Goal: Task Accomplishment & Management: Manage account settings

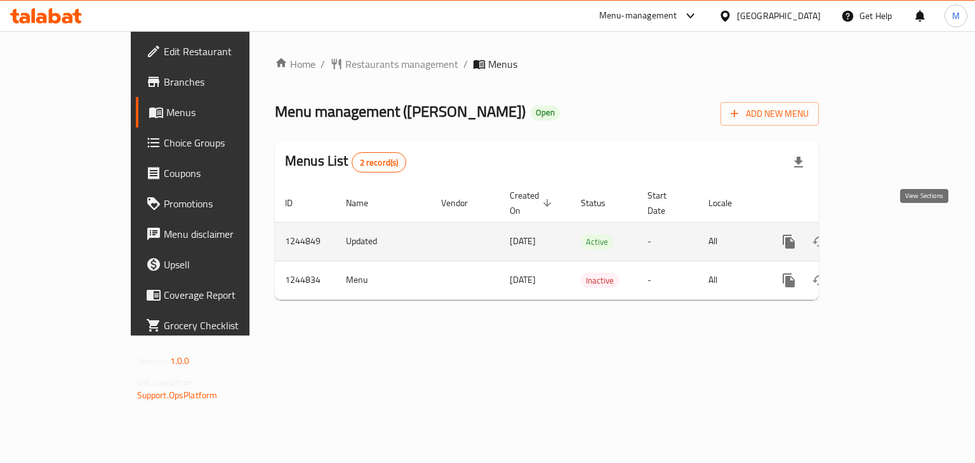
click at [895, 235] on link "enhanced table" at bounding box center [880, 242] width 30 height 30
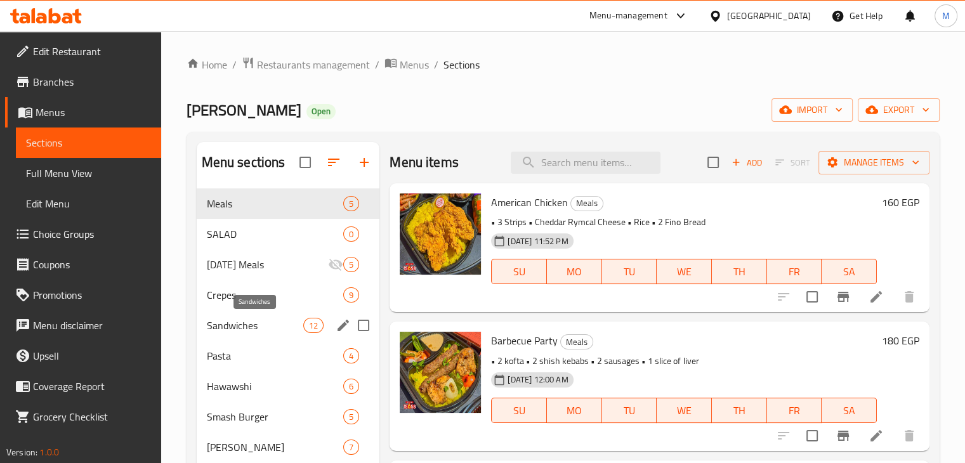
click at [265, 332] on span "Sandwiches" at bounding box center [255, 325] width 97 height 15
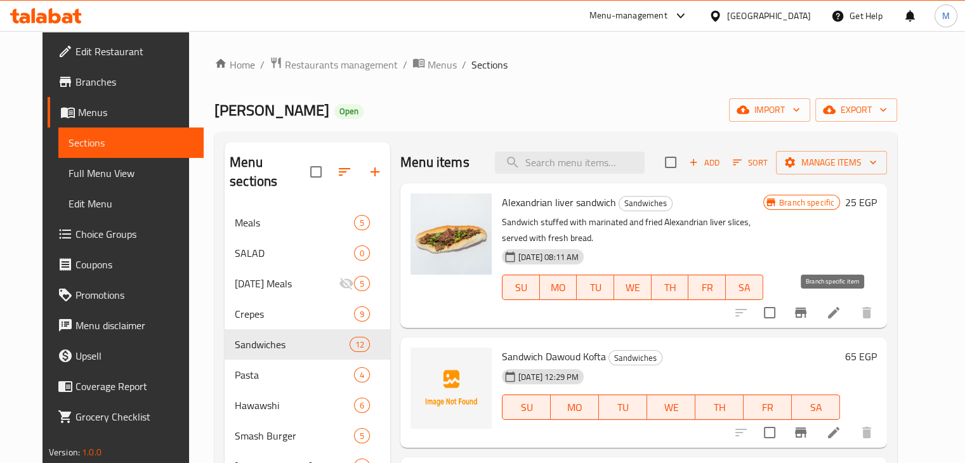
click at [806, 310] on icon "Branch-specific-item" at bounding box center [800, 313] width 11 height 10
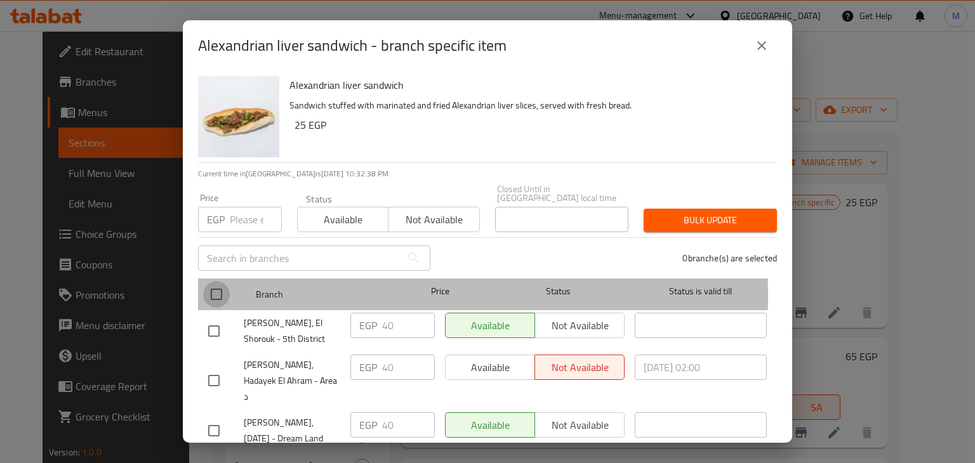
click at [208, 287] on input "checkbox" at bounding box center [216, 294] width 27 height 27
checkbox input "true"
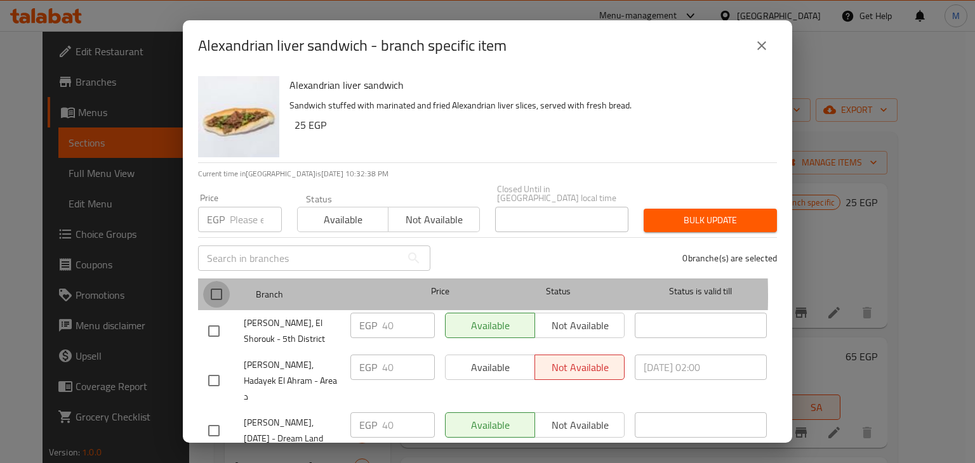
checkbox input "true"
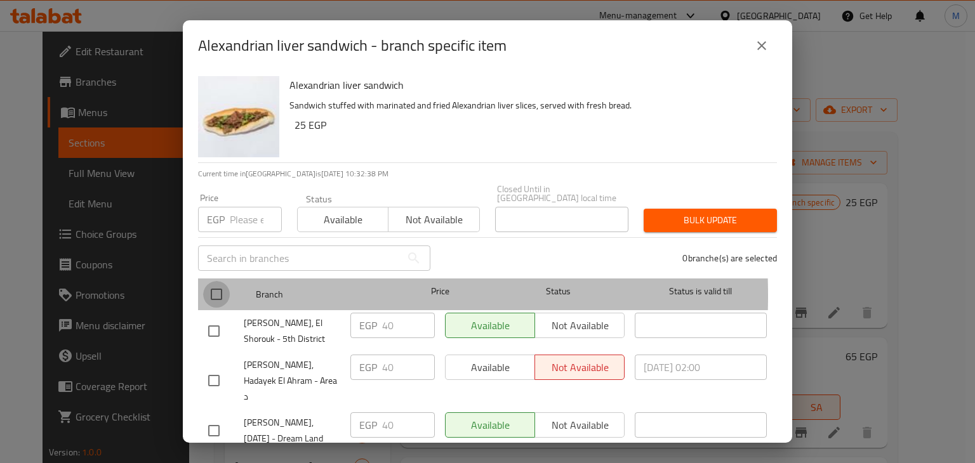
checkbox input "true"
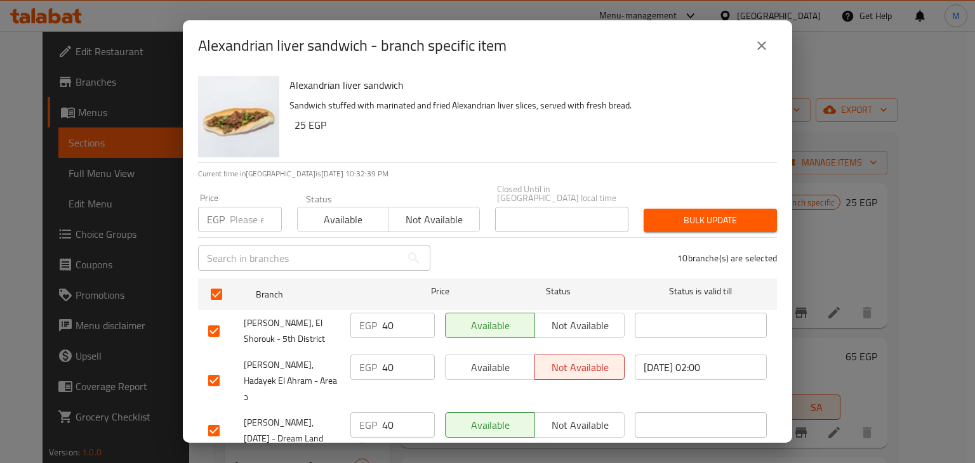
click at [236, 220] on input "number" at bounding box center [256, 219] width 52 height 25
type input "46"
click at [340, 216] on span "Available" at bounding box center [343, 220] width 81 height 18
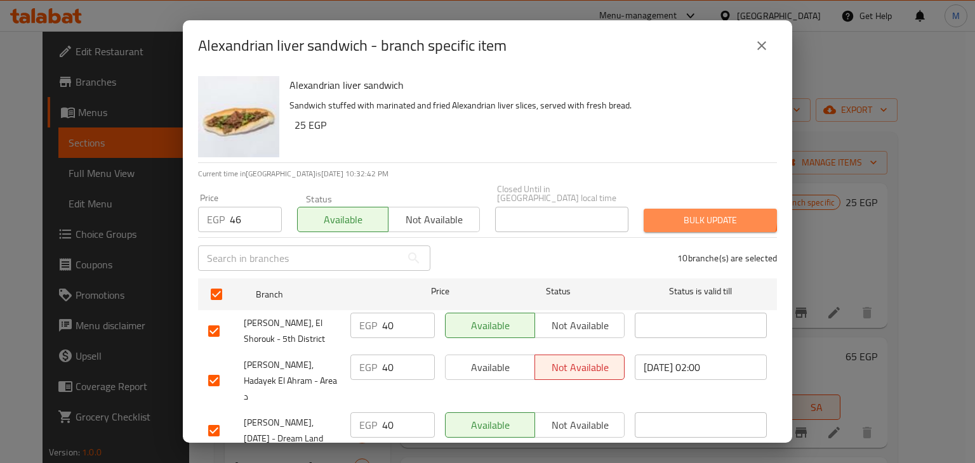
click at [673, 209] on button "Bulk update" at bounding box center [709, 220] width 133 height 23
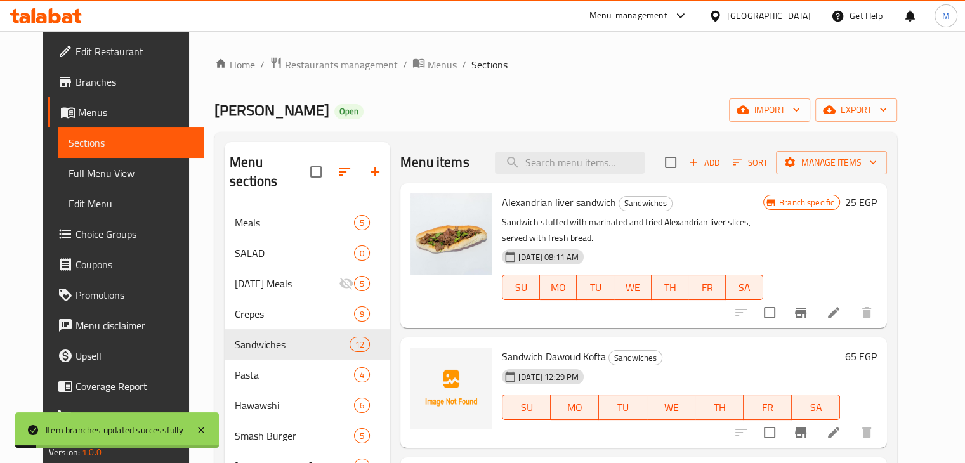
scroll to position [118, 0]
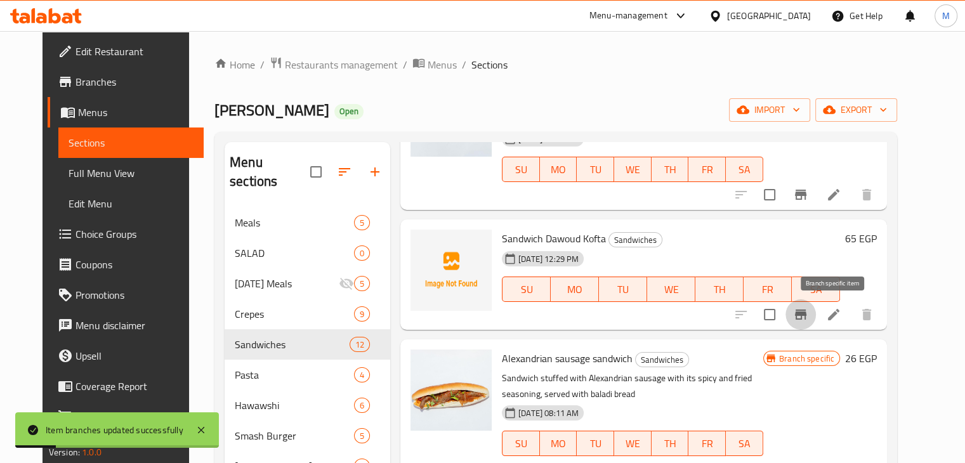
click at [806, 313] on icon "Branch-specific-item" at bounding box center [800, 315] width 11 height 10
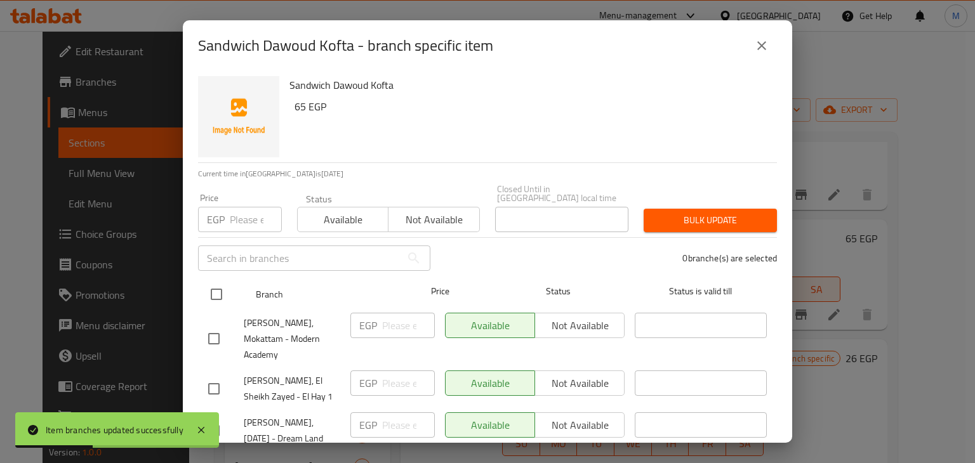
click at [223, 281] on input "checkbox" at bounding box center [216, 294] width 27 height 27
checkbox input "true"
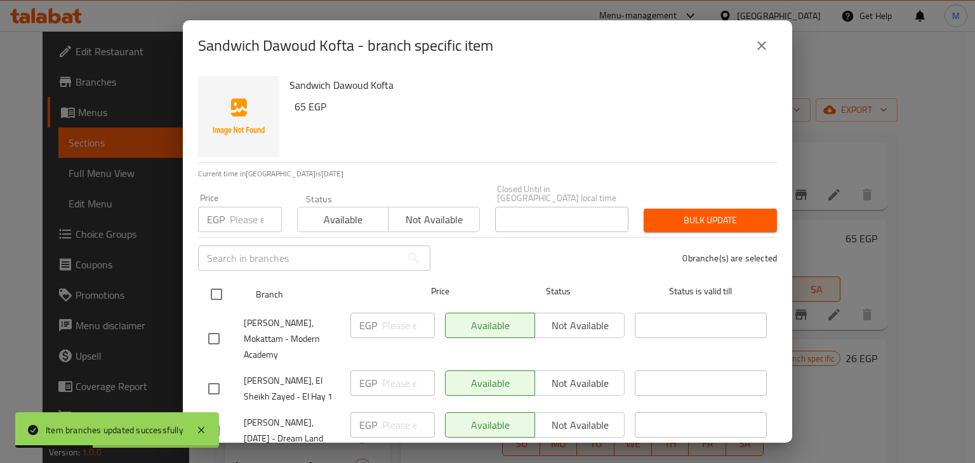
checkbox input "true"
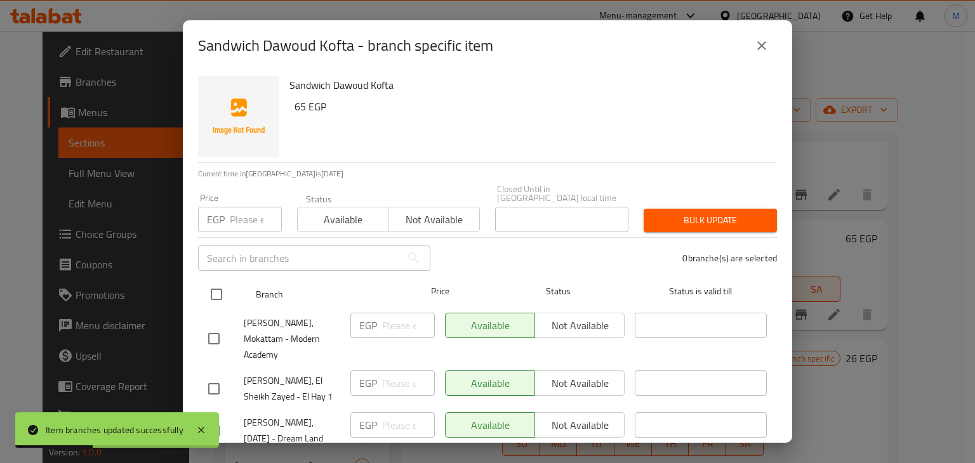
checkbox input "true"
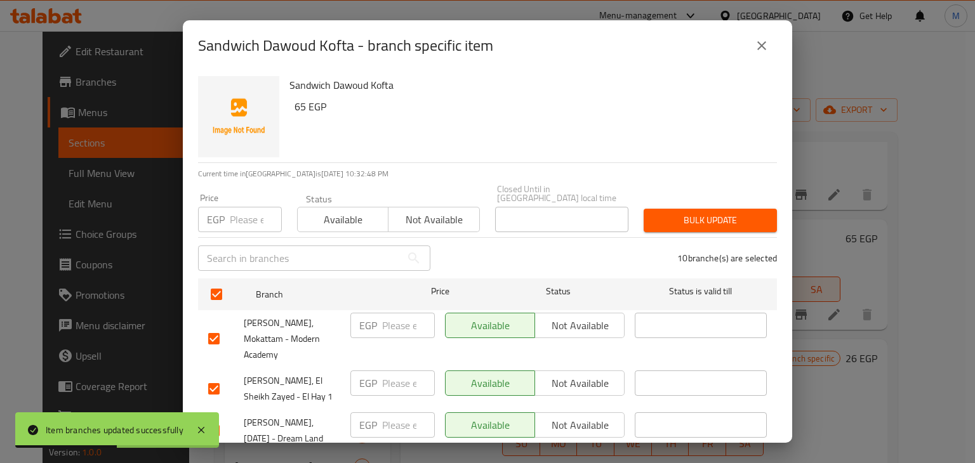
click at [242, 216] on input "number" at bounding box center [256, 219] width 52 height 25
type input "75"
click at [334, 211] on span "Available" at bounding box center [343, 220] width 81 height 18
click at [674, 218] on span "Bulk update" at bounding box center [710, 221] width 113 height 16
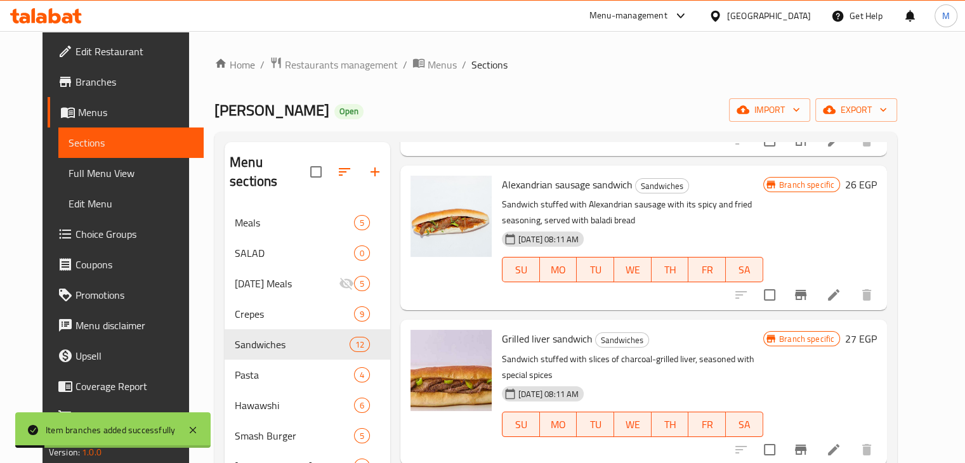
scroll to position [293, 0]
click at [806, 291] on icon "Branch-specific-item" at bounding box center [800, 294] width 11 height 10
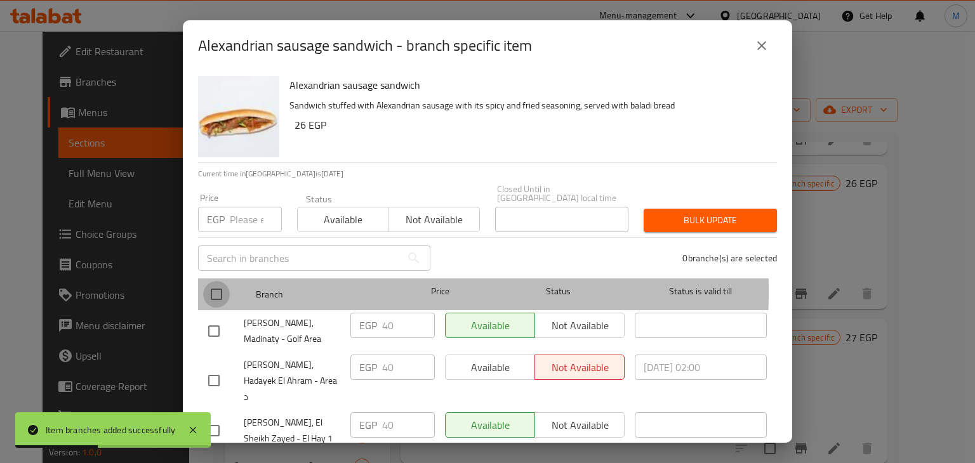
click at [218, 282] on input "checkbox" at bounding box center [216, 294] width 27 height 27
checkbox input "true"
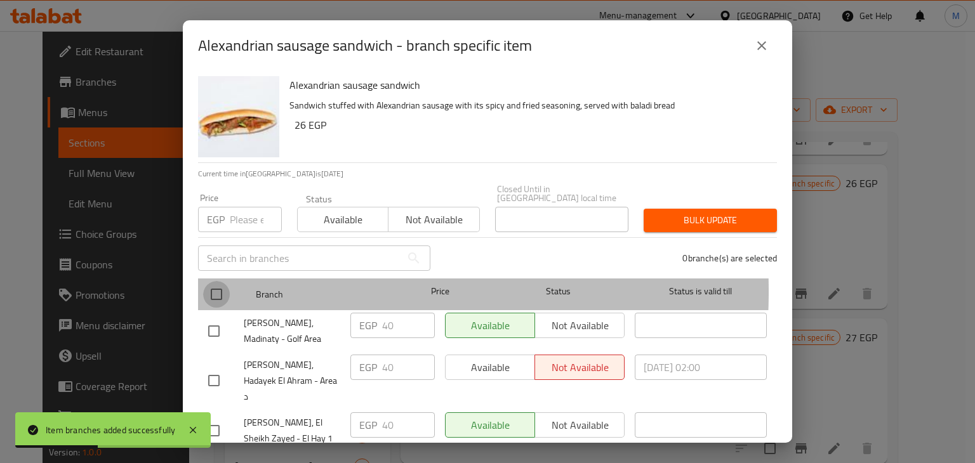
checkbox input "true"
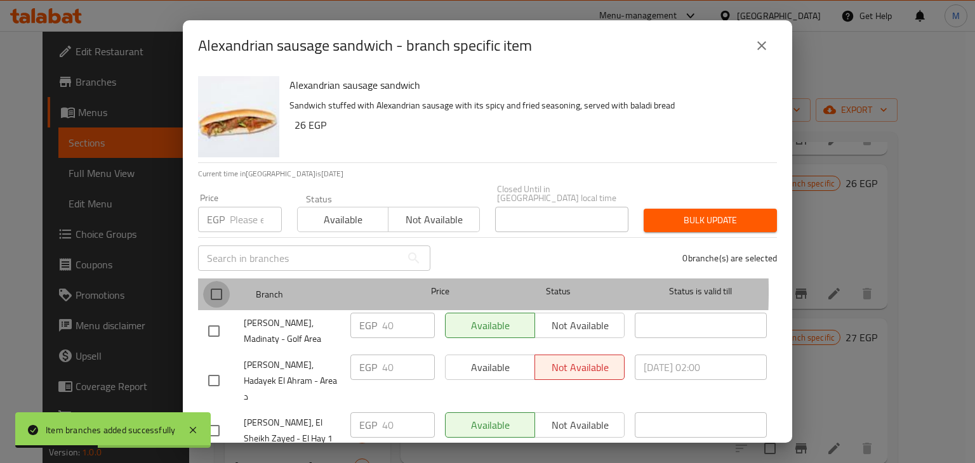
checkbox input "true"
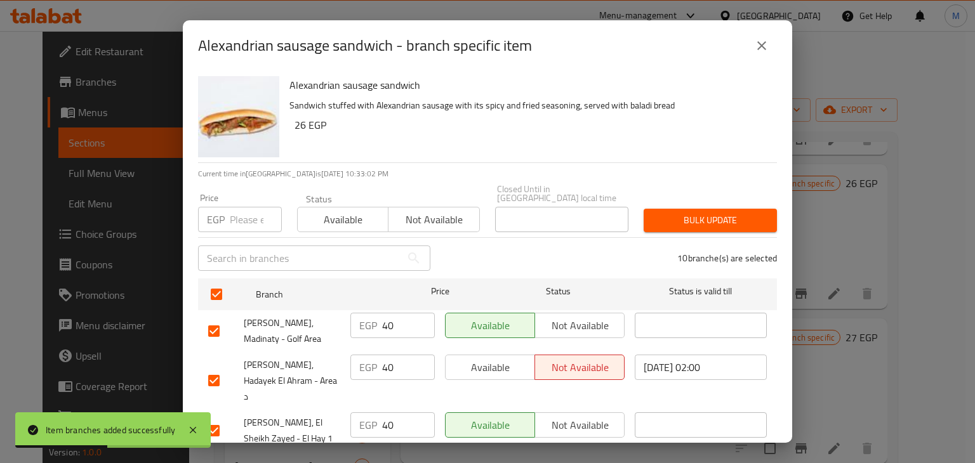
click at [247, 211] on input "number" at bounding box center [256, 219] width 52 height 25
type input "46"
click at [334, 216] on span "Available" at bounding box center [343, 220] width 81 height 18
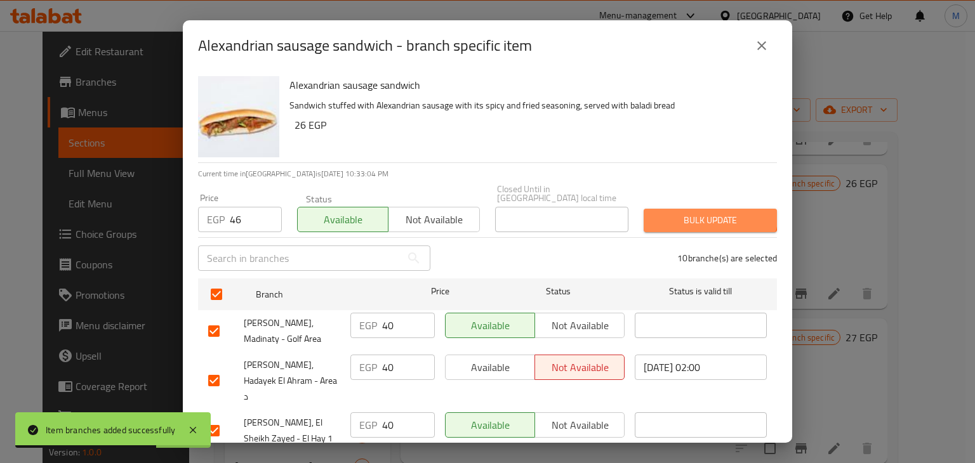
click at [698, 213] on span "Bulk update" at bounding box center [710, 221] width 113 height 16
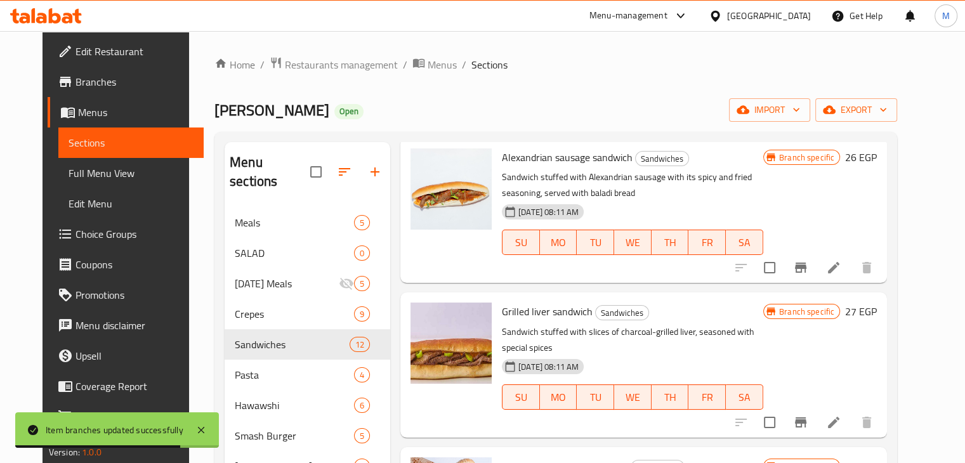
scroll to position [418, 0]
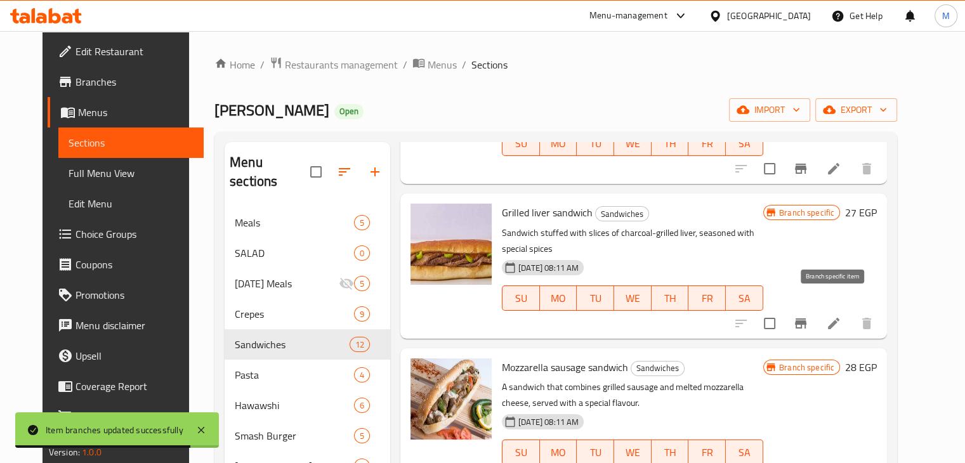
click at [806, 319] on icon "Branch-specific-item" at bounding box center [800, 324] width 11 height 10
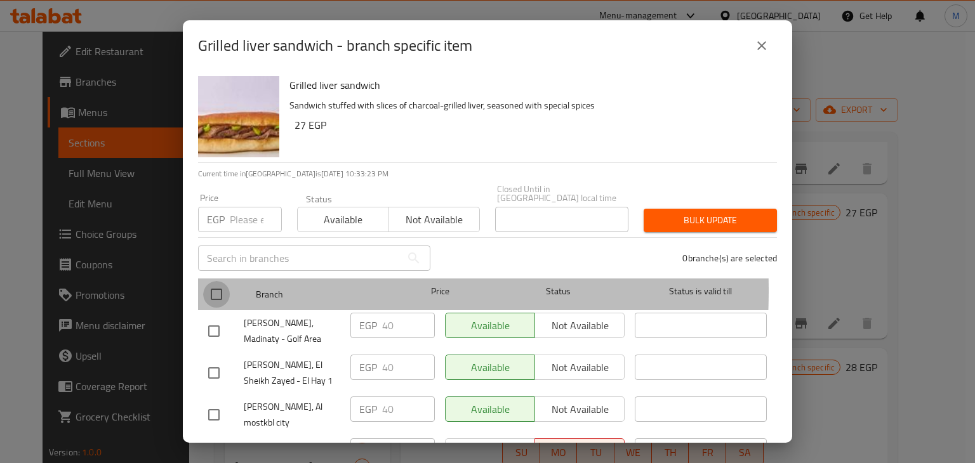
click at [223, 282] on input "checkbox" at bounding box center [216, 294] width 27 height 27
checkbox input "true"
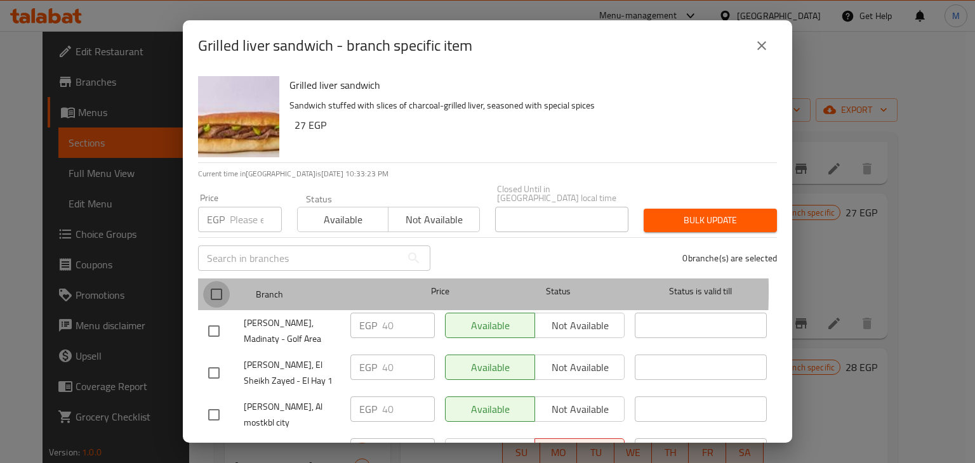
checkbox input "true"
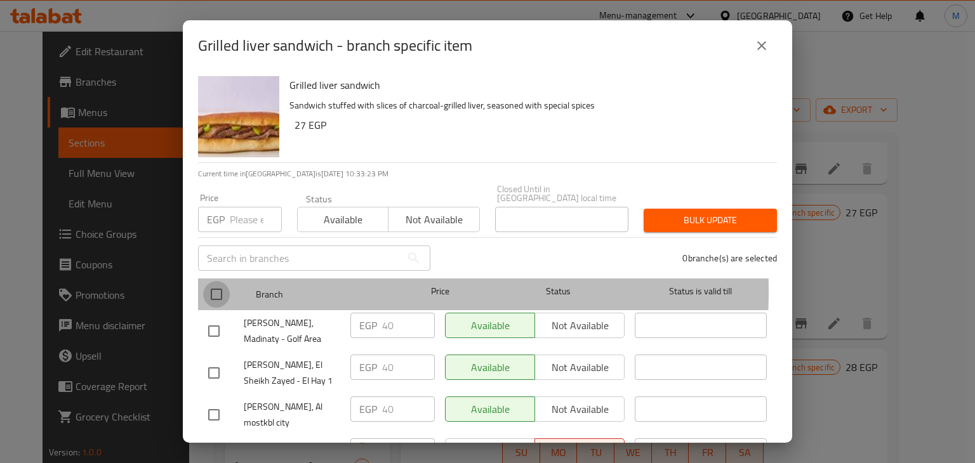
checkbox input "true"
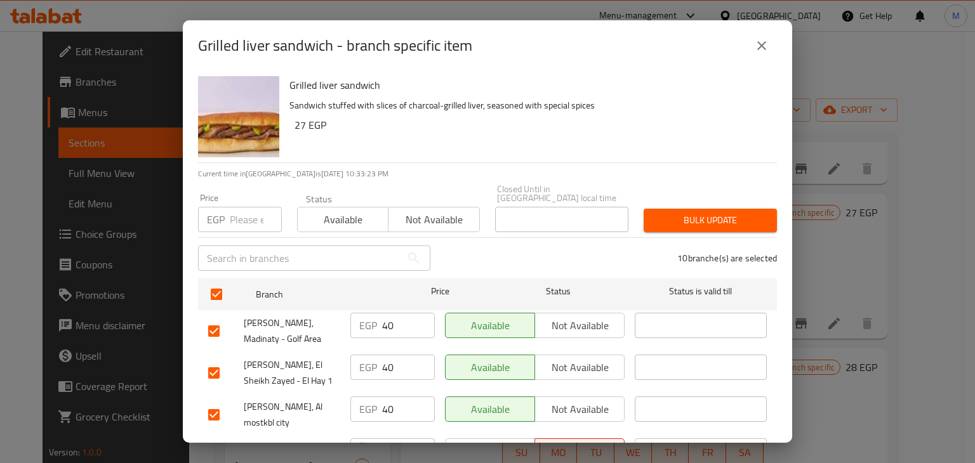
click at [242, 216] on input "number" at bounding box center [256, 219] width 52 height 25
type input "46"
click at [369, 215] on span "Available" at bounding box center [343, 220] width 81 height 18
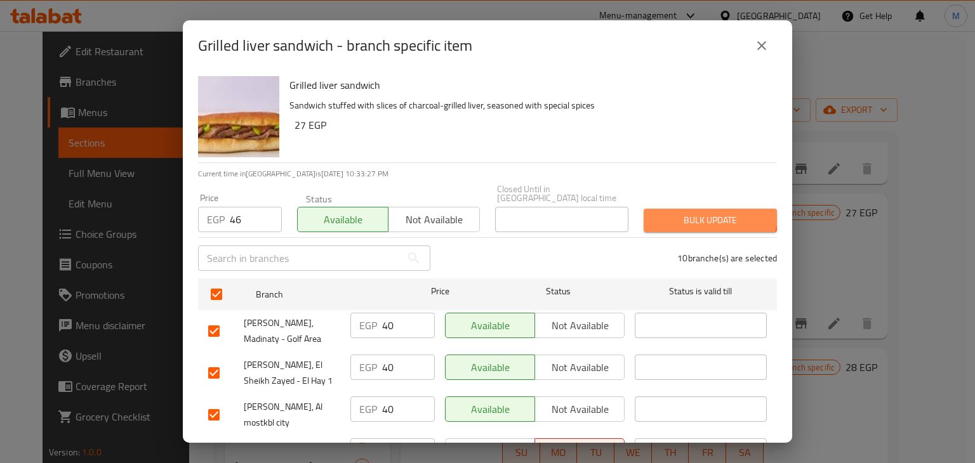
click at [681, 209] on button "Bulk update" at bounding box center [709, 220] width 133 height 23
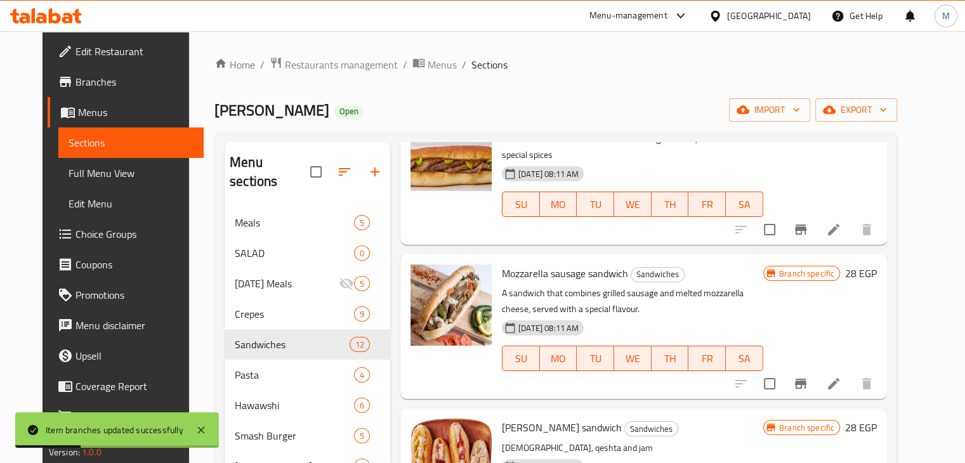
scroll to position [582, 0]
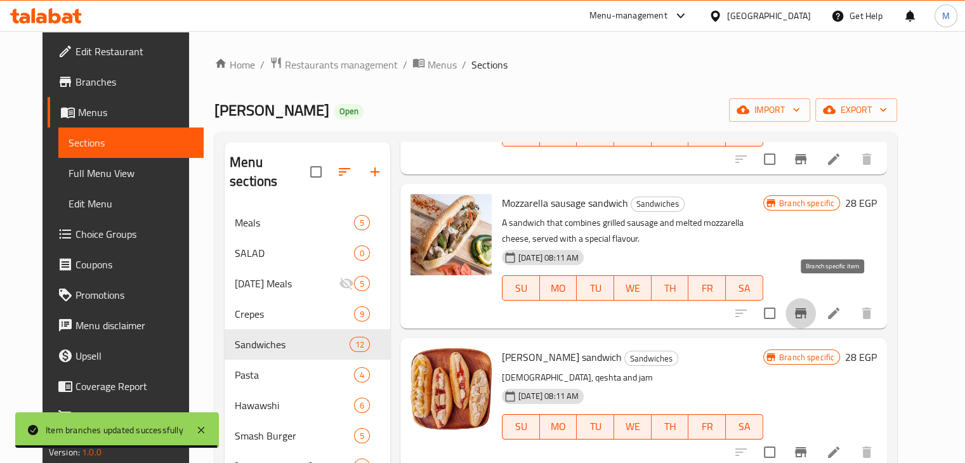
click at [816, 298] on button "Branch-specific-item" at bounding box center [801, 313] width 30 height 30
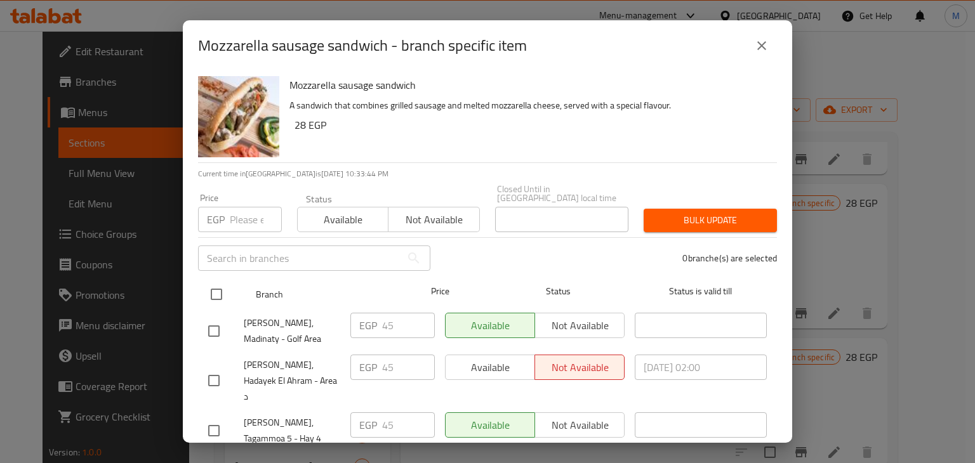
click at [211, 283] on input "checkbox" at bounding box center [216, 294] width 27 height 27
checkbox input "true"
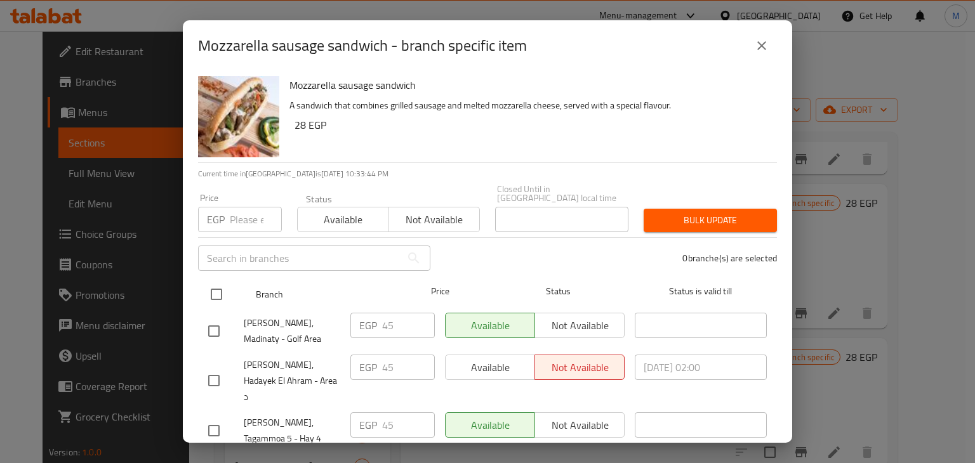
checkbox input "true"
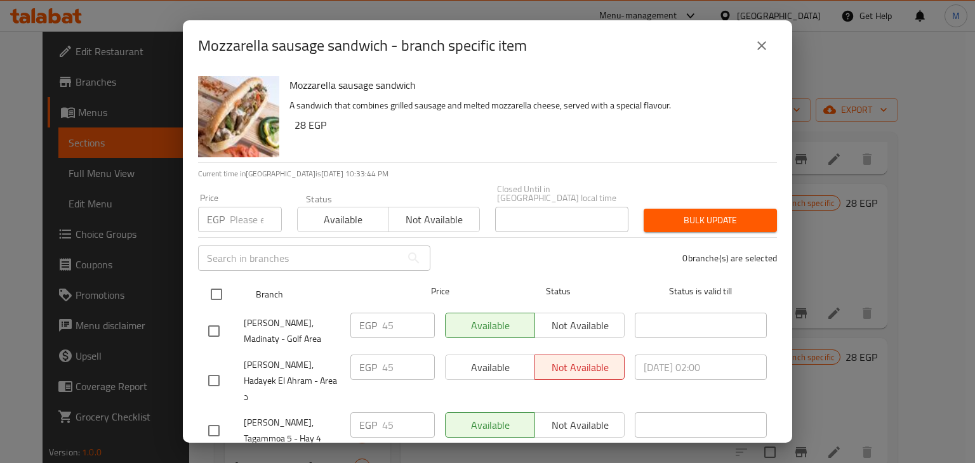
checkbox input "true"
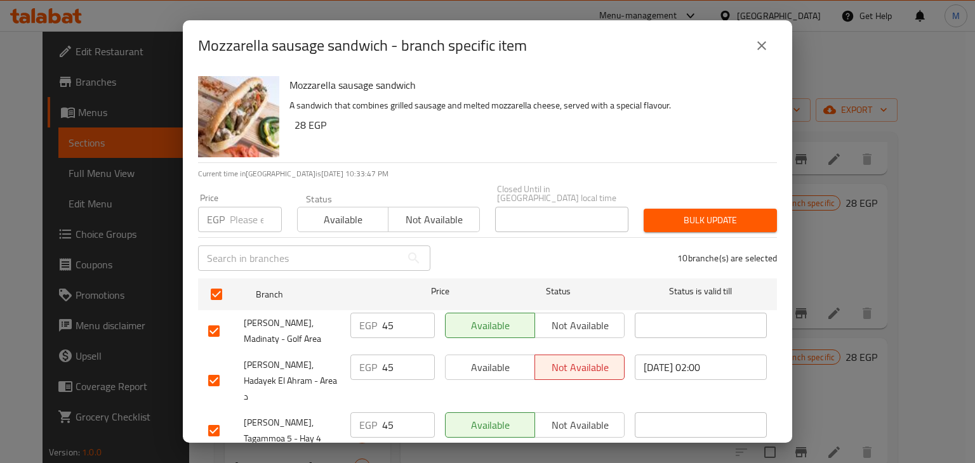
click at [240, 211] on input "number" at bounding box center [256, 219] width 52 height 25
type input "52"
click at [330, 211] on span "Available" at bounding box center [343, 220] width 81 height 18
click at [671, 213] on span "Bulk update" at bounding box center [710, 221] width 113 height 16
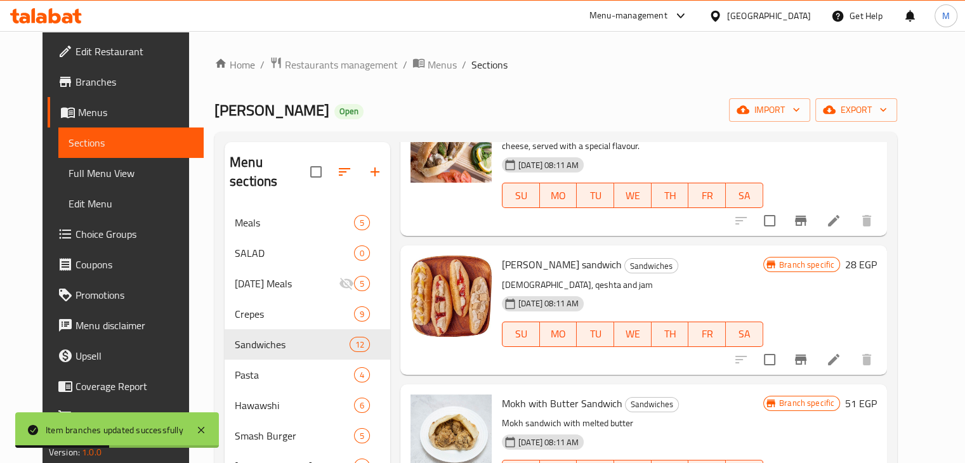
scroll to position [676, 0]
click at [806, 353] on icon "Branch-specific-item" at bounding box center [800, 358] width 11 height 10
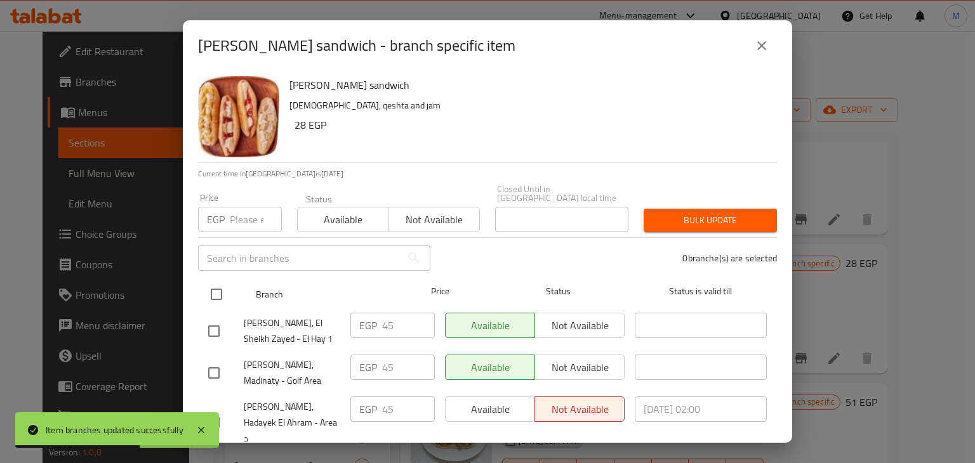
click at [218, 287] on input "checkbox" at bounding box center [216, 294] width 27 height 27
checkbox input "true"
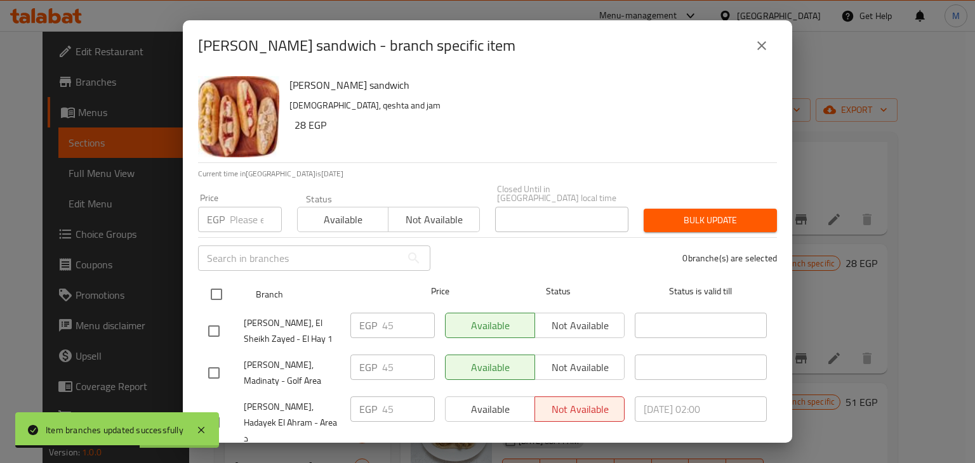
checkbox input "true"
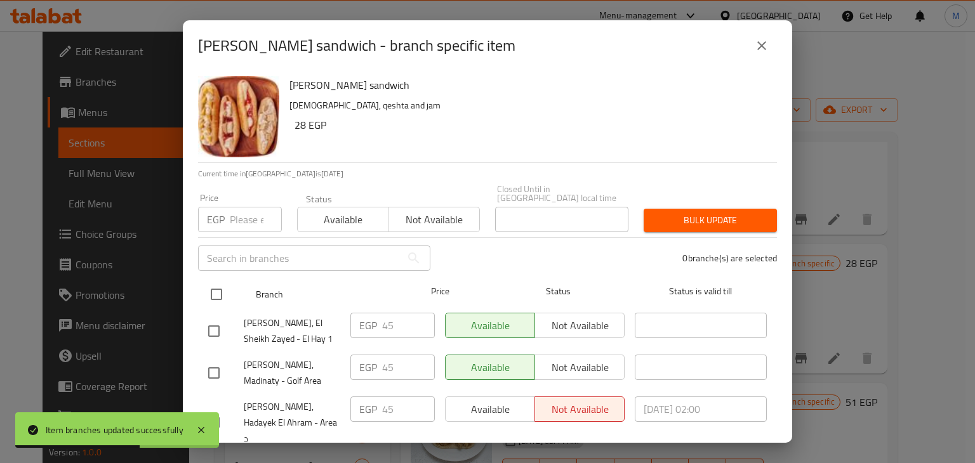
checkbox input "true"
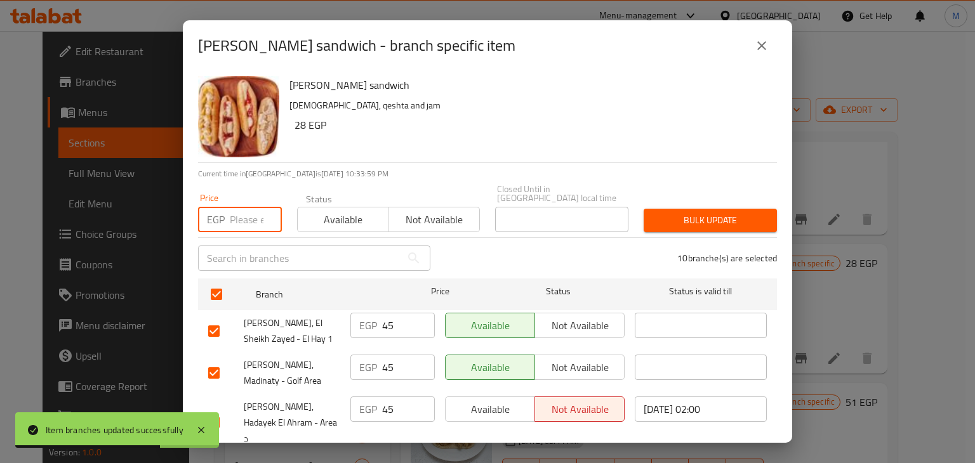
click at [241, 208] on input "number" at bounding box center [256, 219] width 52 height 25
type input "52"
click at [331, 211] on span "Available" at bounding box center [343, 220] width 81 height 18
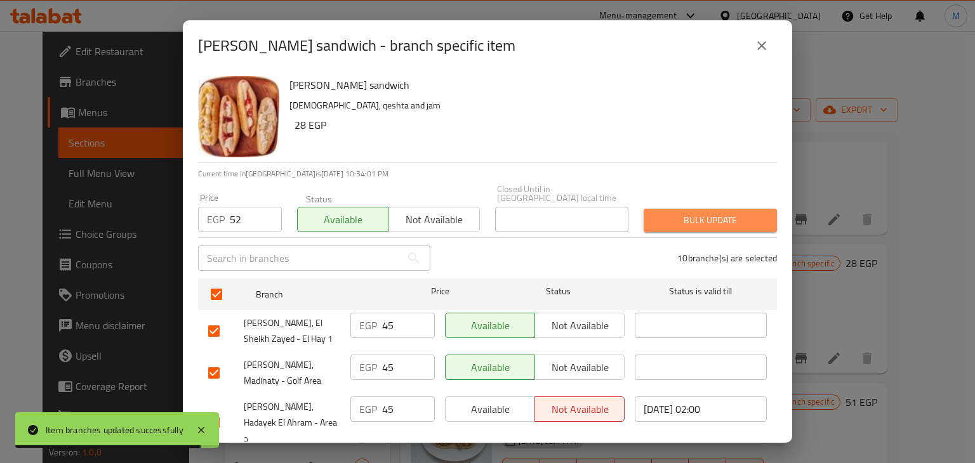
click at [711, 213] on span "Bulk update" at bounding box center [710, 221] width 113 height 16
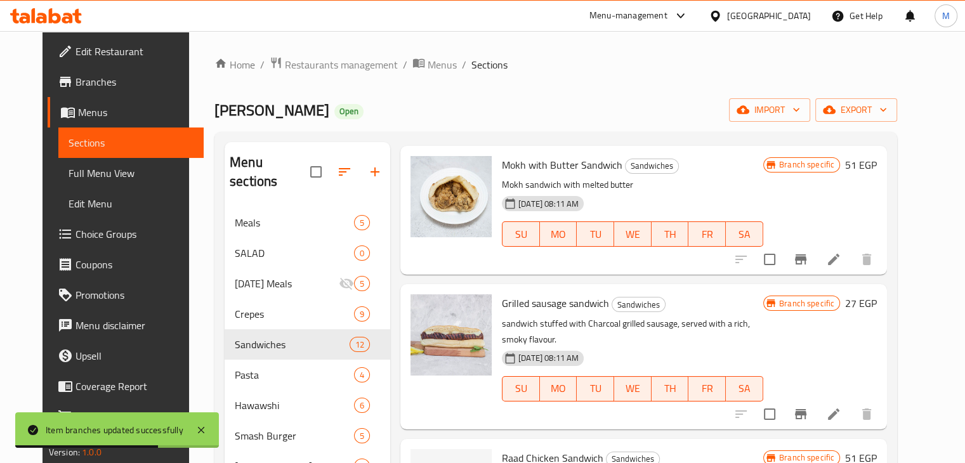
scroll to position [918, 0]
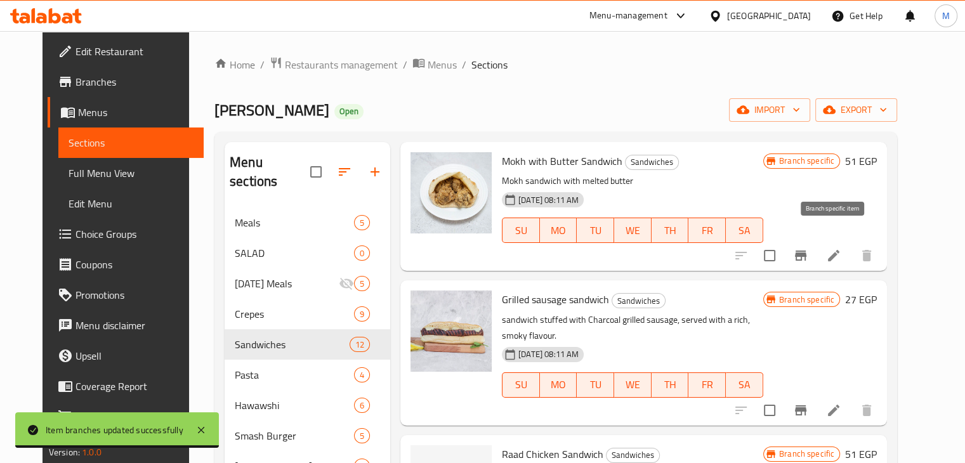
click at [806, 251] on icon "Branch-specific-item" at bounding box center [800, 256] width 11 height 10
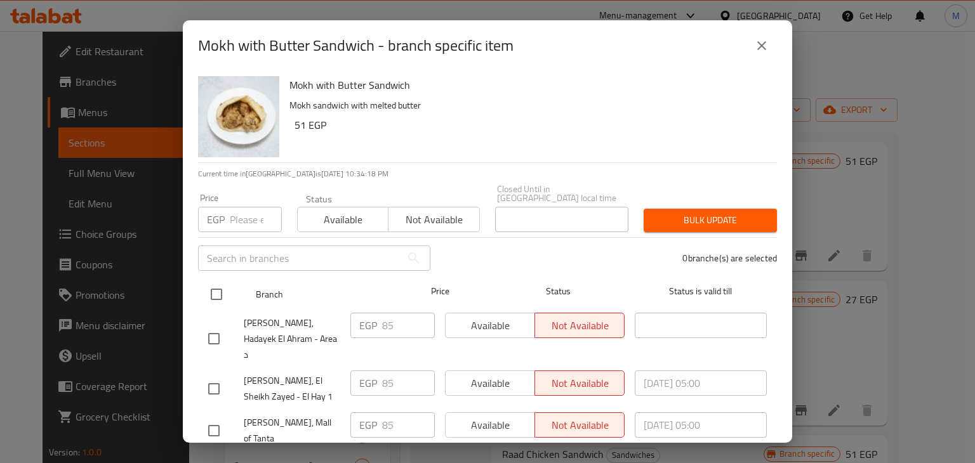
click at [216, 285] on input "checkbox" at bounding box center [216, 294] width 27 height 27
checkbox input "true"
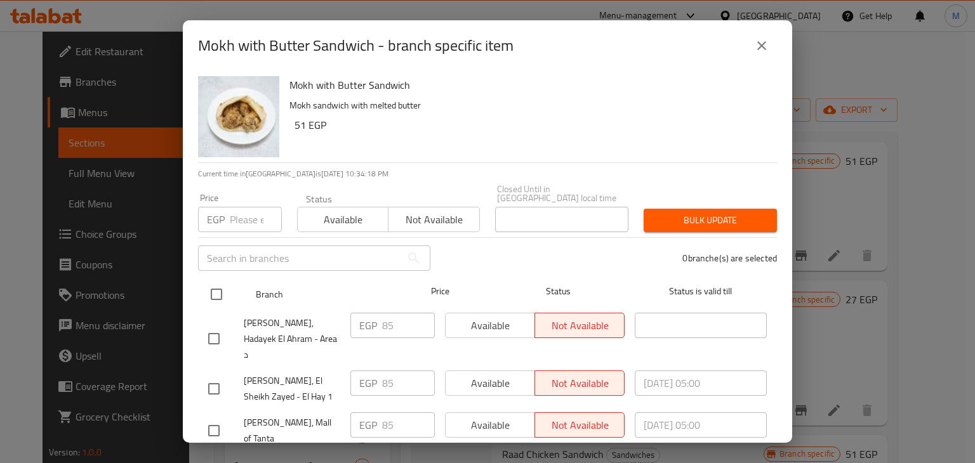
checkbox input "true"
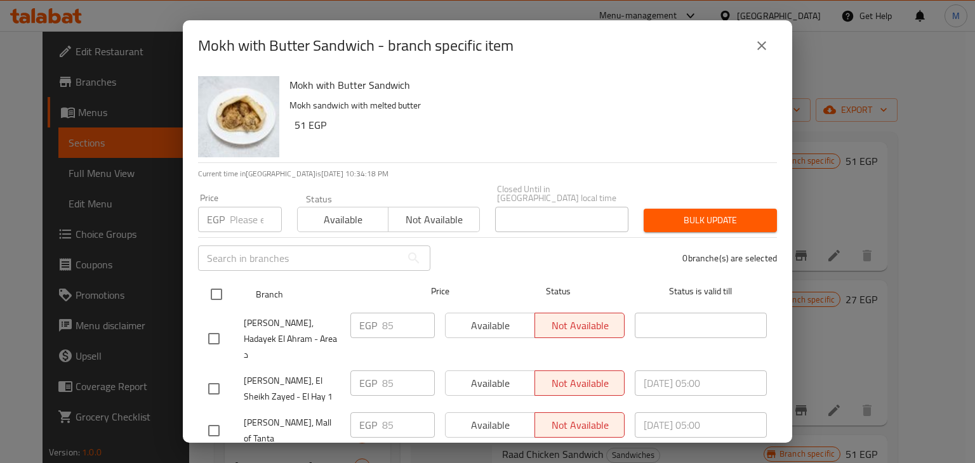
checkbox input "true"
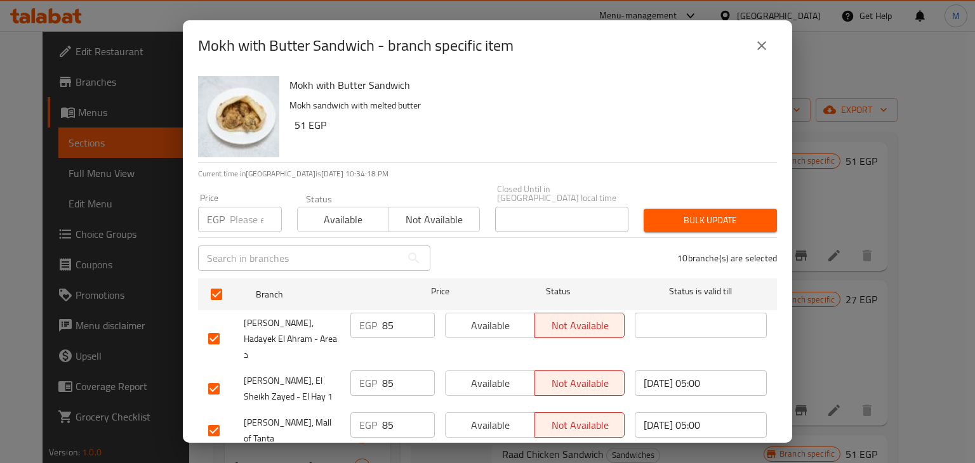
click at [238, 211] on input "number" at bounding box center [256, 219] width 52 height 25
type input "98"
click at [361, 211] on span "Available" at bounding box center [343, 220] width 81 height 18
click at [674, 216] on span "Bulk update" at bounding box center [710, 221] width 113 height 16
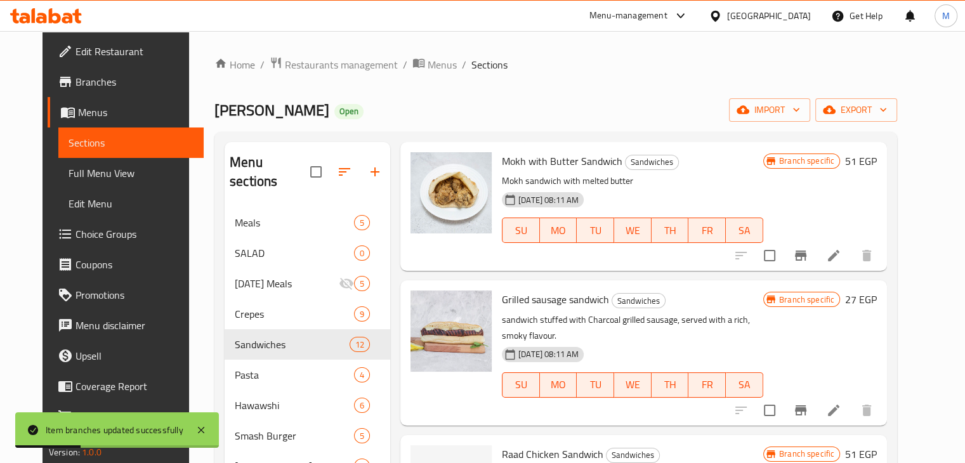
click at [808, 403] on icon "Branch-specific-item" at bounding box center [800, 410] width 15 height 15
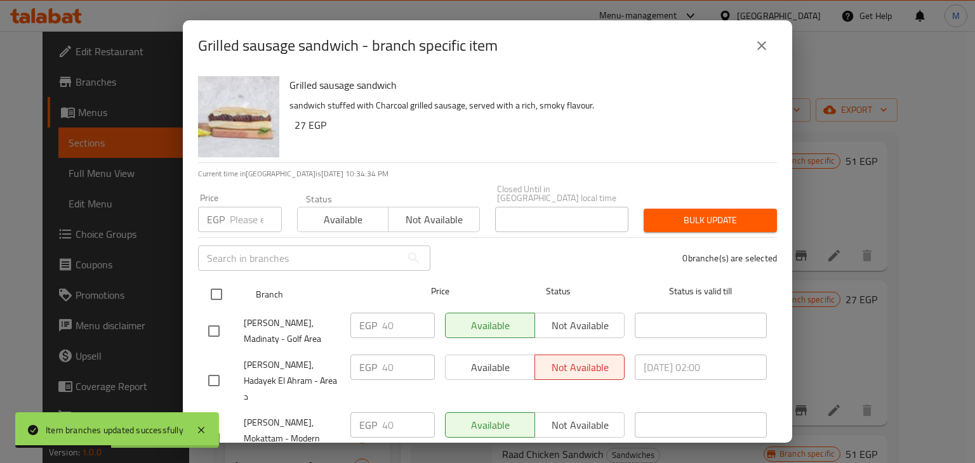
click at [220, 286] on input "checkbox" at bounding box center [216, 294] width 27 height 27
checkbox input "true"
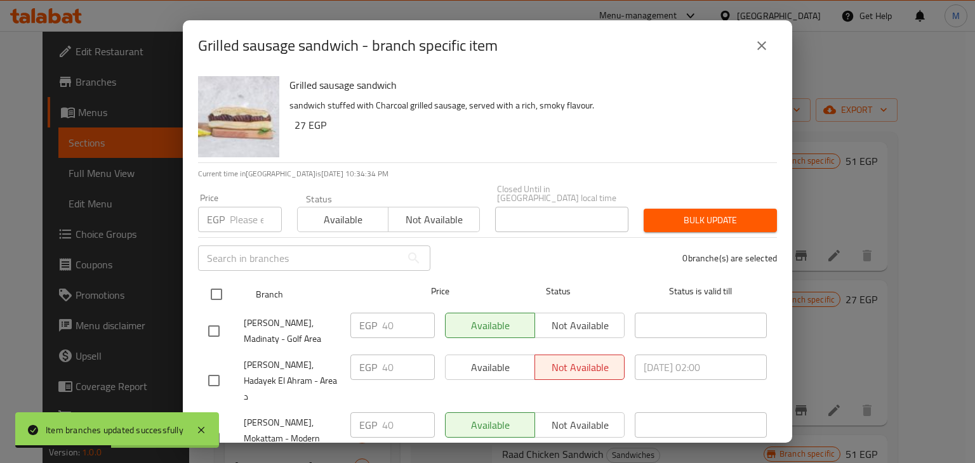
checkbox input "true"
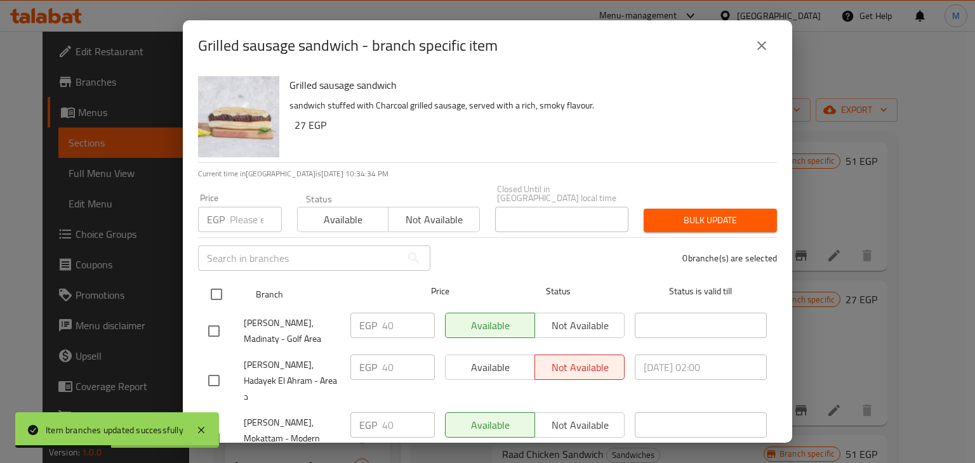
checkbox input "true"
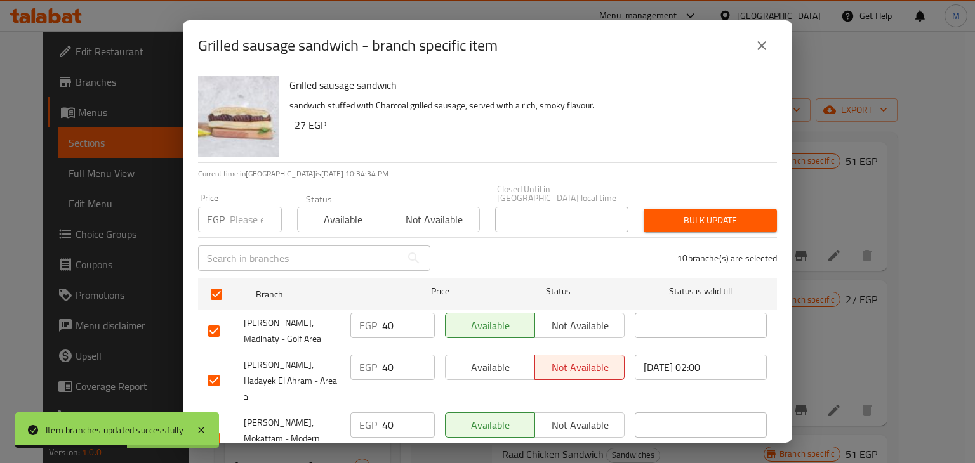
click at [225, 215] on div "EGP Price" at bounding box center [240, 219] width 84 height 25
type input "46"
click at [345, 218] on span "Available" at bounding box center [343, 220] width 81 height 18
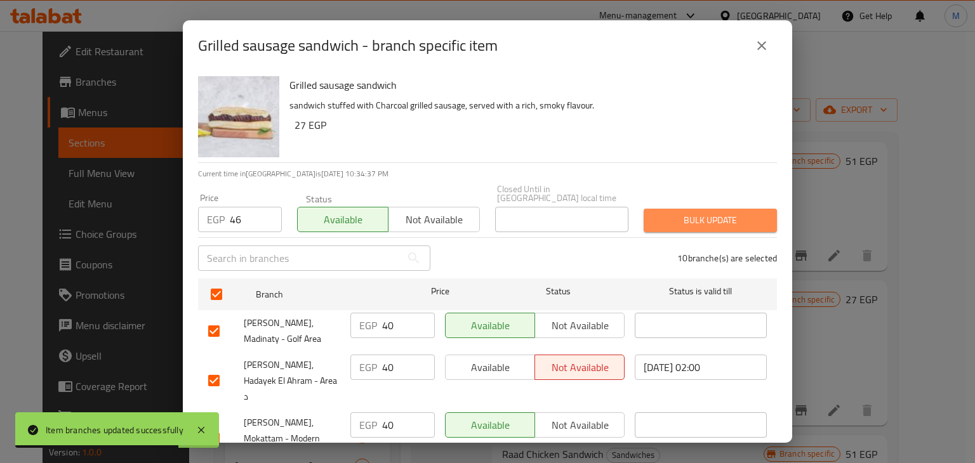
click at [717, 213] on span "Bulk update" at bounding box center [710, 221] width 113 height 16
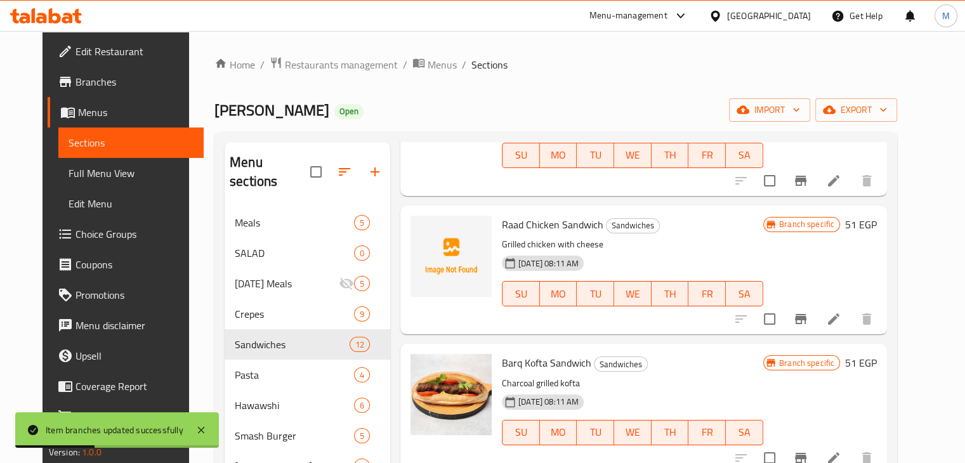
scroll to position [1167, 0]
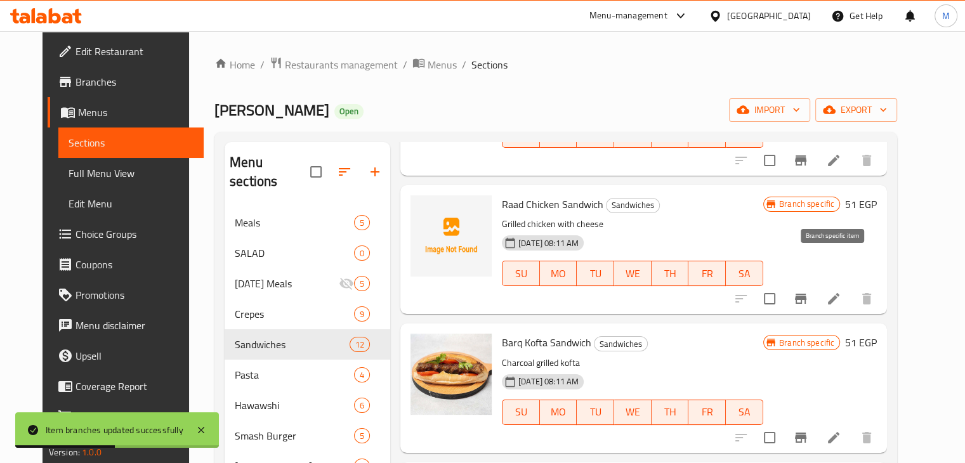
click at [808, 291] on icon "Branch-specific-item" at bounding box center [800, 298] width 15 height 15
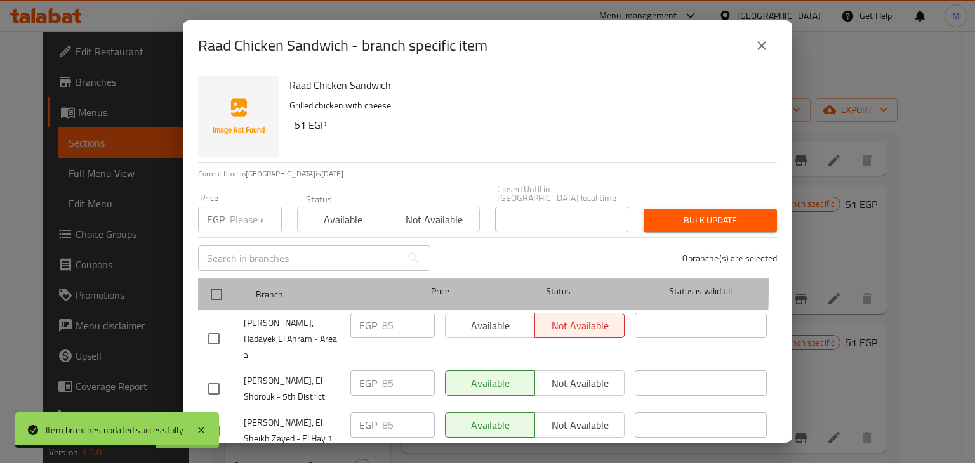
click at [202, 280] on div "Branch Price Status Status is valid till" at bounding box center [487, 295] width 579 height 32
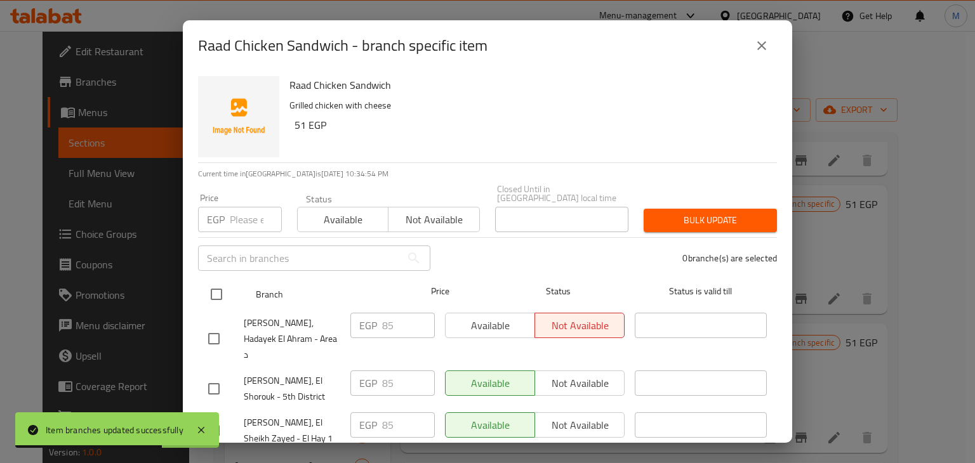
click at [221, 281] on input "checkbox" at bounding box center [216, 294] width 27 height 27
checkbox input "true"
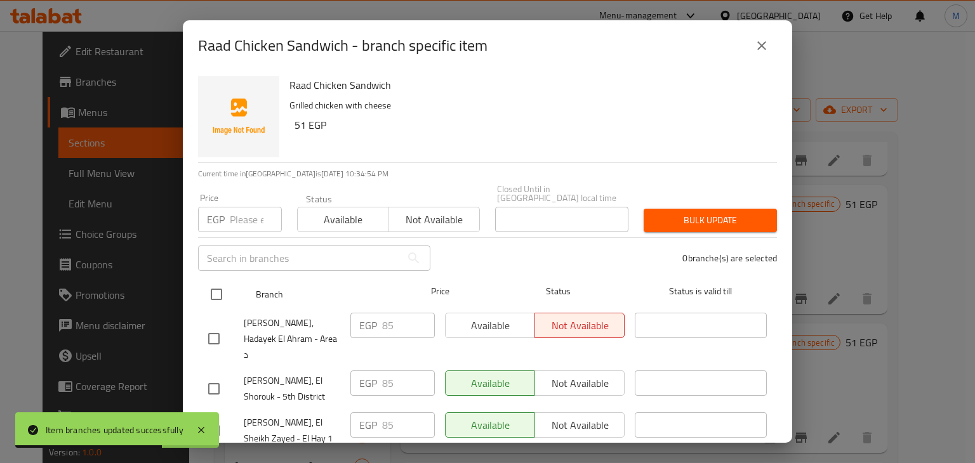
checkbox input "true"
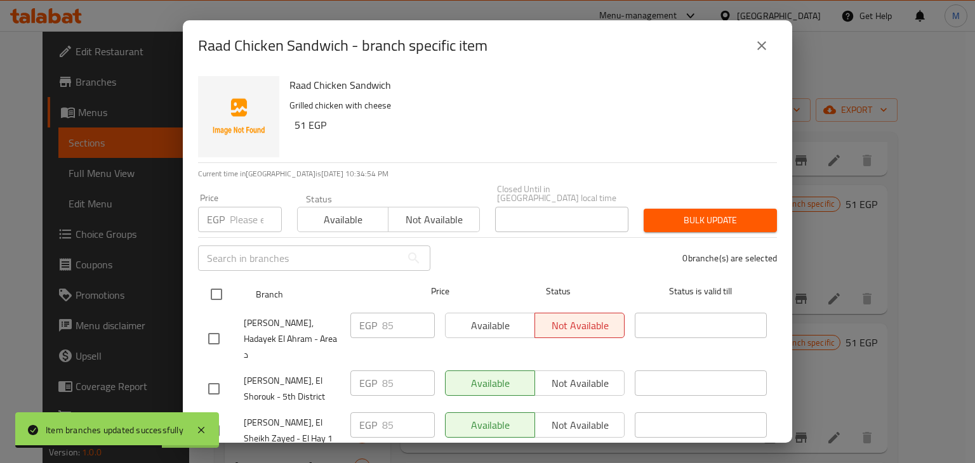
checkbox input "true"
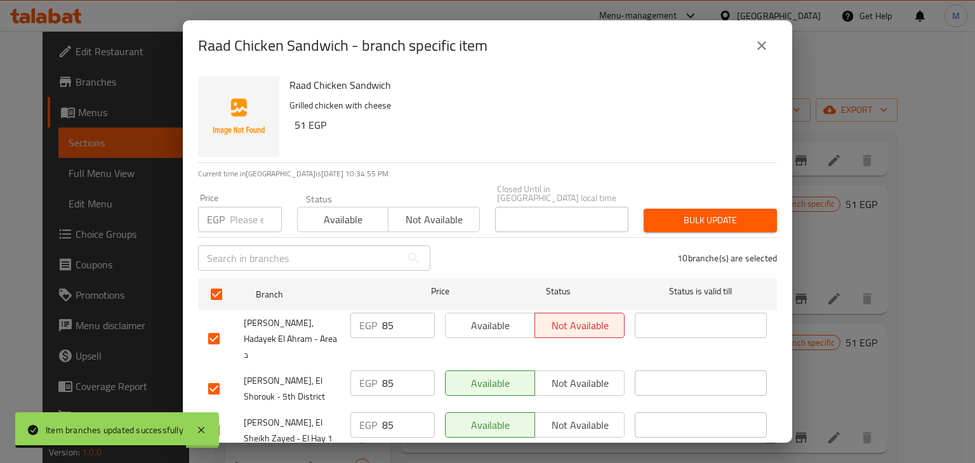
click at [242, 223] on input "number" at bounding box center [256, 219] width 52 height 25
type input "98"
click at [319, 224] on div "Status Available Not available" at bounding box center [388, 213] width 198 height 53
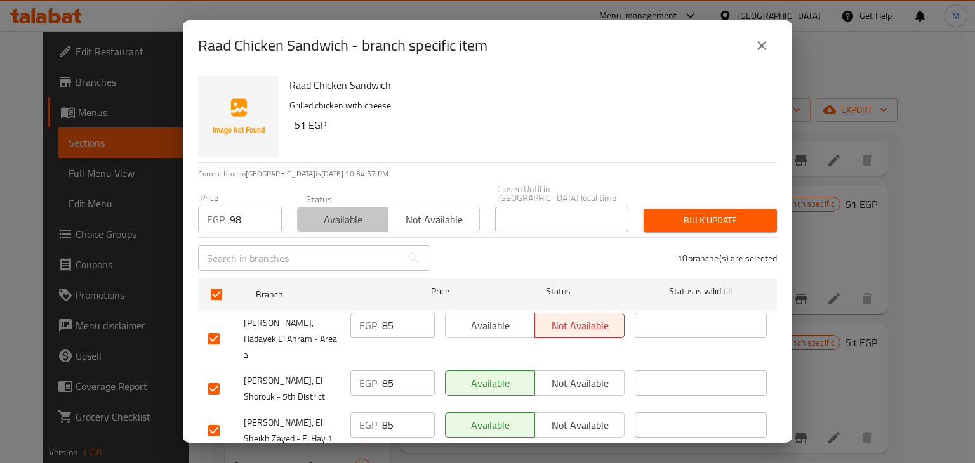
click at [338, 218] on span "Available" at bounding box center [343, 220] width 81 height 18
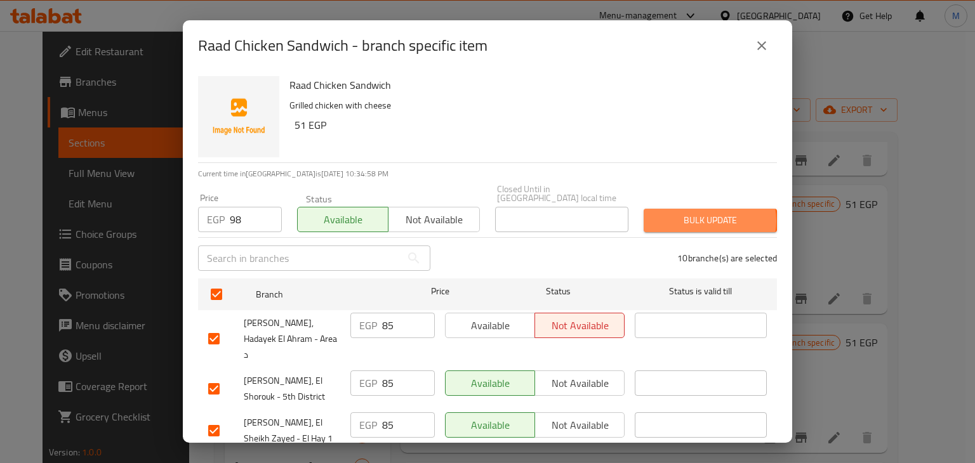
click at [697, 213] on span "Bulk update" at bounding box center [710, 221] width 113 height 16
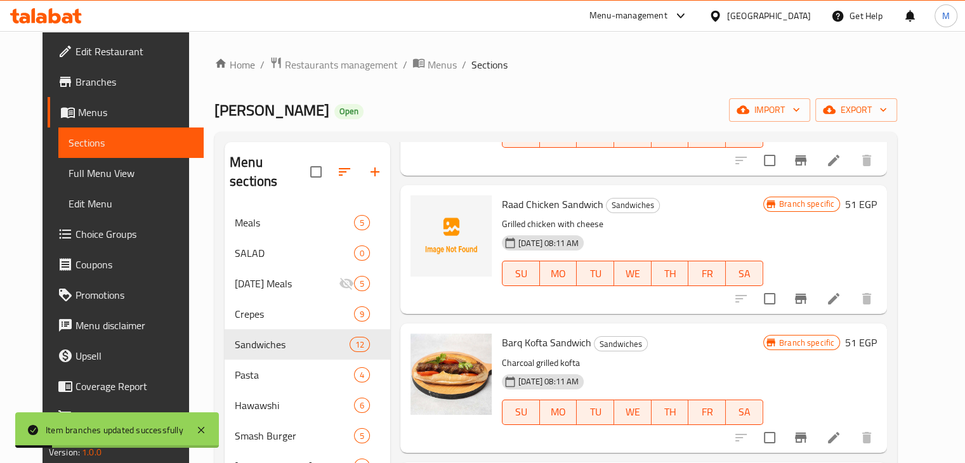
click at [808, 430] on icon "Branch-specific-item" at bounding box center [800, 437] width 15 height 15
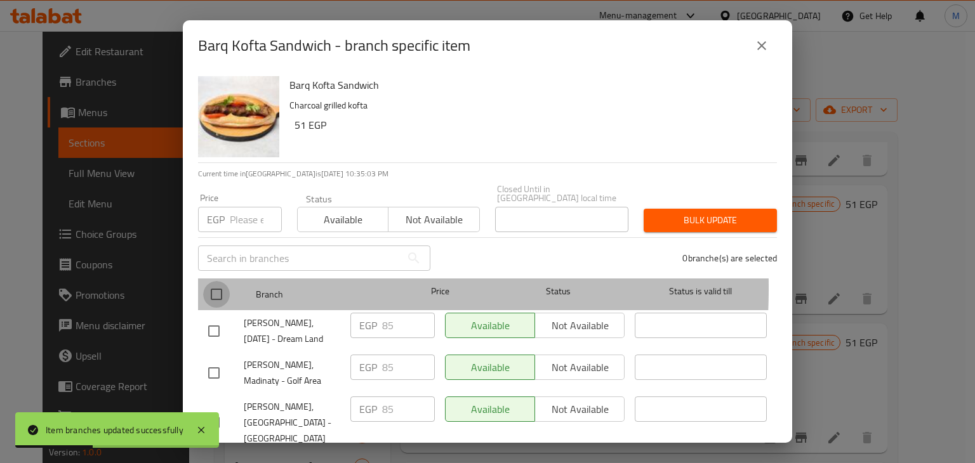
click at [220, 281] on input "checkbox" at bounding box center [216, 294] width 27 height 27
checkbox input "true"
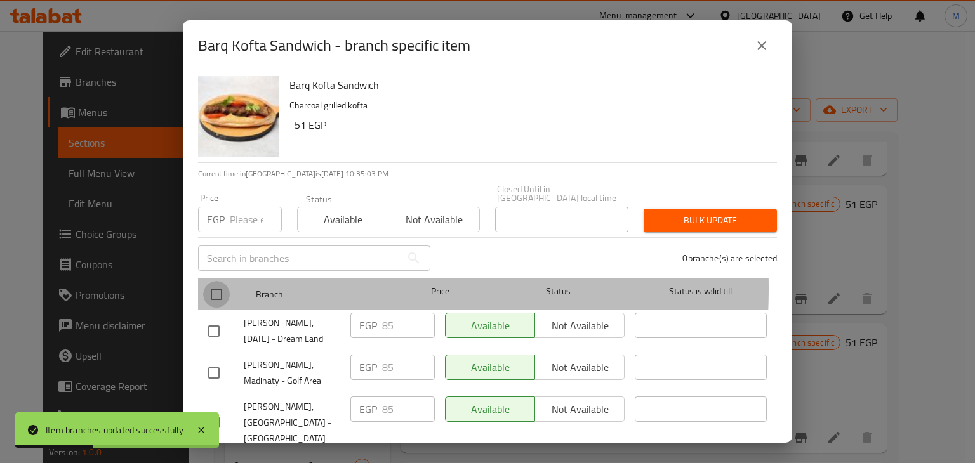
checkbox input "true"
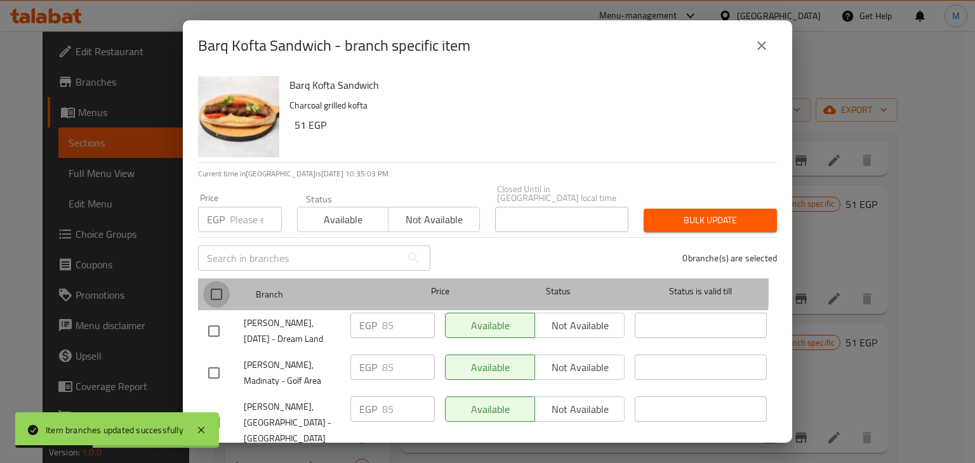
checkbox input "true"
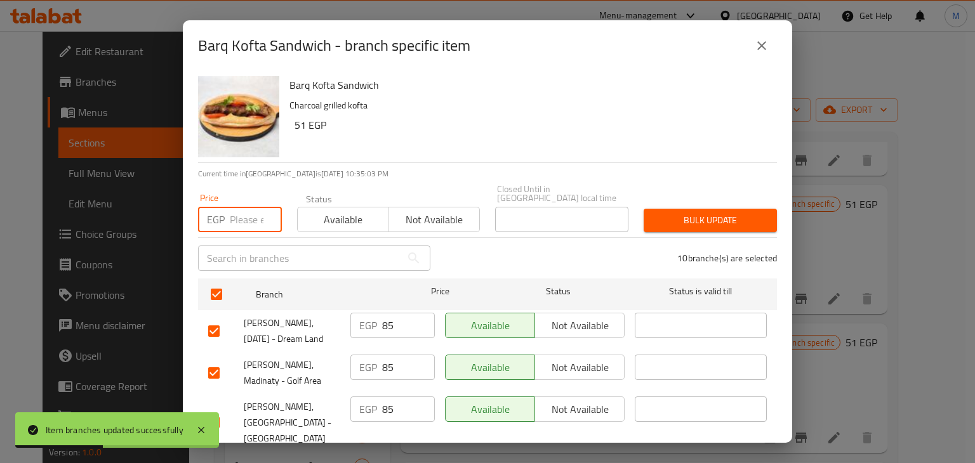
click at [245, 214] on input "number" at bounding box center [256, 219] width 52 height 25
type input "98"
click at [332, 218] on span "Available" at bounding box center [343, 220] width 81 height 18
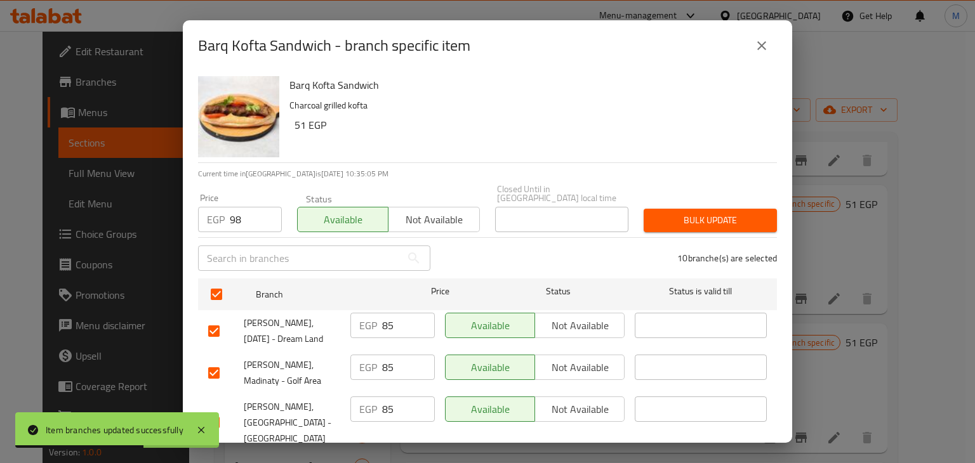
click at [715, 213] on span "Bulk update" at bounding box center [710, 221] width 113 height 16
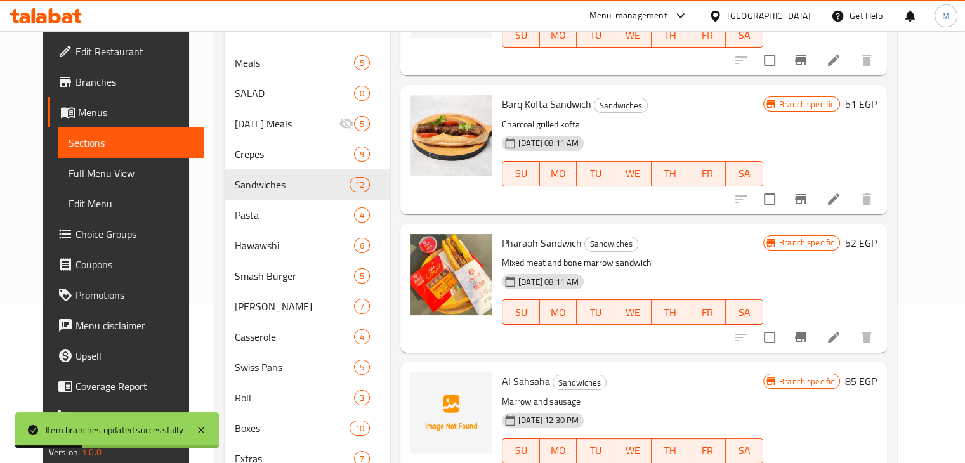
scroll to position [162, 0]
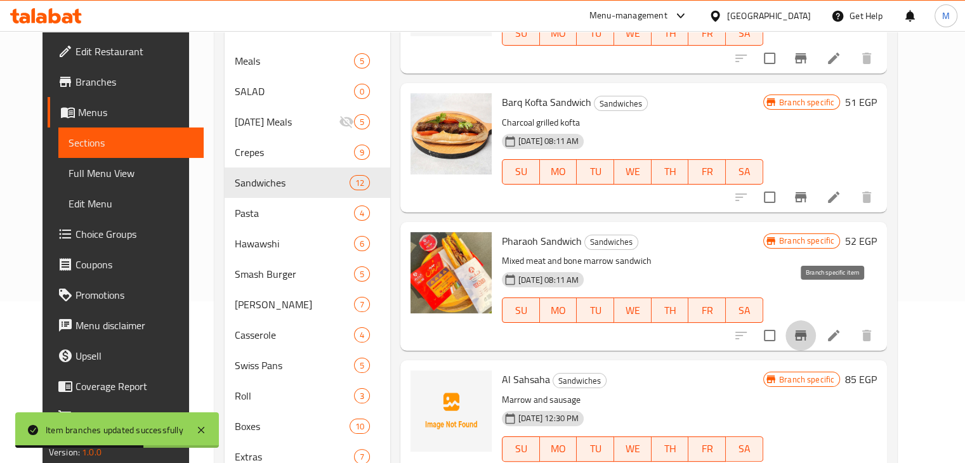
click at [816, 320] on button "Branch-specific-item" at bounding box center [801, 335] width 30 height 30
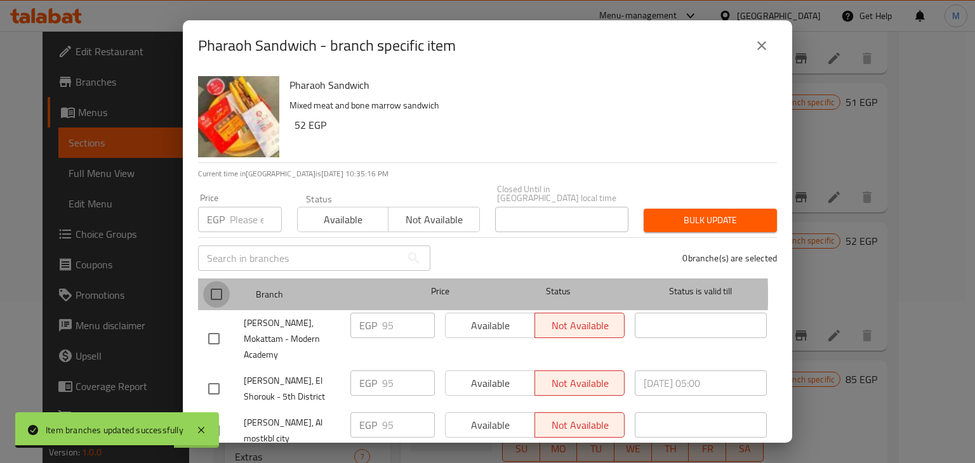
click at [209, 287] on input "checkbox" at bounding box center [216, 294] width 27 height 27
checkbox input "true"
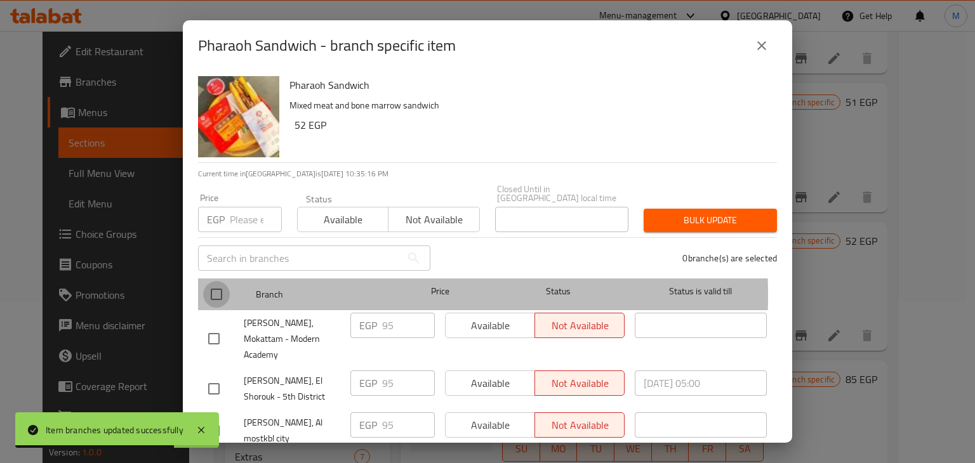
checkbox input "true"
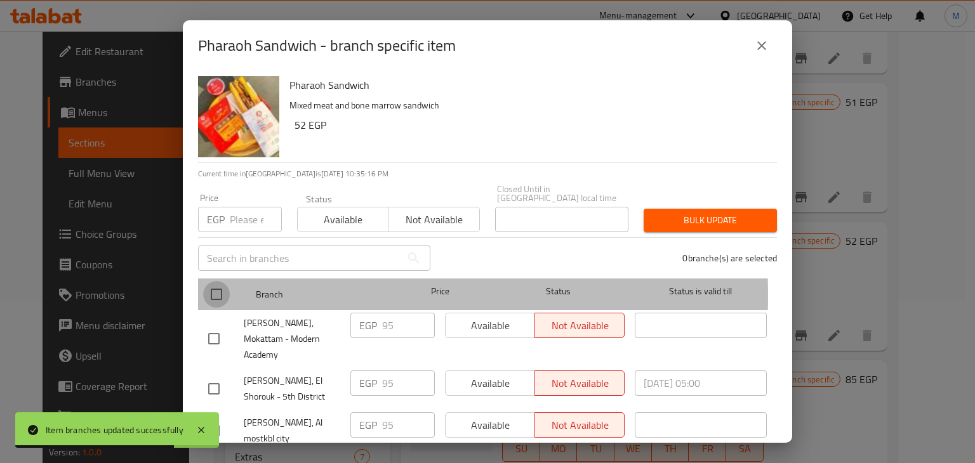
checkbox input "true"
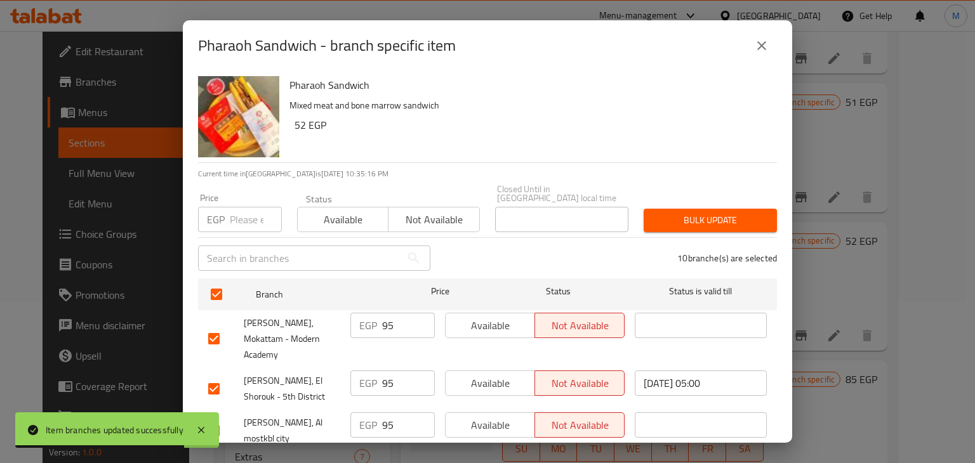
click at [239, 211] on input "number" at bounding box center [256, 219] width 52 height 25
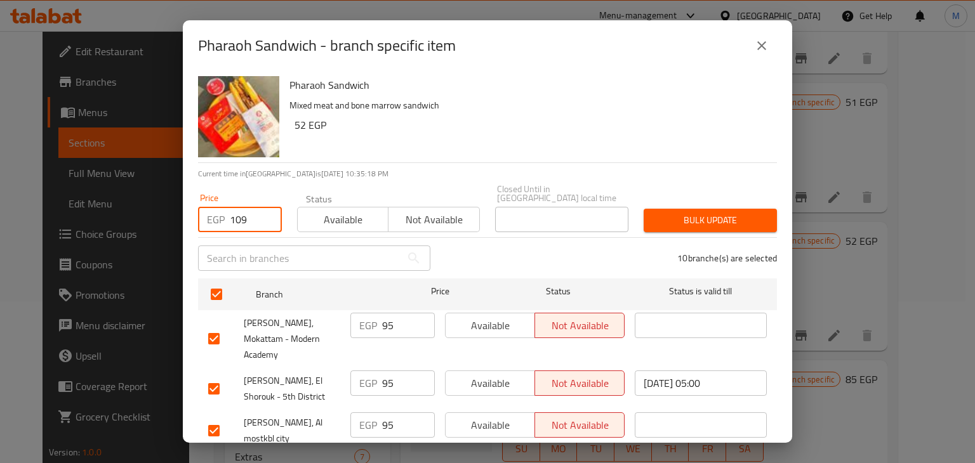
type input "109"
click at [332, 220] on button "Available" at bounding box center [342, 219] width 91 height 25
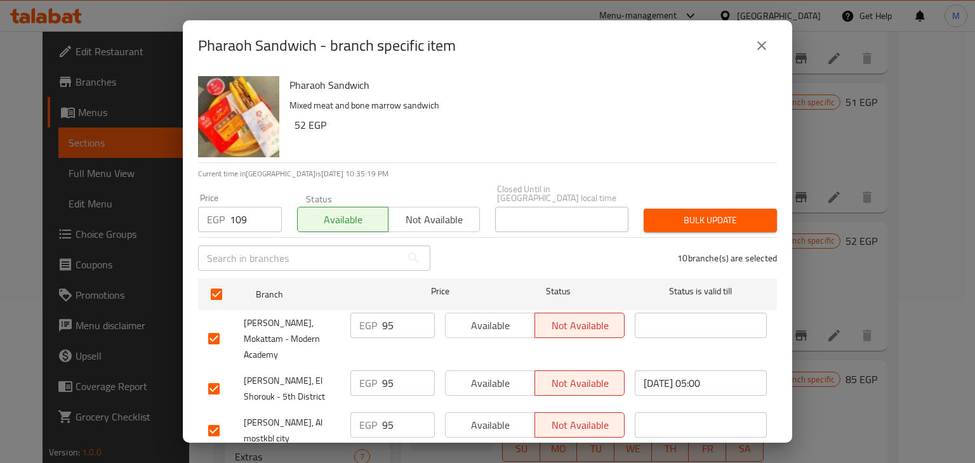
click at [687, 213] on span "Bulk update" at bounding box center [710, 221] width 113 height 16
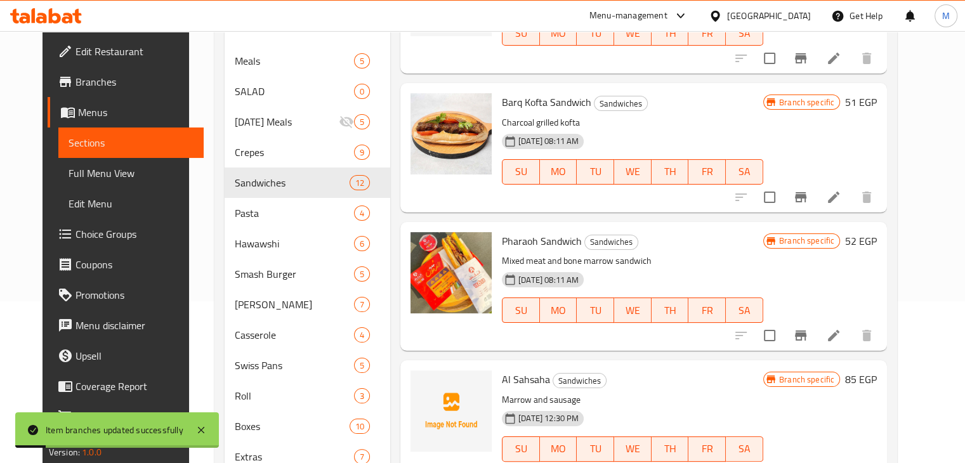
scroll to position [192, 0]
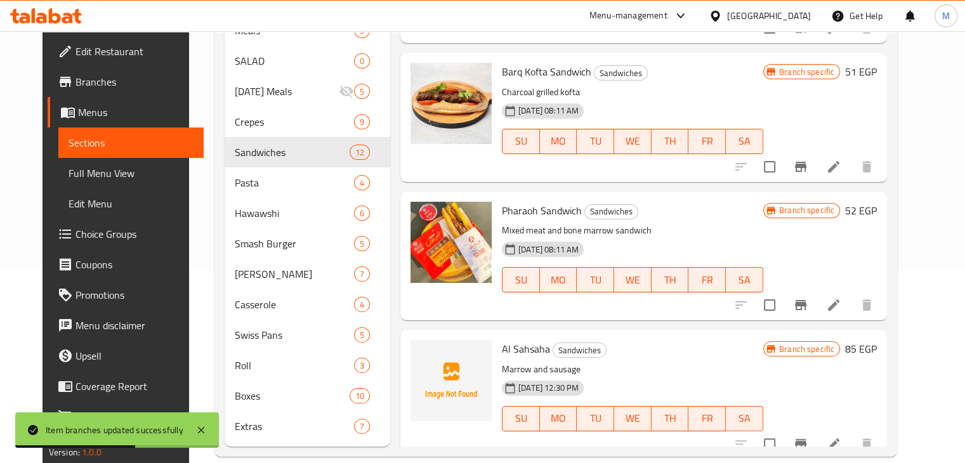
click at [806, 439] on icon "Branch-specific-item" at bounding box center [800, 444] width 11 height 10
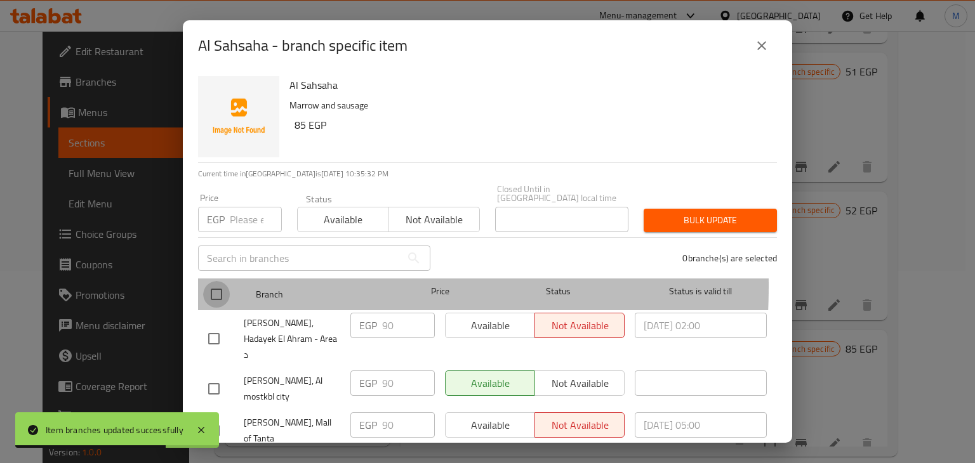
click at [209, 281] on input "checkbox" at bounding box center [216, 294] width 27 height 27
checkbox input "true"
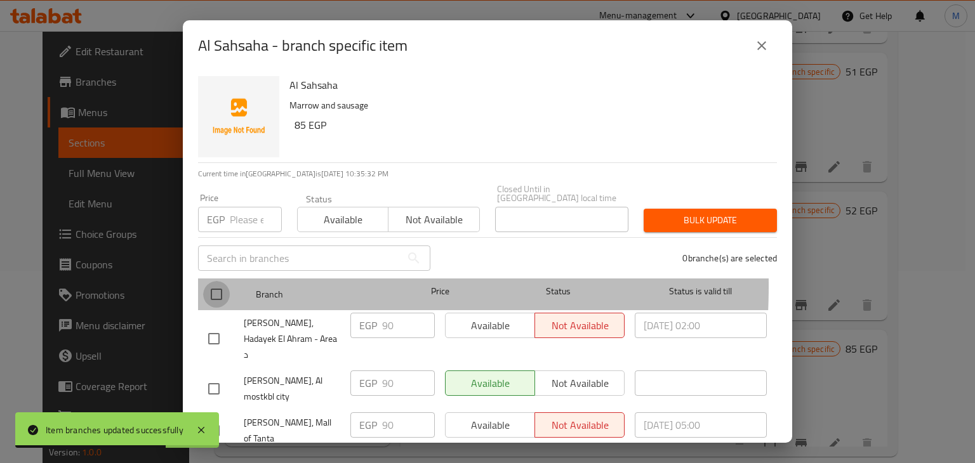
checkbox input "true"
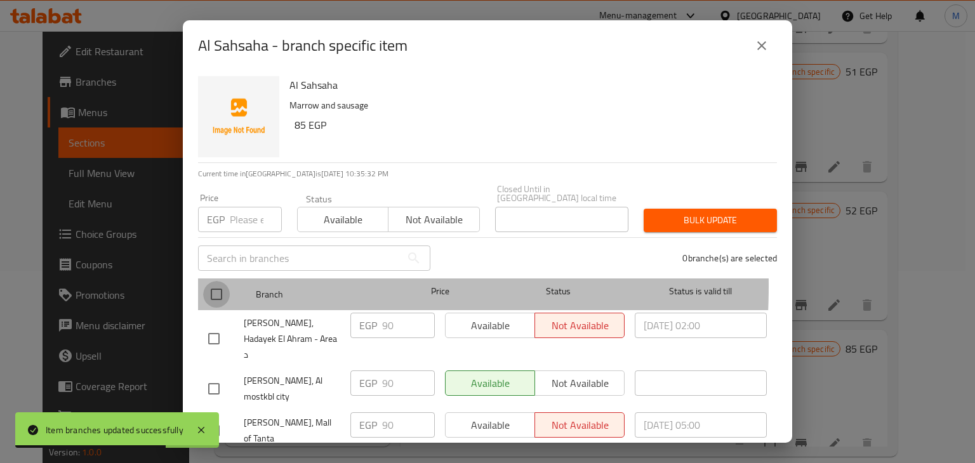
checkbox input "true"
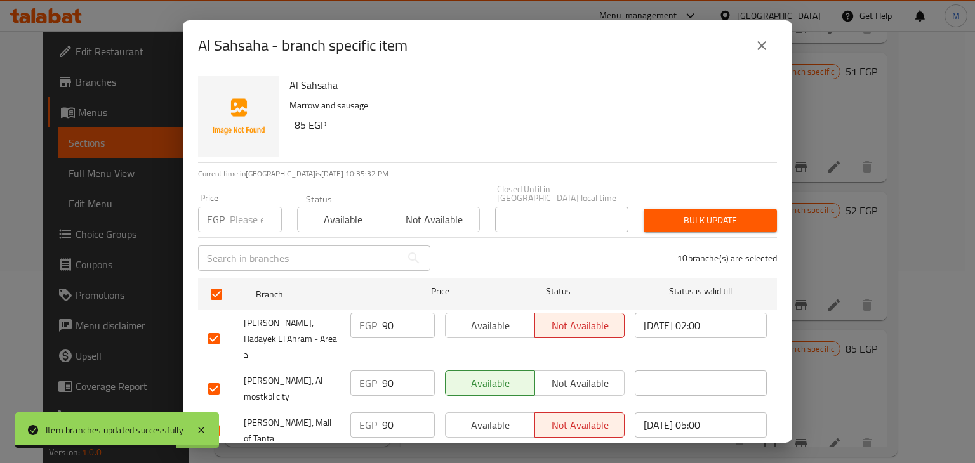
click at [228, 212] on div "EGP Price" at bounding box center [240, 219] width 84 height 25
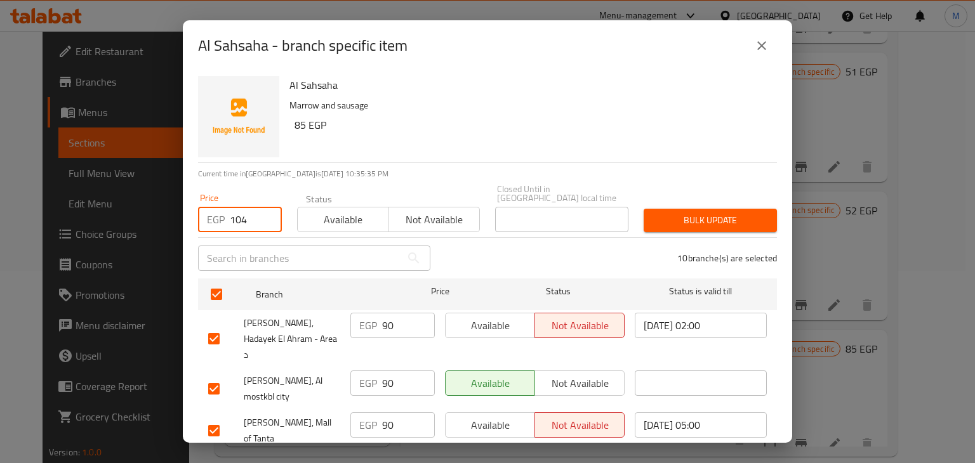
type input "104"
click at [348, 221] on button "Available" at bounding box center [342, 219] width 91 height 25
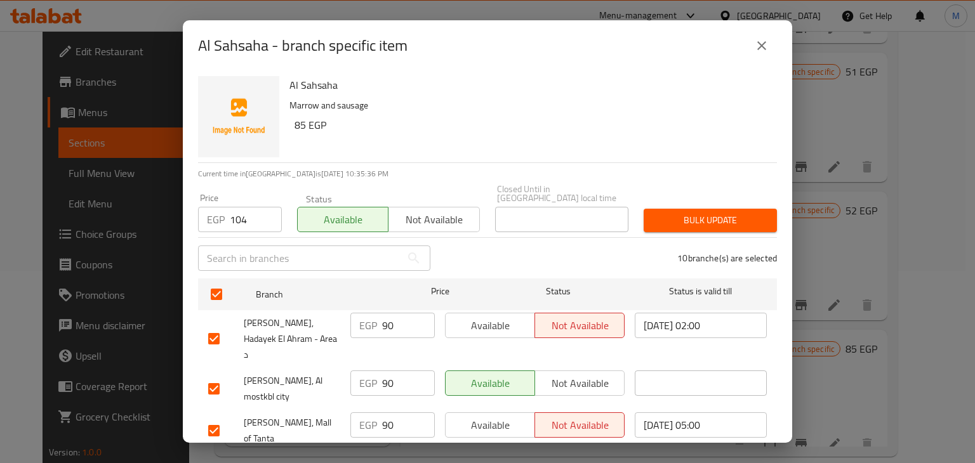
click at [687, 221] on button "Bulk update" at bounding box center [709, 220] width 133 height 23
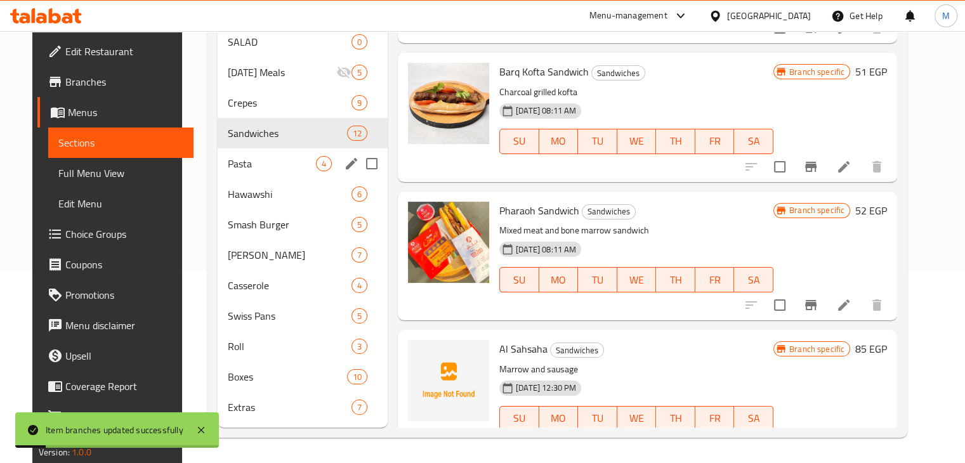
click at [294, 156] on span "Pasta" at bounding box center [272, 163] width 88 height 15
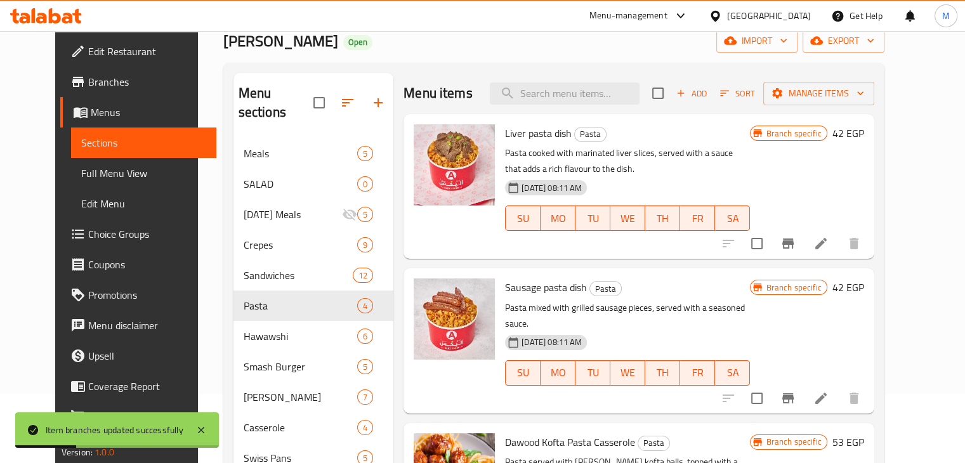
scroll to position [69, 0]
click at [796, 240] on icon "Branch-specific-item" at bounding box center [787, 244] width 15 height 15
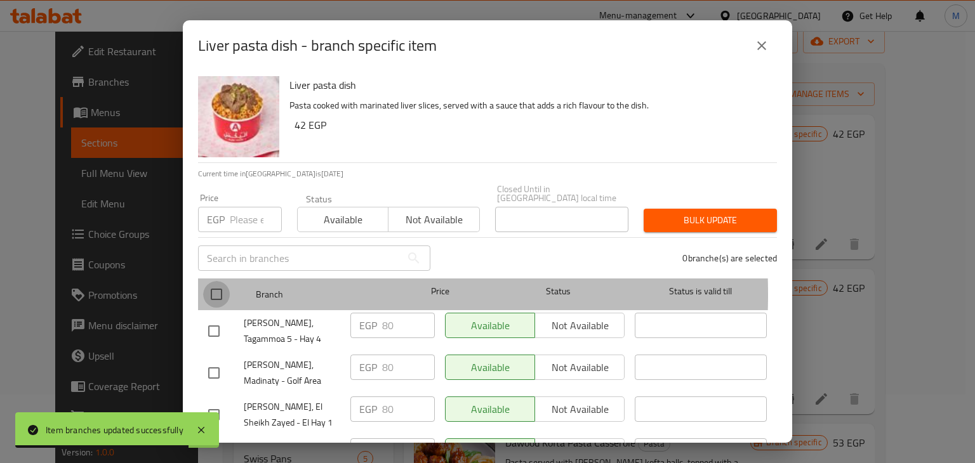
click at [226, 286] on input "checkbox" at bounding box center [216, 294] width 27 height 27
checkbox input "true"
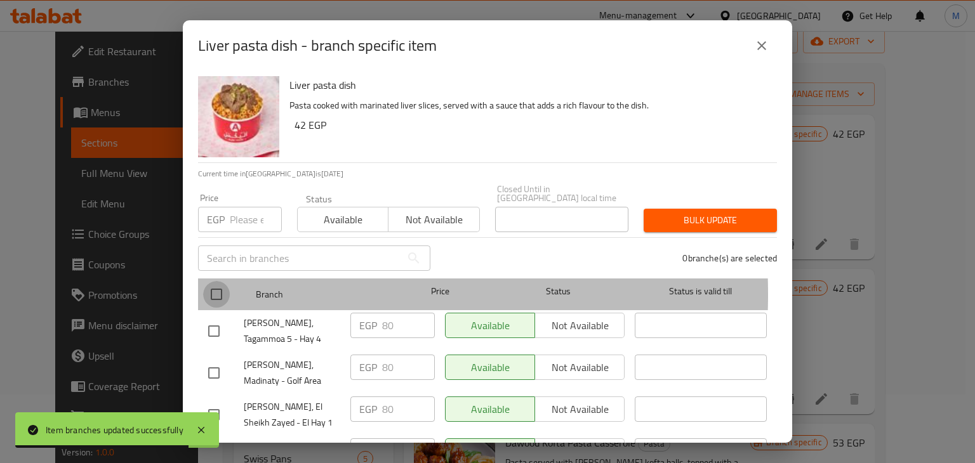
checkbox input "true"
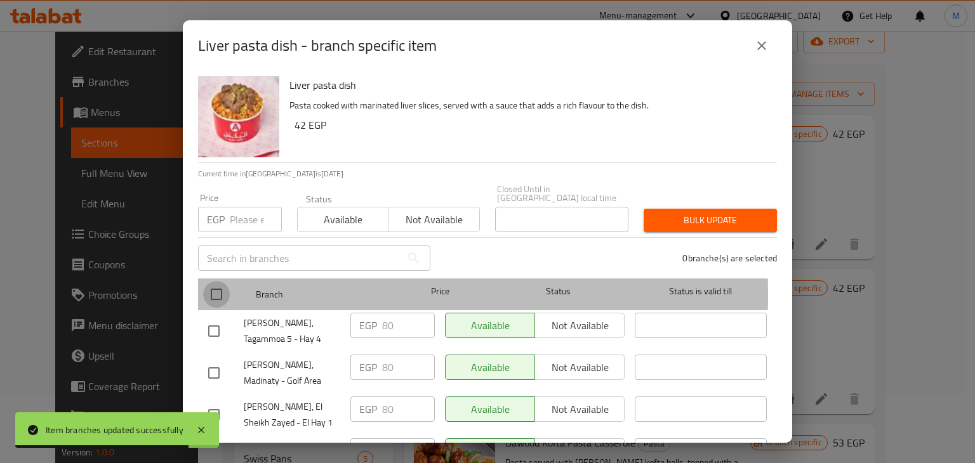
checkbox input "true"
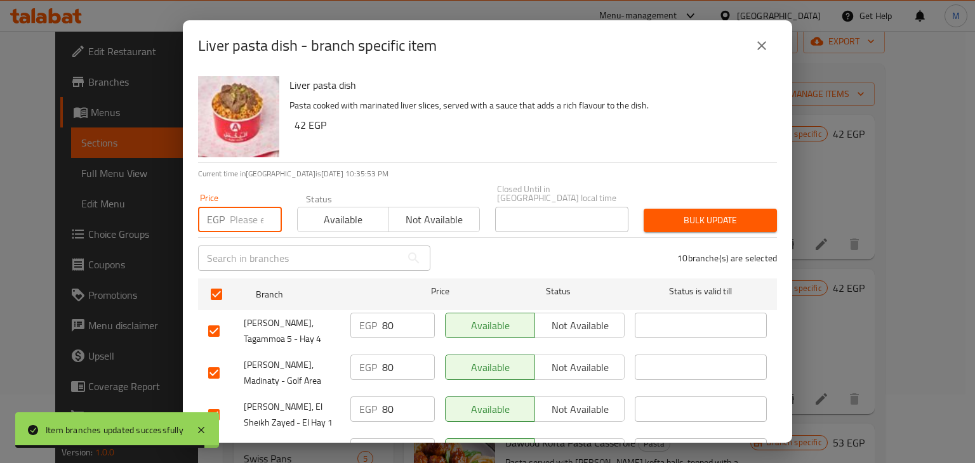
click at [244, 213] on input "number" at bounding box center [256, 219] width 52 height 25
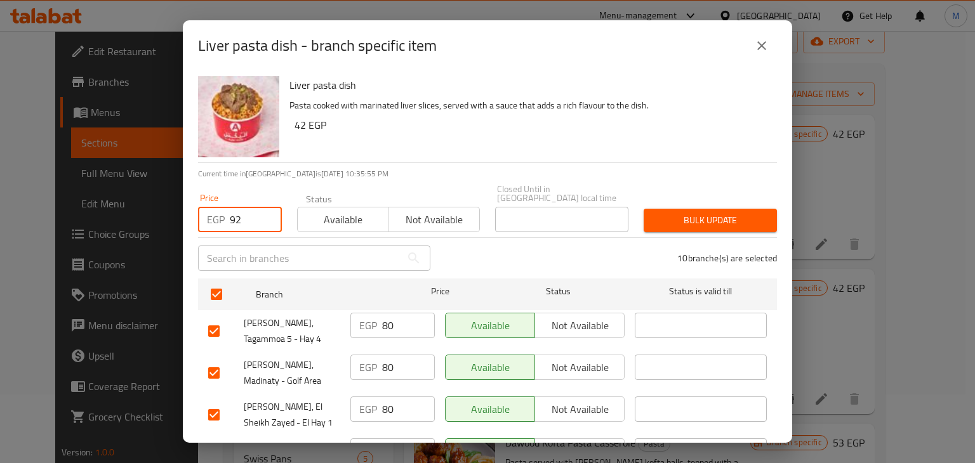
type input "92"
click at [310, 214] on span "Available" at bounding box center [343, 220] width 81 height 18
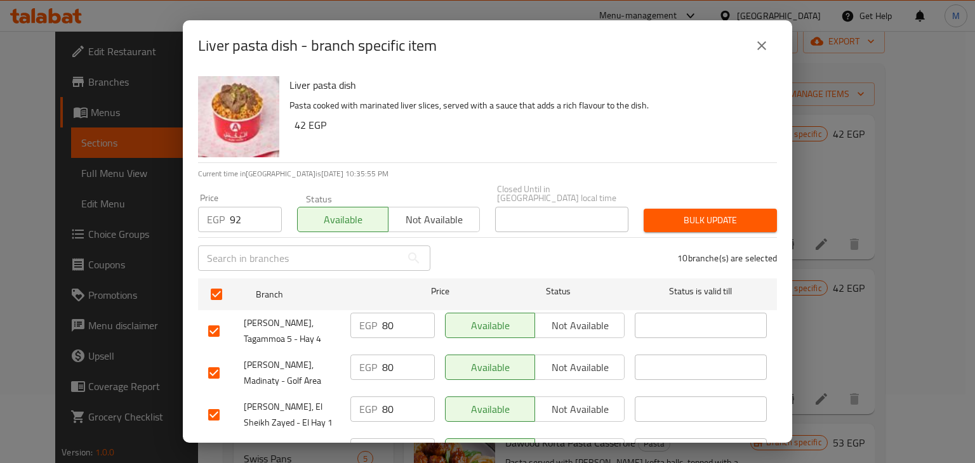
click at [664, 225] on div "Bulk update" at bounding box center [710, 220] width 148 height 39
click at [678, 218] on span "Bulk update" at bounding box center [710, 221] width 113 height 16
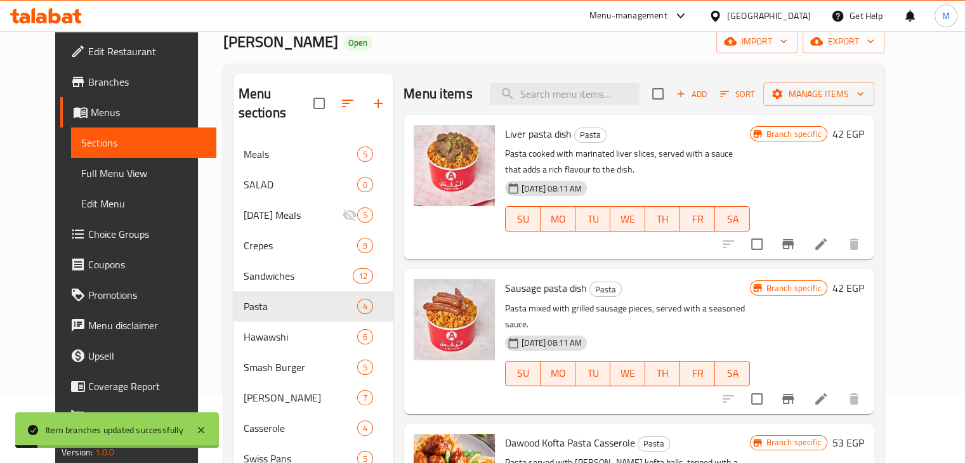
click at [803, 384] on button "Branch-specific-item" at bounding box center [788, 399] width 30 height 30
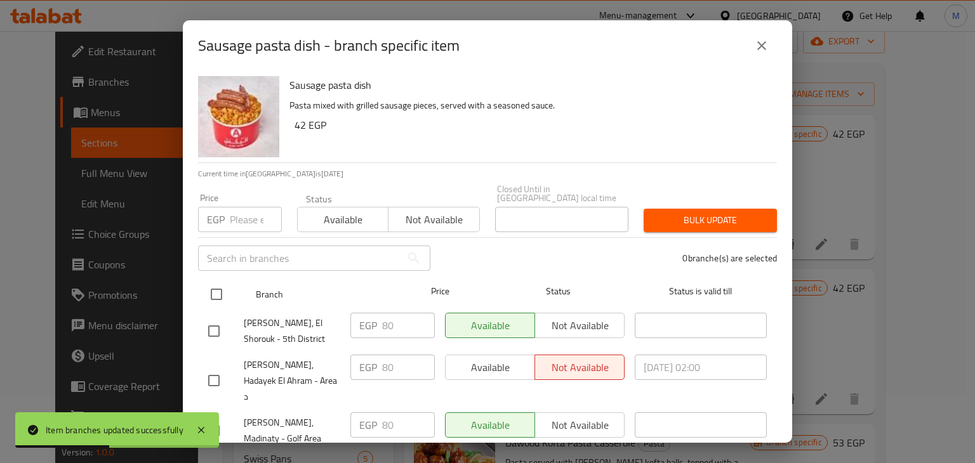
click at [218, 281] on input "checkbox" at bounding box center [216, 294] width 27 height 27
checkbox input "true"
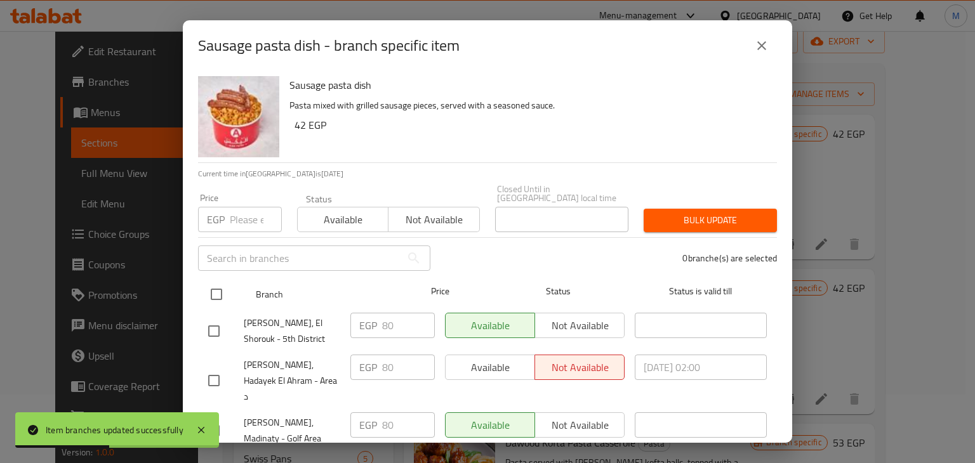
checkbox input "true"
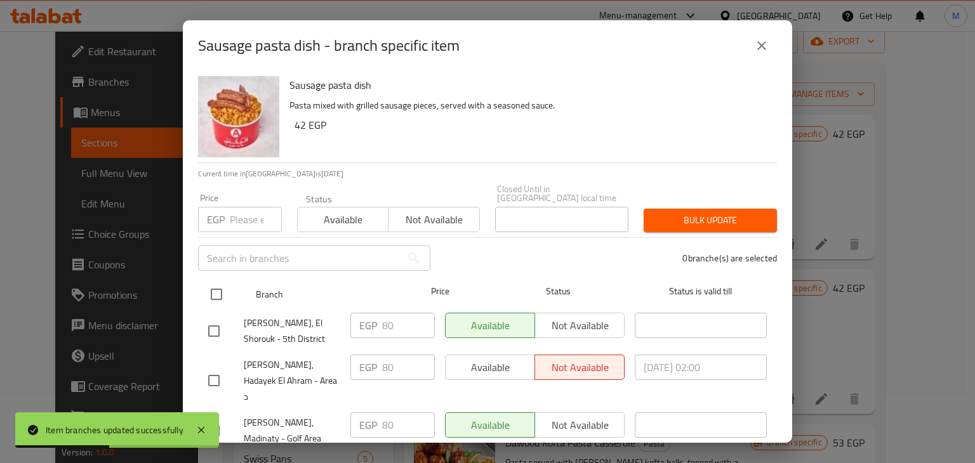
checkbox input "true"
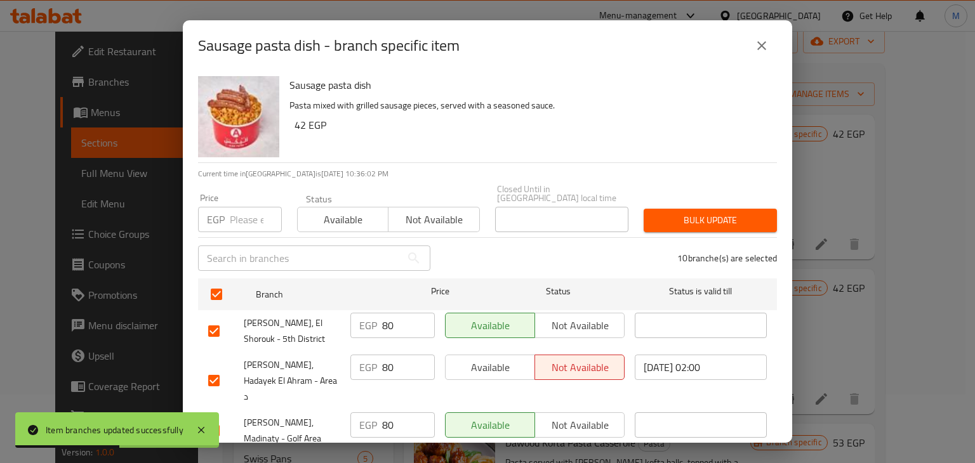
click at [242, 214] on input "number" at bounding box center [256, 219] width 52 height 25
type input "92"
click at [369, 211] on span "Available" at bounding box center [343, 220] width 81 height 18
click at [717, 235] on div "10 branche(s) are selected" at bounding box center [611, 258] width 346 height 46
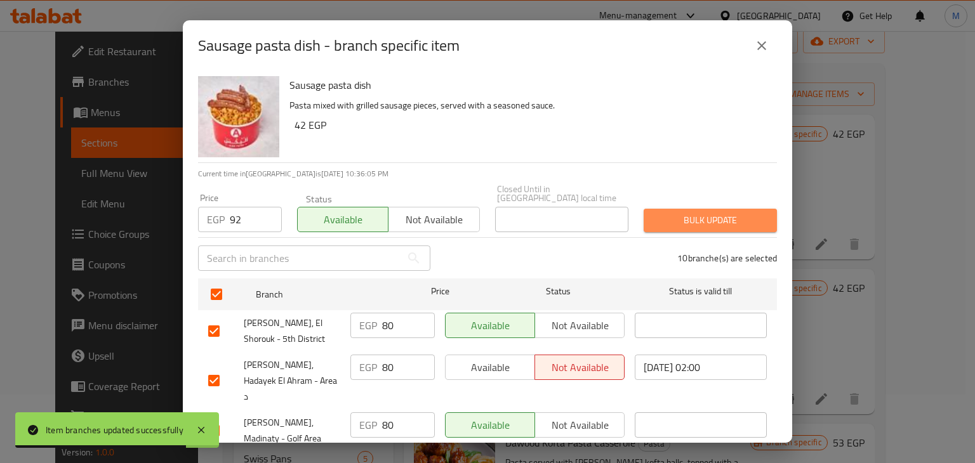
click at [713, 213] on span "Bulk update" at bounding box center [710, 221] width 113 height 16
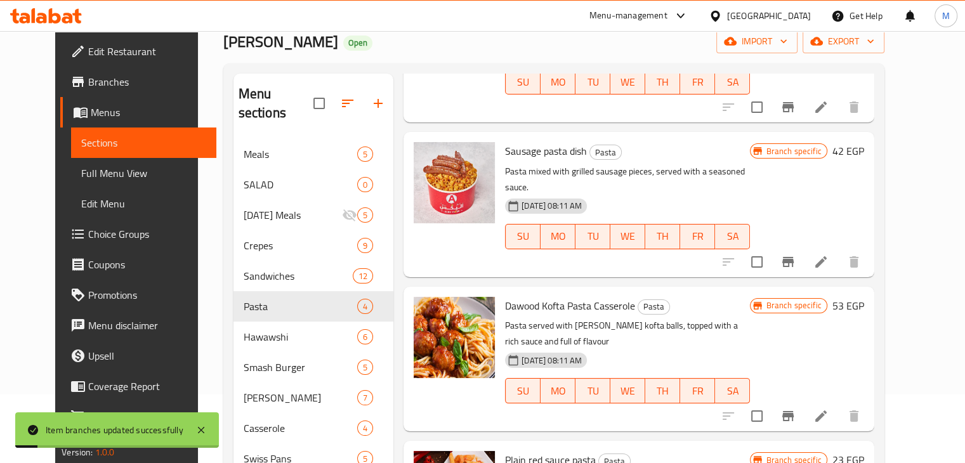
scroll to position [140, 0]
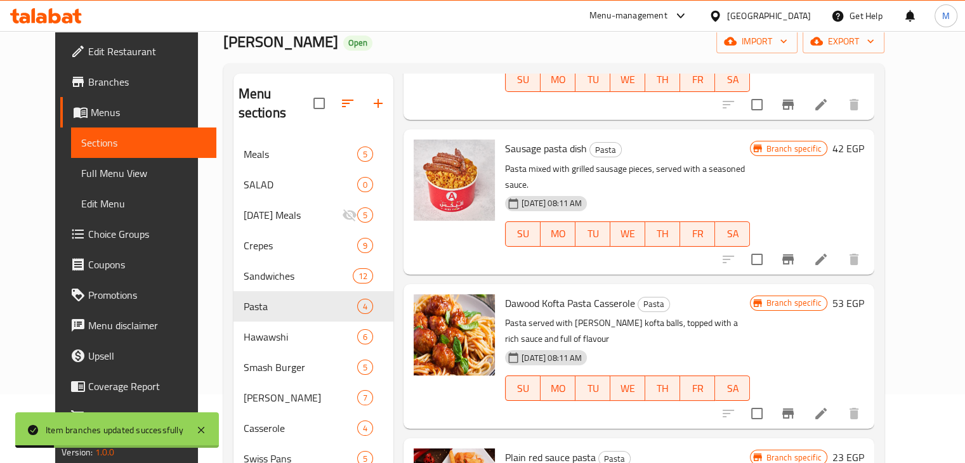
click at [796, 406] on icon "Branch-specific-item" at bounding box center [787, 413] width 15 height 15
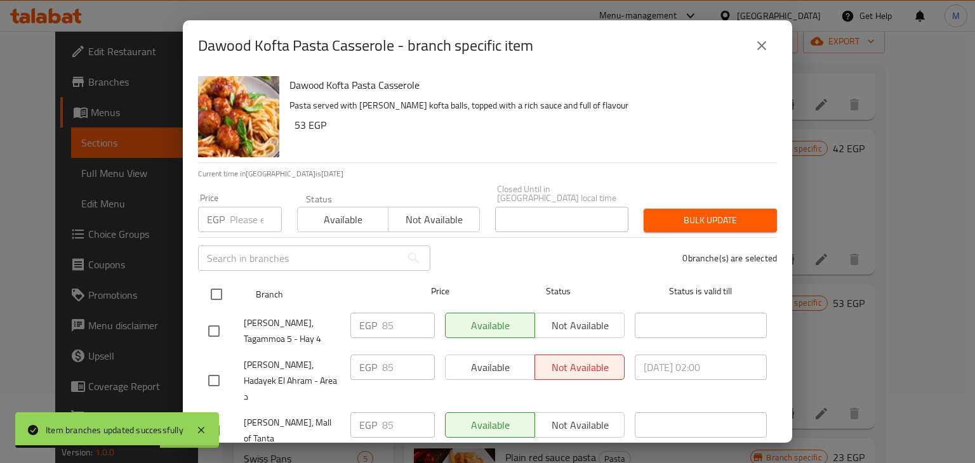
click at [207, 291] on input "checkbox" at bounding box center [216, 294] width 27 height 27
checkbox input "true"
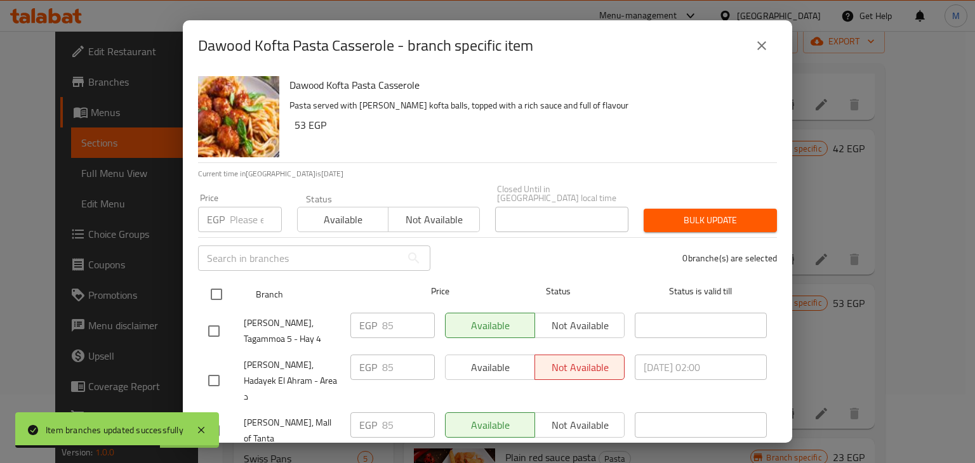
checkbox input "true"
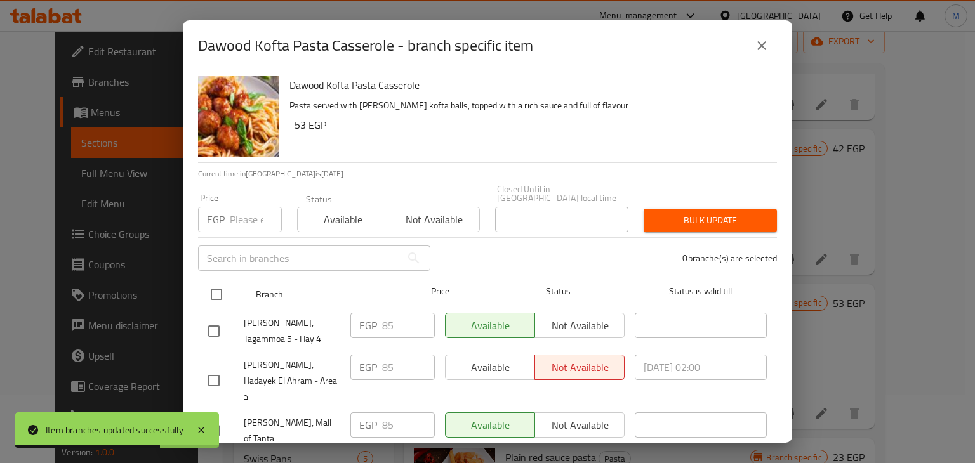
checkbox input "true"
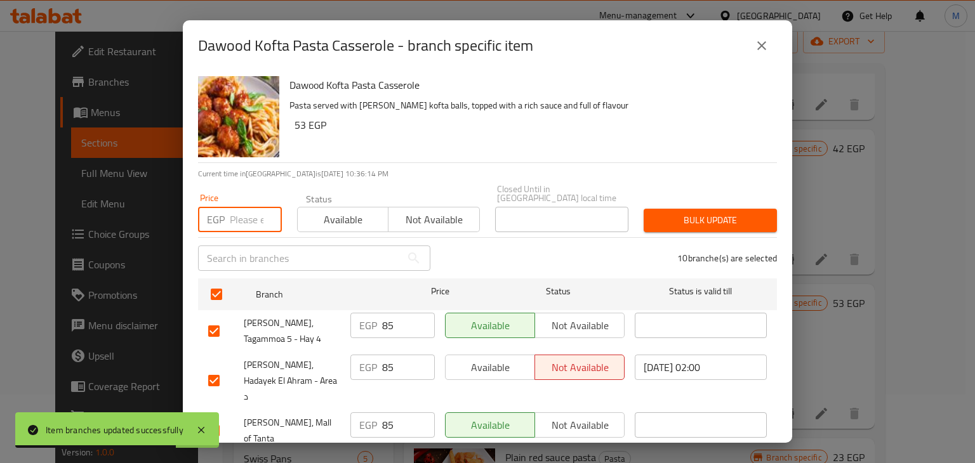
click at [241, 215] on input "number" at bounding box center [256, 219] width 52 height 25
type input "98"
click at [323, 211] on span "Available" at bounding box center [343, 220] width 81 height 18
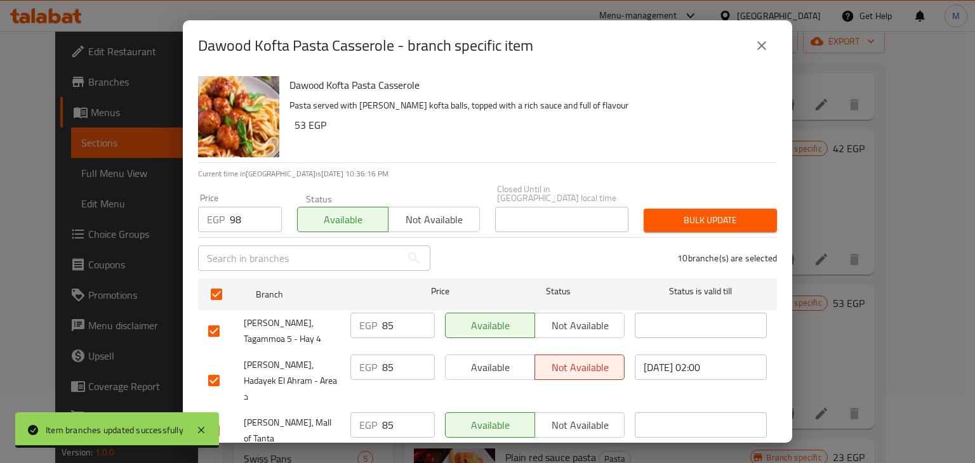
click at [698, 201] on div "Bulk update" at bounding box center [710, 220] width 148 height 39
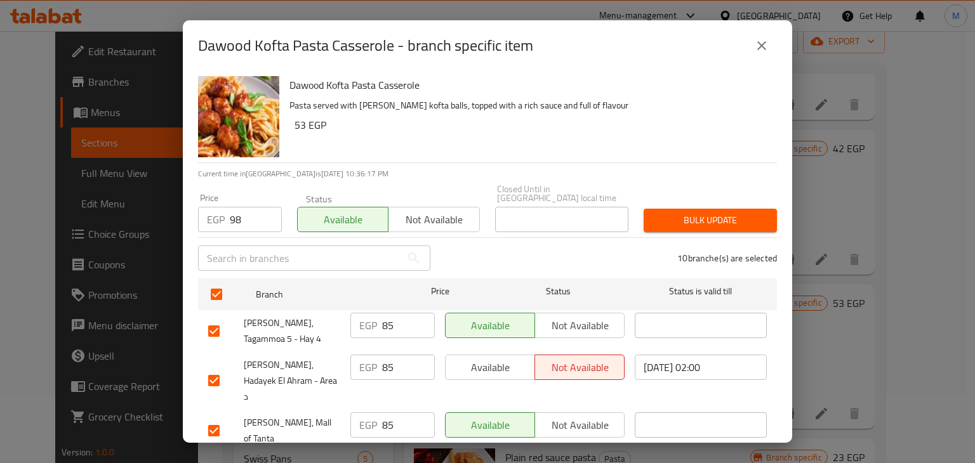
click at [695, 209] on button "Bulk update" at bounding box center [709, 220] width 133 height 23
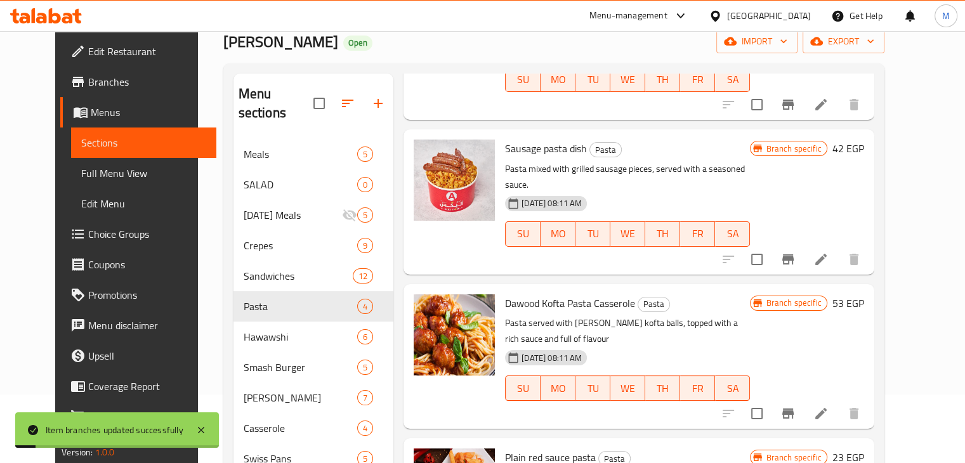
scroll to position [192, 0]
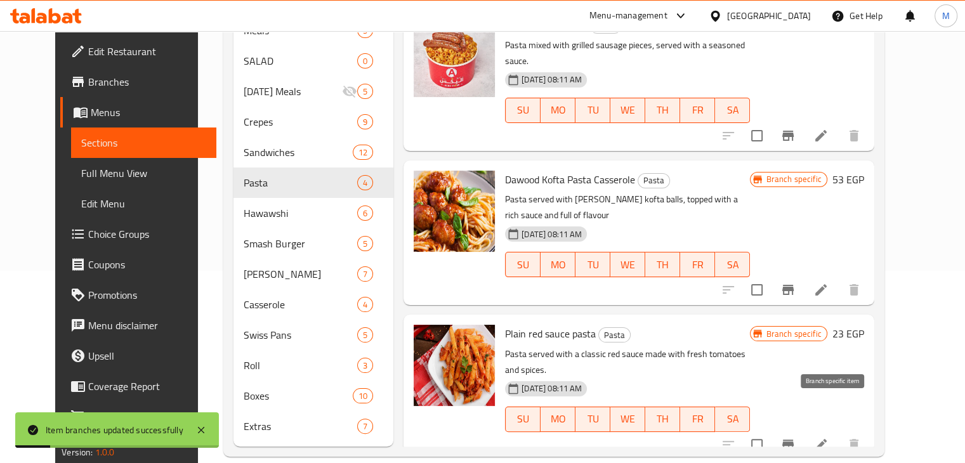
click at [794, 440] on icon "Branch-specific-item" at bounding box center [787, 445] width 11 height 10
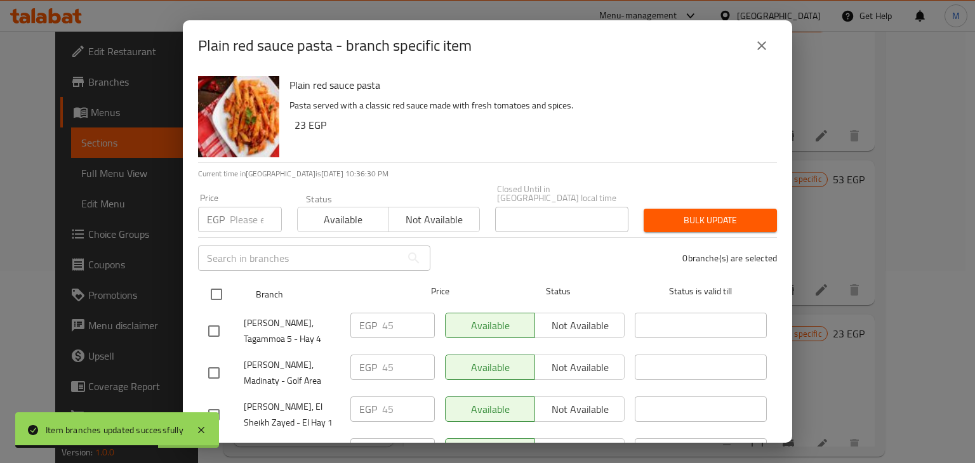
click at [225, 285] on input "checkbox" at bounding box center [216, 294] width 27 height 27
checkbox input "true"
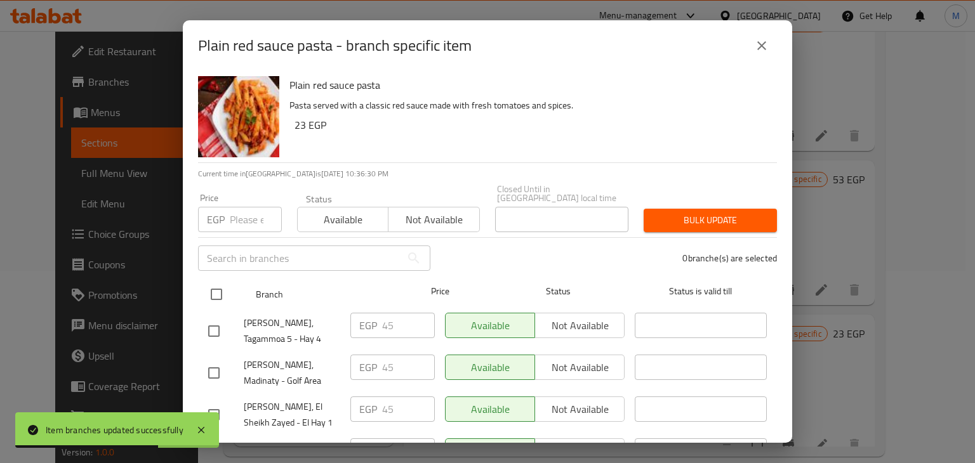
checkbox input "true"
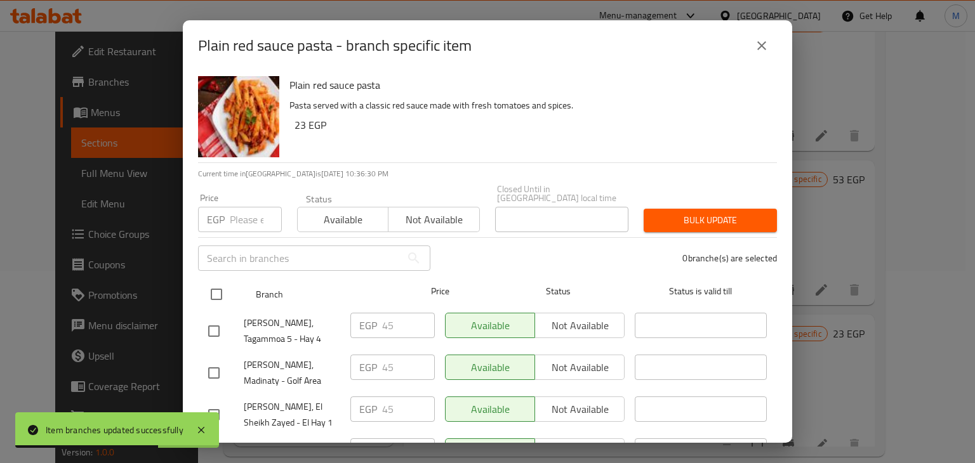
checkbox input "true"
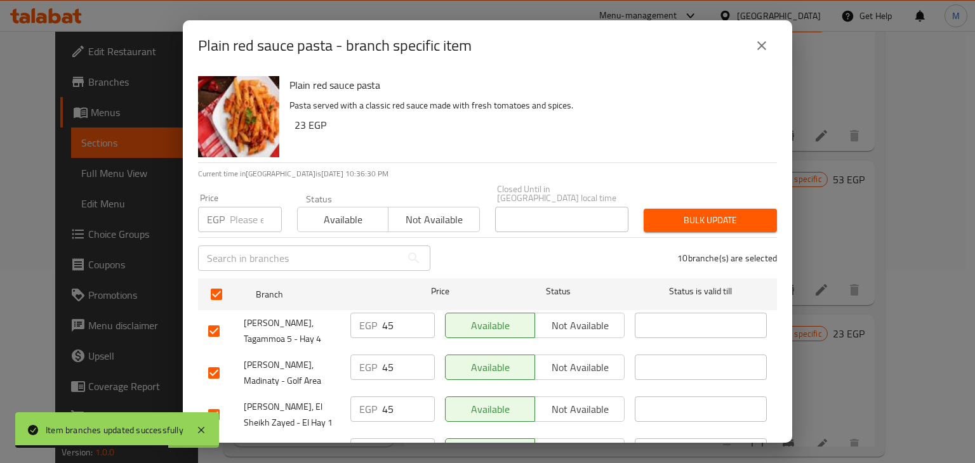
click at [246, 219] on input "number" at bounding box center [256, 219] width 52 height 25
type input "52"
click at [343, 217] on span "Available" at bounding box center [343, 220] width 81 height 18
click at [659, 216] on span "Bulk update" at bounding box center [710, 221] width 113 height 16
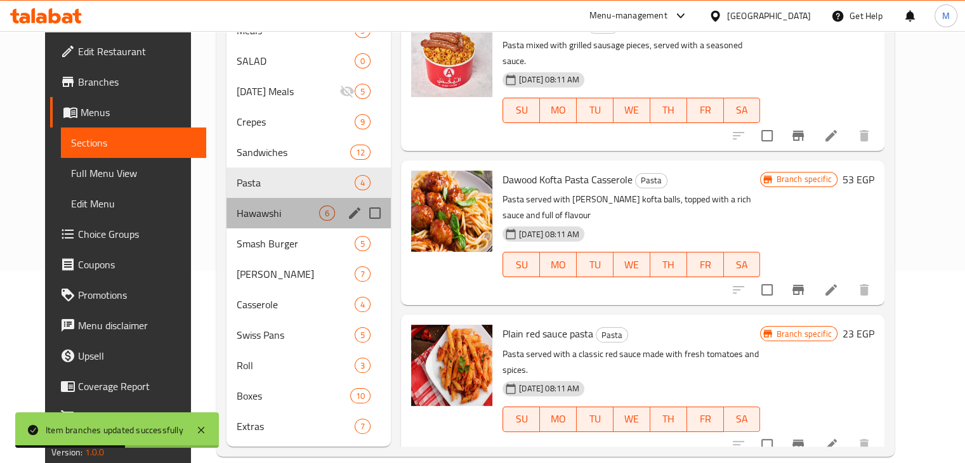
click at [256, 206] on span "Hawawshi" at bounding box center [278, 213] width 82 height 15
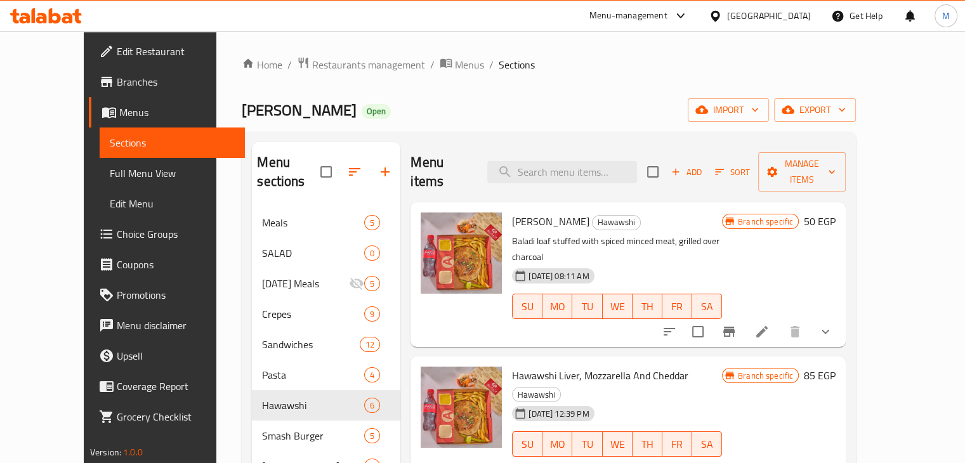
click at [737, 324] on icon "Branch-specific-item" at bounding box center [728, 331] width 15 height 15
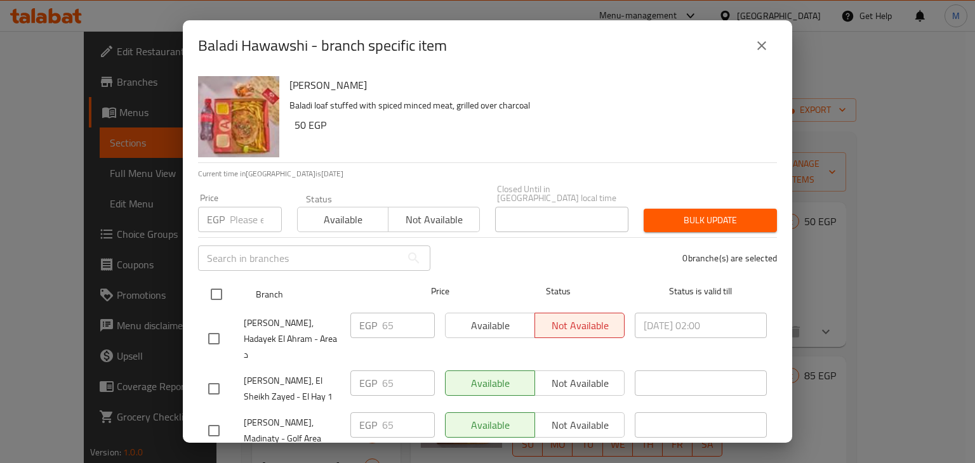
click at [219, 283] on input "checkbox" at bounding box center [216, 294] width 27 height 27
checkbox input "true"
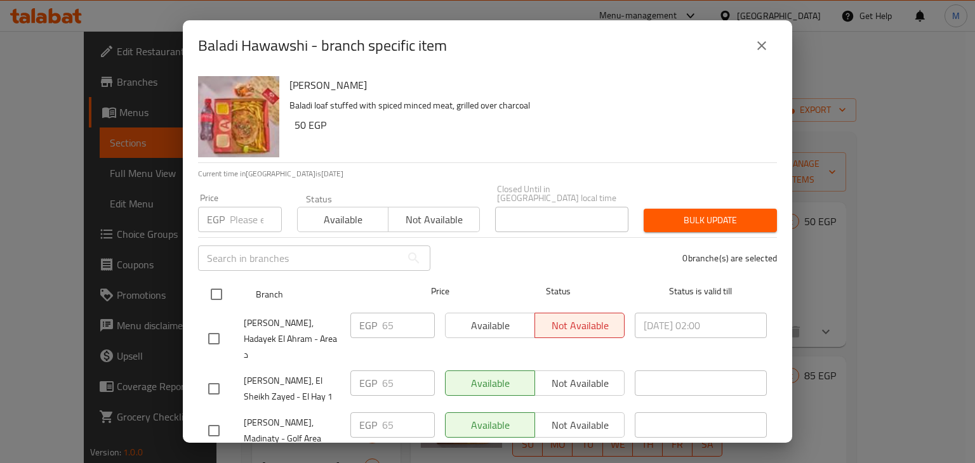
checkbox input "true"
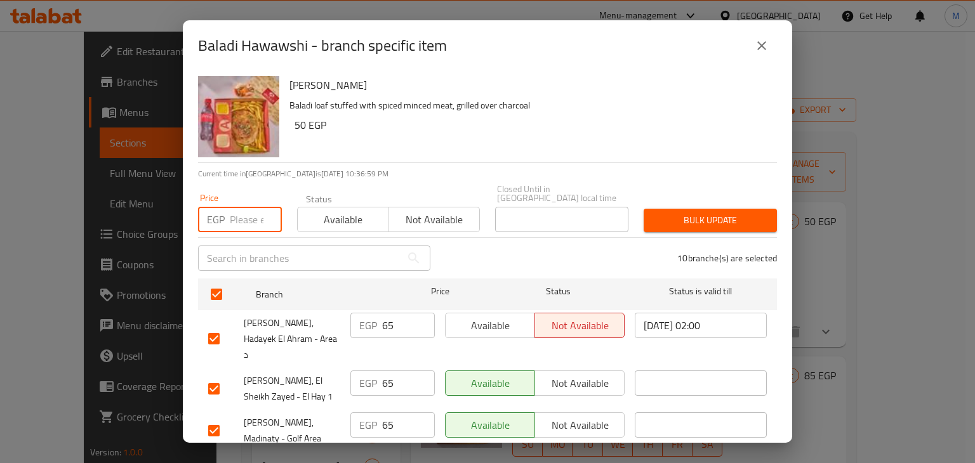
click at [240, 216] on input "number" at bounding box center [256, 219] width 52 height 25
click at [317, 211] on span "Available" at bounding box center [343, 220] width 81 height 18
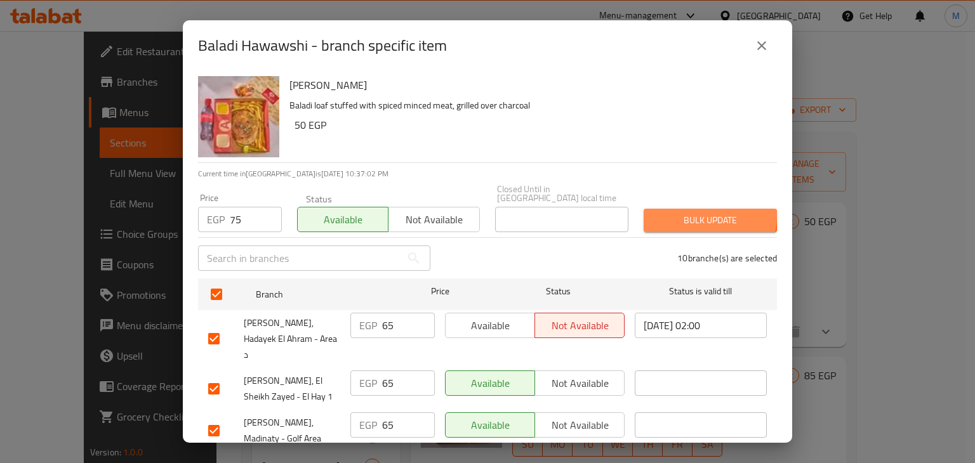
click at [680, 213] on span "Bulk update" at bounding box center [710, 221] width 113 height 16
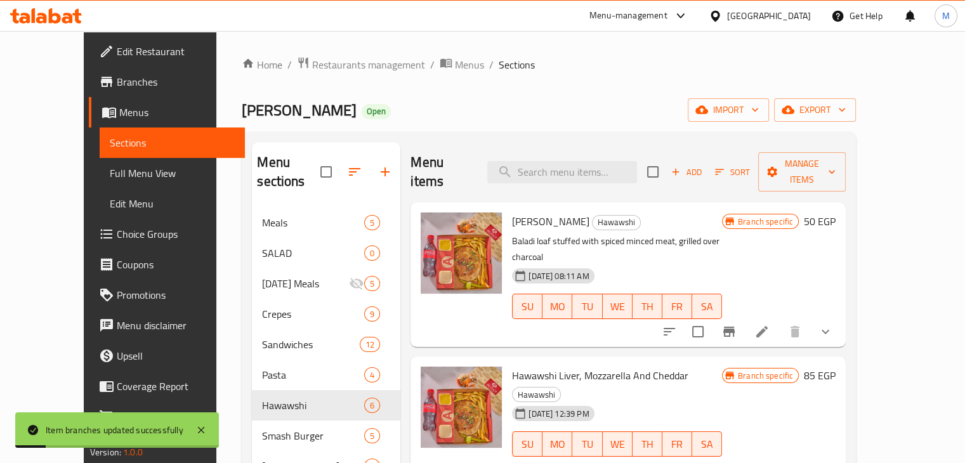
scroll to position [32, 0]
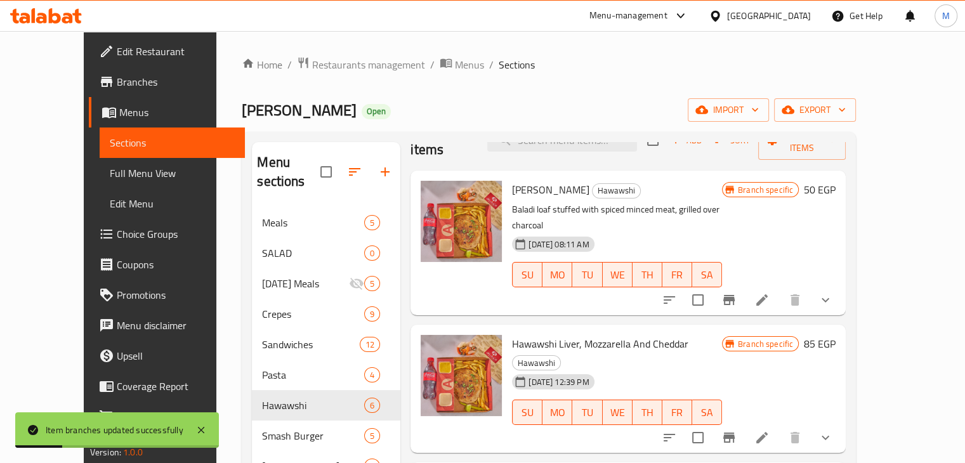
click at [735, 433] on icon "Branch-specific-item" at bounding box center [728, 438] width 11 height 10
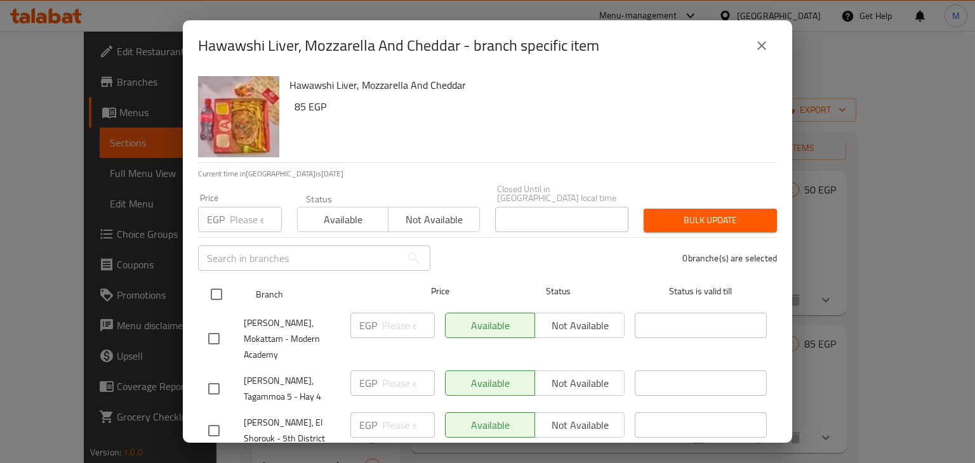
click at [221, 284] on input "checkbox" at bounding box center [216, 294] width 27 height 27
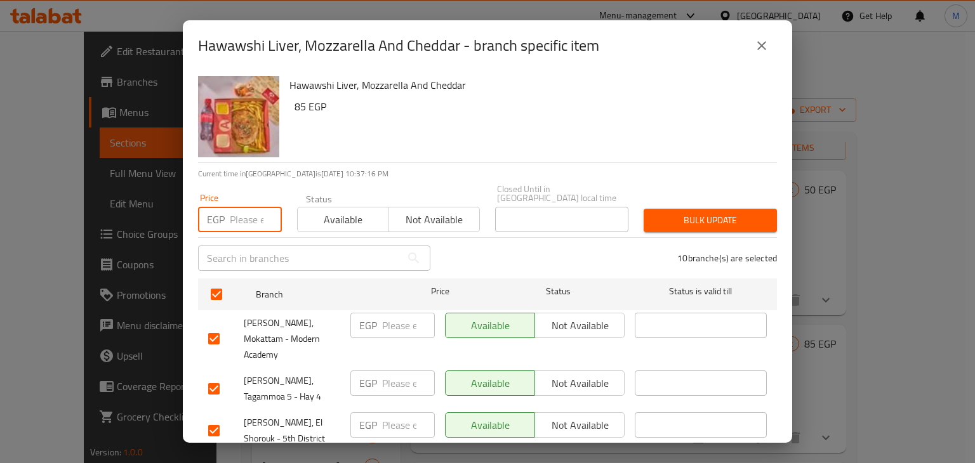
click at [250, 214] on input "number" at bounding box center [256, 219] width 52 height 25
click at [371, 211] on span "Available" at bounding box center [343, 220] width 81 height 18
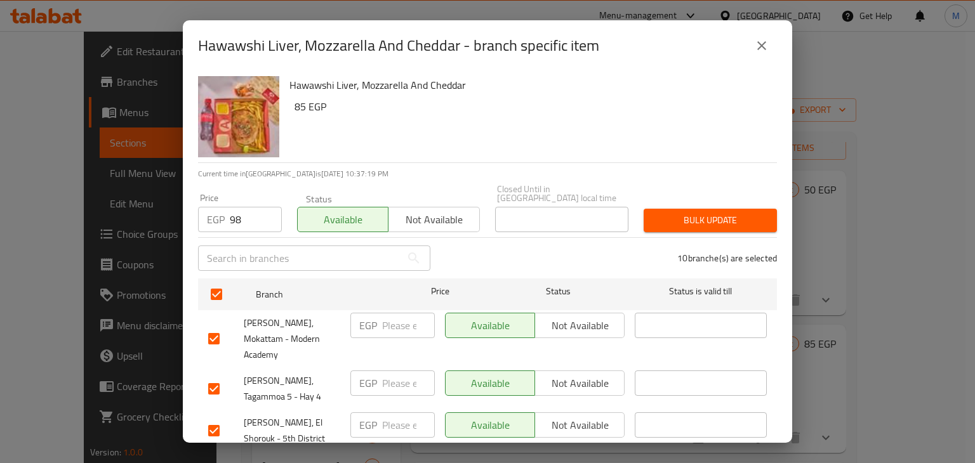
click at [683, 213] on span "Bulk update" at bounding box center [710, 221] width 113 height 16
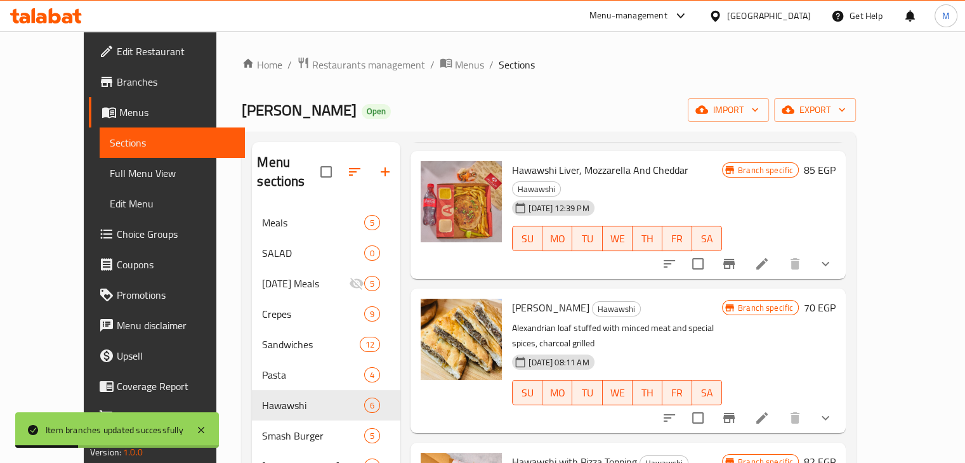
scroll to position [207, 0]
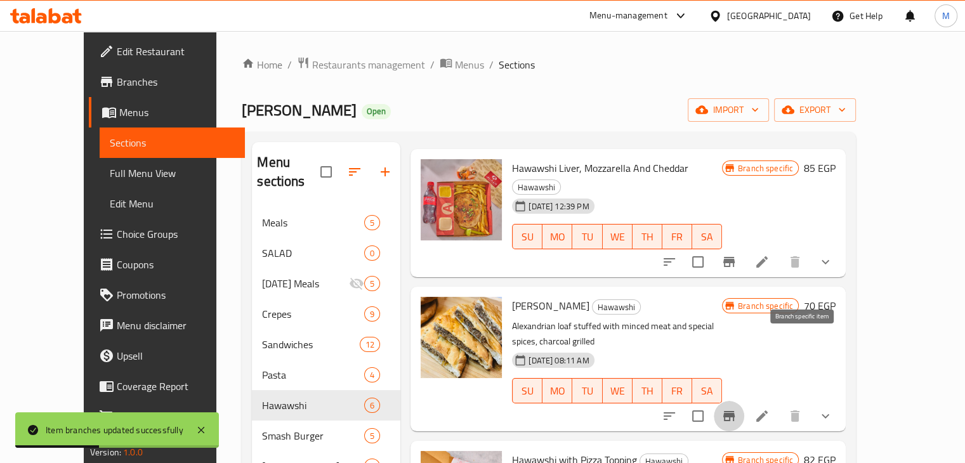
click at [735, 411] on icon "Branch-specific-item" at bounding box center [728, 416] width 11 height 10
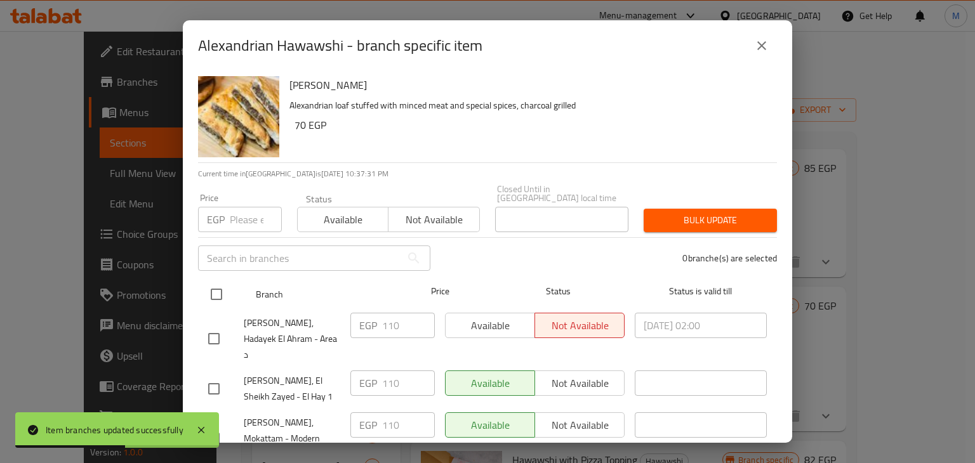
click at [218, 282] on input "checkbox" at bounding box center [216, 294] width 27 height 27
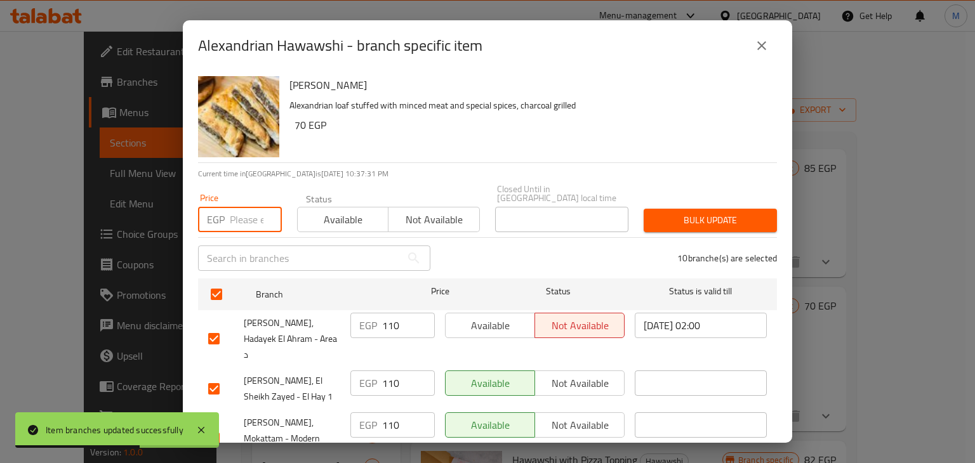
click at [247, 211] on input "number" at bounding box center [256, 219] width 52 height 25
click at [329, 211] on span "Available" at bounding box center [343, 220] width 81 height 18
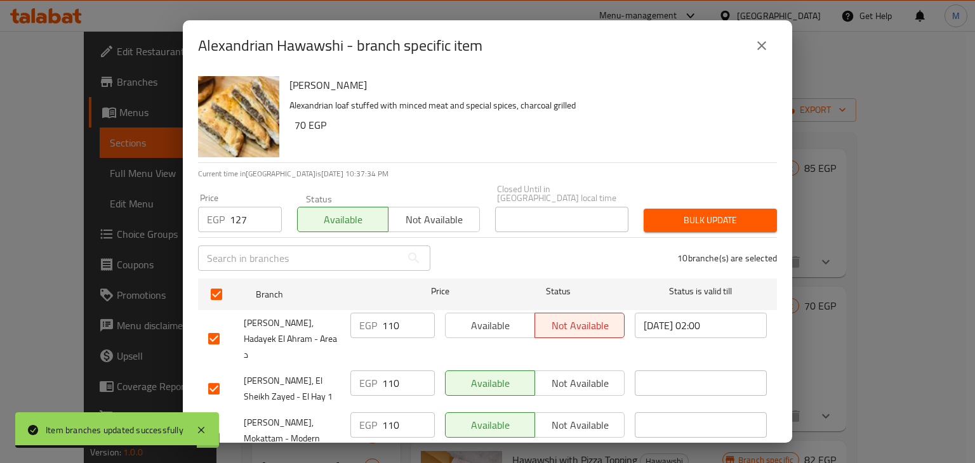
click at [676, 216] on span "Bulk update" at bounding box center [710, 221] width 113 height 16
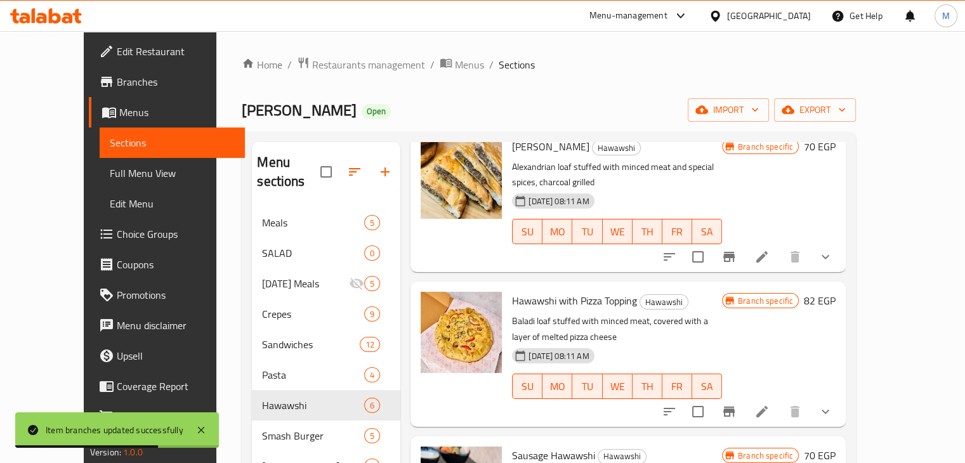
scroll to position [36, 0]
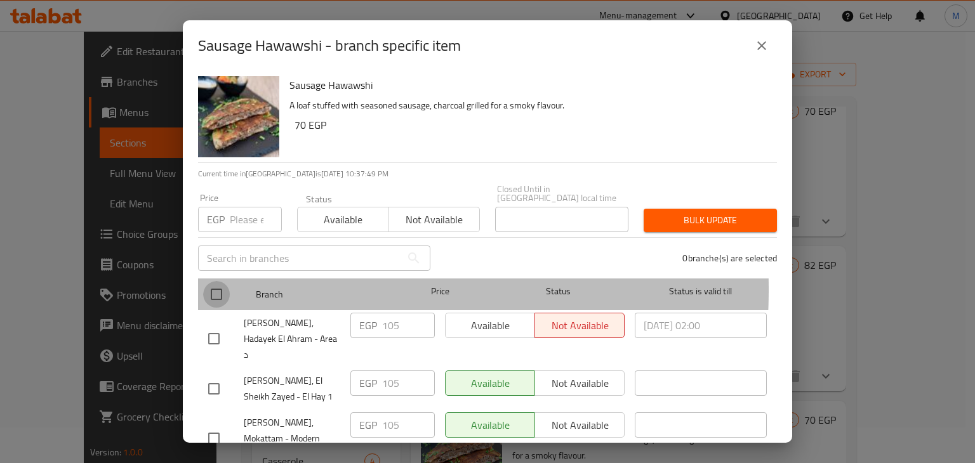
click at [223, 281] on input "checkbox" at bounding box center [216, 294] width 27 height 27
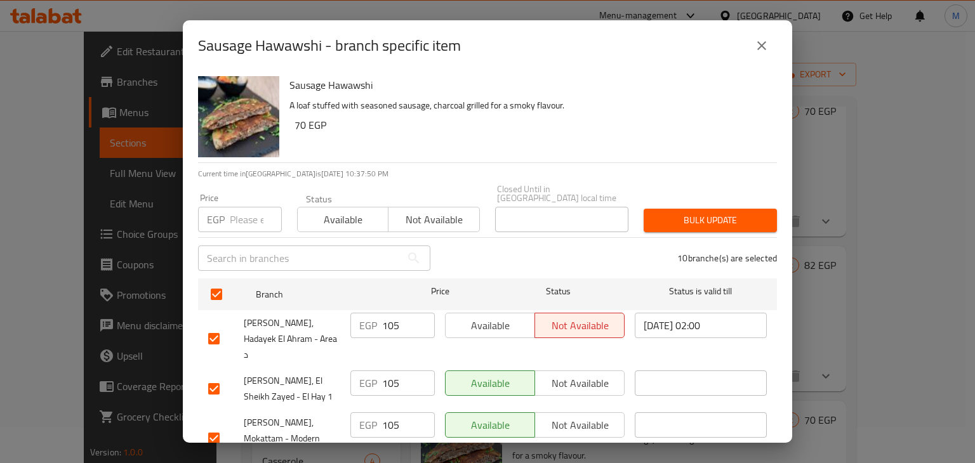
click at [228, 210] on div "EGP Price" at bounding box center [240, 219] width 84 height 25
click at [345, 211] on span "Available" at bounding box center [343, 220] width 81 height 18
click at [657, 217] on span "Bulk update" at bounding box center [710, 221] width 113 height 16
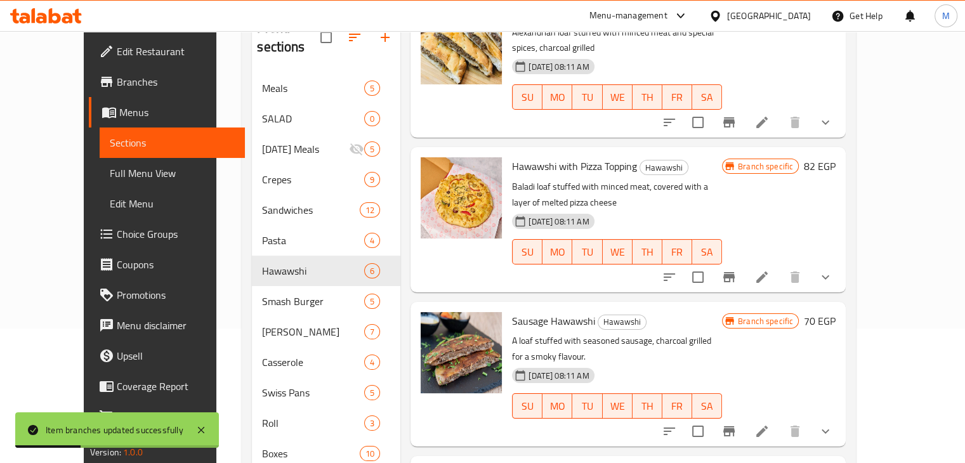
scroll to position [192, 0]
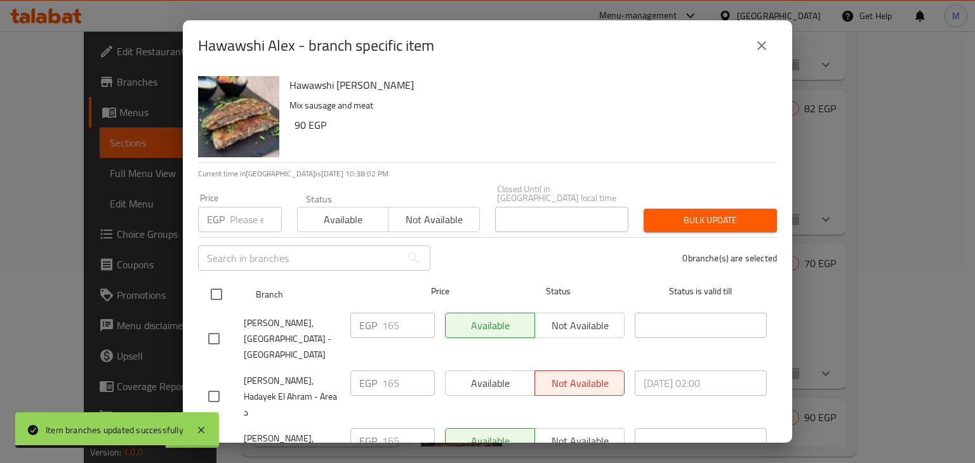
click at [221, 281] on input "checkbox" at bounding box center [216, 294] width 27 height 27
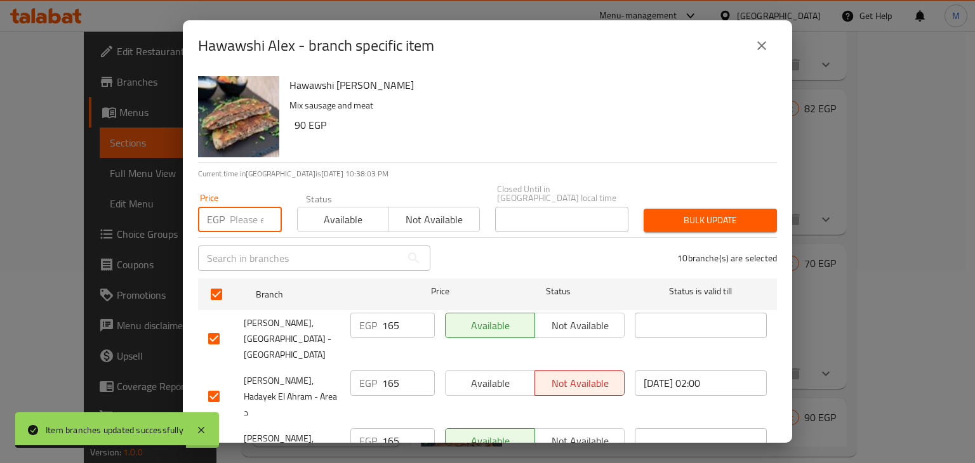
click at [233, 219] on input "number" at bounding box center [256, 219] width 52 height 25
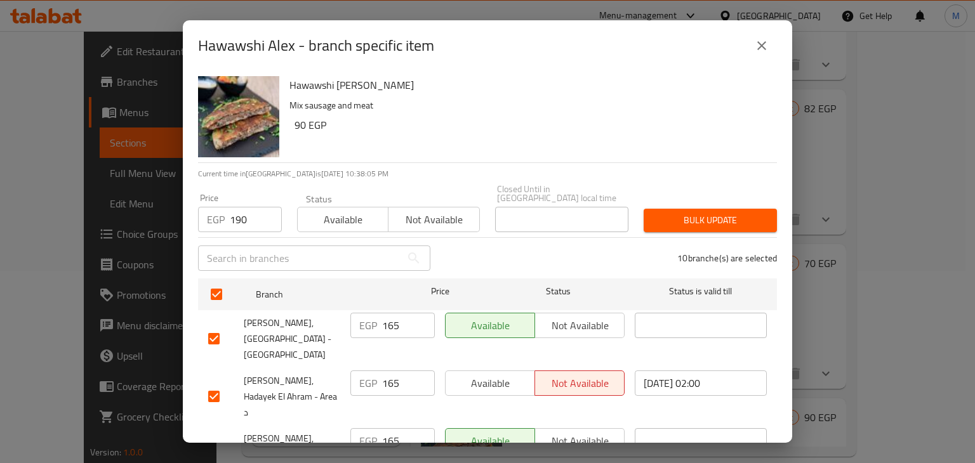
click at [318, 224] on div "Status Available Not available" at bounding box center [388, 213] width 198 height 53
click at [348, 213] on span "Available" at bounding box center [343, 220] width 81 height 18
click at [690, 213] on span "Bulk update" at bounding box center [710, 221] width 113 height 16
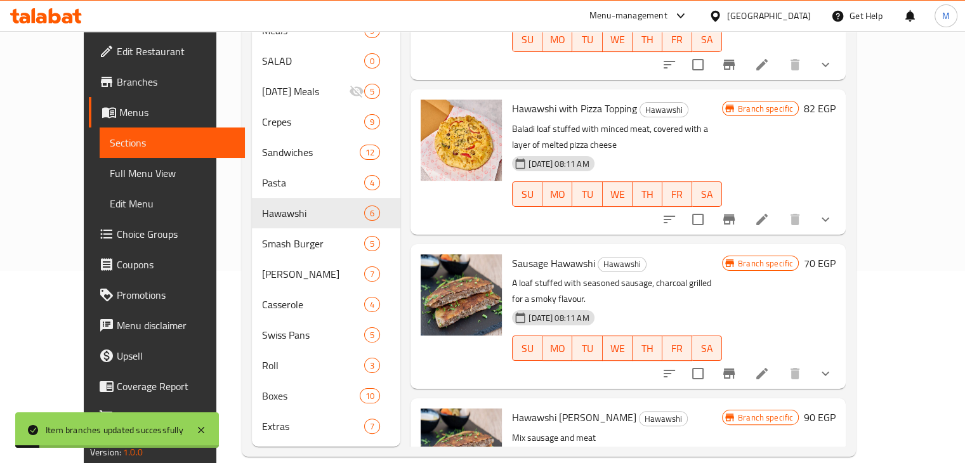
scroll to position [229, 0]
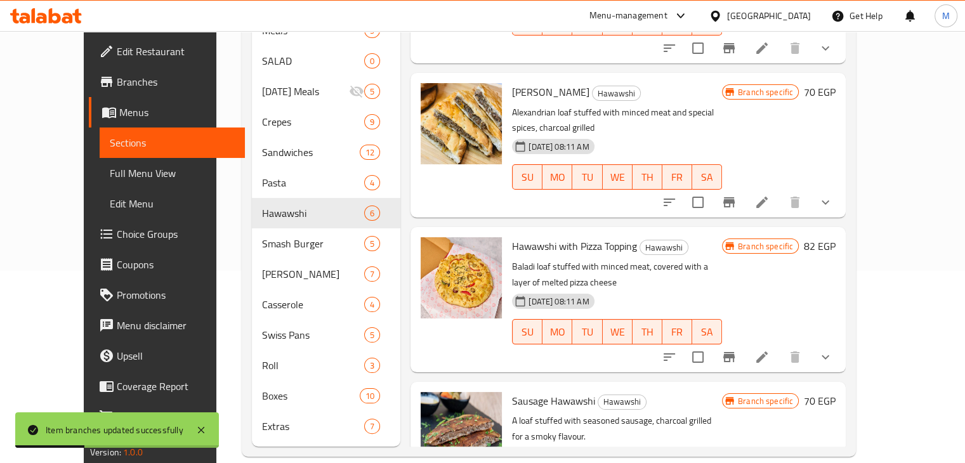
click at [737, 350] on icon "Branch-specific-item" at bounding box center [728, 357] width 15 height 15
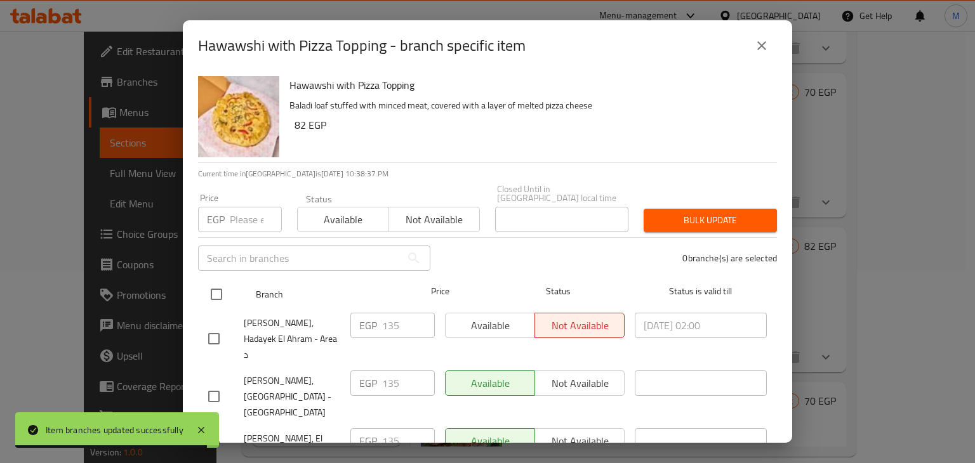
click at [207, 287] on input "checkbox" at bounding box center [216, 294] width 27 height 27
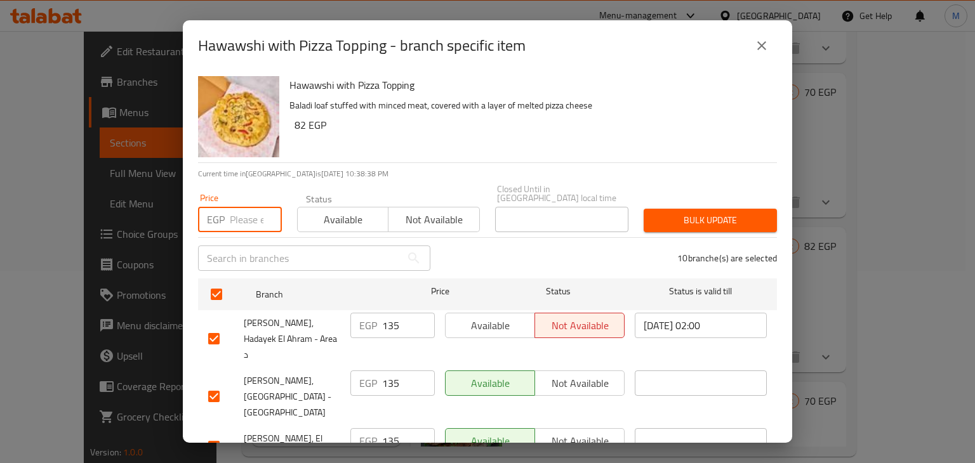
click at [240, 219] on input "number" at bounding box center [256, 219] width 52 height 25
click at [363, 211] on span "Available" at bounding box center [343, 220] width 81 height 18
click at [655, 213] on span "Bulk update" at bounding box center [710, 221] width 113 height 16
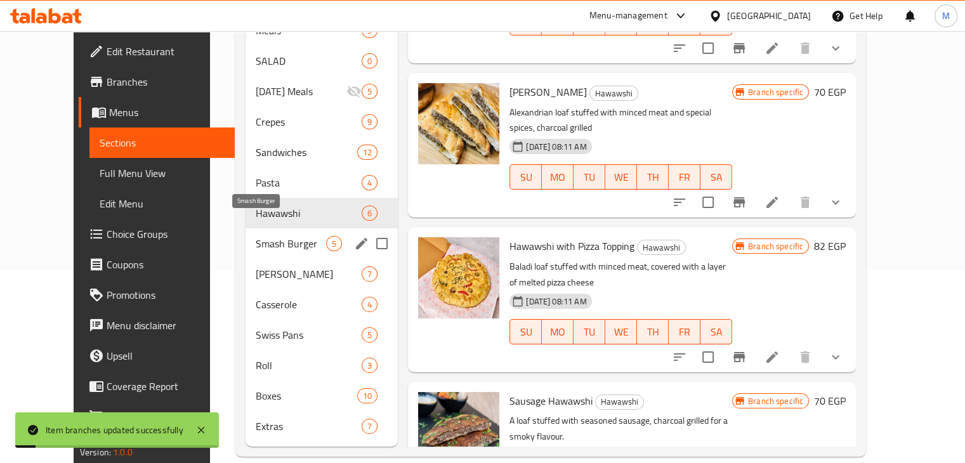
click at [272, 236] on span "Smash Burger" at bounding box center [291, 243] width 70 height 15
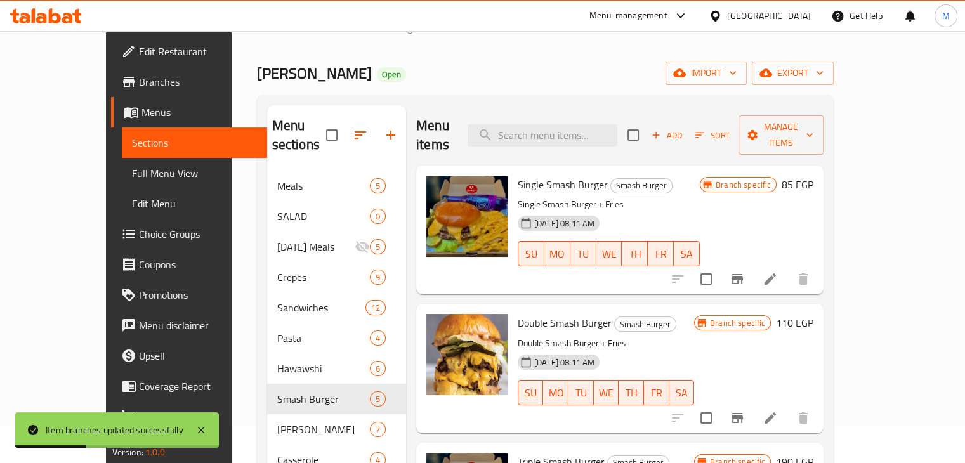
scroll to position [27, 0]
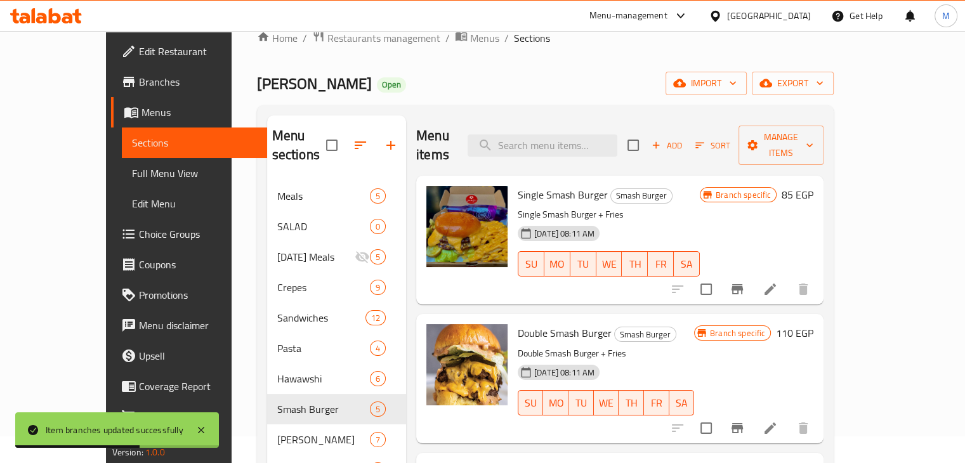
click at [743, 284] on icon "Branch-specific-item" at bounding box center [737, 289] width 11 height 10
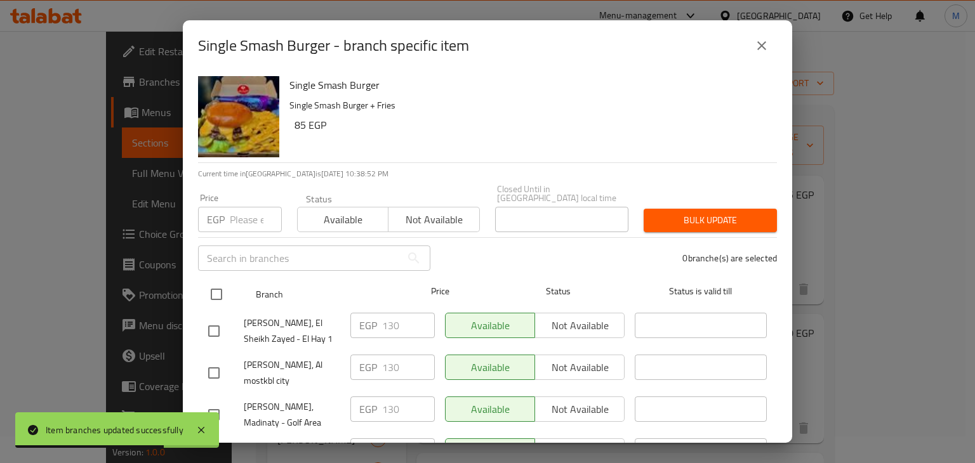
click at [213, 281] on input "checkbox" at bounding box center [216, 294] width 27 height 27
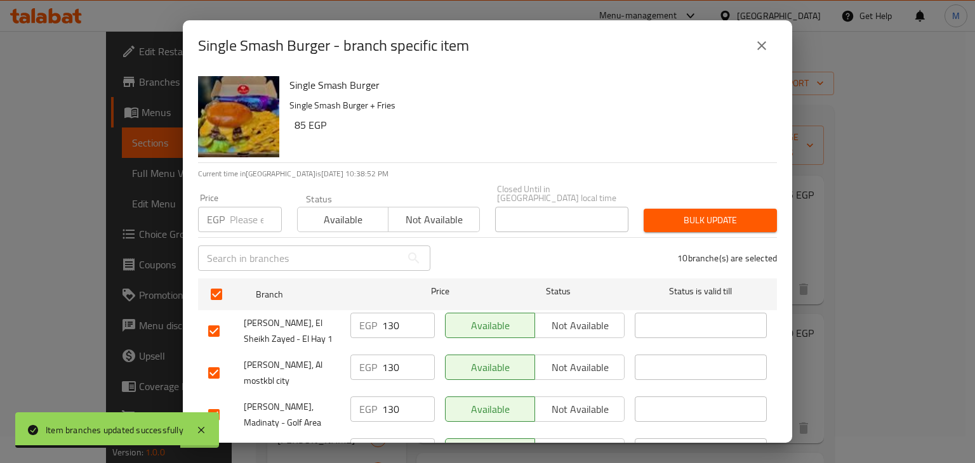
click at [246, 225] on div "Price EGP Price" at bounding box center [239, 213] width 99 height 54
click at [251, 216] on input "number" at bounding box center [256, 219] width 52 height 25
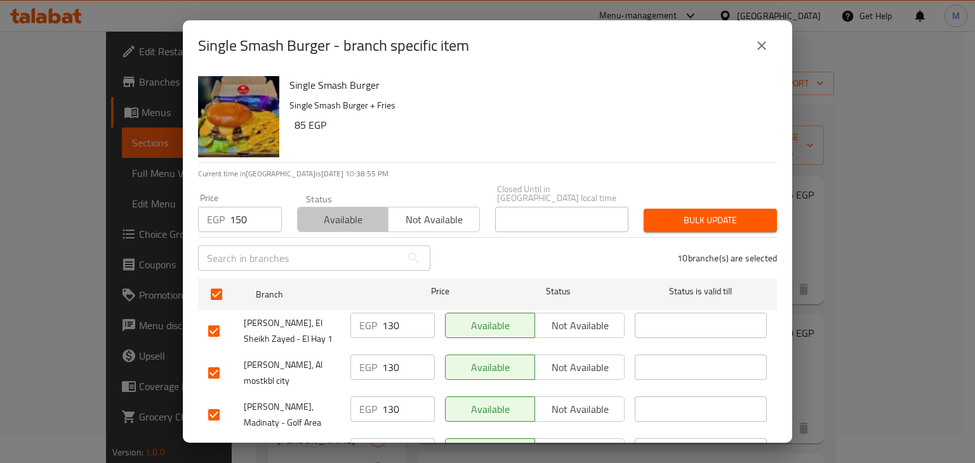
click at [337, 218] on span "Available" at bounding box center [343, 220] width 81 height 18
click at [693, 213] on span "Bulk update" at bounding box center [710, 221] width 113 height 16
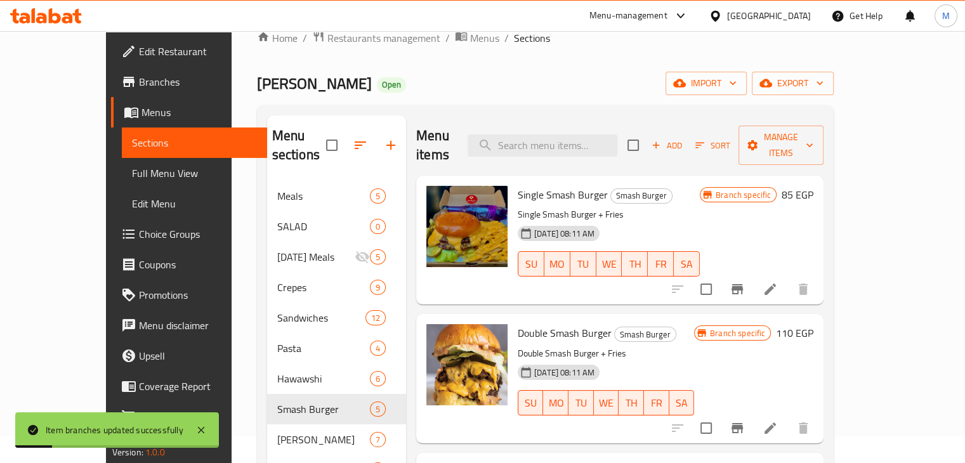
click at [745, 421] on icon "Branch-specific-item" at bounding box center [737, 428] width 15 height 15
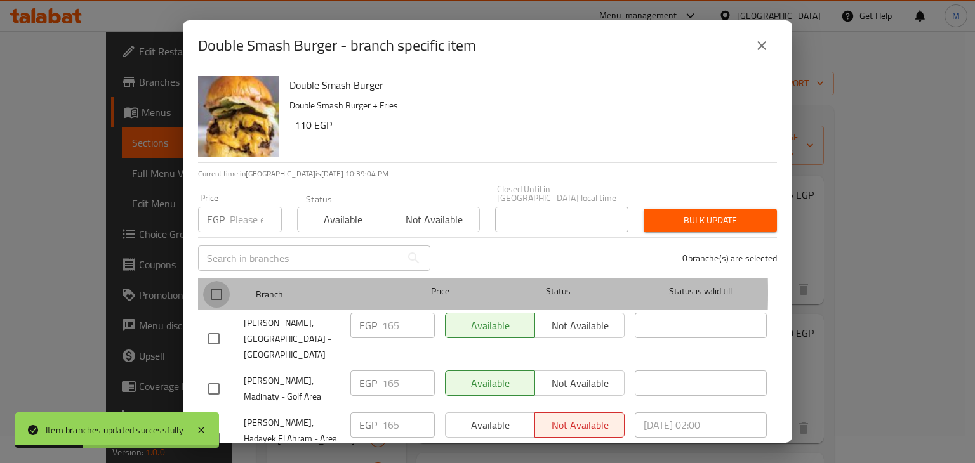
click at [214, 284] on input "checkbox" at bounding box center [216, 294] width 27 height 27
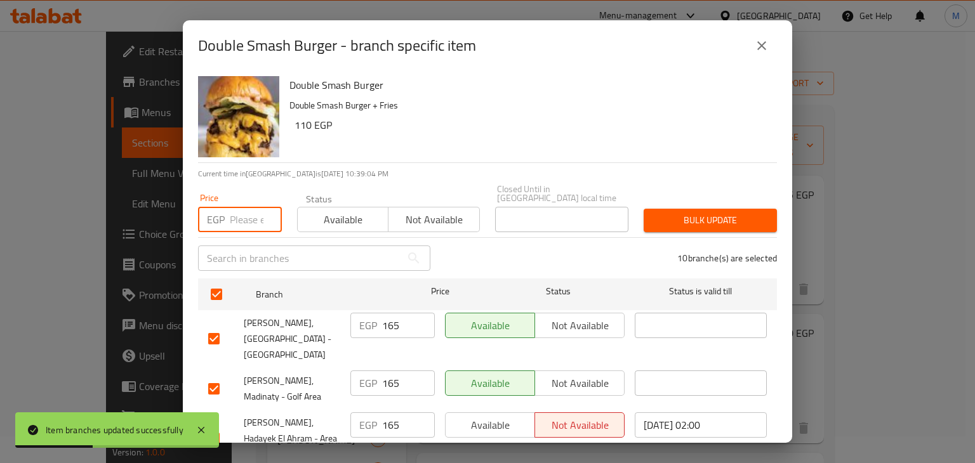
click at [231, 209] on input "number" at bounding box center [256, 219] width 52 height 25
click at [317, 218] on span "Available" at bounding box center [343, 220] width 81 height 18
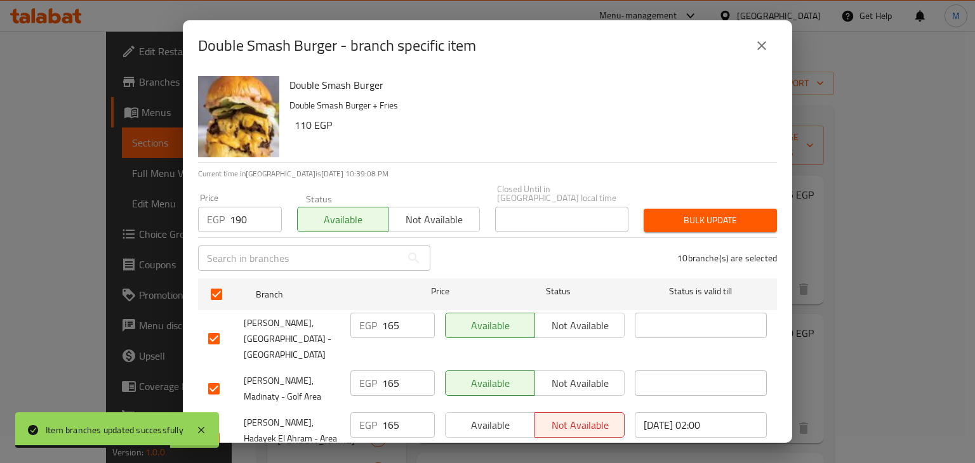
click at [675, 213] on span "Bulk update" at bounding box center [710, 221] width 113 height 16
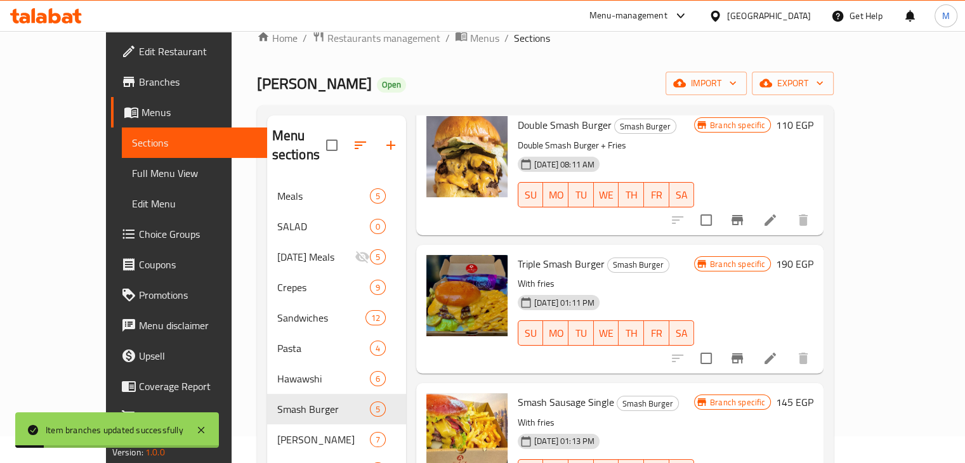
scroll to position [247, 0]
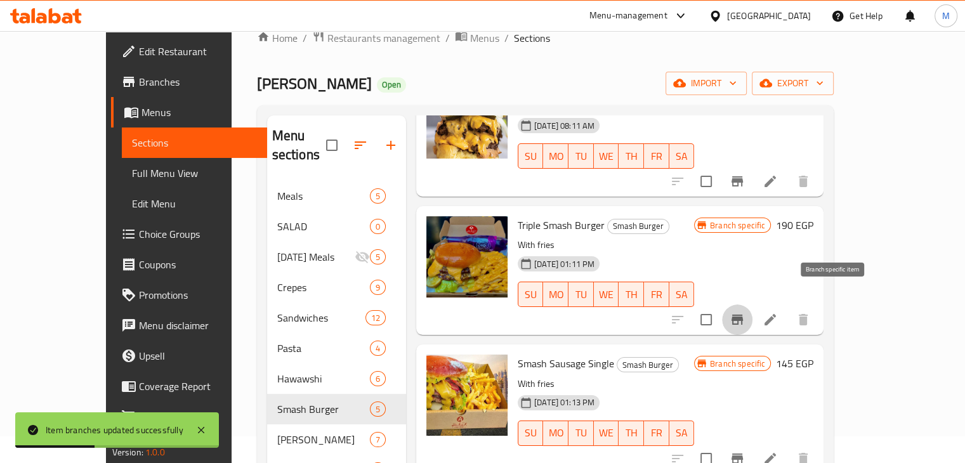
click at [745, 312] on icon "Branch-specific-item" at bounding box center [737, 319] width 15 height 15
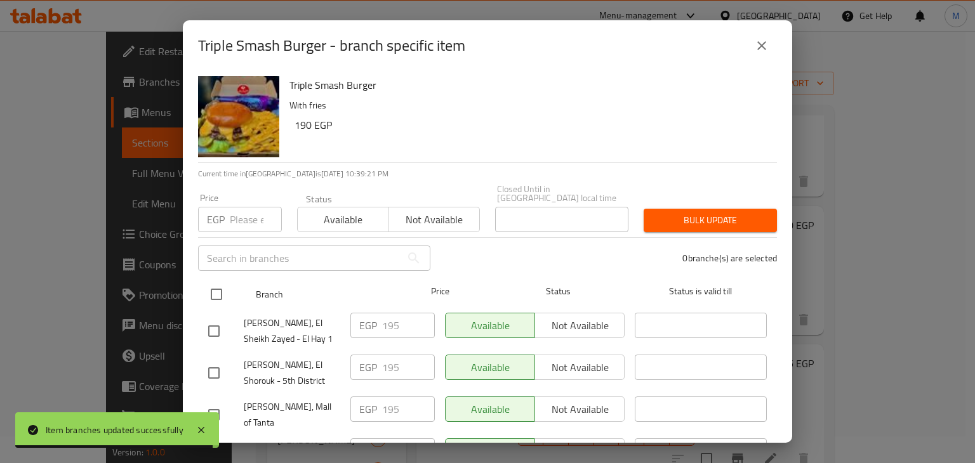
click at [216, 285] on input "checkbox" at bounding box center [216, 294] width 27 height 27
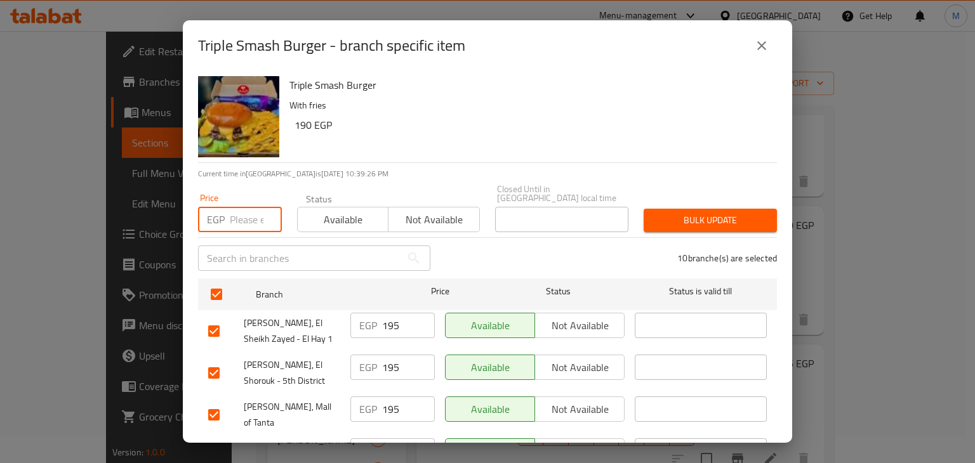
click at [244, 209] on input "number" at bounding box center [256, 219] width 52 height 25
click at [336, 212] on span "Available" at bounding box center [343, 220] width 81 height 18
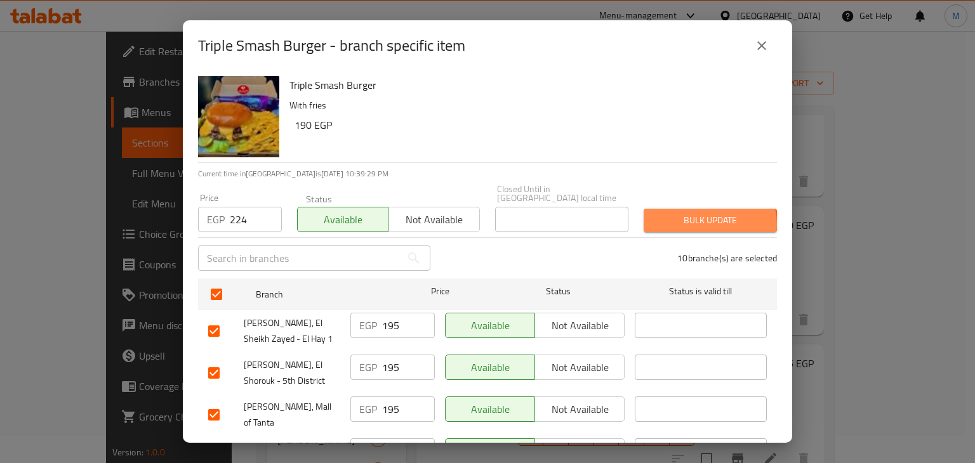
click at [699, 216] on span "Bulk update" at bounding box center [710, 221] width 113 height 16
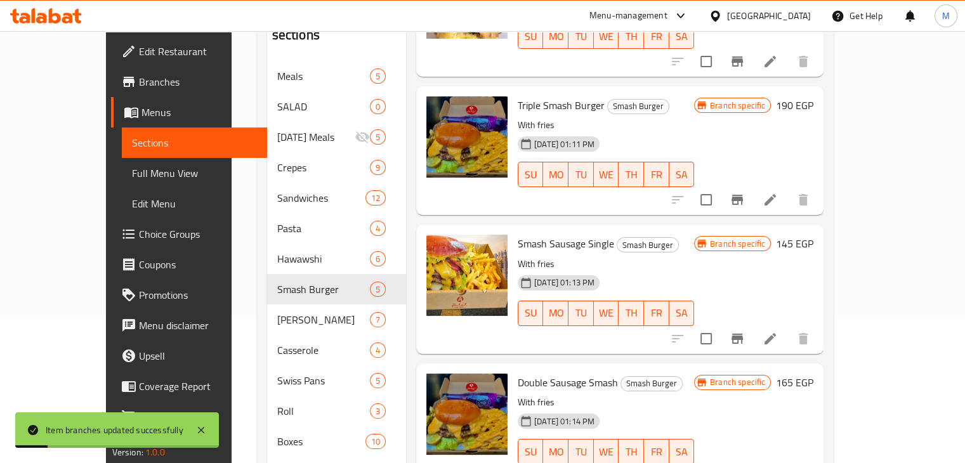
scroll to position [152, 0]
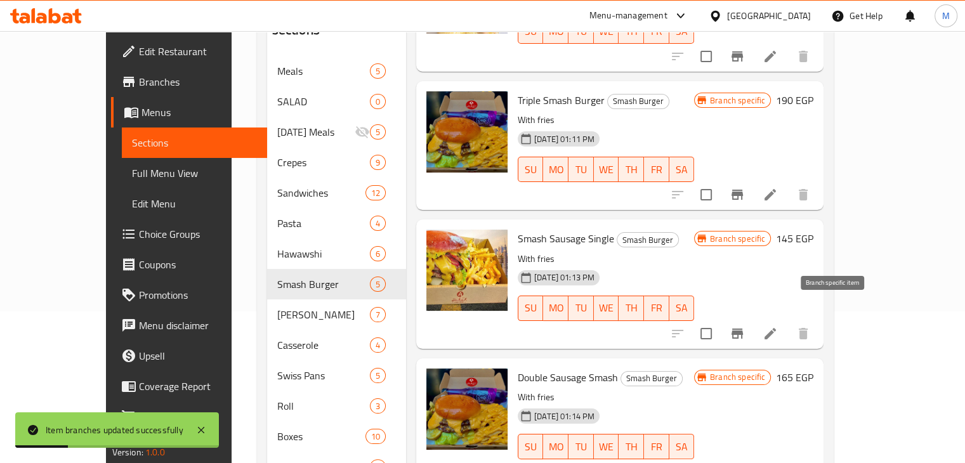
click at [745, 326] on icon "Branch-specific-item" at bounding box center [737, 333] width 15 height 15
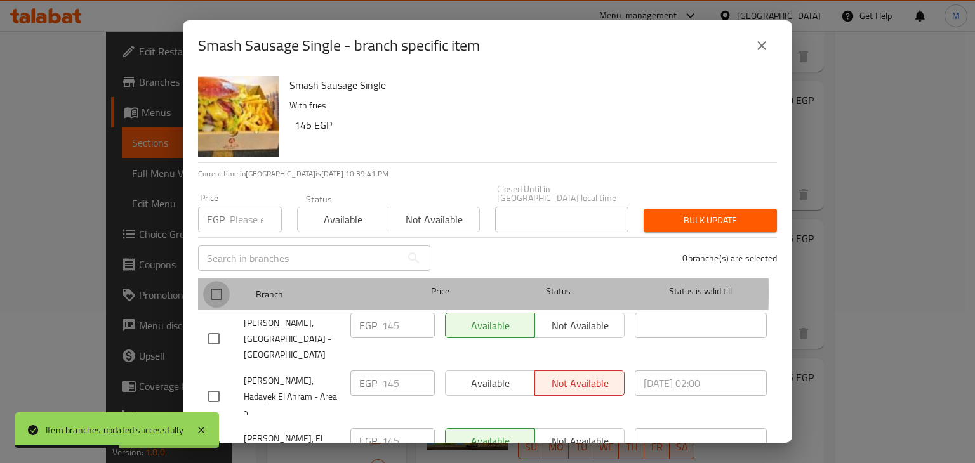
click at [204, 283] on input "checkbox" at bounding box center [216, 294] width 27 height 27
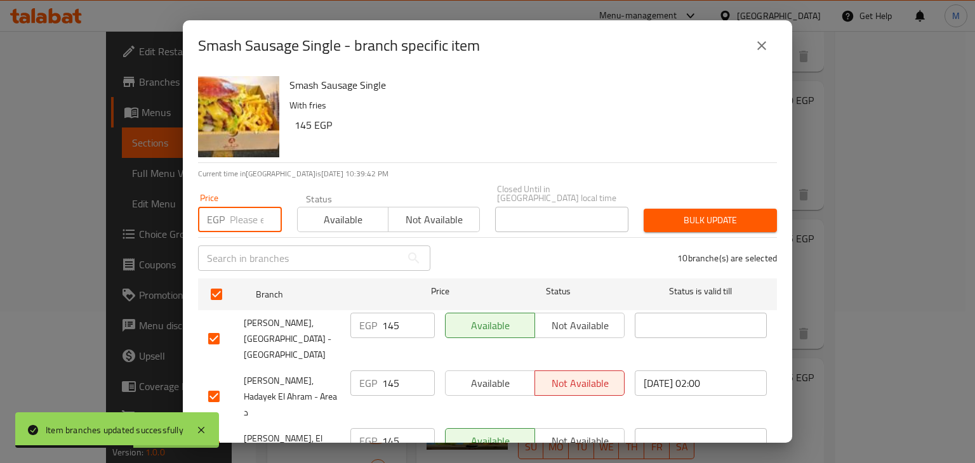
click at [236, 218] on input "number" at bounding box center [256, 219] width 52 height 25
click at [322, 212] on span "Available" at bounding box center [343, 220] width 81 height 18
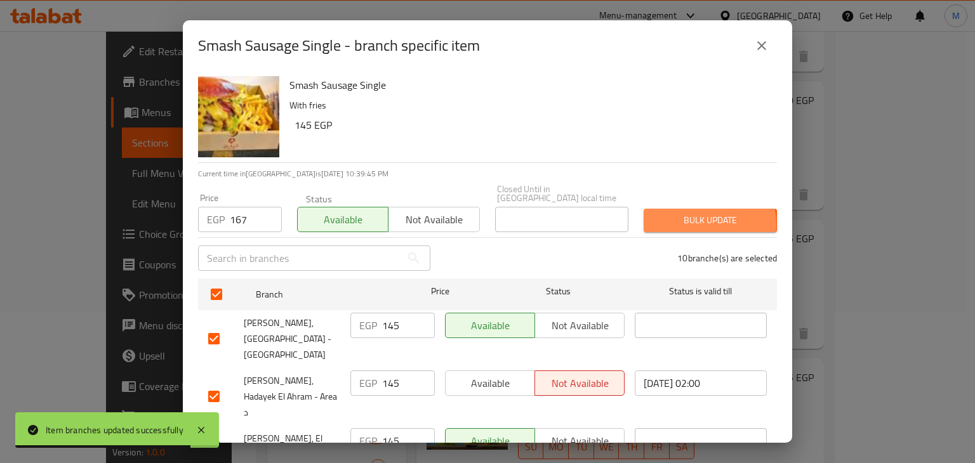
click at [695, 214] on span "Bulk update" at bounding box center [710, 221] width 113 height 16
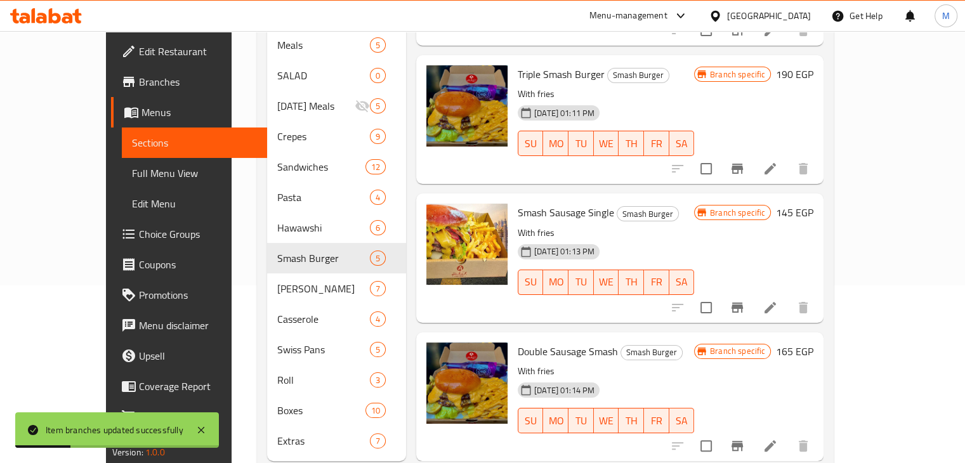
scroll to position [192, 0]
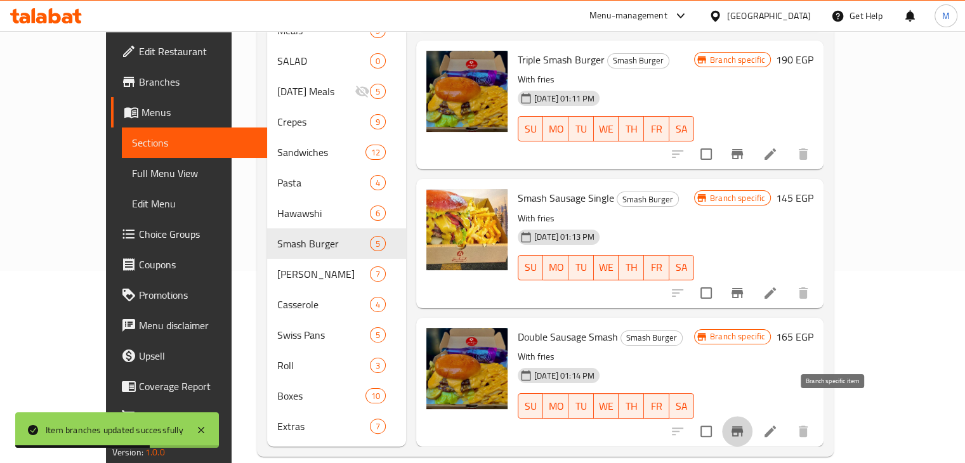
click at [743, 426] on icon "Branch-specific-item" at bounding box center [737, 431] width 11 height 10
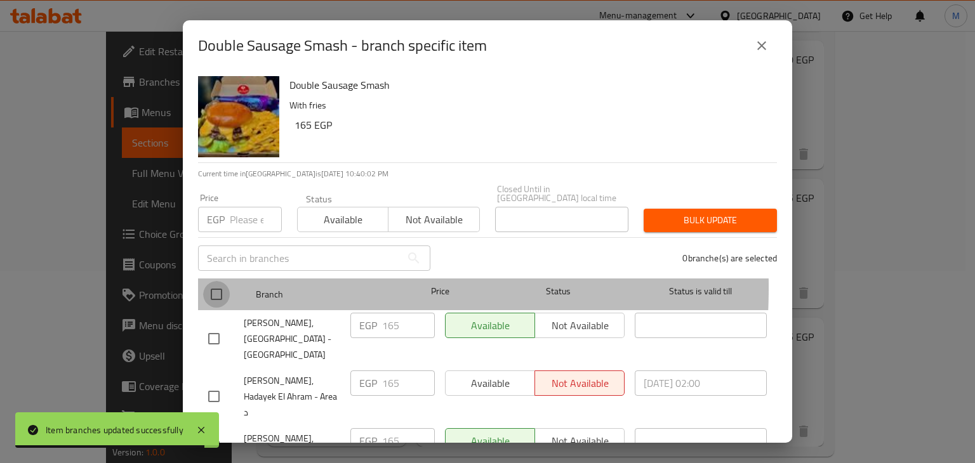
click at [217, 281] on input "checkbox" at bounding box center [216, 294] width 27 height 27
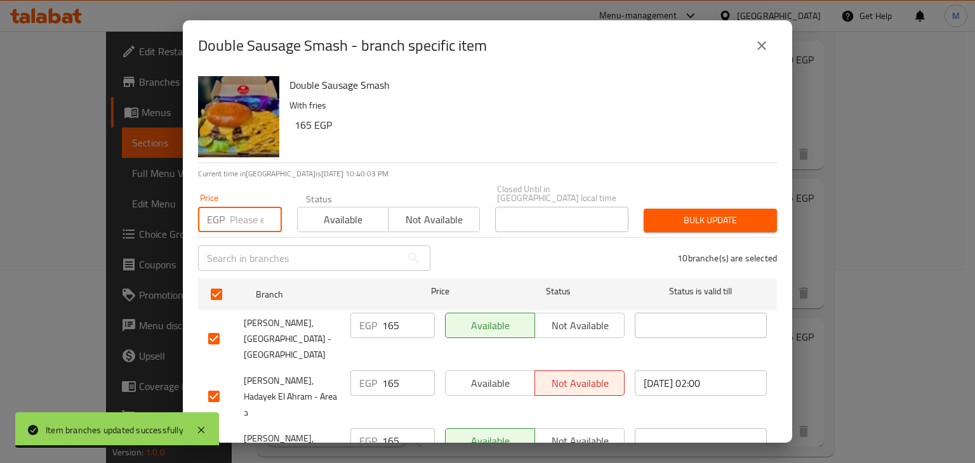
click at [239, 211] on input "number" at bounding box center [256, 219] width 52 height 25
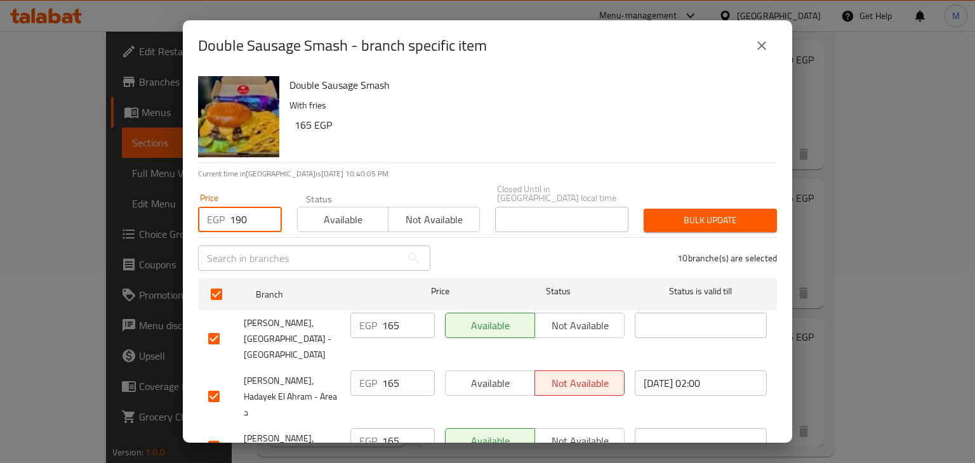
click at [326, 211] on span "Available" at bounding box center [343, 220] width 81 height 18
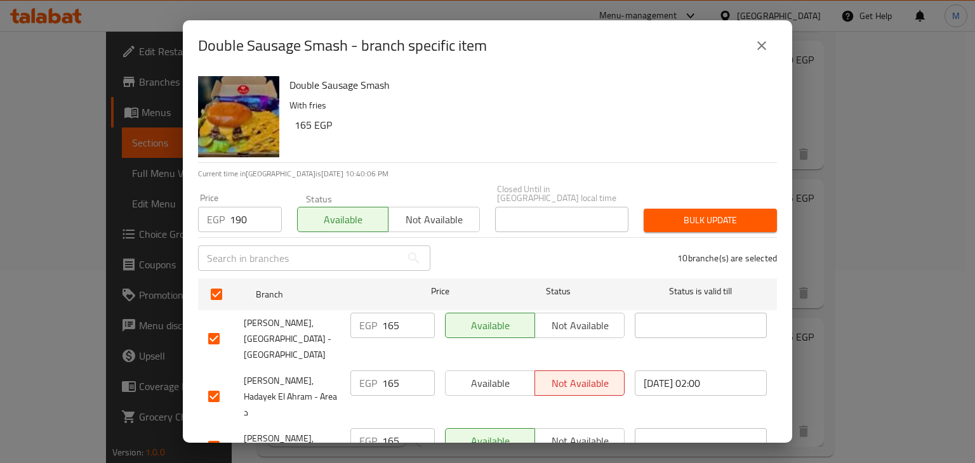
click at [693, 213] on span "Bulk update" at bounding box center [710, 221] width 113 height 16
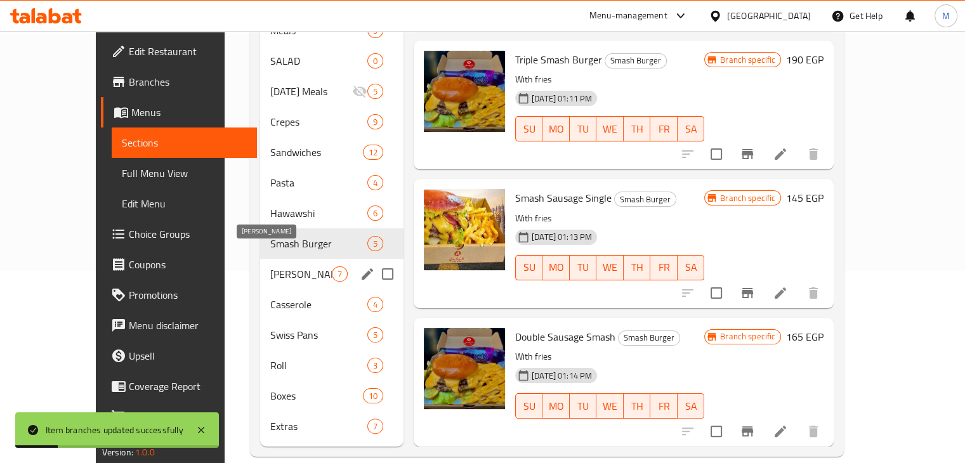
click at [272, 266] on span "[PERSON_NAME]" at bounding box center [301, 273] width 62 height 15
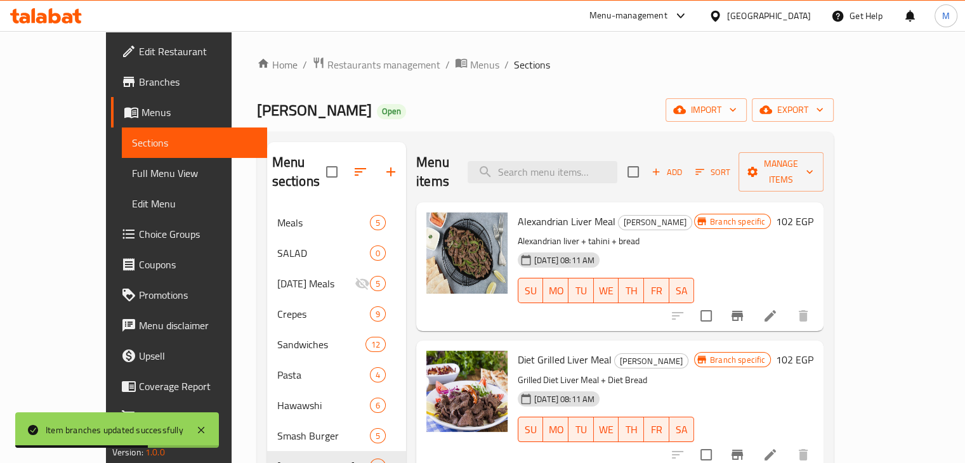
click at [743, 311] on icon "Branch-specific-item" at bounding box center [737, 316] width 11 height 10
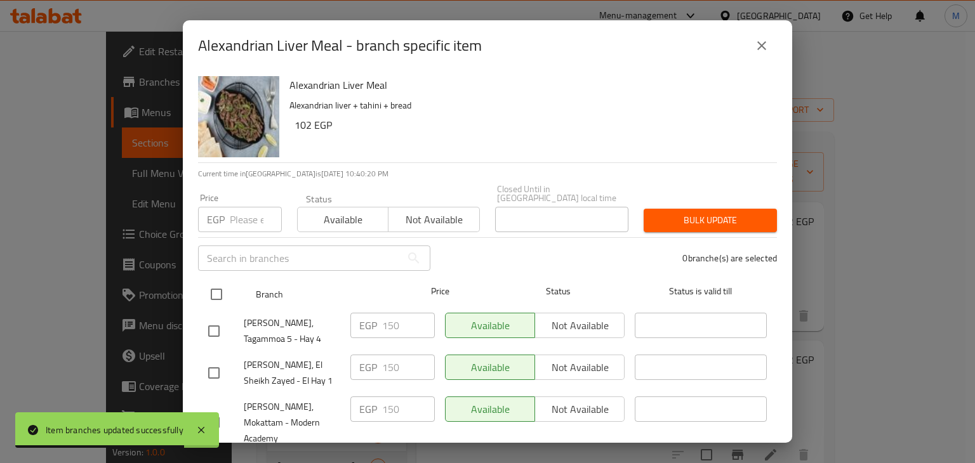
click at [209, 281] on input "checkbox" at bounding box center [216, 294] width 27 height 27
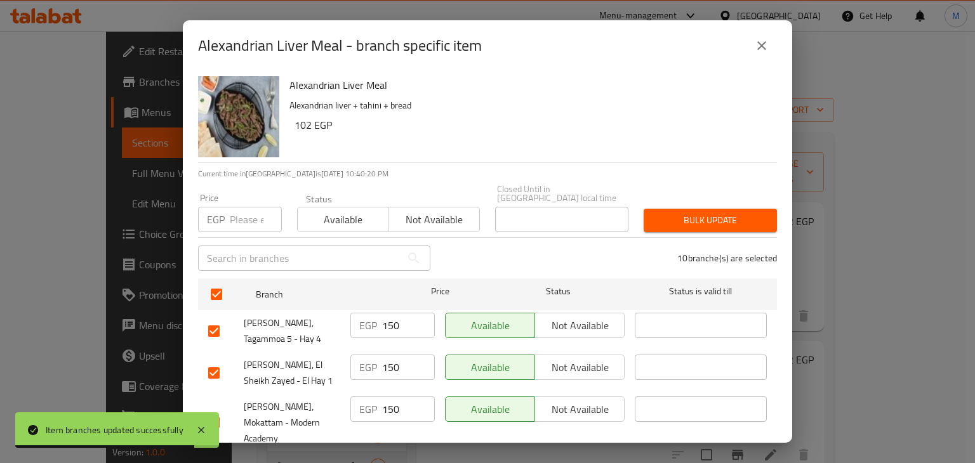
click at [228, 209] on div "EGP Price" at bounding box center [240, 219] width 84 height 25
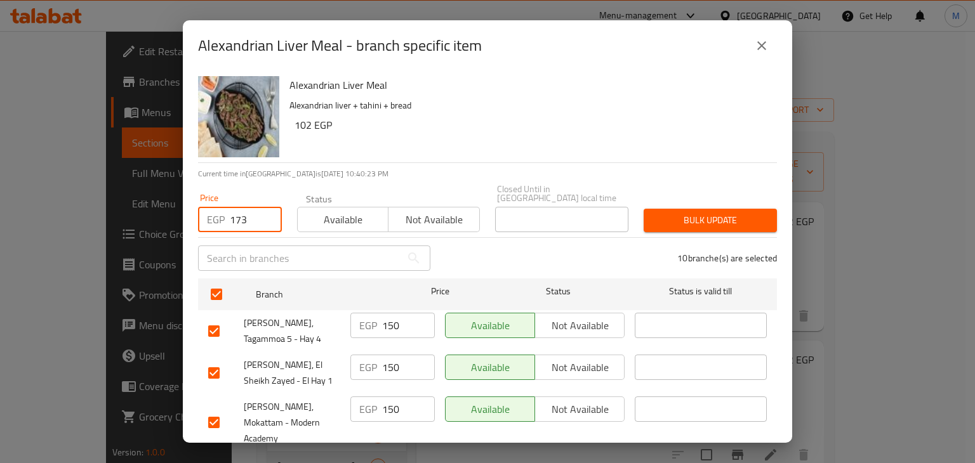
click at [332, 207] on button "Available" at bounding box center [342, 219] width 91 height 25
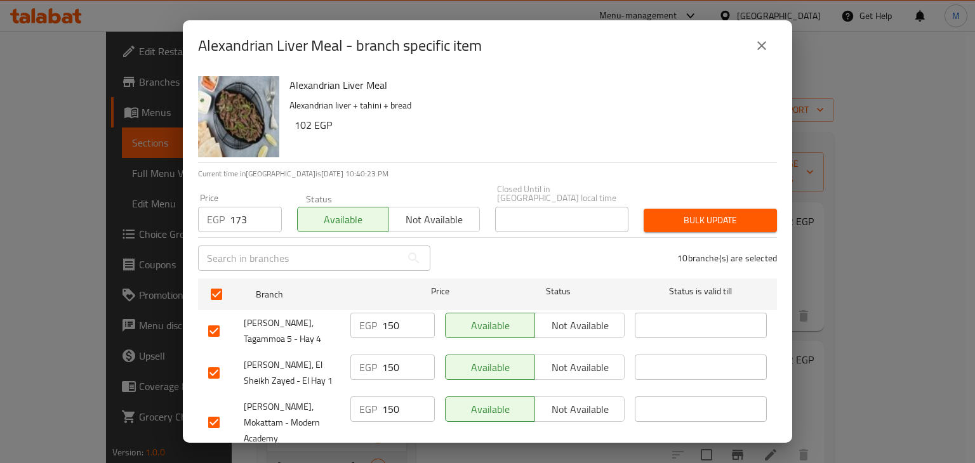
click at [671, 214] on span "Bulk update" at bounding box center [710, 221] width 113 height 16
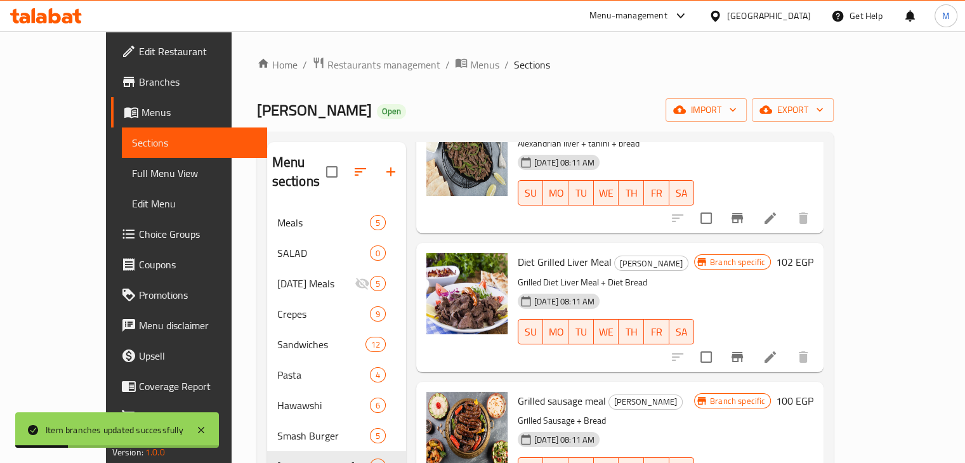
scroll to position [98, 0]
click at [743, 352] on icon "Branch-specific-item" at bounding box center [737, 357] width 11 height 10
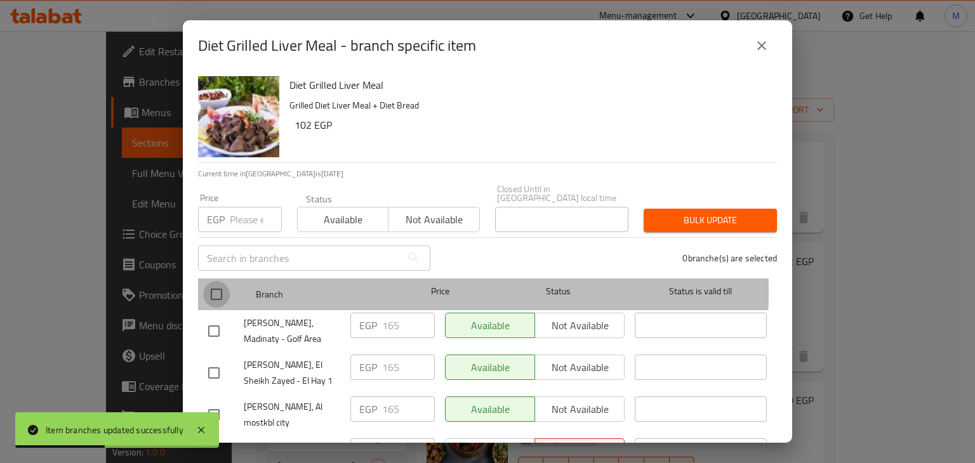
click at [204, 282] on input "checkbox" at bounding box center [216, 294] width 27 height 27
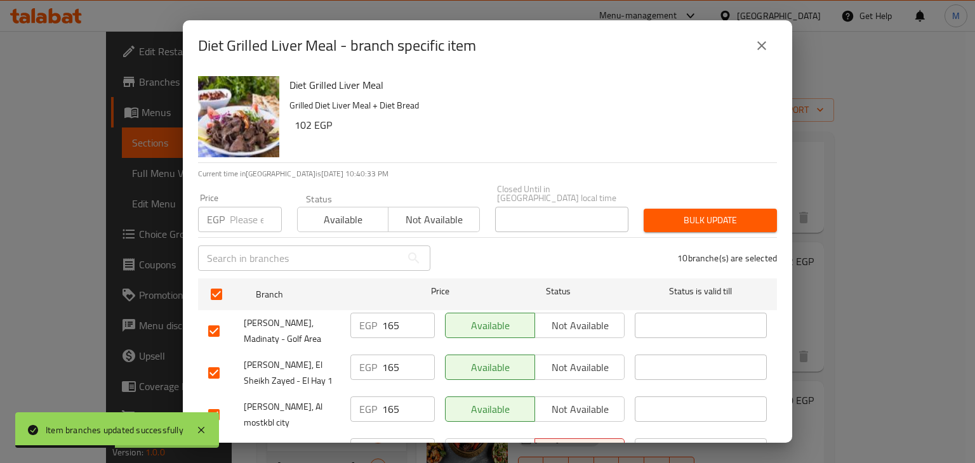
click at [233, 213] on input "number" at bounding box center [256, 219] width 52 height 25
click at [345, 211] on span "Available" at bounding box center [343, 220] width 81 height 18
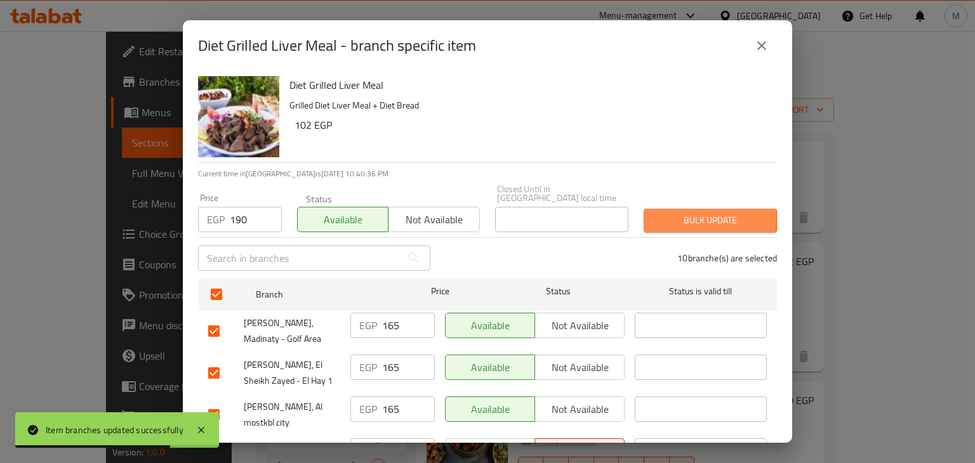
click at [655, 213] on span "Bulk update" at bounding box center [710, 221] width 113 height 16
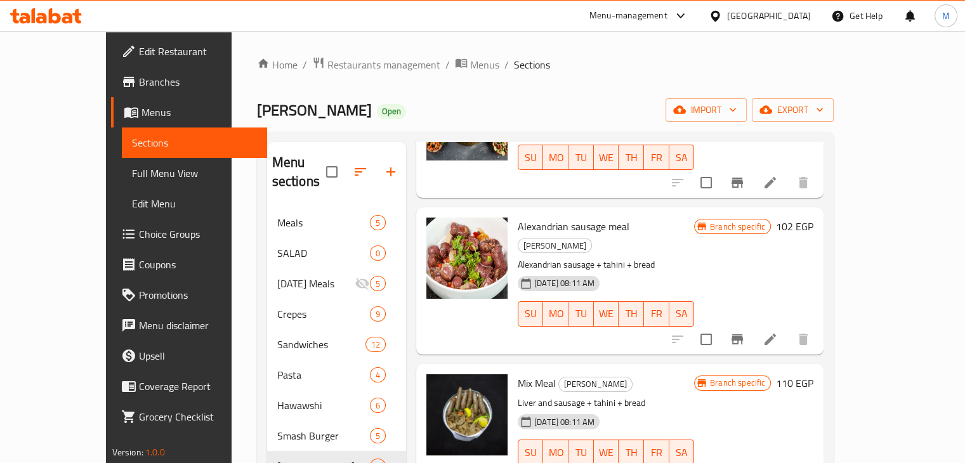
scroll to position [412, 0]
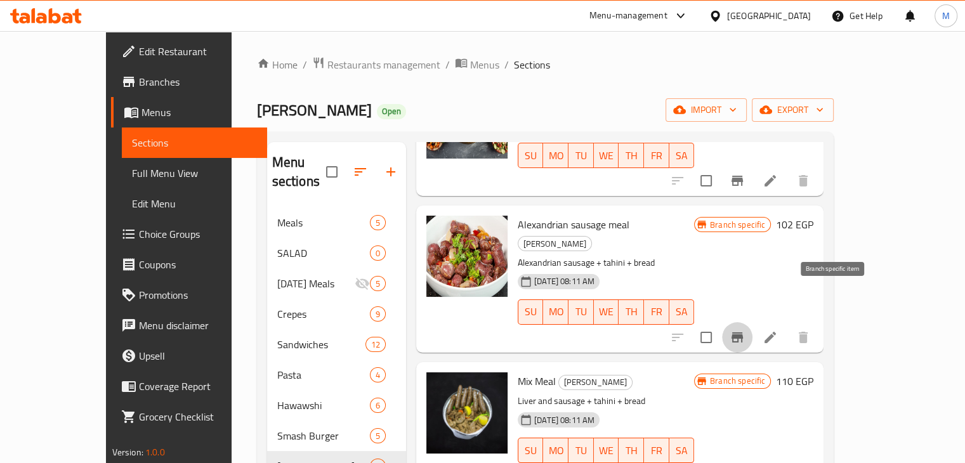
click at [753, 322] on button "Branch-specific-item" at bounding box center [737, 337] width 30 height 30
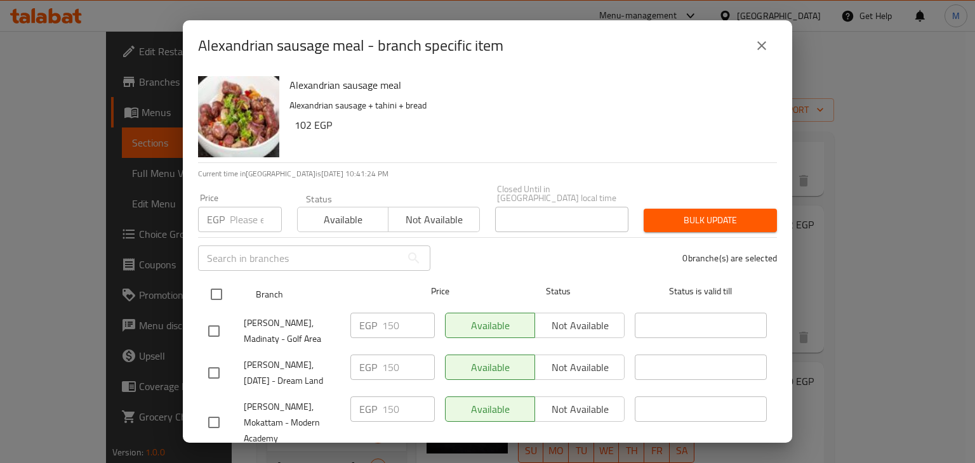
click at [214, 281] on input "checkbox" at bounding box center [216, 294] width 27 height 27
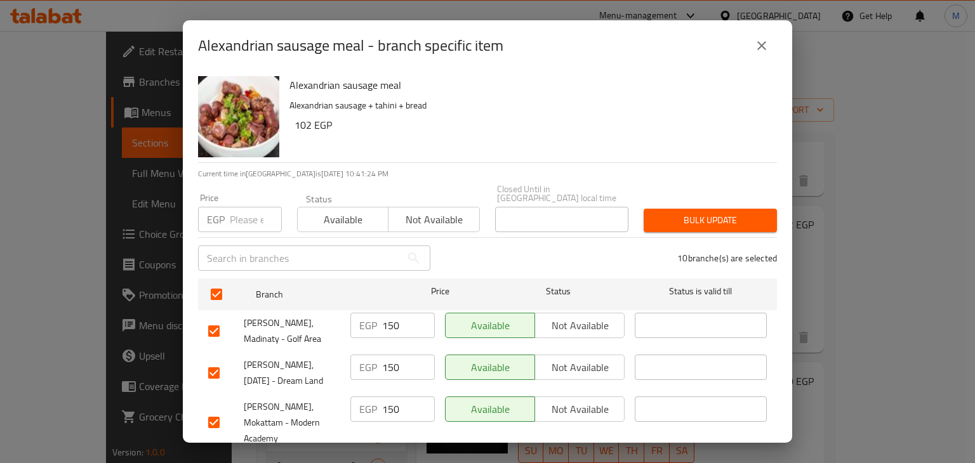
click at [237, 216] on input "number" at bounding box center [256, 219] width 52 height 25
click at [317, 207] on button "Available" at bounding box center [342, 219] width 91 height 25
click at [662, 218] on span "Bulk update" at bounding box center [710, 221] width 113 height 16
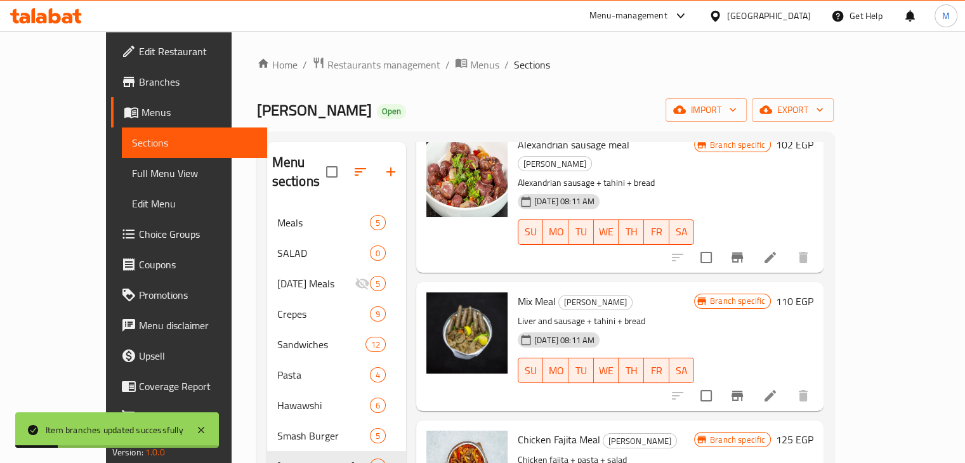
scroll to position [524, 0]
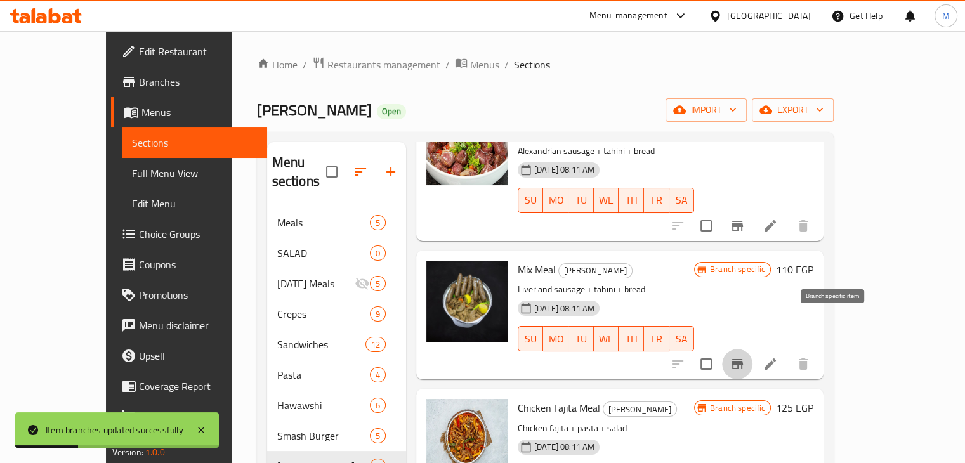
click at [745, 357] on icon "Branch-specific-item" at bounding box center [737, 364] width 15 height 15
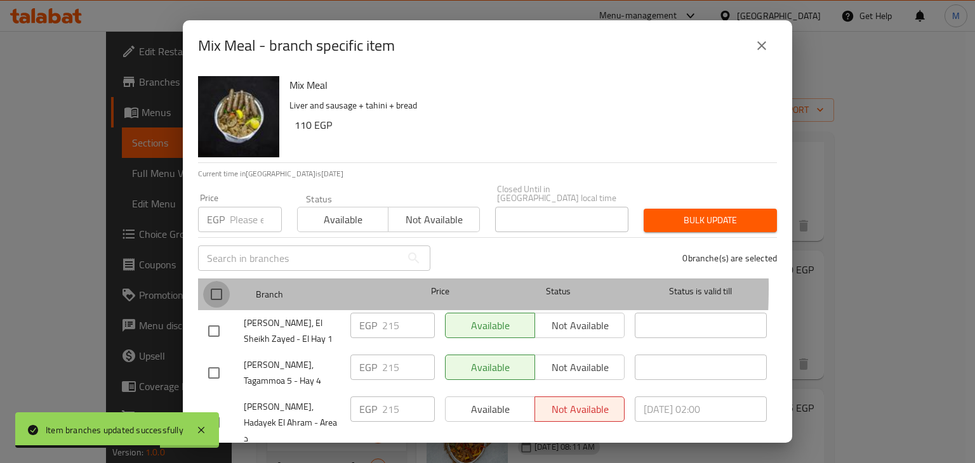
click at [214, 281] on input "checkbox" at bounding box center [216, 294] width 27 height 27
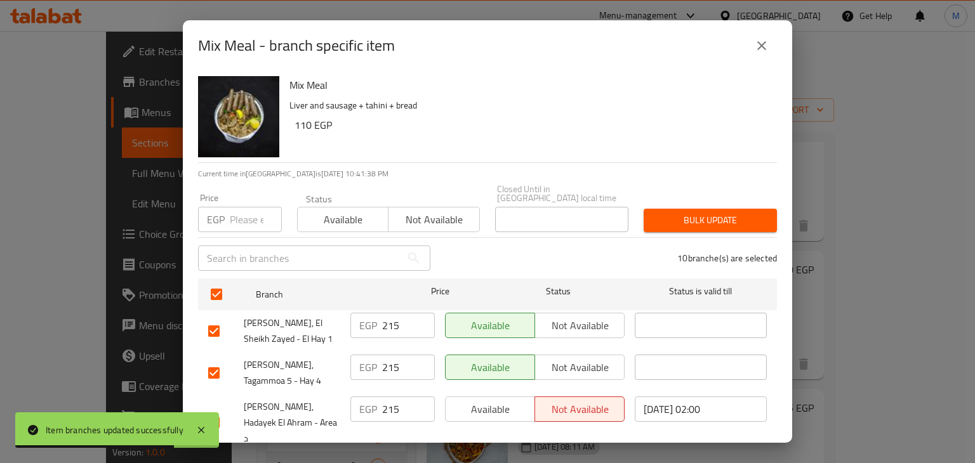
click at [228, 217] on div "EGP Price" at bounding box center [240, 219] width 84 height 25
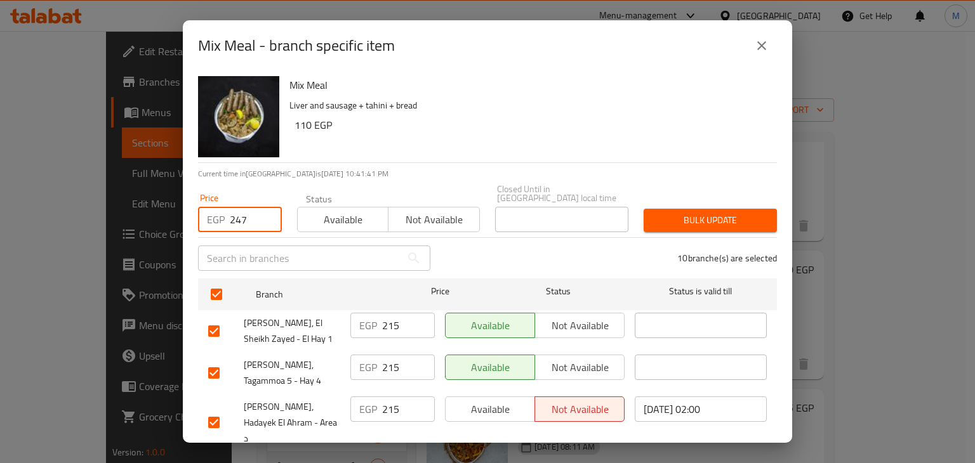
click at [348, 218] on span "Available" at bounding box center [343, 220] width 81 height 18
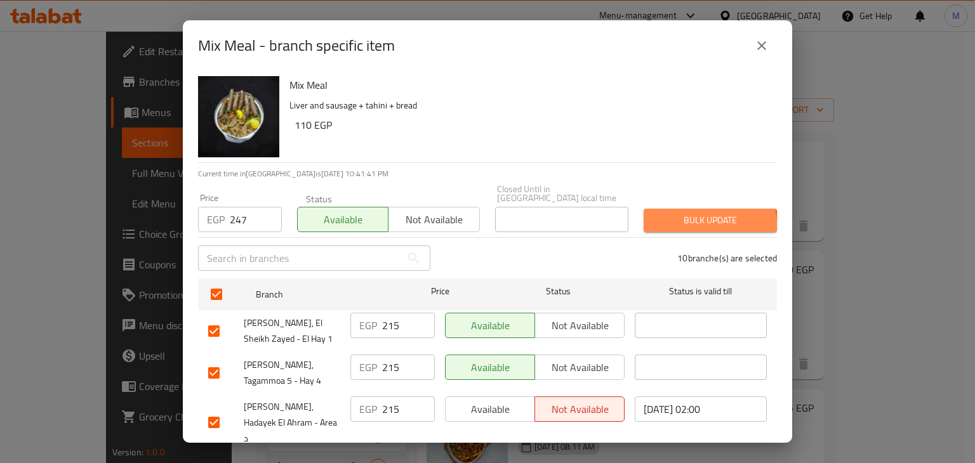
click at [689, 216] on span "Bulk update" at bounding box center [710, 221] width 113 height 16
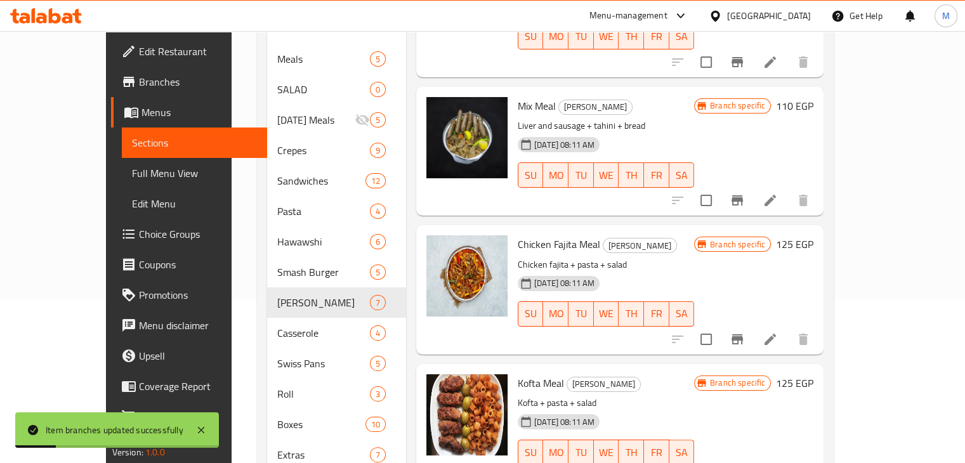
scroll to position [192, 0]
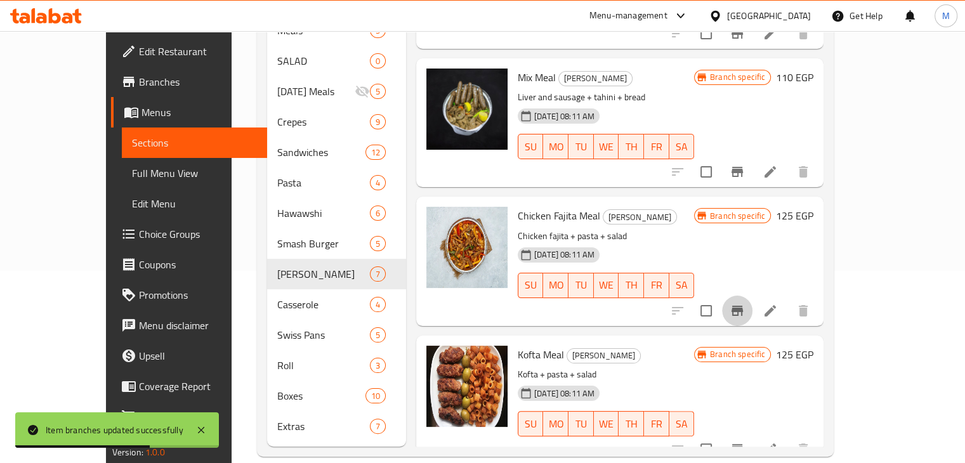
click at [745, 303] on icon "Branch-specific-item" at bounding box center [737, 310] width 15 height 15
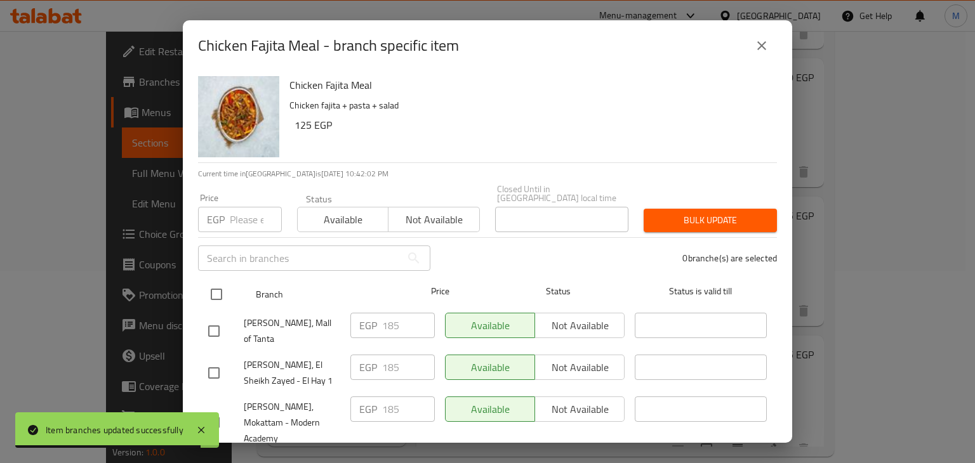
click at [218, 281] on input "checkbox" at bounding box center [216, 294] width 27 height 27
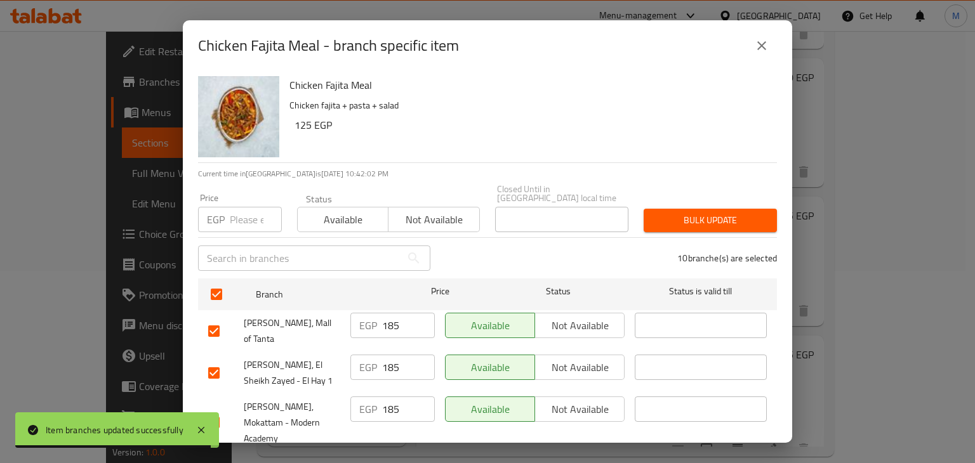
click at [238, 213] on input "number" at bounding box center [256, 219] width 52 height 25
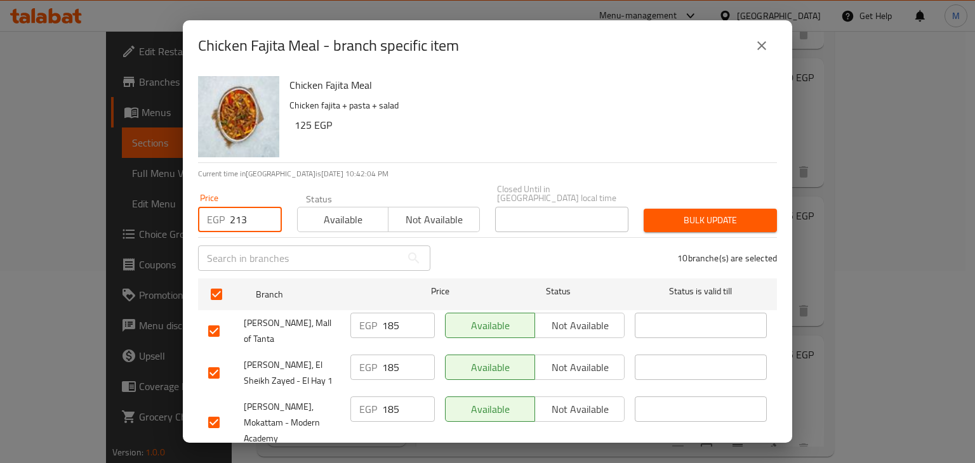
click at [331, 196] on div "Available Not available" at bounding box center [388, 213] width 183 height 38
click at [365, 215] on span "Available" at bounding box center [343, 220] width 81 height 18
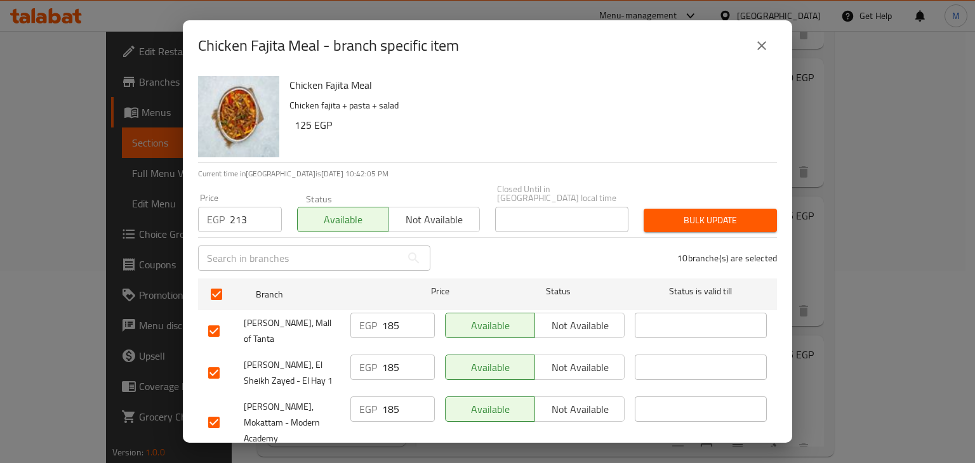
click at [743, 213] on span "Bulk update" at bounding box center [710, 221] width 113 height 16
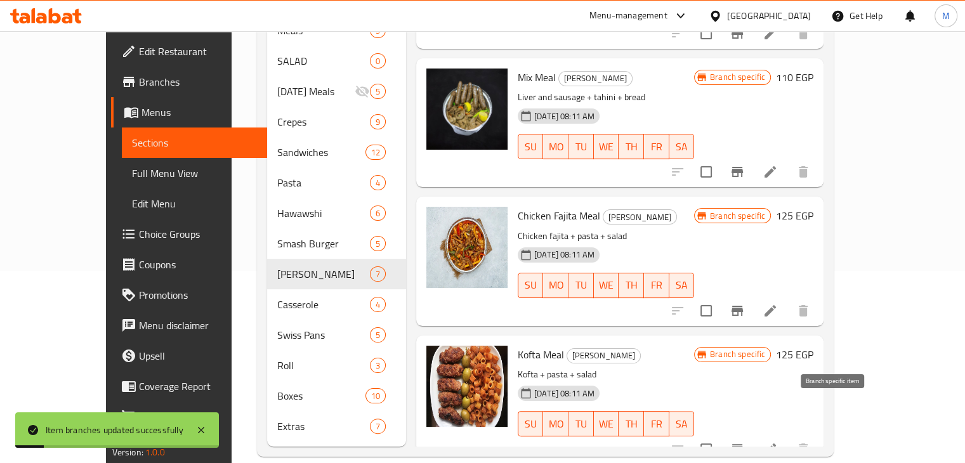
click at [743, 444] on icon "Branch-specific-item" at bounding box center [737, 449] width 11 height 10
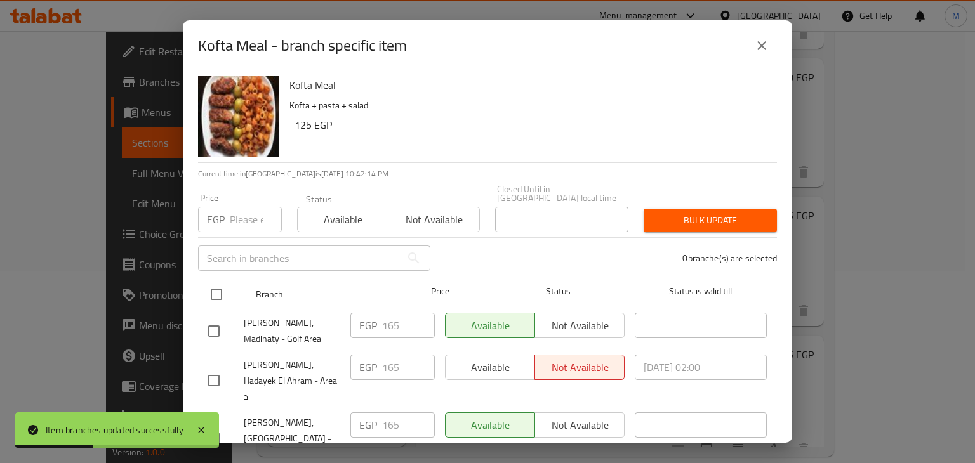
click at [216, 281] on input "checkbox" at bounding box center [216, 294] width 27 height 27
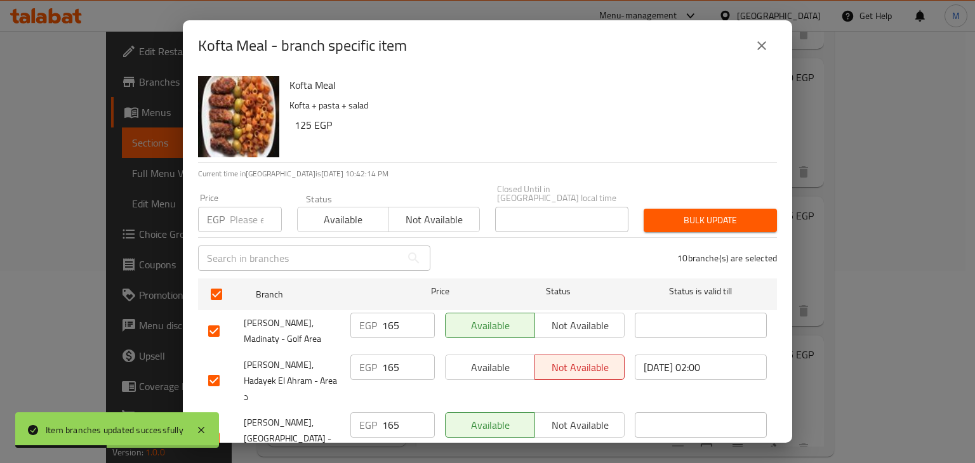
click at [242, 194] on div "Price EGP Price" at bounding box center [240, 213] width 84 height 39
click at [240, 207] on input "number" at bounding box center [256, 219] width 52 height 25
click at [319, 211] on span "Available" at bounding box center [343, 220] width 81 height 18
click at [664, 214] on span "Bulk update" at bounding box center [710, 221] width 113 height 16
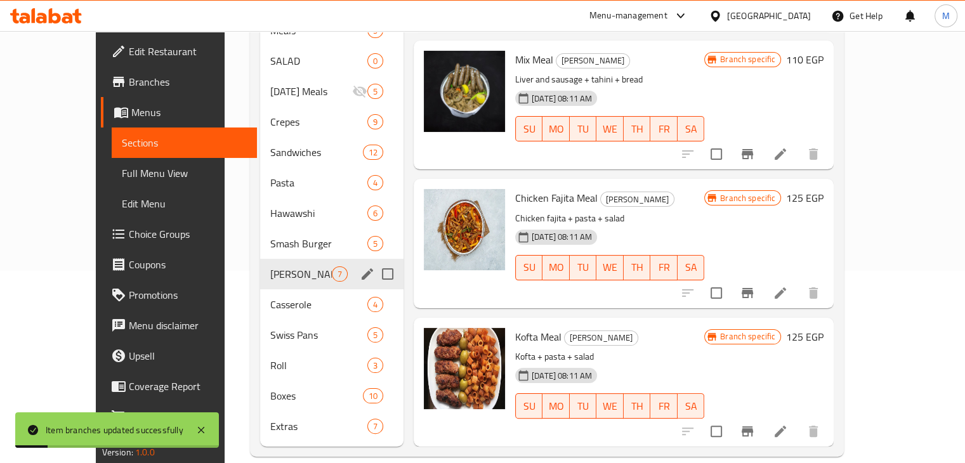
click at [276, 297] on span "Casserole" at bounding box center [318, 304] width 97 height 15
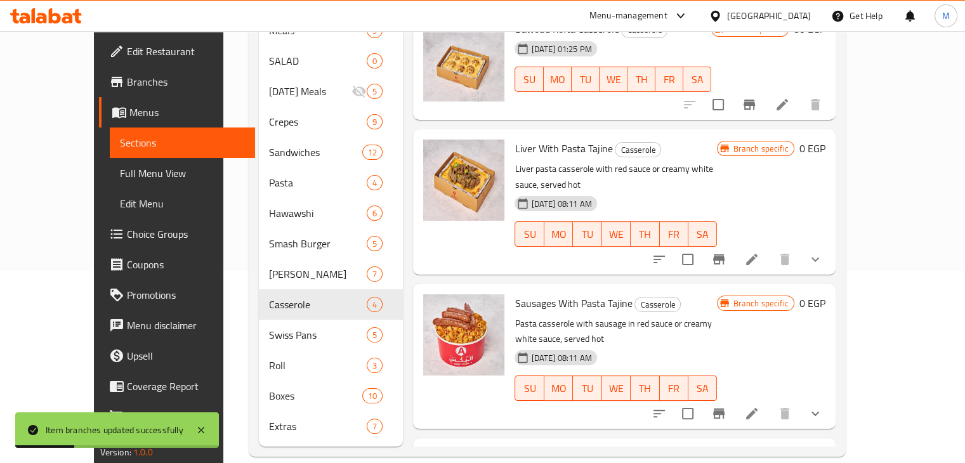
scroll to position [79, 0]
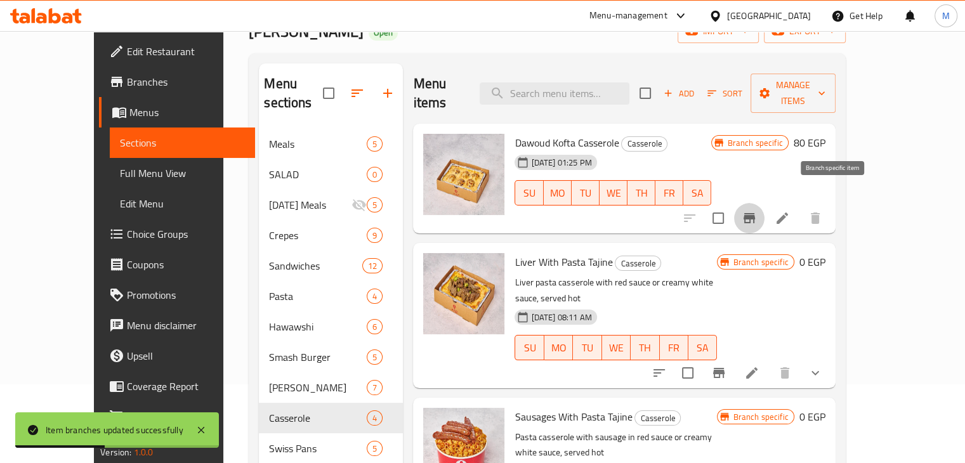
click at [755, 213] on icon "Branch-specific-item" at bounding box center [749, 218] width 11 height 10
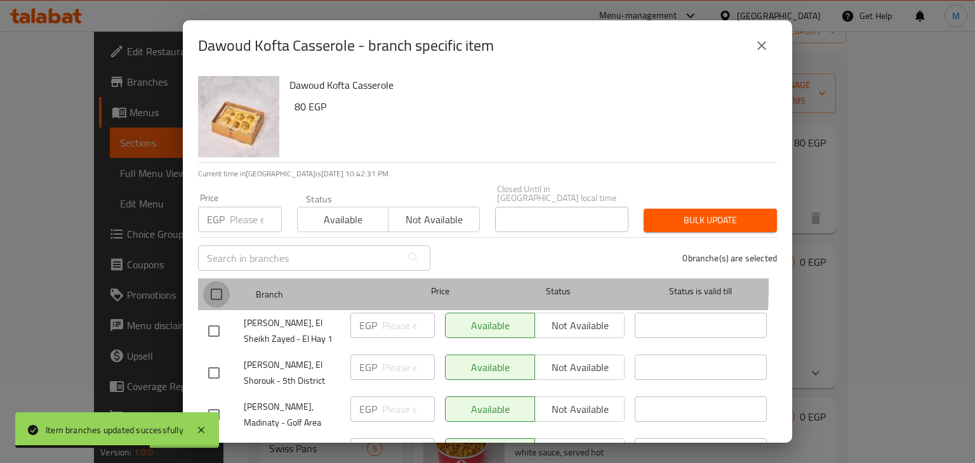
click at [209, 281] on input "checkbox" at bounding box center [216, 294] width 27 height 27
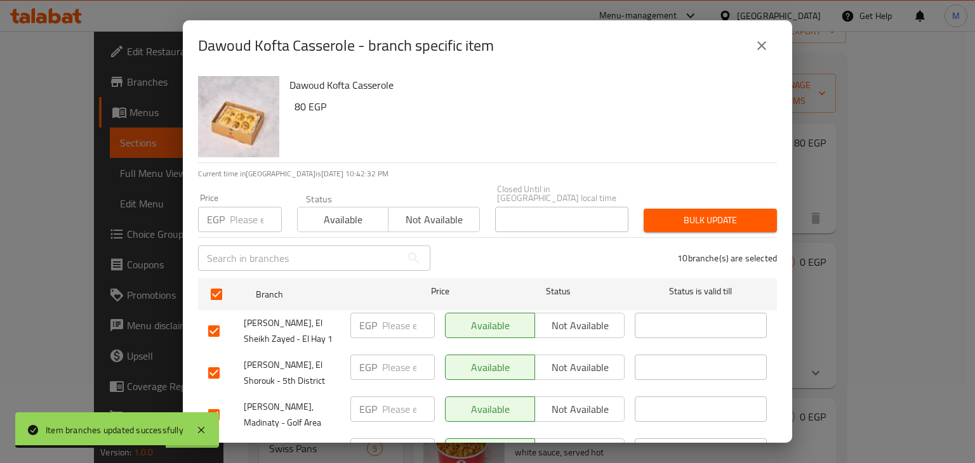
click at [240, 218] on input "number" at bounding box center [256, 219] width 52 height 25
click at [328, 221] on button "Available" at bounding box center [342, 219] width 91 height 25
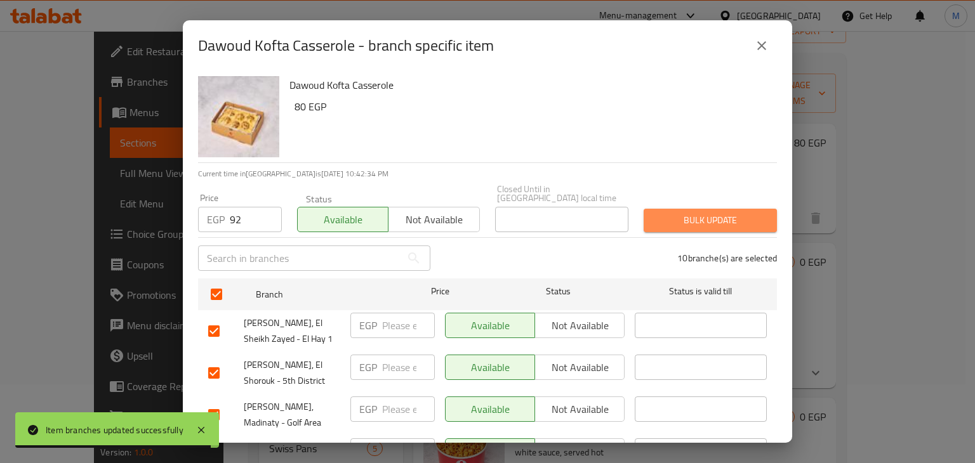
click at [728, 213] on span "Bulk update" at bounding box center [710, 221] width 113 height 16
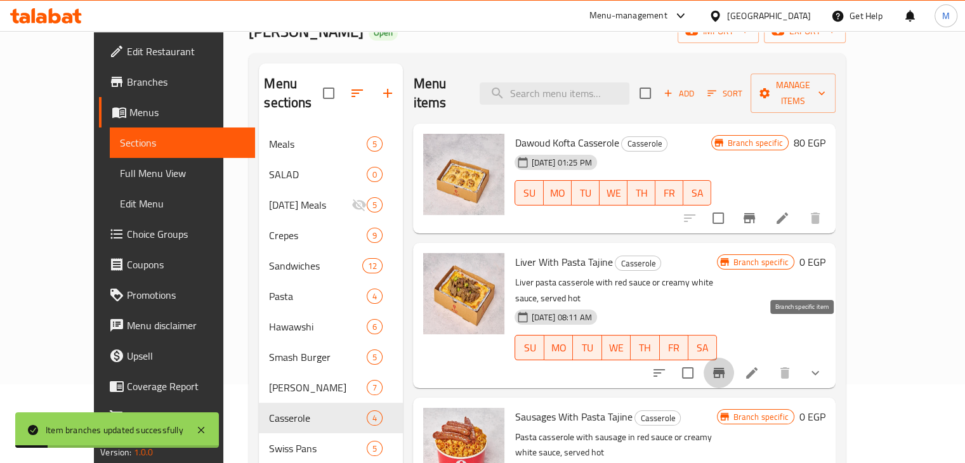
click at [727, 365] on icon "Branch-specific-item" at bounding box center [718, 372] width 15 height 15
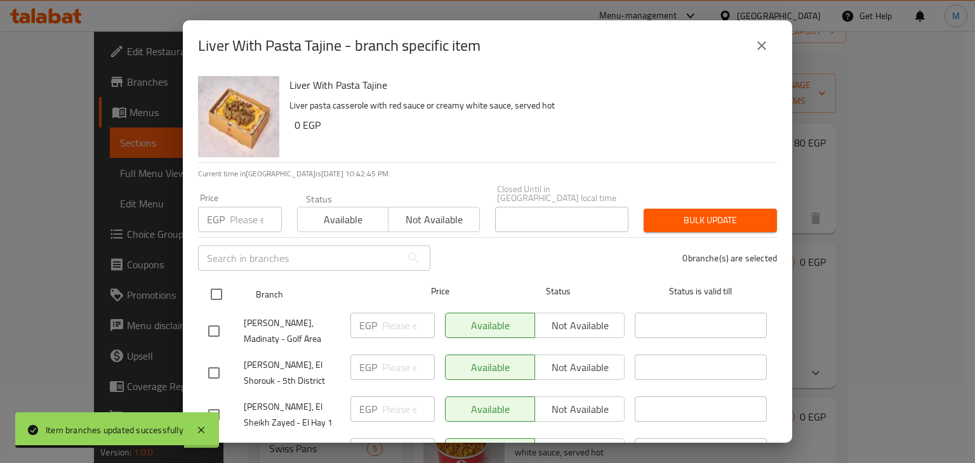
click at [212, 286] on input "checkbox" at bounding box center [216, 294] width 27 height 27
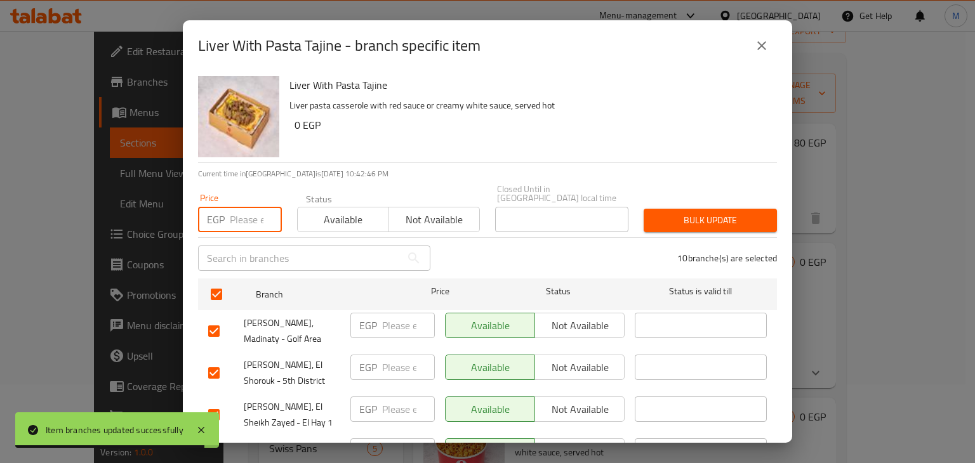
click at [239, 210] on input "number" at bounding box center [256, 219] width 52 height 25
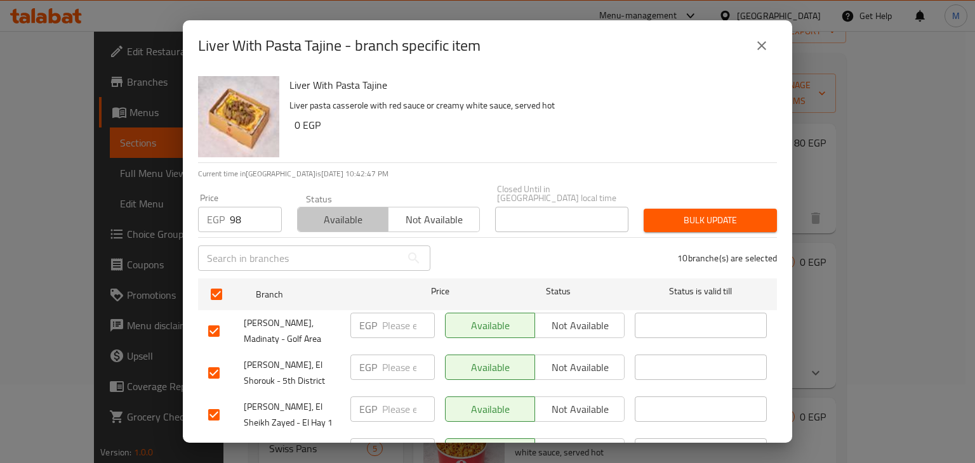
click at [364, 211] on span "Available" at bounding box center [343, 220] width 81 height 18
click at [662, 213] on span "Bulk update" at bounding box center [710, 221] width 113 height 16
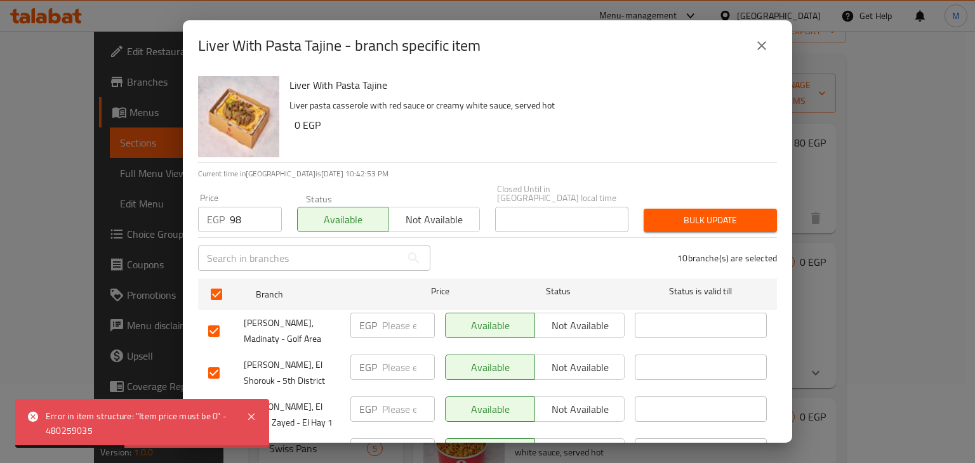
click at [753, 44] on button "close" at bounding box center [761, 45] width 30 height 30
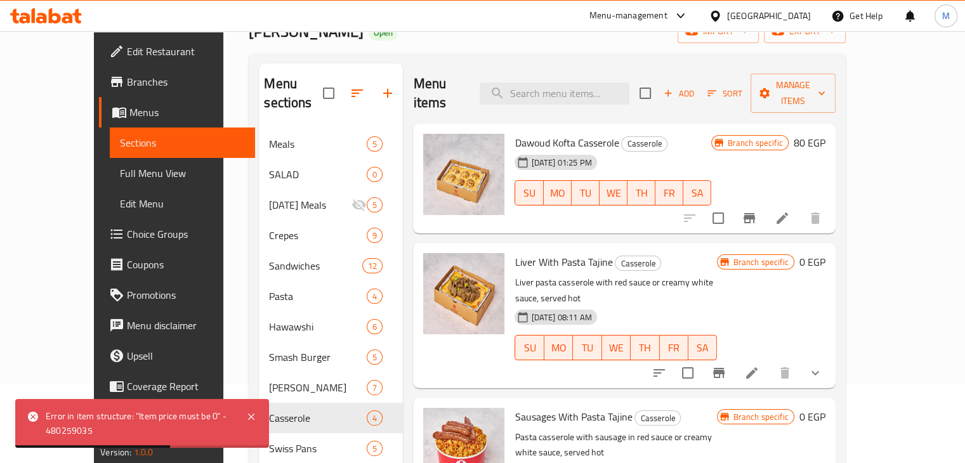
click at [823, 365] on icon "show more" at bounding box center [815, 372] width 15 height 15
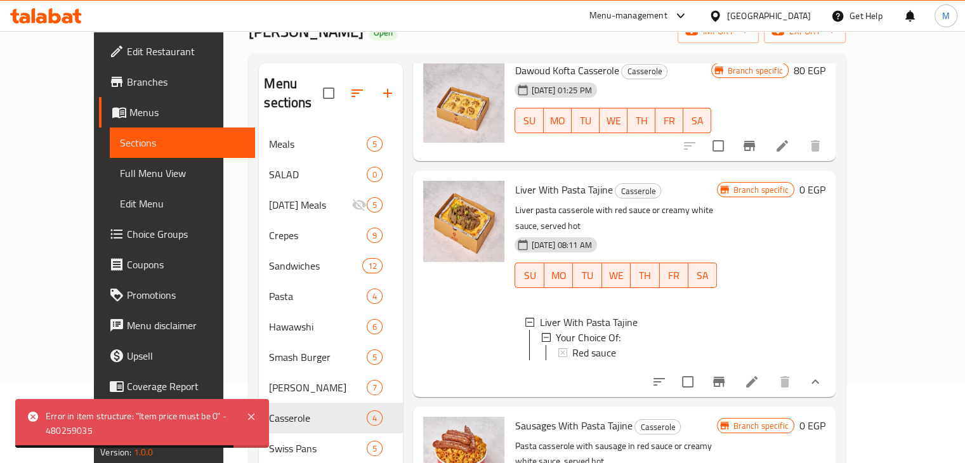
scroll to position [73, 0]
click at [584, 345] on span "Red sauce" at bounding box center [594, 352] width 44 height 15
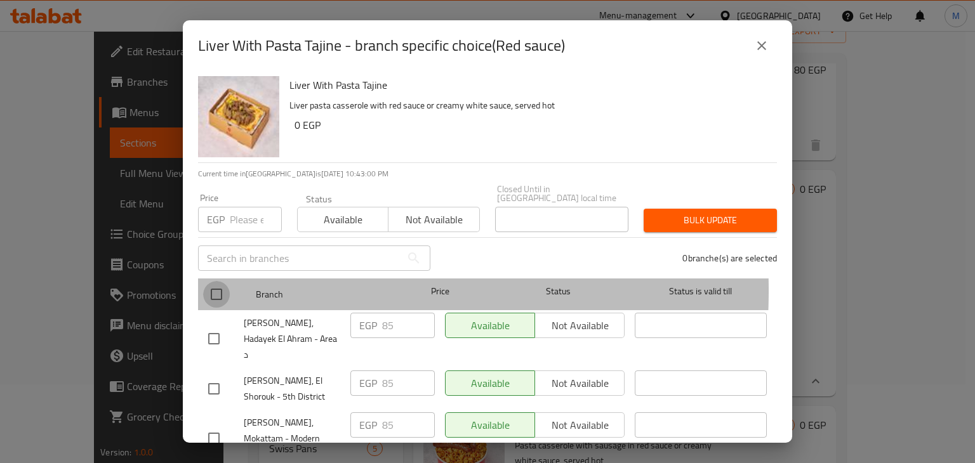
click at [222, 282] on input "checkbox" at bounding box center [216, 294] width 27 height 27
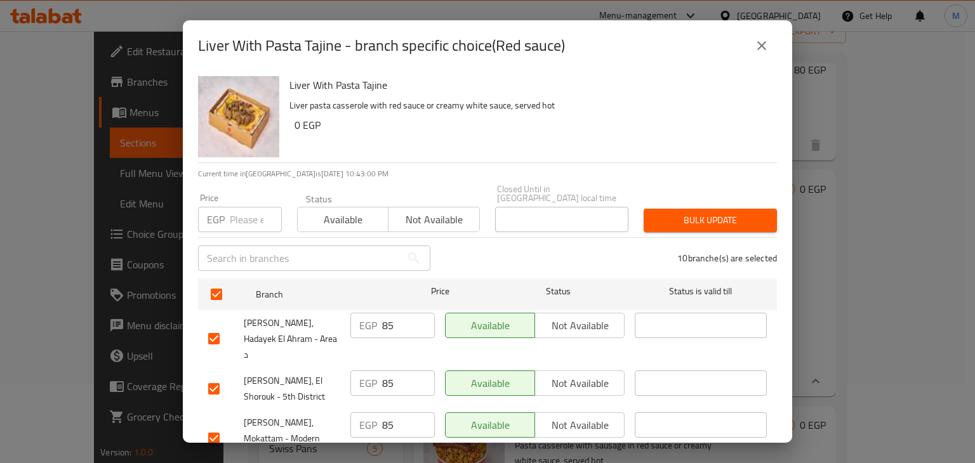
click at [246, 210] on input "number" at bounding box center [256, 219] width 52 height 25
click at [360, 207] on button "Available" at bounding box center [342, 219] width 91 height 25
click at [740, 218] on span "Bulk update" at bounding box center [710, 221] width 113 height 16
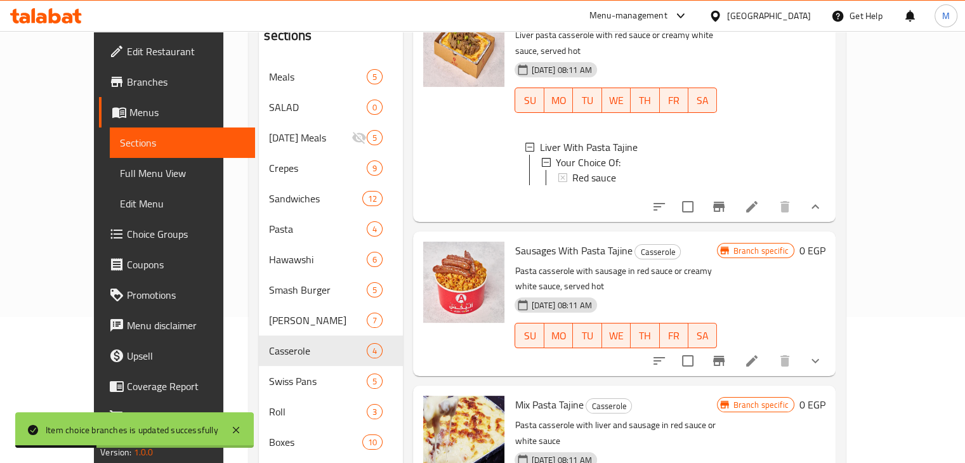
scroll to position [152, 0]
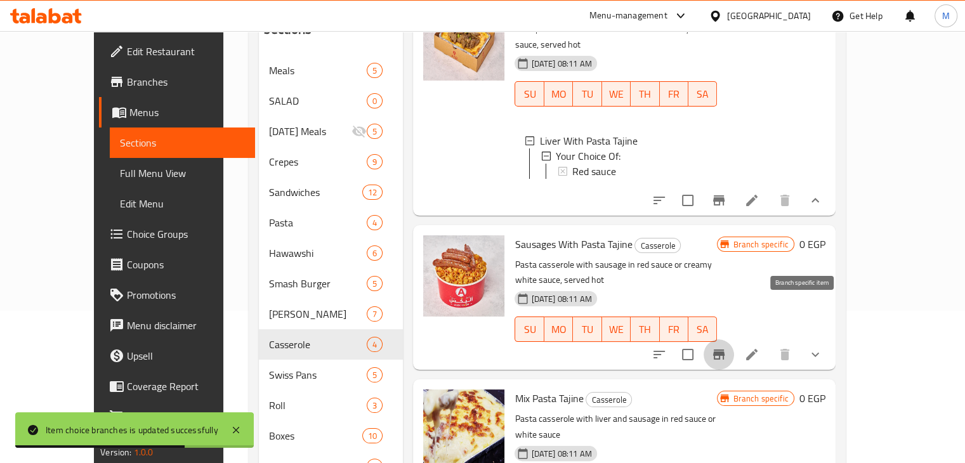
click at [727, 347] on icon "Branch-specific-item" at bounding box center [718, 354] width 15 height 15
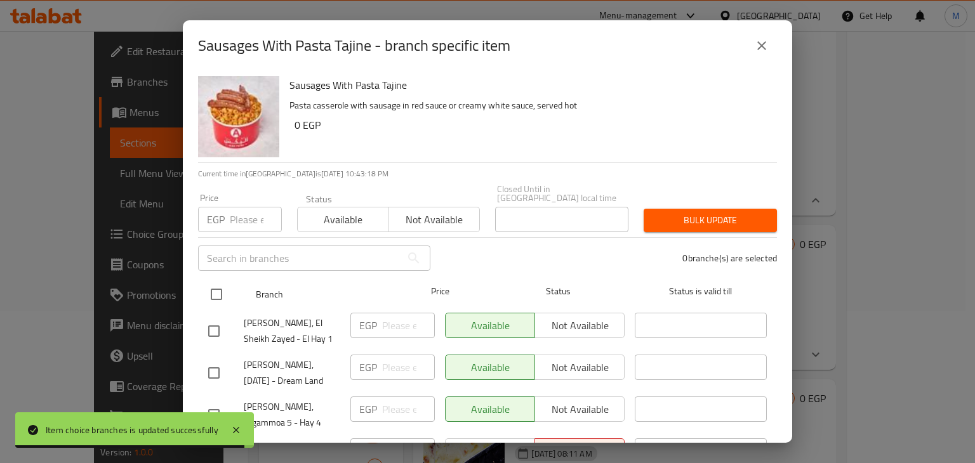
click at [213, 291] on input "checkbox" at bounding box center [216, 294] width 27 height 27
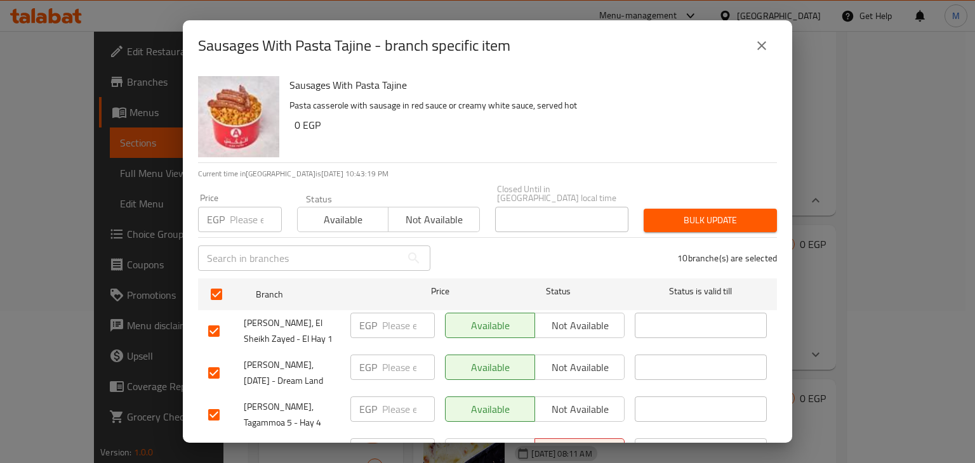
click at [237, 209] on input "number" at bounding box center [256, 219] width 52 height 25
click at [342, 211] on span "Available" at bounding box center [343, 220] width 81 height 18
click at [703, 220] on button "Bulk update" at bounding box center [709, 220] width 133 height 23
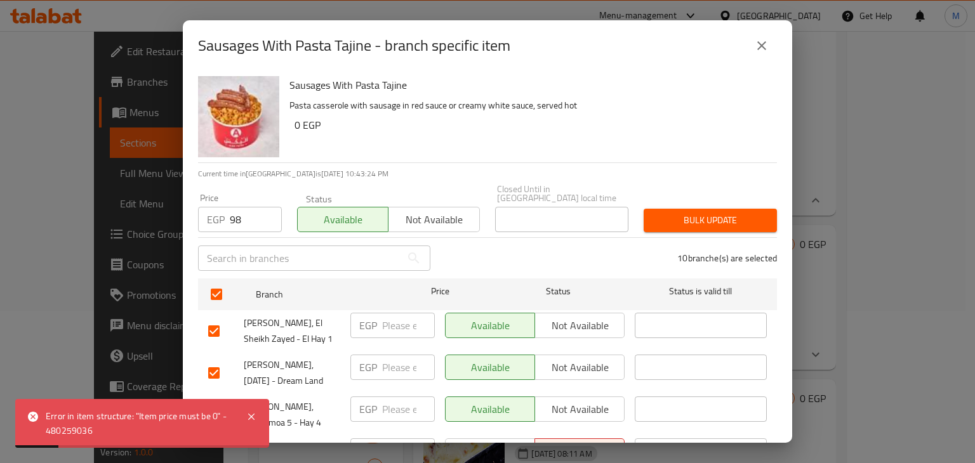
click at [753, 48] on button "close" at bounding box center [761, 45] width 30 height 30
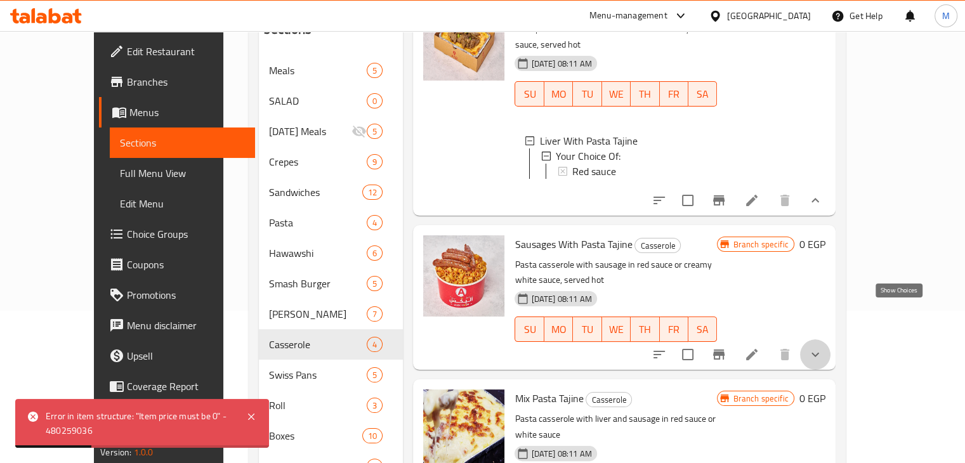
click at [823, 347] on icon "show more" at bounding box center [815, 354] width 15 height 15
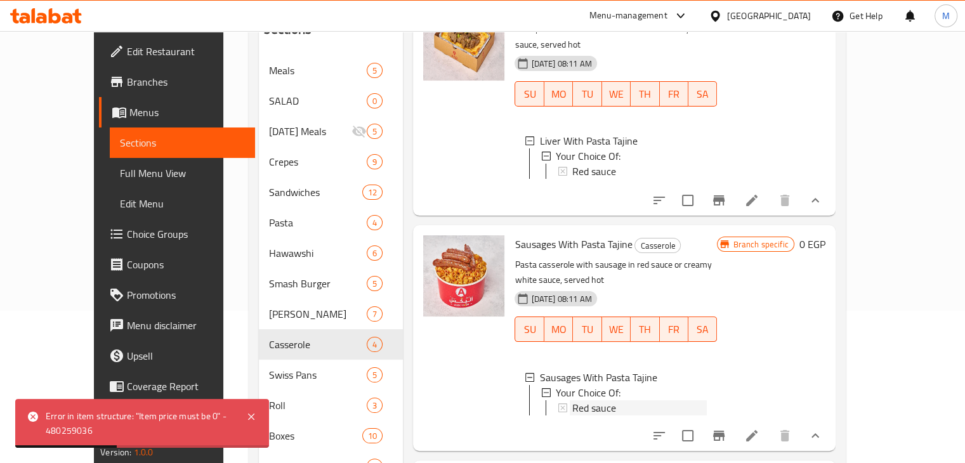
click at [558, 400] on div "Red sauce" at bounding box center [632, 407] width 149 height 15
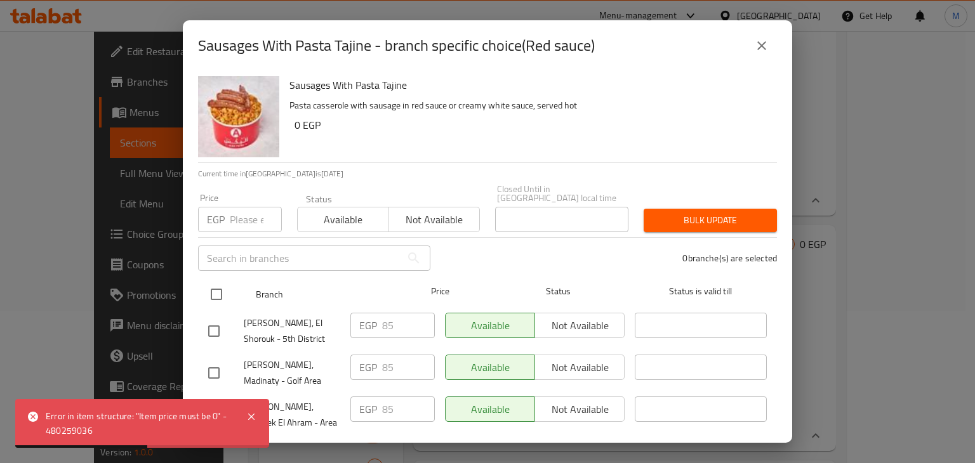
click at [207, 284] on input "checkbox" at bounding box center [216, 294] width 27 height 27
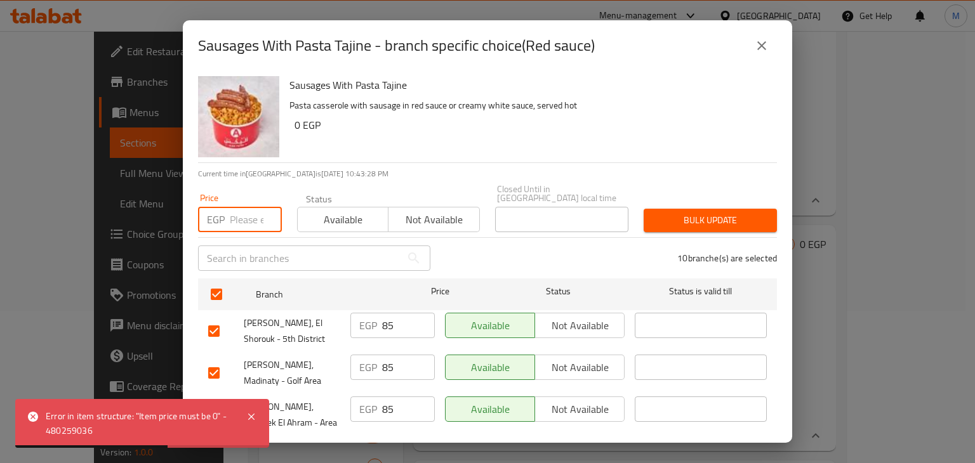
click at [235, 207] on input "number" at bounding box center [256, 219] width 52 height 25
click at [375, 211] on span "Available" at bounding box center [343, 220] width 81 height 18
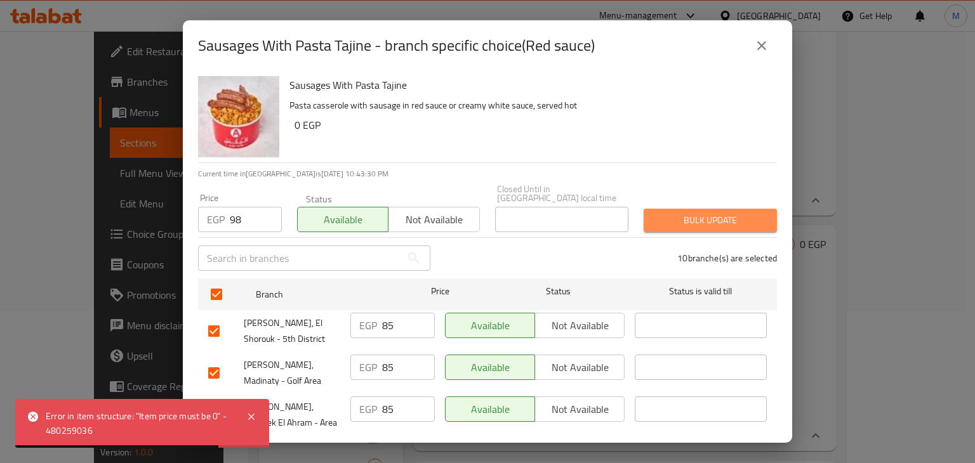
click at [729, 213] on span "Bulk update" at bounding box center [710, 221] width 113 height 16
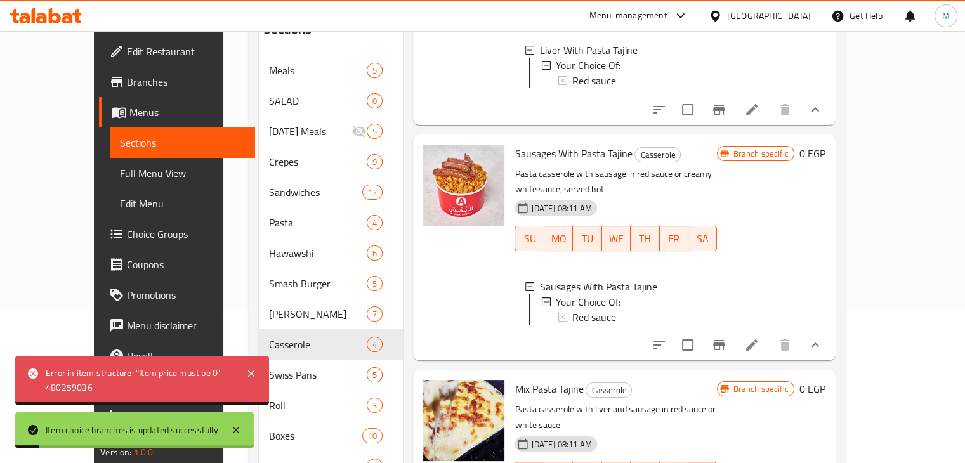
scroll to position [192, 0]
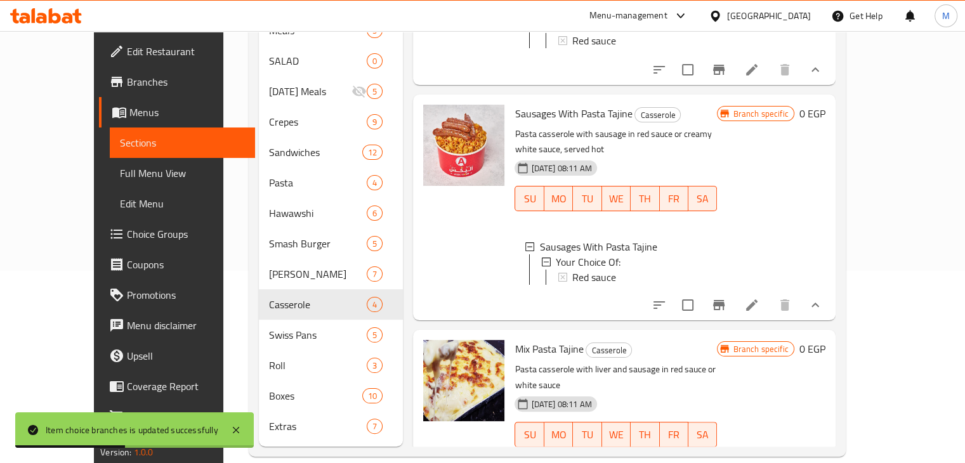
click at [823, 452] on icon "show more" at bounding box center [815, 459] width 15 height 15
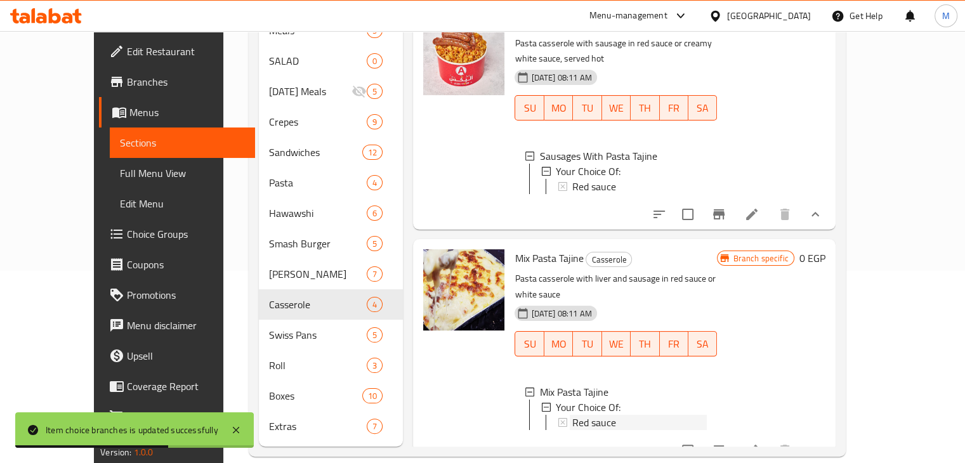
click at [595, 415] on div "Red sauce" at bounding box center [639, 422] width 135 height 15
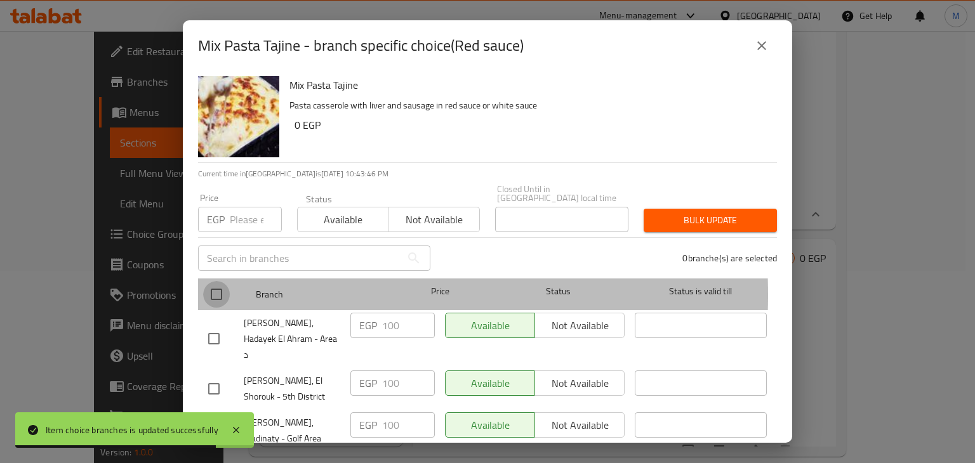
click at [223, 286] on input "checkbox" at bounding box center [216, 294] width 27 height 27
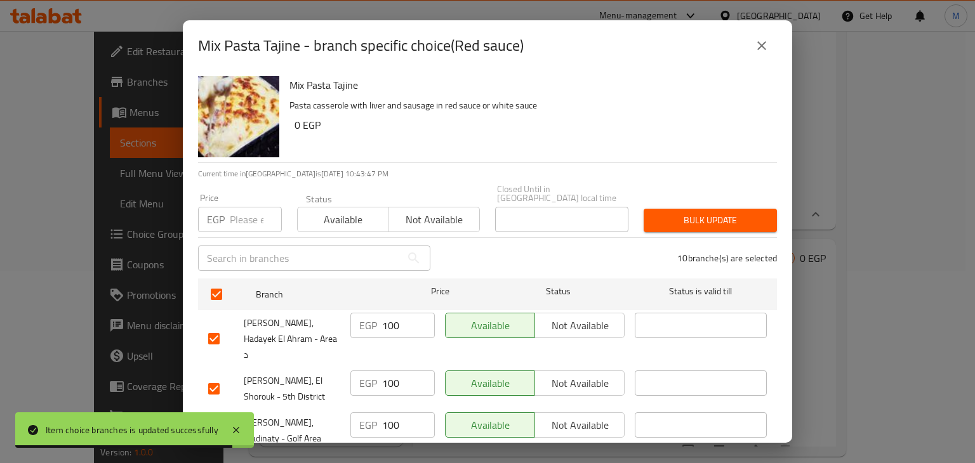
click at [237, 209] on input "number" at bounding box center [256, 219] width 52 height 25
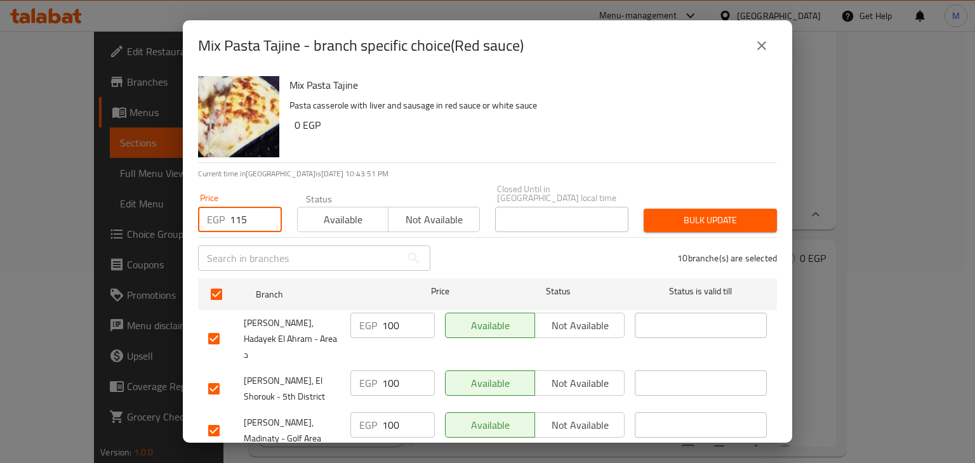
click at [322, 216] on span "Available" at bounding box center [343, 220] width 81 height 18
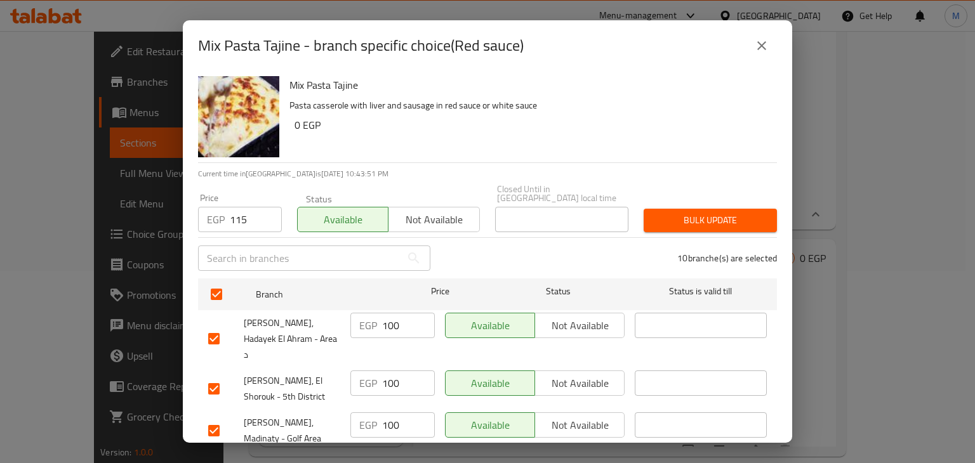
click at [657, 221] on button "Bulk update" at bounding box center [709, 220] width 133 height 23
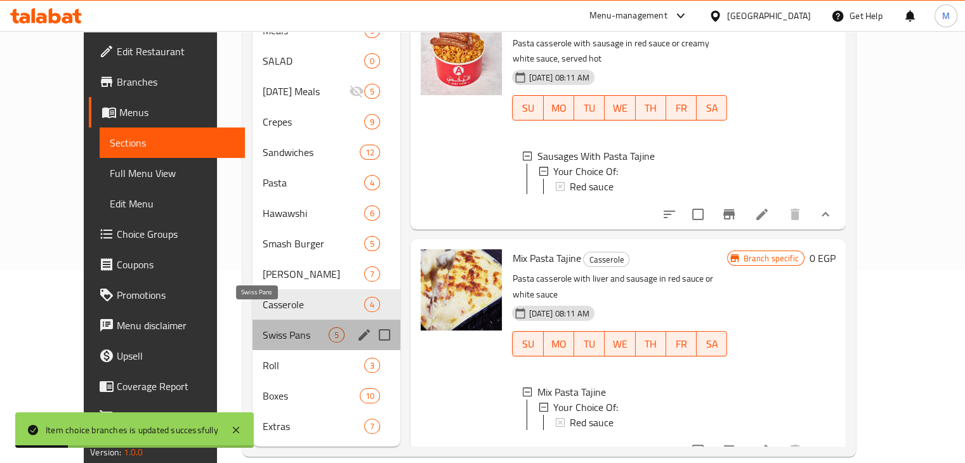
click at [290, 327] on span "Swiss Pans" at bounding box center [296, 334] width 67 height 15
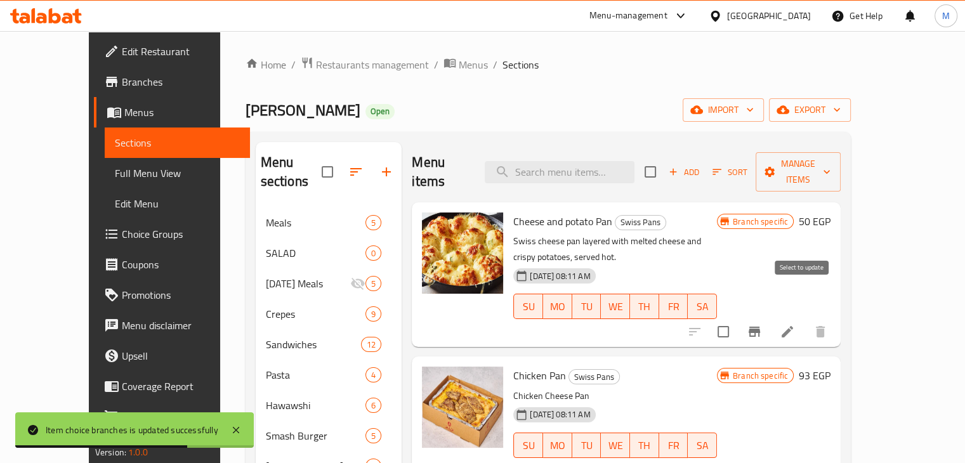
click at [760, 327] on icon "Branch-specific-item" at bounding box center [754, 332] width 11 height 10
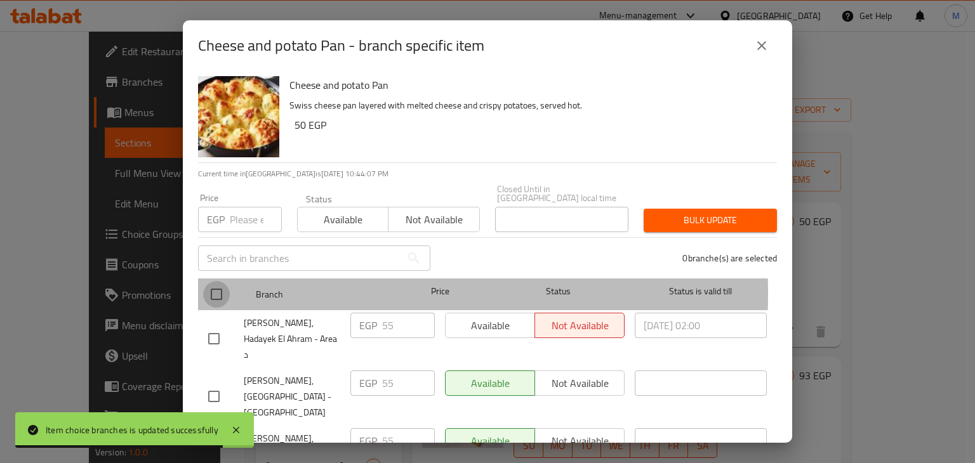
click at [214, 285] on input "checkbox" at bounding box center [216, 294] width 27 height 27
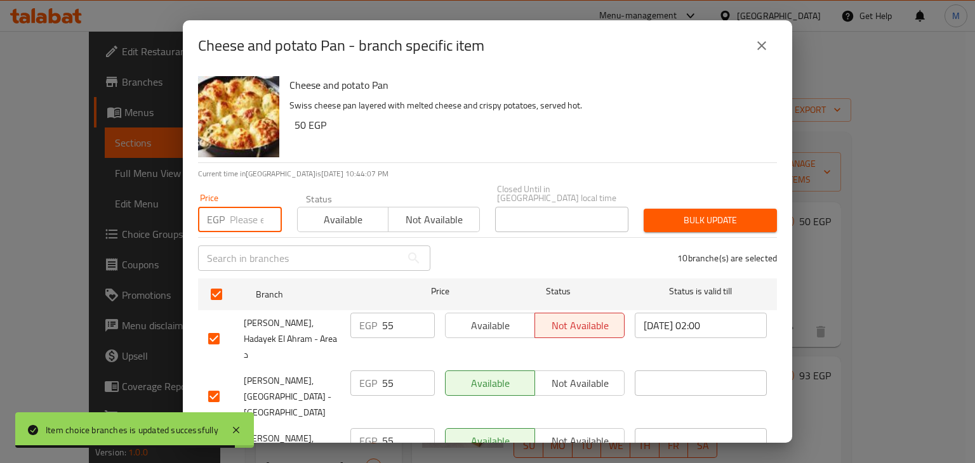
click at [231, 216] on input "number" at bounding box center [256, 219] width 52 height 25
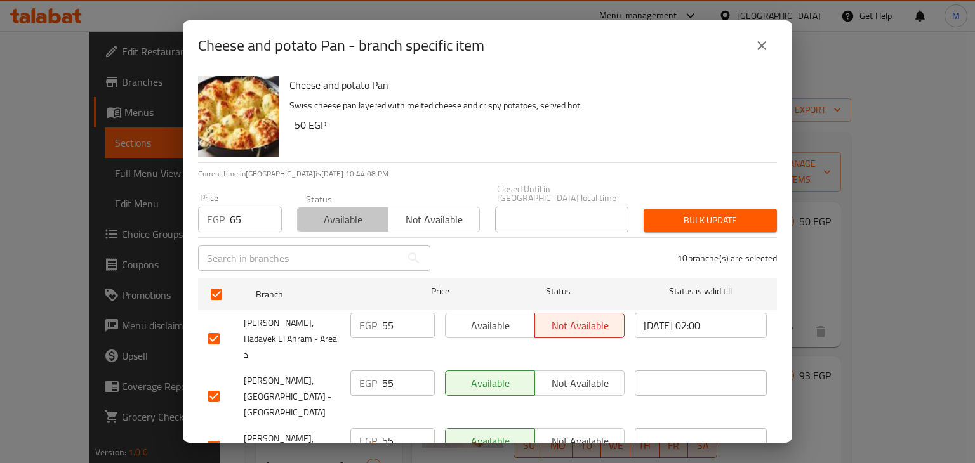
click at [326, 215] on span "Available" at bounding box center [343, 220] width 81 height 18
click at [697, 215] on span "Bulk update" at bounding box center [710, 221] width 113 height 16
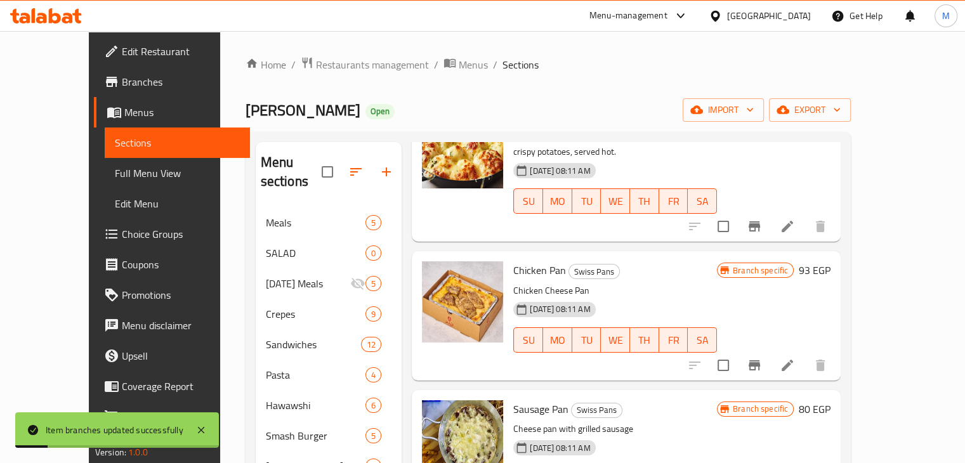
scroll to position [109, 0]
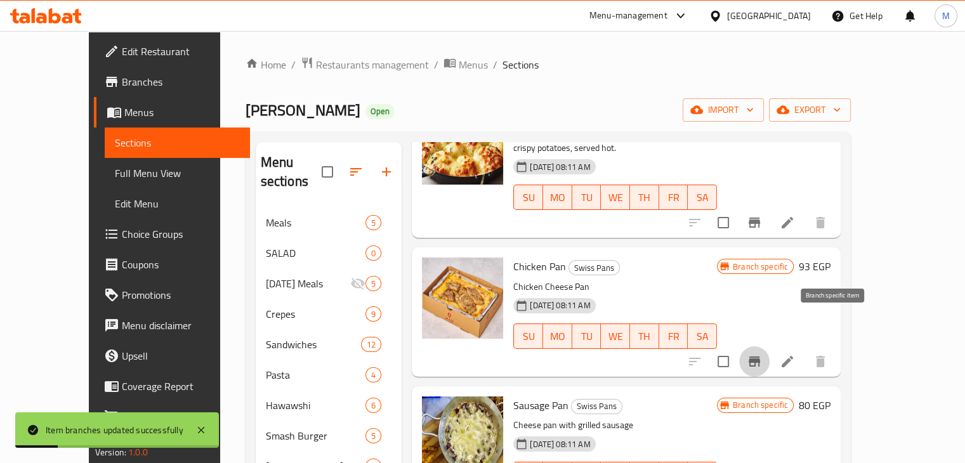
click at [770, 346] on button "Branch-specific-item" at bounding box center [754, 361] width 30 height 30
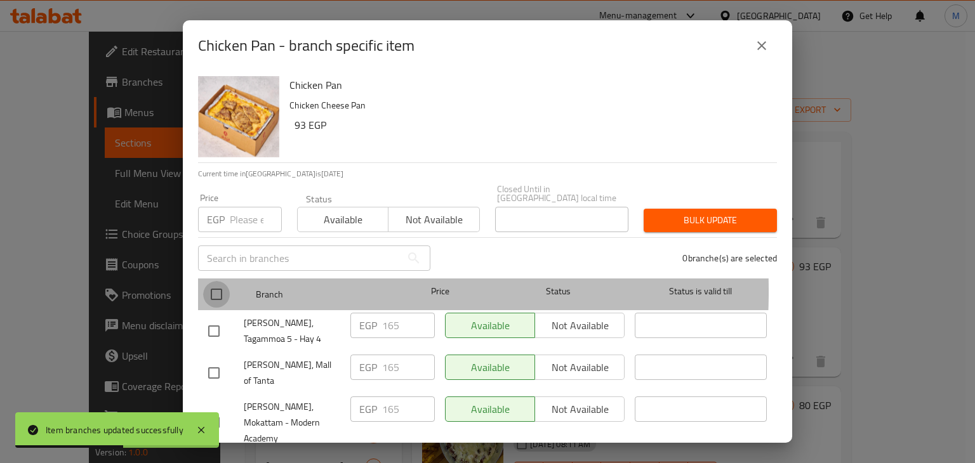
click at [214, 282] on input "checkbox" at bounding box center [216, 294] width 27 height 27
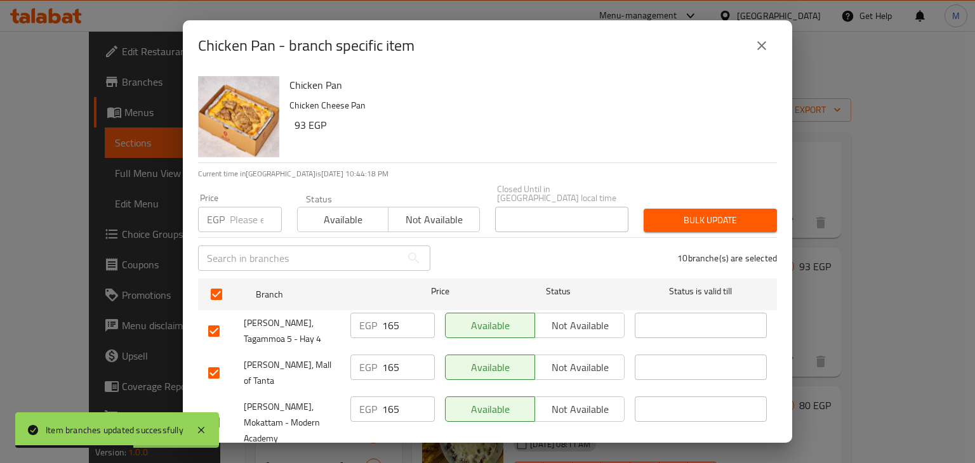
click at [228, 220] on div "EGP Price" at bounding box center [240, 219] width 84 height 25
click at [320, 220] on button "Available" at bounding box center [342, 219] width 91 height 25
click at [699, 213] on span "Bulk update" at bounding box center [710, 221] width 113 height 16
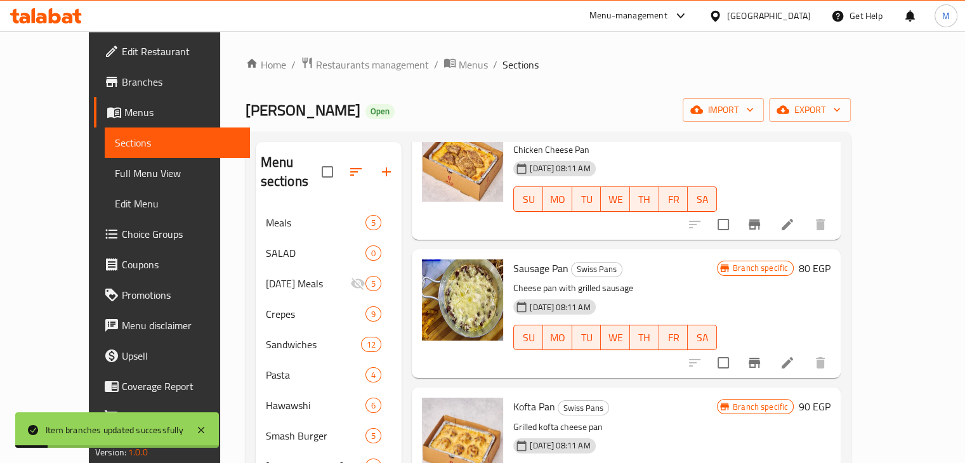
scroll to position [247, 0]
click at [760, 357] on icon "Branch-specific-item" at bounding box center [754, 362] width 11 height 10
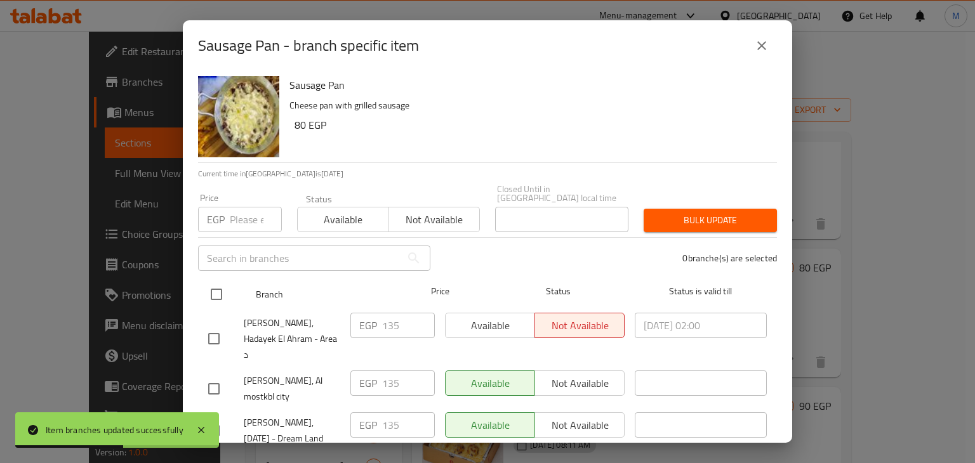
click at [218, 281] on input "checkbox" at bounding box center [216, 294] width 27 height 27
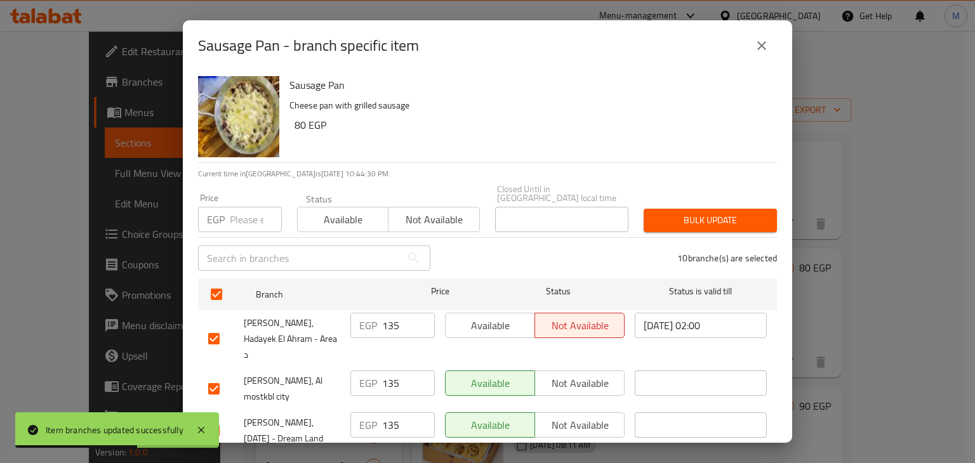
click at [244, 224] on div "Price EGP Price" at bounding box center [239, 213] width 99 height 54
click at [246, 217] on input "number" at bounding box center [256, 219] width 52 height 25
click at [334, 211] on span "Available" at bounding box center [343, 220] width 81 height 18
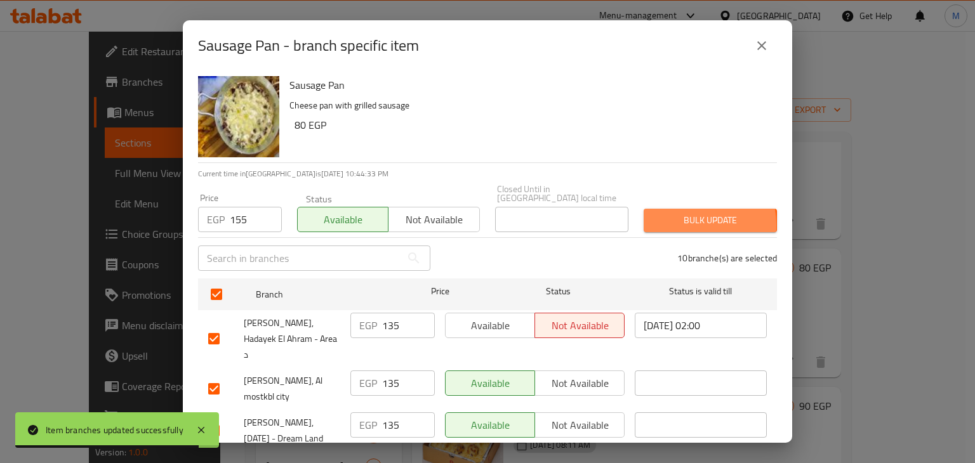
click at [656, 216] on span "Bulk update" at bounding box center [710, 221] width 113 height 16
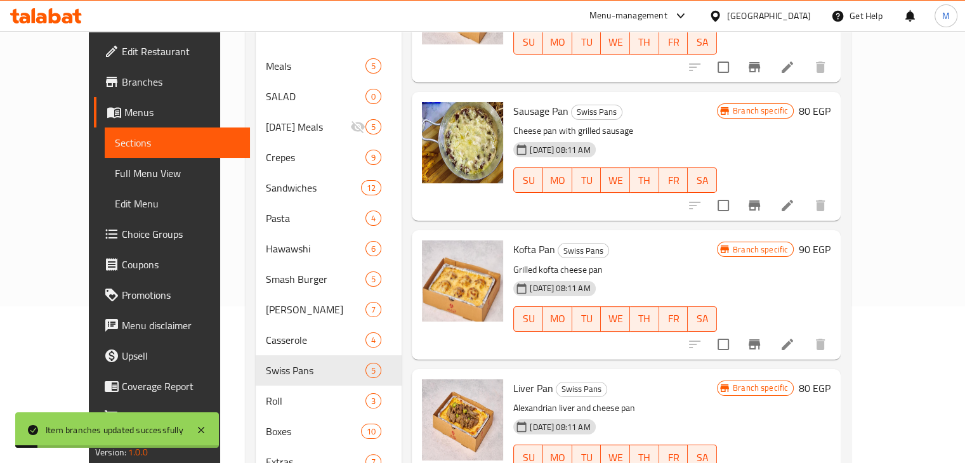
scroll to position [192, 0]
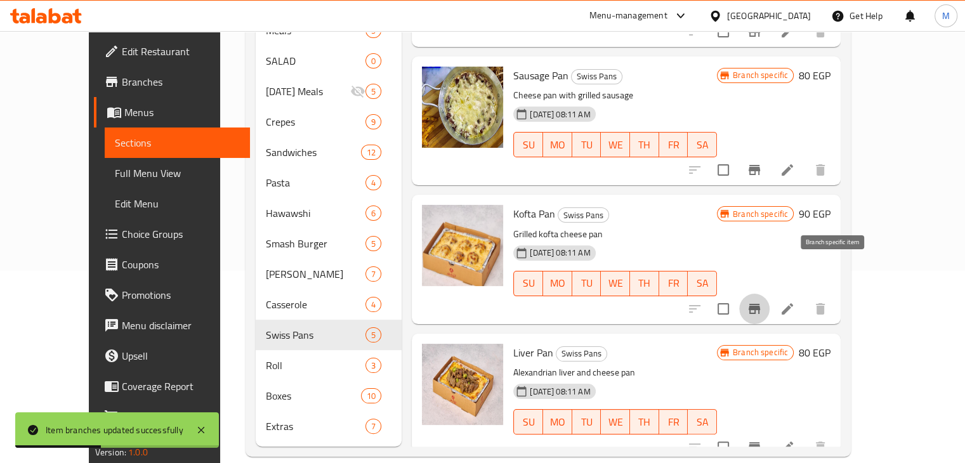
click at [770, 294] on button "Branch-specific-item" at bounding box center [754, 309] width 30 height 30
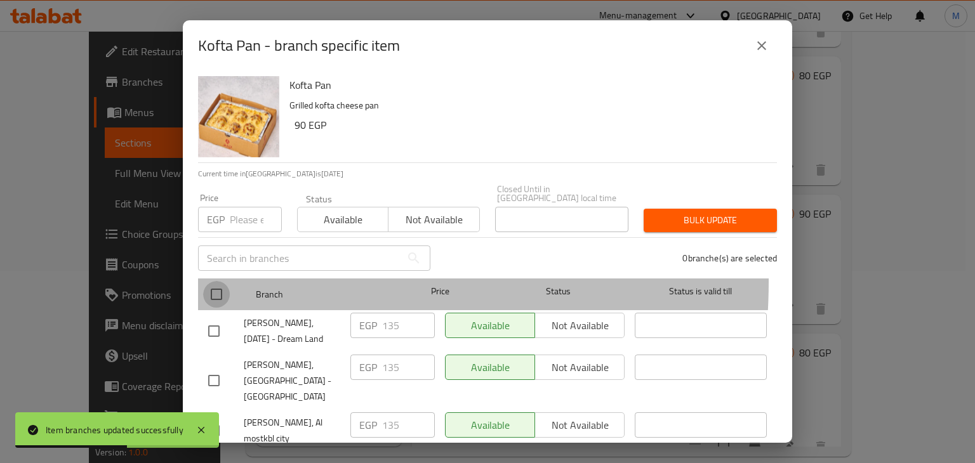
click at [215, 281] on input "checkbox" at bounding box center [216, 294] width 27 height 27
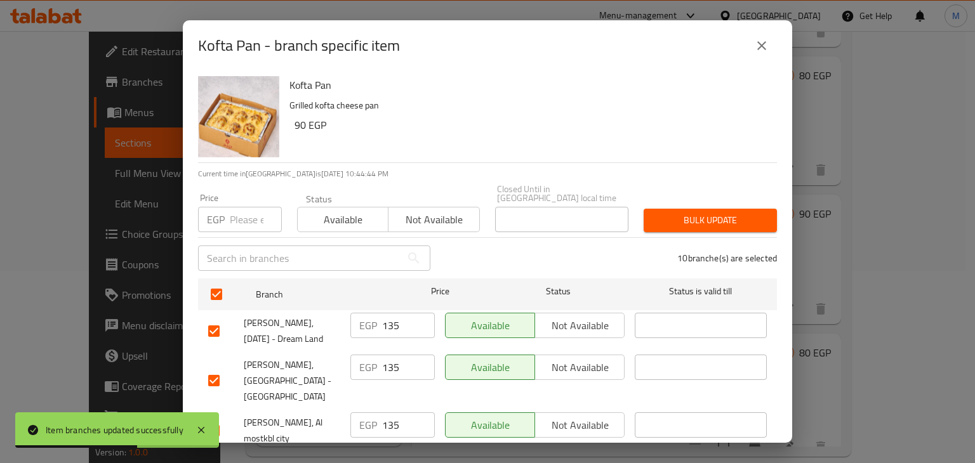
click at [221, 212] on p "EGP" at bounding box center [216, 219] width 18 height 15
click at [230, 207] on input "number" at bounding box center [256, 219] width 52 height 25
click at [306, 211] on span "Available" at bounding box center [343, 220] width 81 height 18
click at [687, 213] on span "Bulk update" at bounding box center [710, 221] width 113 height 16
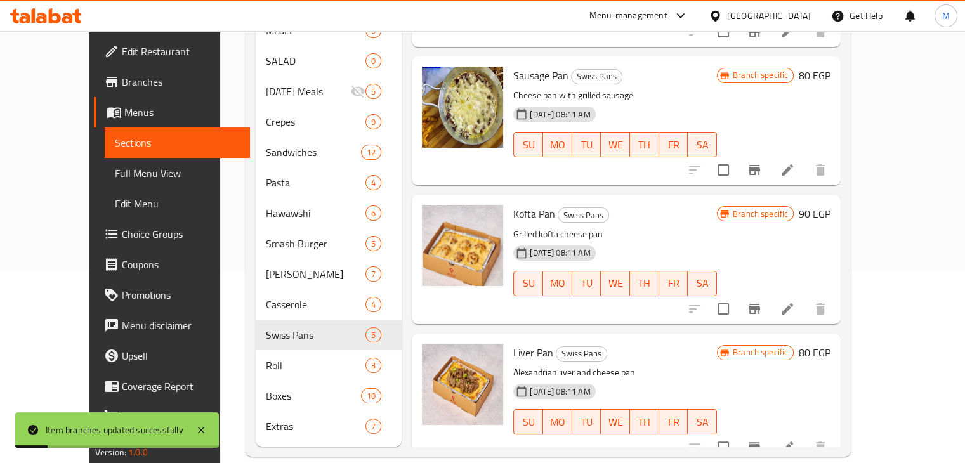
click at [762, 440] on icon "Branch-specific-item" at bounding box center [754, 447] width 15 height 15
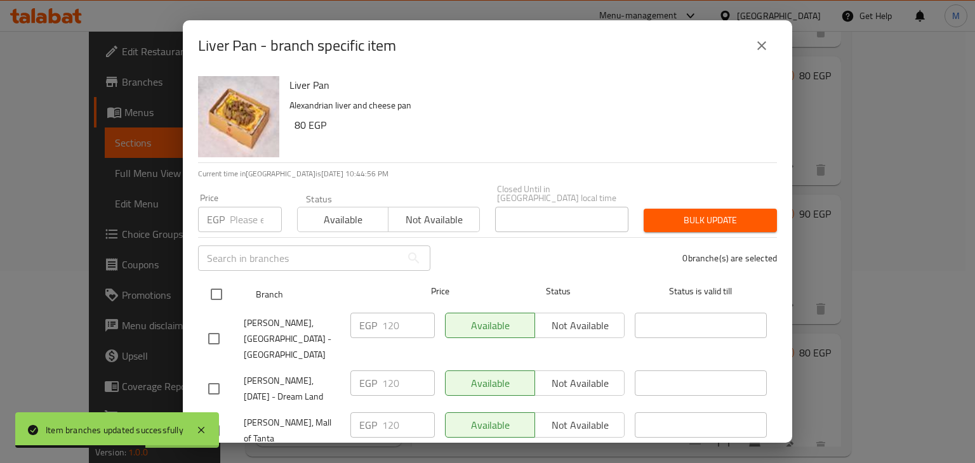
click at [211, 281] on input "checkbox" at bounding box center [216, 294] width 27 height 27
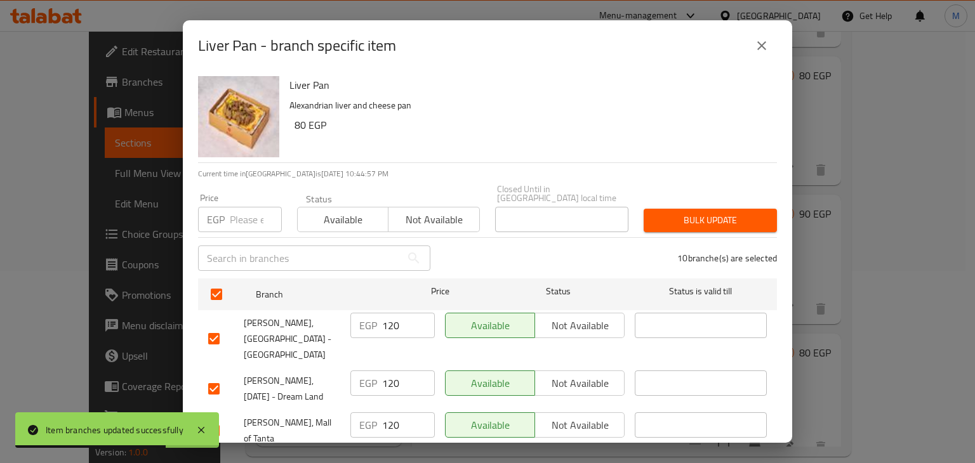
click at [246, 218] on input "number" at bounding box center [256, 219] width 52 height 25
click at [338, 214] on span "Available" at bounding box center [343, 220] width 81 height 18
click at [674, 209] on button "Bulk update" at bounding box center [709, 220] width 133 height 23
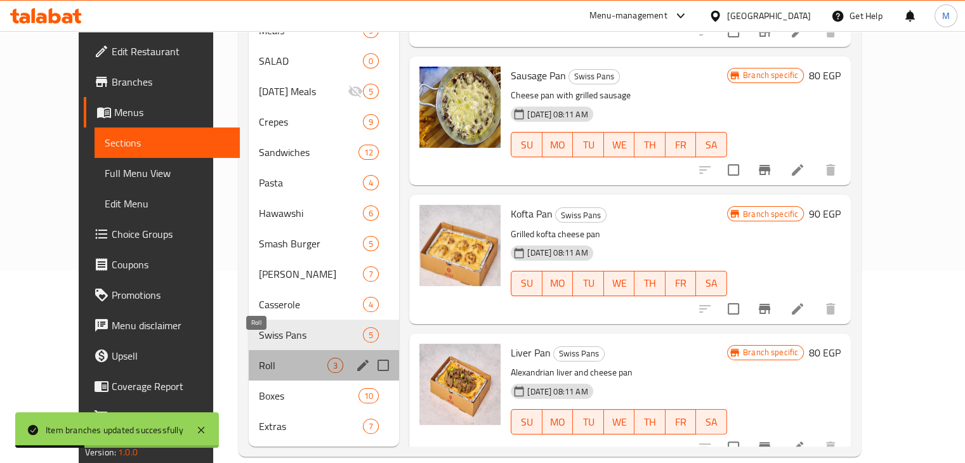
click at [269, 358] on span "Roll" at bounding box center [293, 365] width 69 height 15
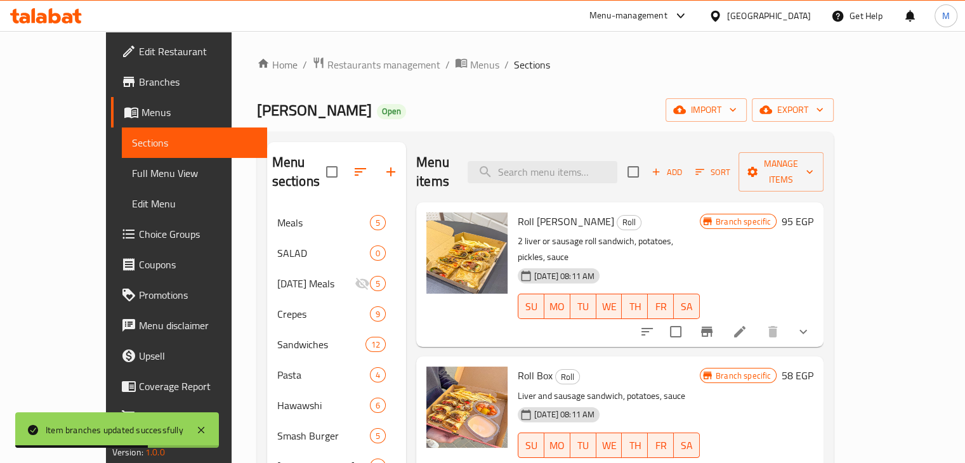
click at [713, 327] on icon "Branch-specific-item" at bounding box center [706, 332] width 11 height 10
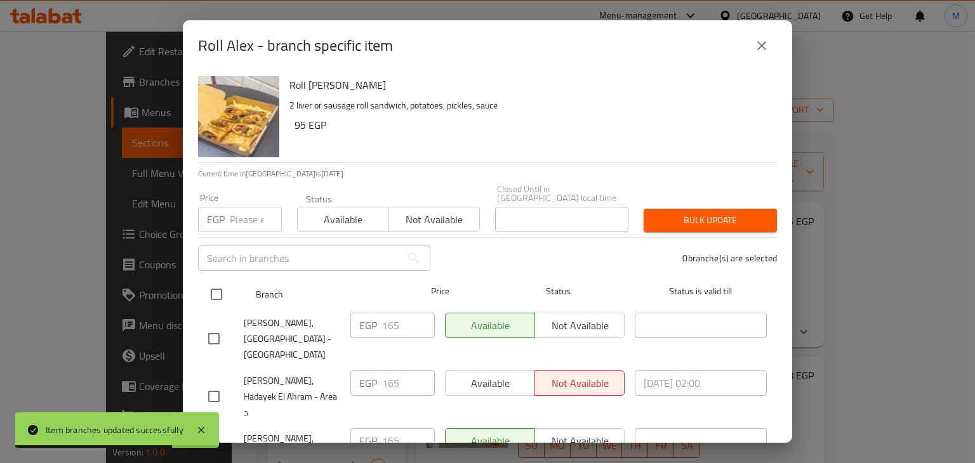
click at [217, 285] on input "checkbox" at bounding box center [216, 294] width 27 height 27
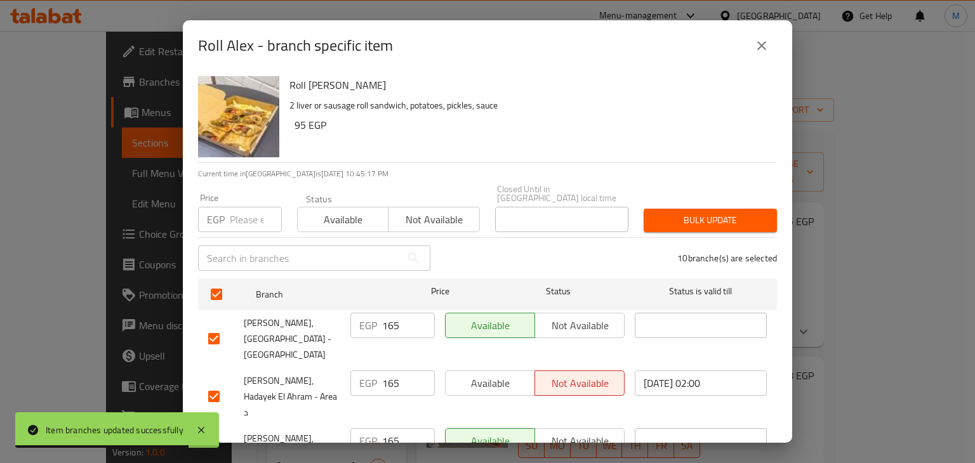
click at [227, 218] on div "EGP Price" at bounding box center [240, 219] width 84 height 25
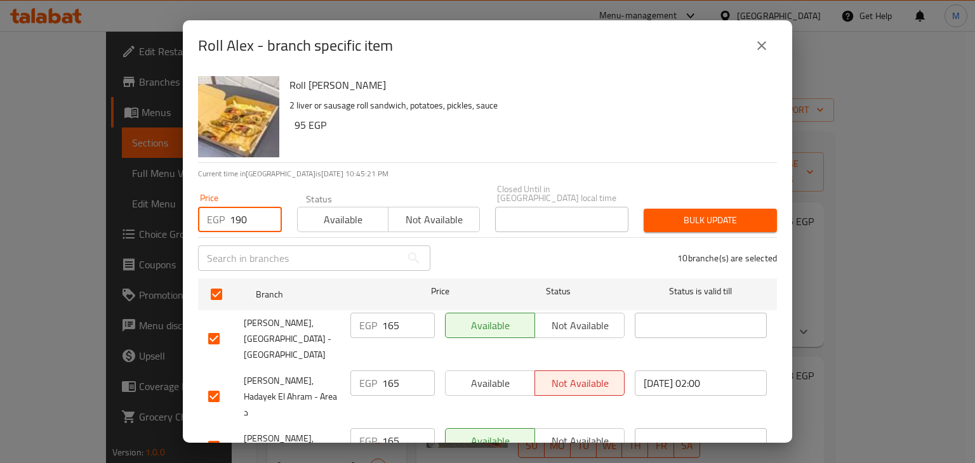
click at [326, 211] on span "Available" at bounding box center [343, 220] width 81 height 18
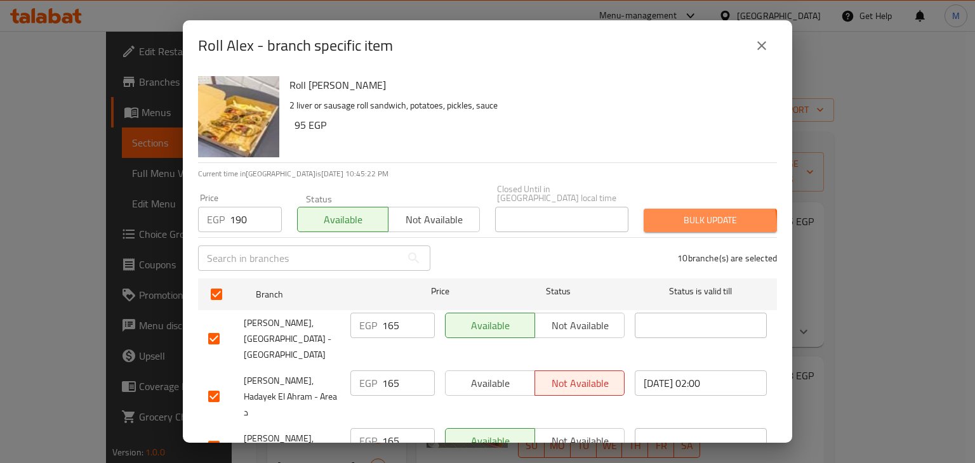
click at [688, 218] on span "Bulk update" at bounding box center [710, 221] width 113 height 16
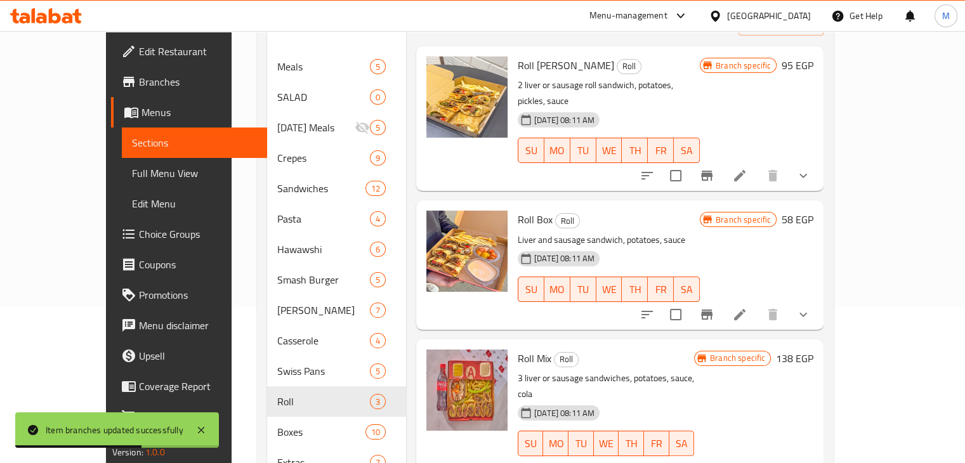
scroll to position [161, 0]
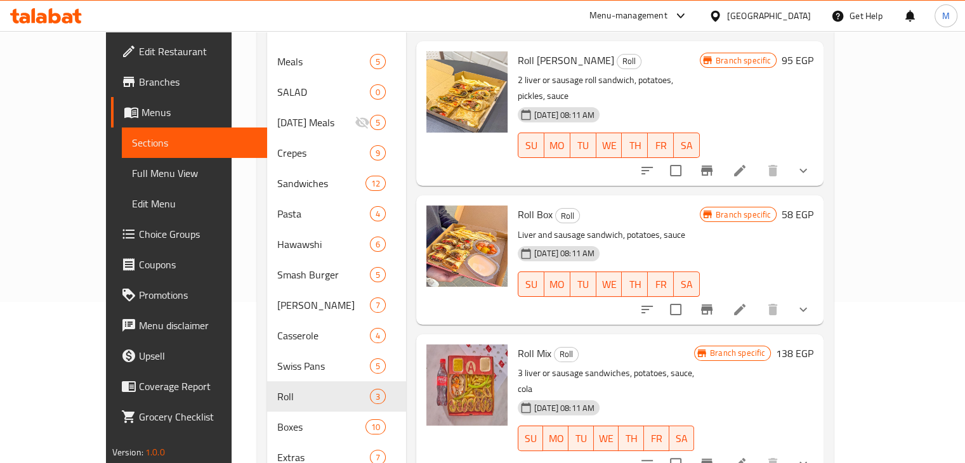
click at [722, 294] on button "Branch-specific-item" at bounding box center [707, 309] width 30 height 30
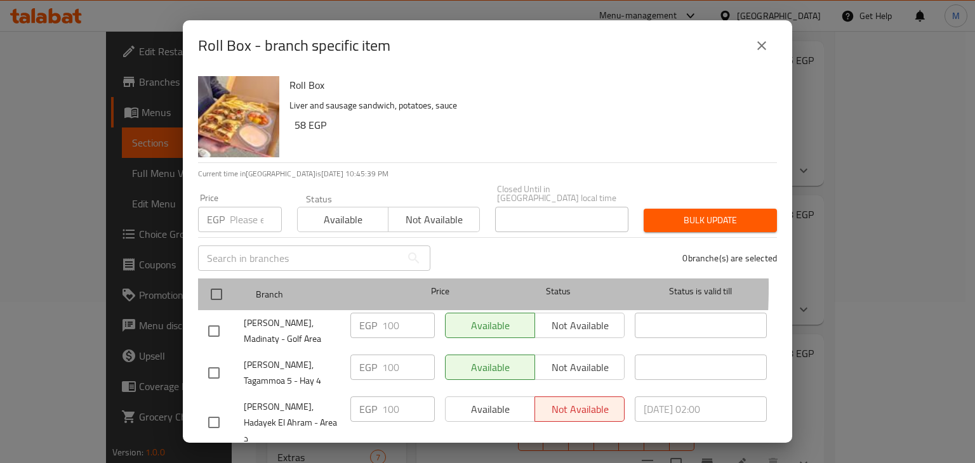
click at [231, 278] on div at bounding box center [227, 294] width 48 height 37
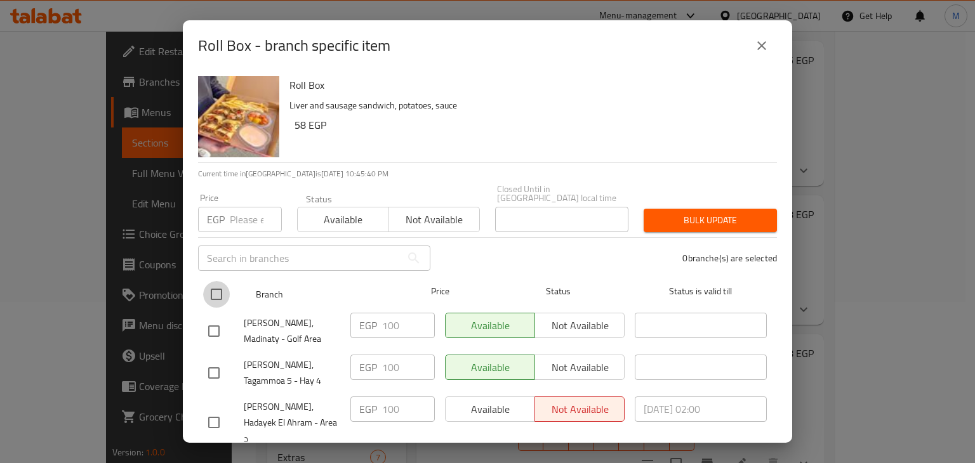
click at [220, 281] on input "checkbox" at bounding box center [216, 294] width 27 height 27
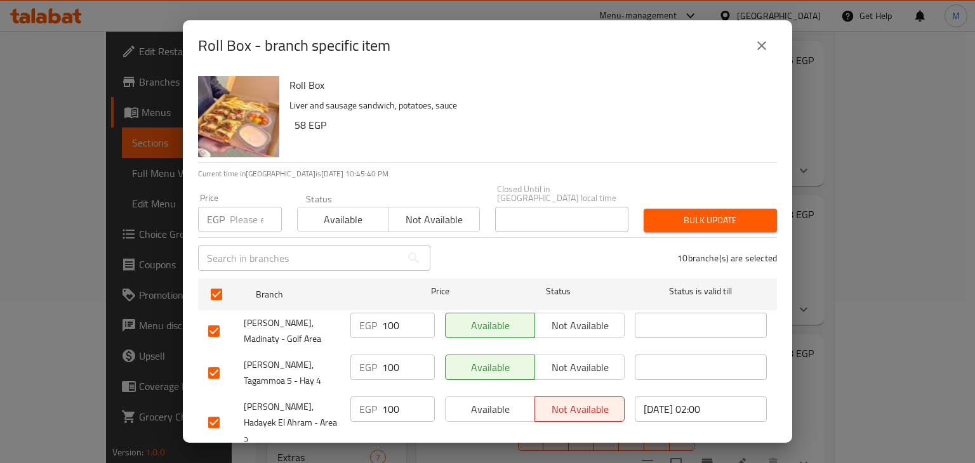
click at [253, 210] on input "number" at bounding box center [256, 219] width 52 height 25
click at [317, 211] on span "Available" at bounding box center [343, 220] width 81 height 18
click at [705, 235] on div "10 branche(s) are selected" at bounding box center [611, 258] width 346 height 46
click at [721, 216] on span "Bulk update" at bounding box center [710, 221] width 113 height 16
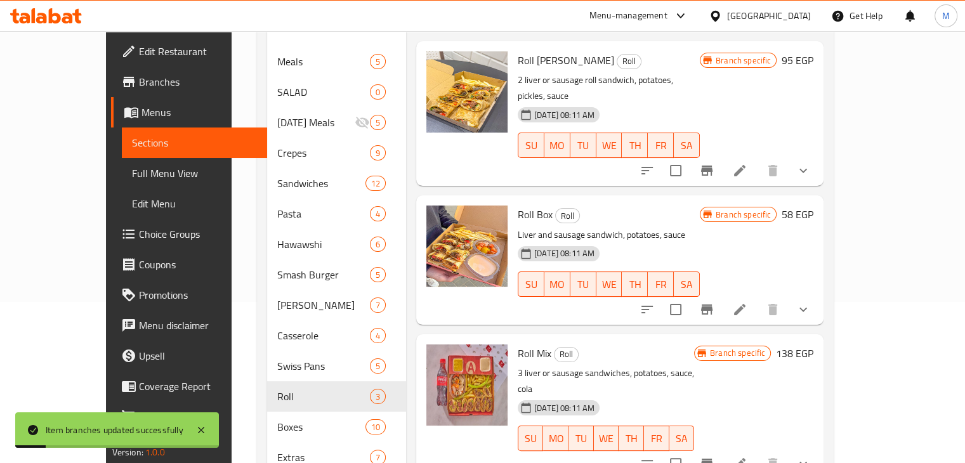
scroll to position [192, 0]
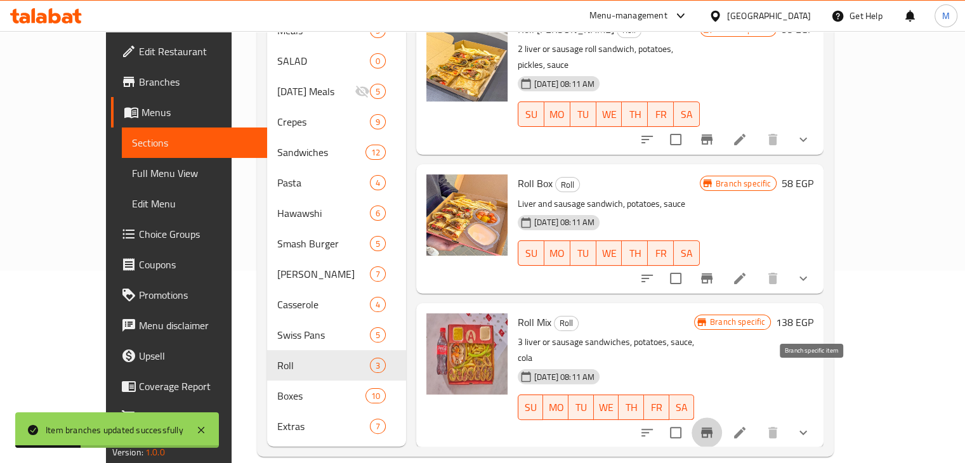
click at [714, 425] on icon "Branch-specific-item" at bounding box center [706, 432] width 15 height 15
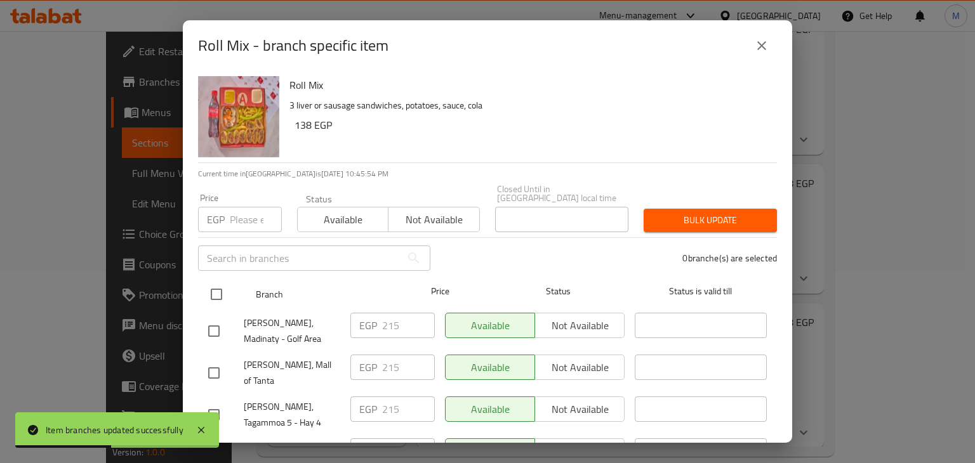
click at [220, 281] on input "checkbox" at bounding box center [216, 294] width 27 height 27
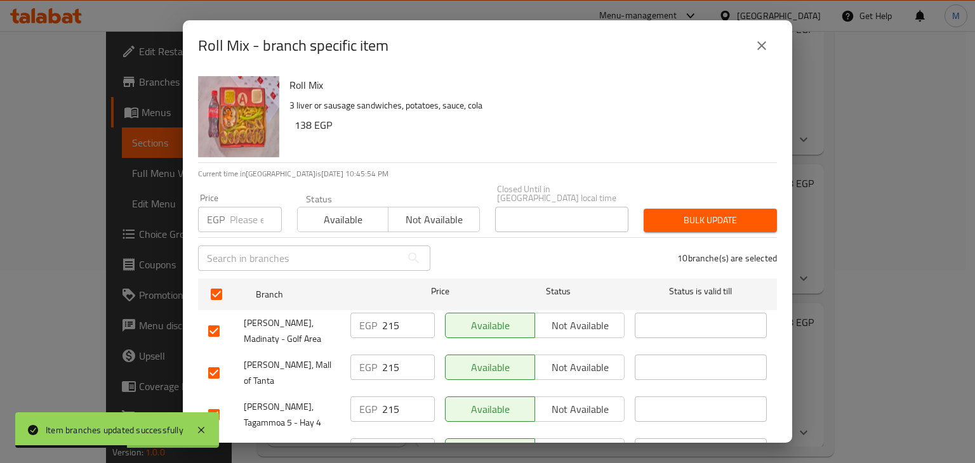
click at [240, 216] on input "number" at bounding box center [256, 219] width 52 height 25
click at [359, 211] on span "Available" at bounding box center [343, 220] width 81 height 18
click at [711, 213] on span "Bulk update" at bounding box center [710, 221] width 113 height 16
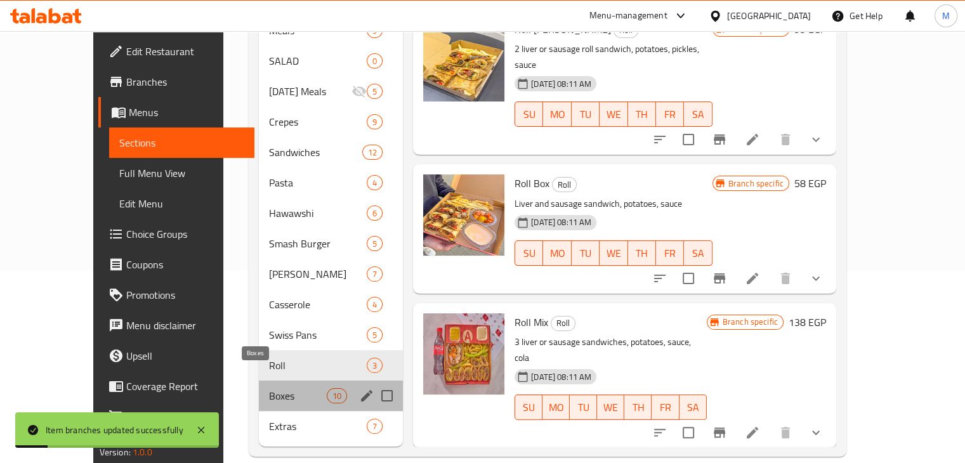
click at [284, 388] on span "Boxes" at bounding box center [298, 395] width 58 height 15
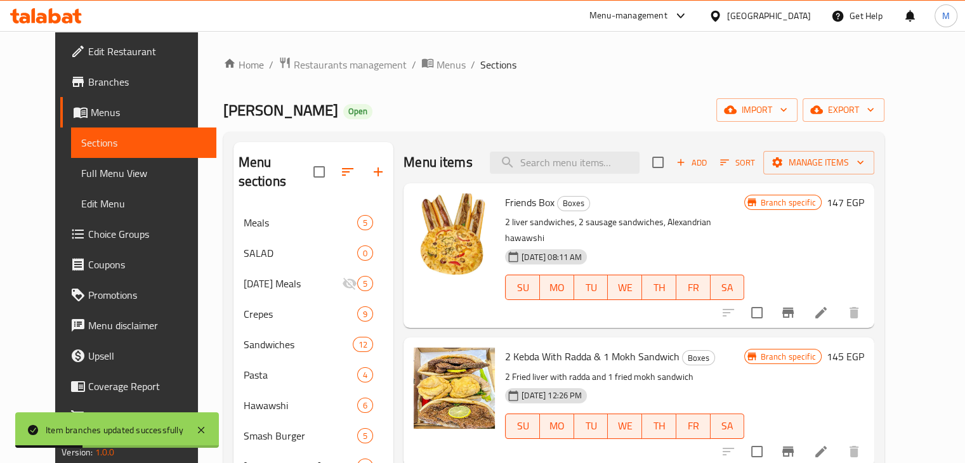
click at [796, 305] on icon "Branch-specific-item" at bounding box center [787, 312] width 15 height 15
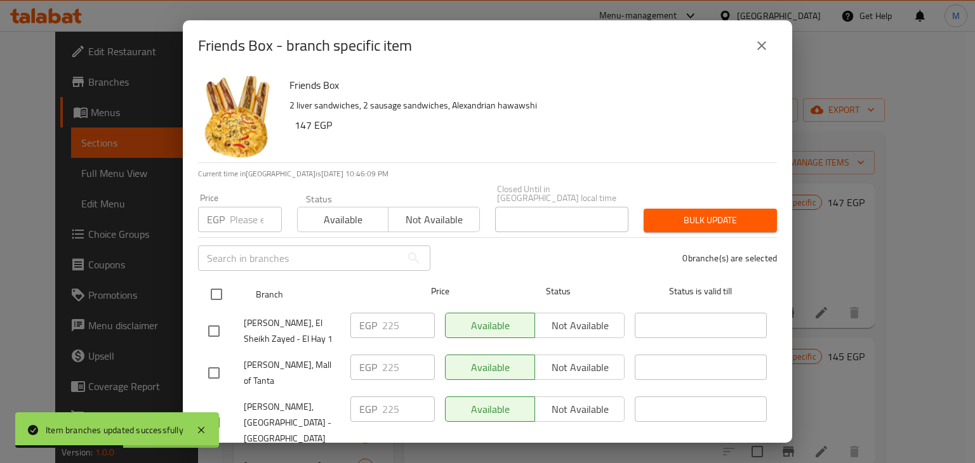
click at [215, 285] on input "checkbox" at bounding box center [216, 294] width 27 height 27
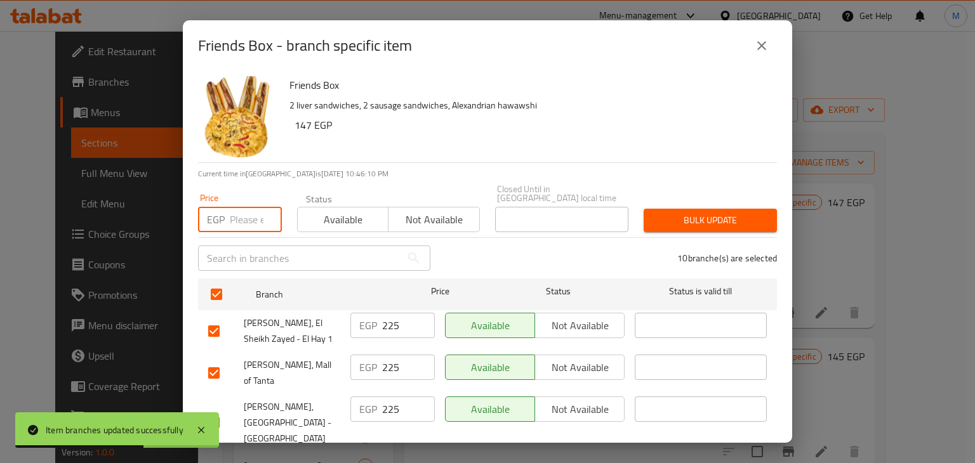
click at [239, 212] on input "number" at bounding box center [256, 219] width 52 height 25
click at [360, 211] on span "Available" at bounding box center [343, 220] width 81 height 18
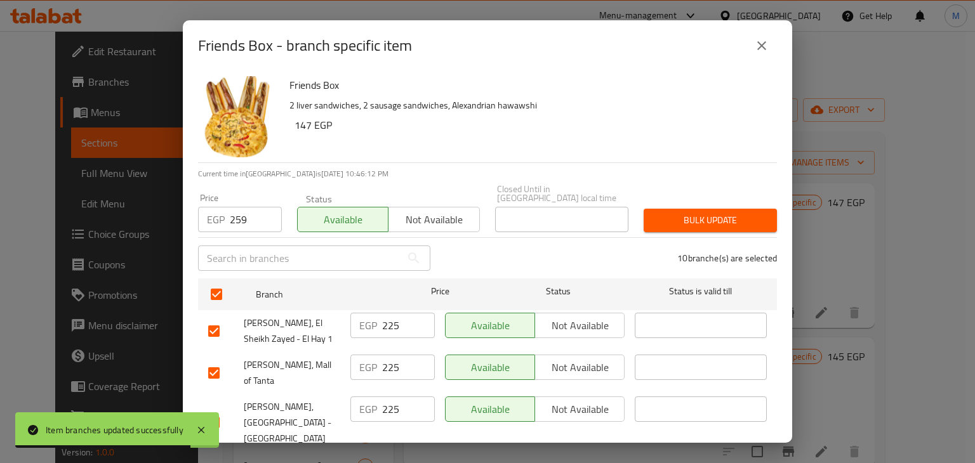
click at [688, 213] on span "Bulk update" at bounding box center [710, 221] width 113 height 16
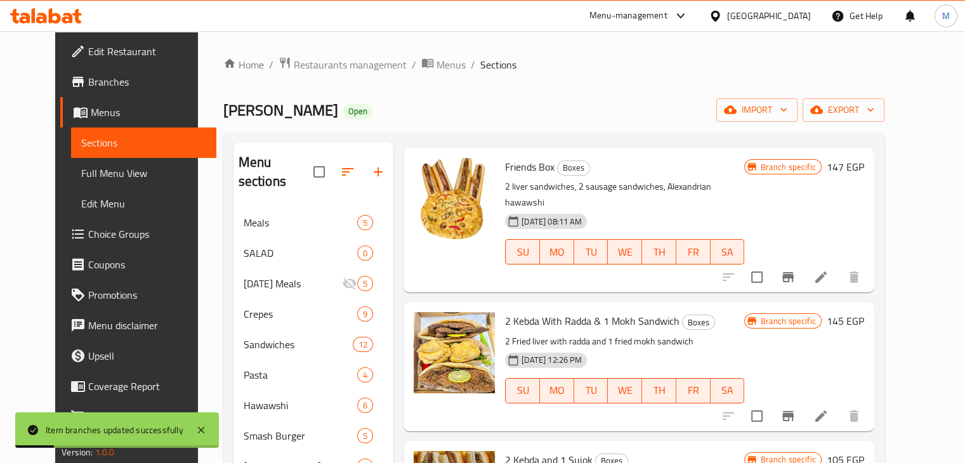
scroll to position [36, 0]
click at [803, 402] on button "Branch-specific-item" at bounding box center [788, 416] width 30 height 30
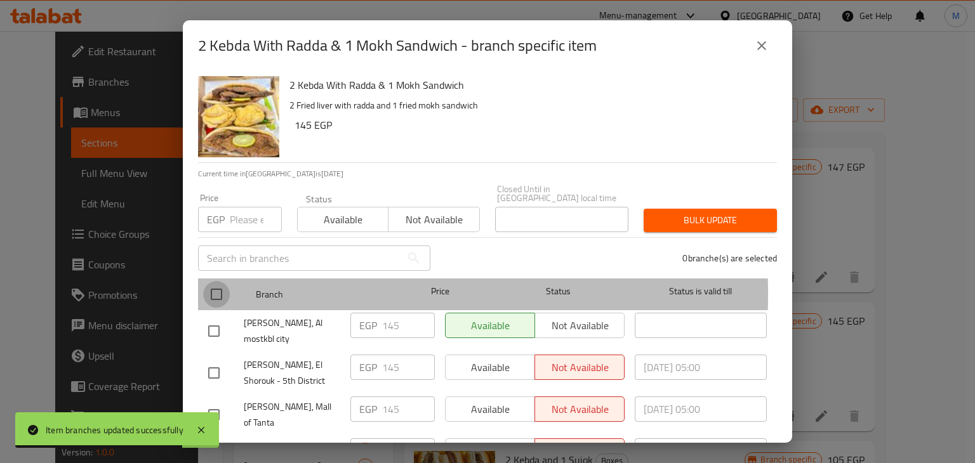
click at [214, 285] on input "checkbox" at bounding box center [216, 294] width 27 height 27
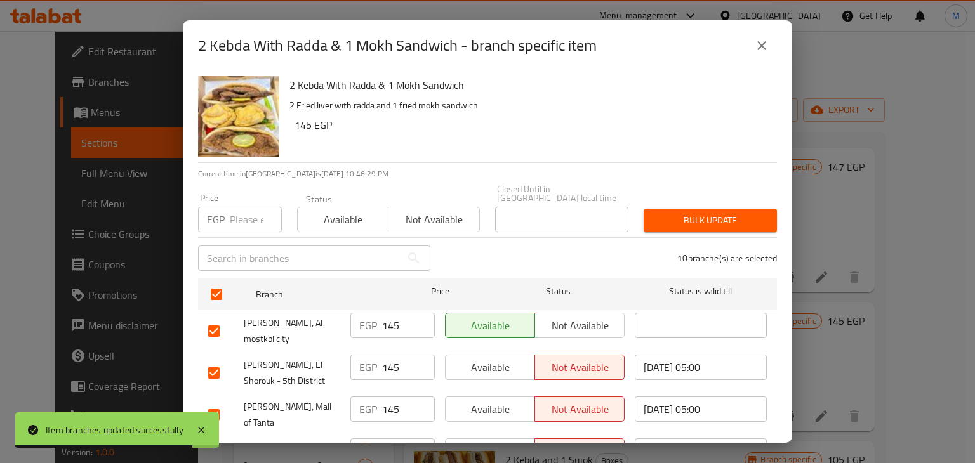
click at [232, 207] on input "number" at bounding box center [256, 219] width 52 height 25
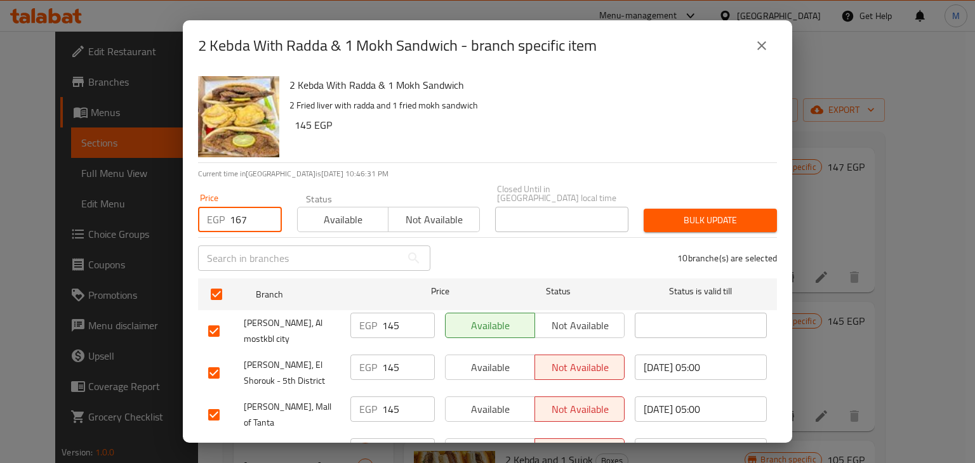
click at [352, 214] on span "Available" at bounding box center [343, 220] width 81 height 18
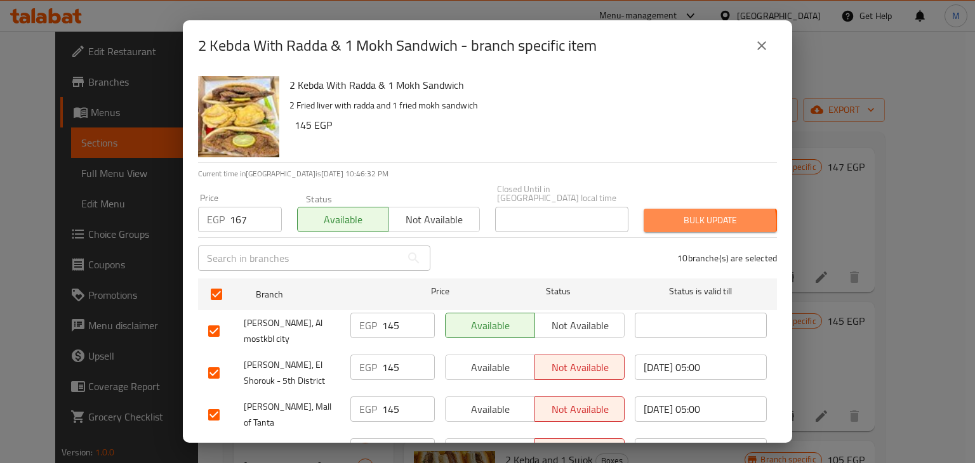
click at [700, 214] on span "Bulk update" at bounding box center [710, 221] width 113 height 16
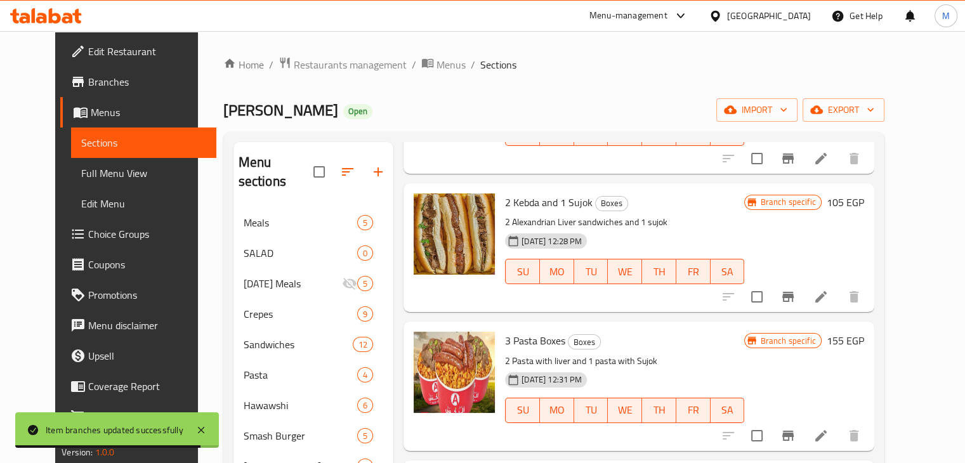
scroll to position [161, 0]
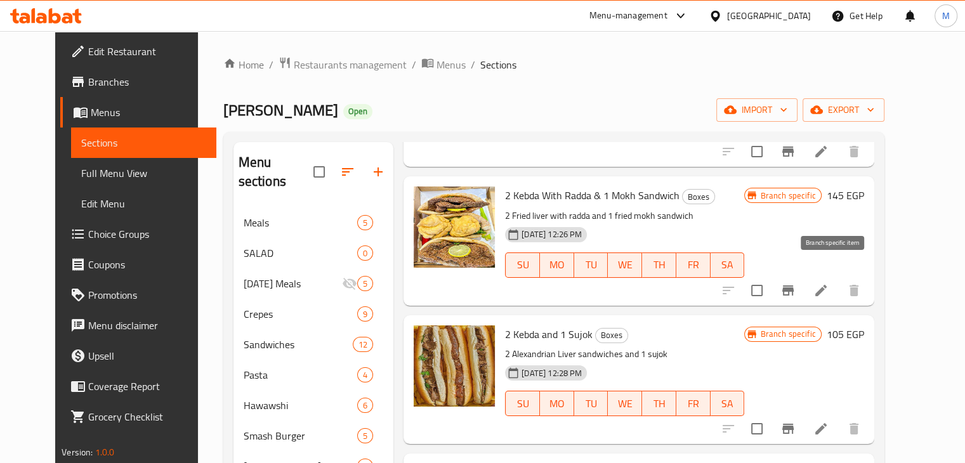
click at [796, 283] on icon "Branch-specific-item" at bounding box center [787, 290] width 15 height 15
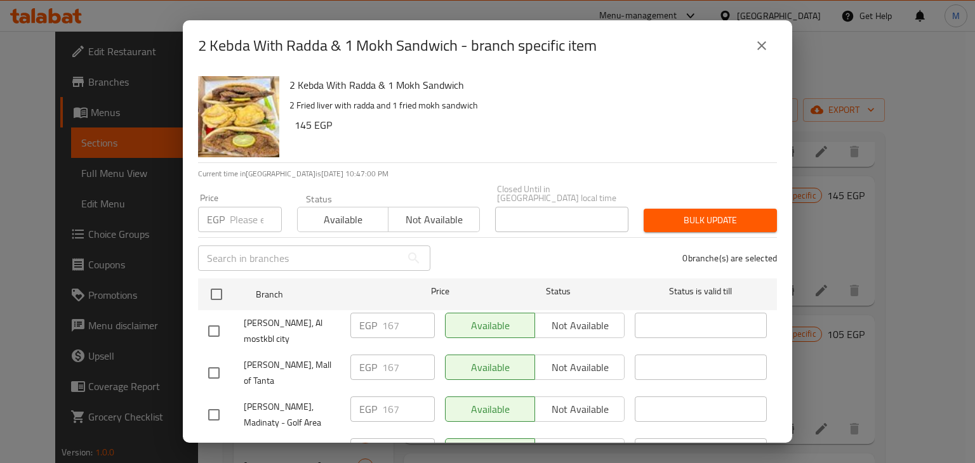
click at [764, 41] on icon "close" at bounding box center [761, 45] width 15 height 15
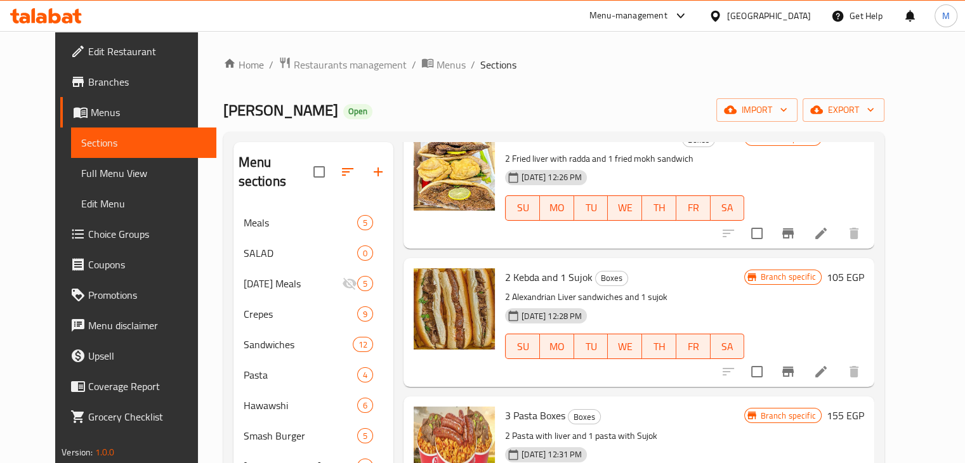
scroll to position [220, 0]
click at [796, 363] on icon "Branch-specific-item" at bounding box center [787, 370] width 15 height 15
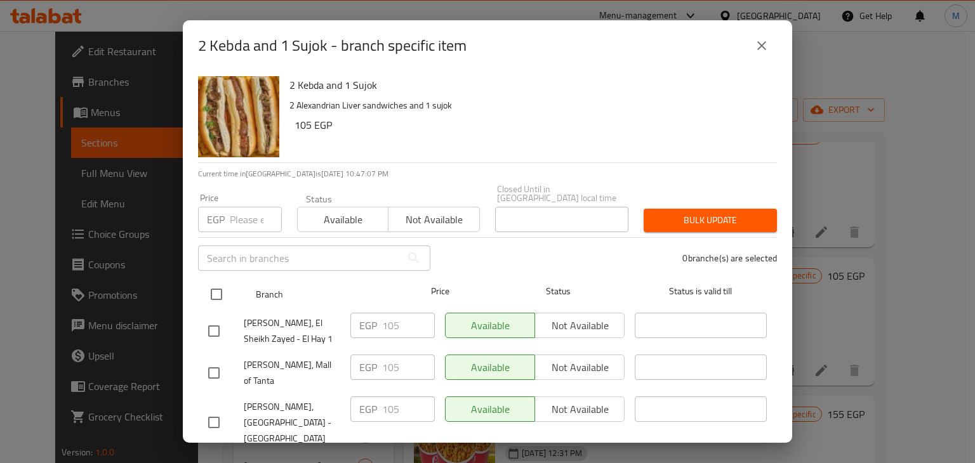
click at [220, 281] on input "checkbox" at bounding box center [216, 294] width 27 height 27
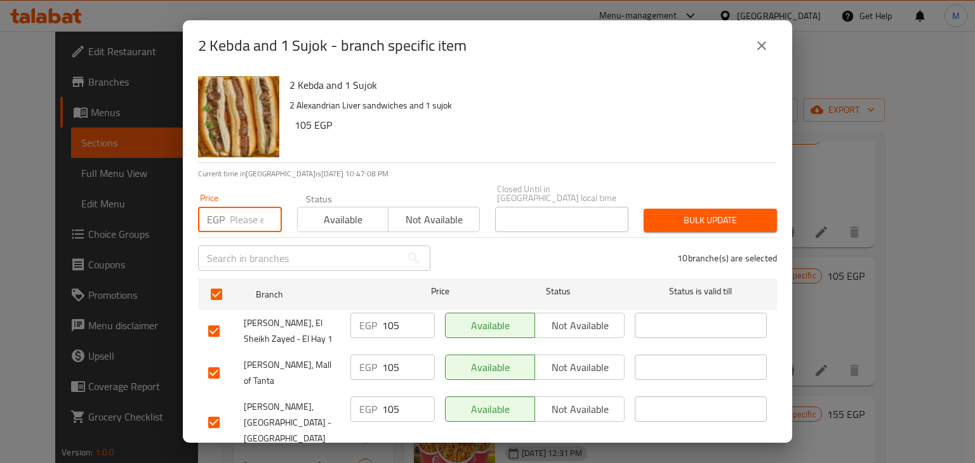
click at [232, 211] on input "number" at bounding box center [256, 219] width 52 height 25
click at [329, 211] on span "Available" at bounding box center [343, 220] width 81 height 18
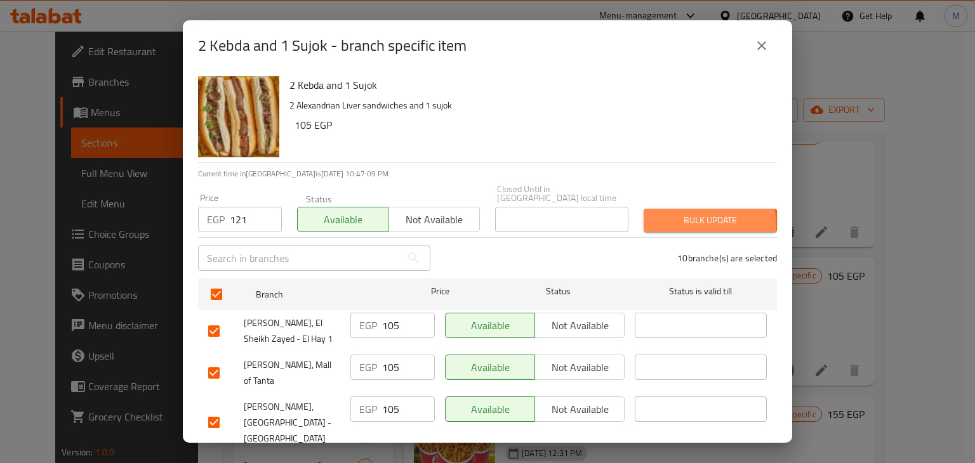
click at [661, 218] on span "Bulk update" at bounding box center [710, 221] width 113 height 16
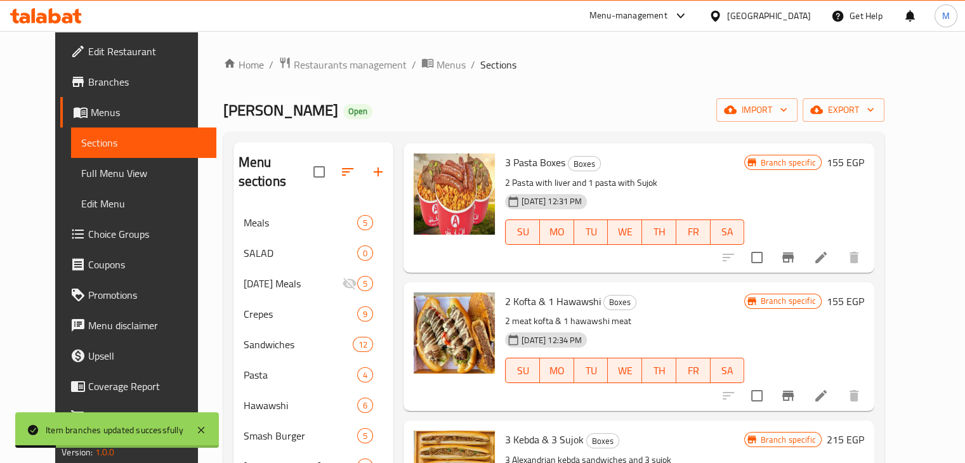
scroll to position [481, 0]
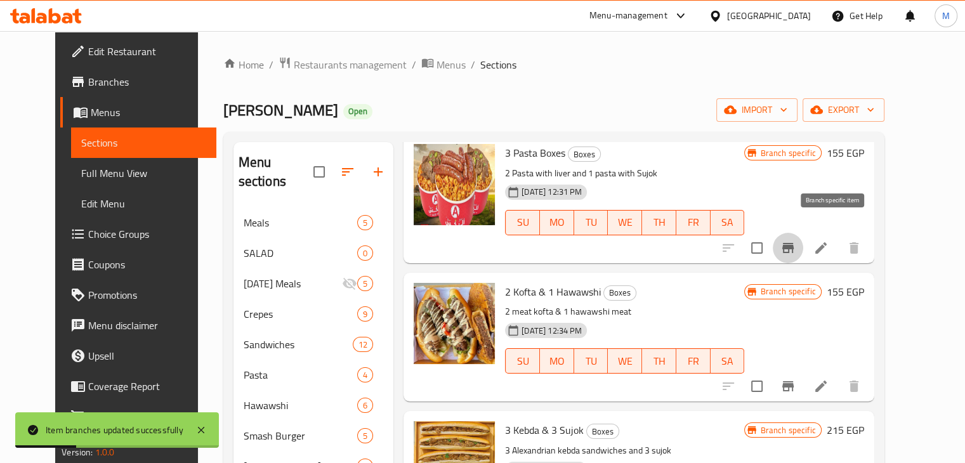
click at [794, 243] on icon "Branch-specific-item" at bounding box center [787, 248] width 11 height 10
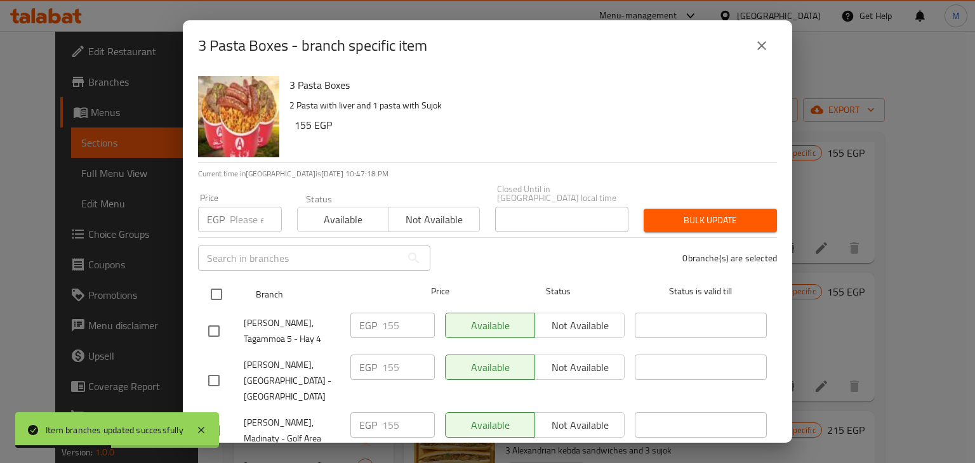
click at [206, 289] on input "checkbox" at bounding box center [216, 294] width 27 height 27
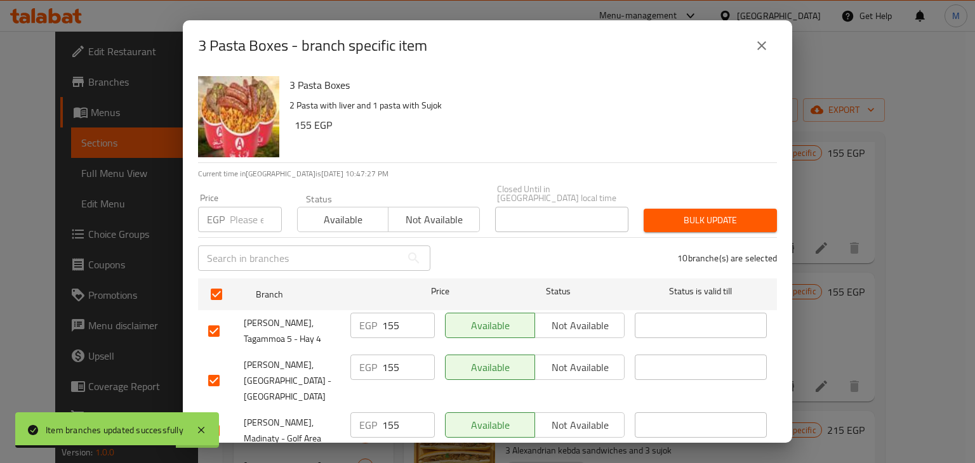
click at [243, 214] on input "number" at bounding box center [256, 219] width 52 height 25
click at [363, 211] on span "Available" at bounding box center [343, 220] width 81 height 18
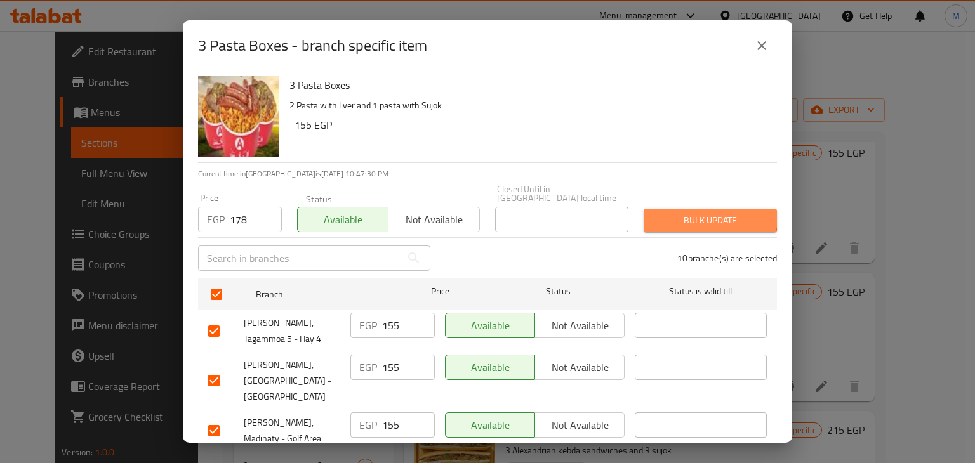
click at [700, 209] on button "Bulk update" at bounding box center [709, 220] width 133 height 23
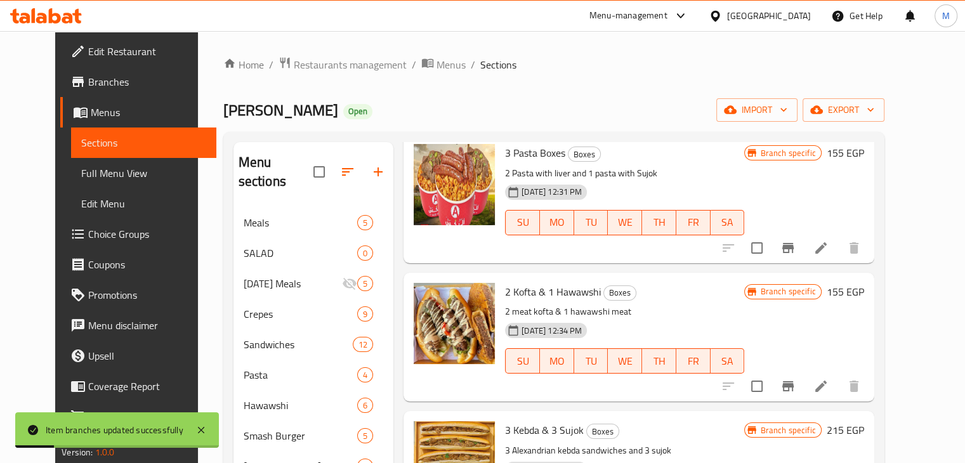
scroll to position [527, 0]
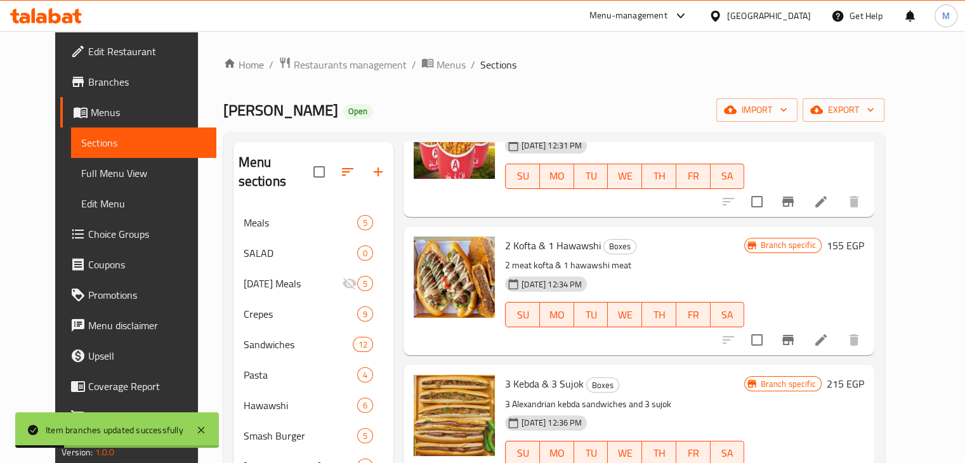
click at [803, 329] on button "Branch-specific-item" at bounding box center [788, 340] width 30 height 30
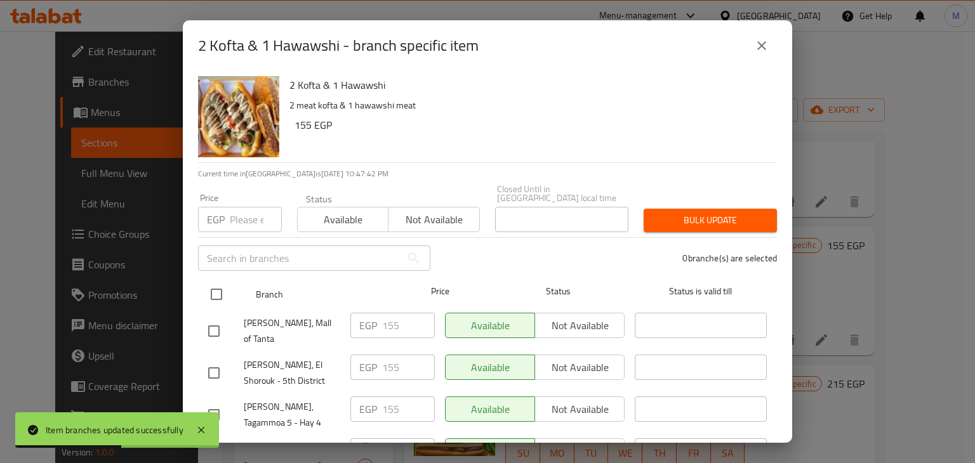
click at [220, 284] on input "checkbox" at bounding box center [216, 294] width 27 height 27
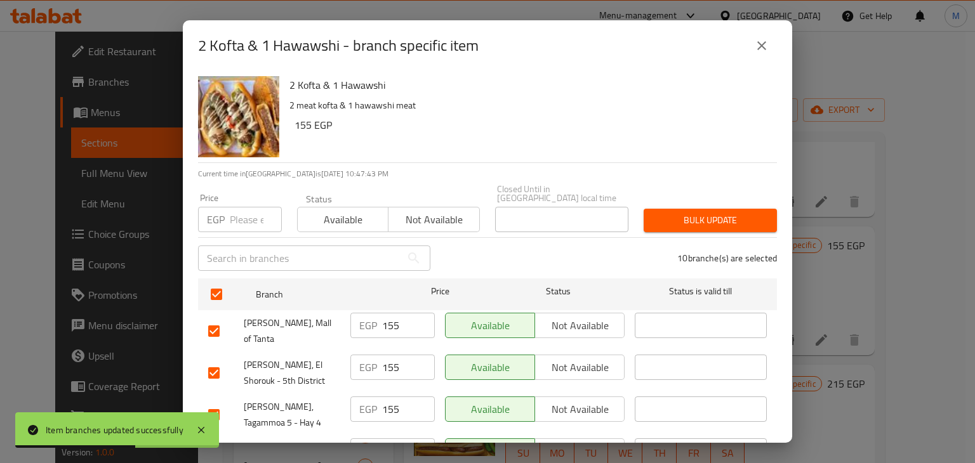
click at [242, 207] on input "number" at bounding box center [256, 219] width 52 height 25
click at [327, 211] on span "Available" at bounding box center [343, 220] width 81 height 18
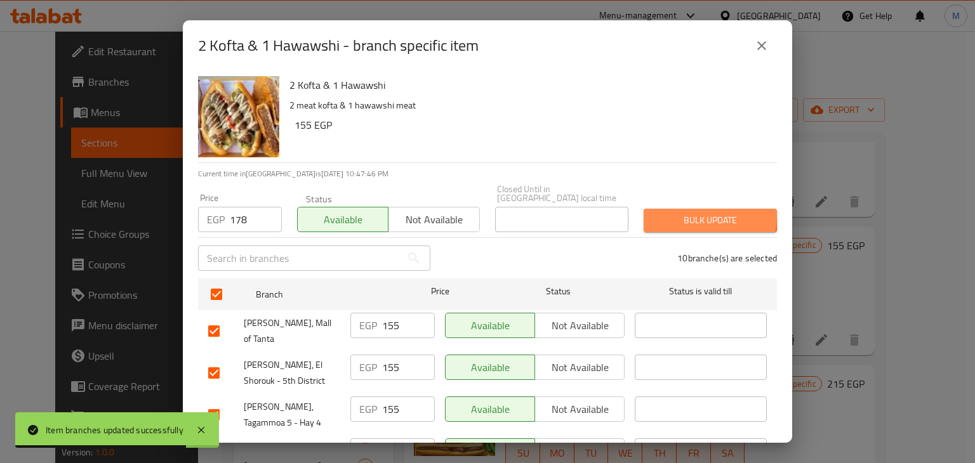
click at [645, 209] on button "Bulk update" at bounding box center [709, 220] width 133 height 23
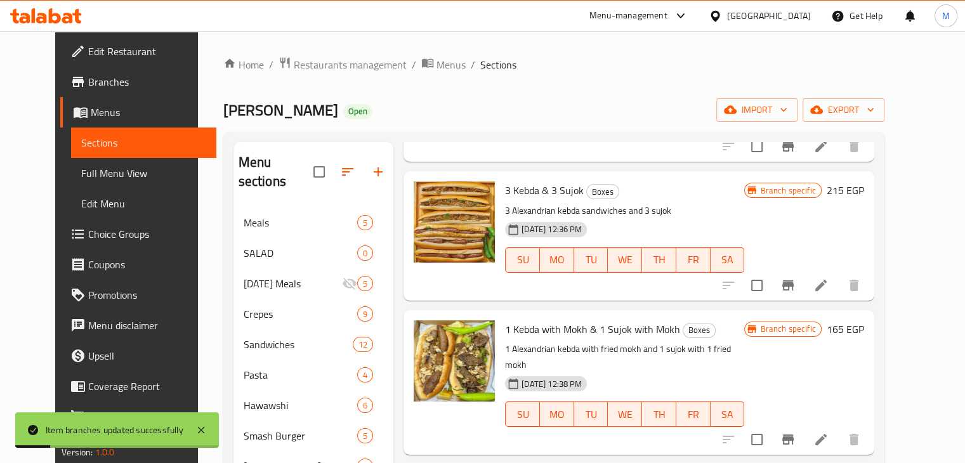
scroll to position [723, 0]
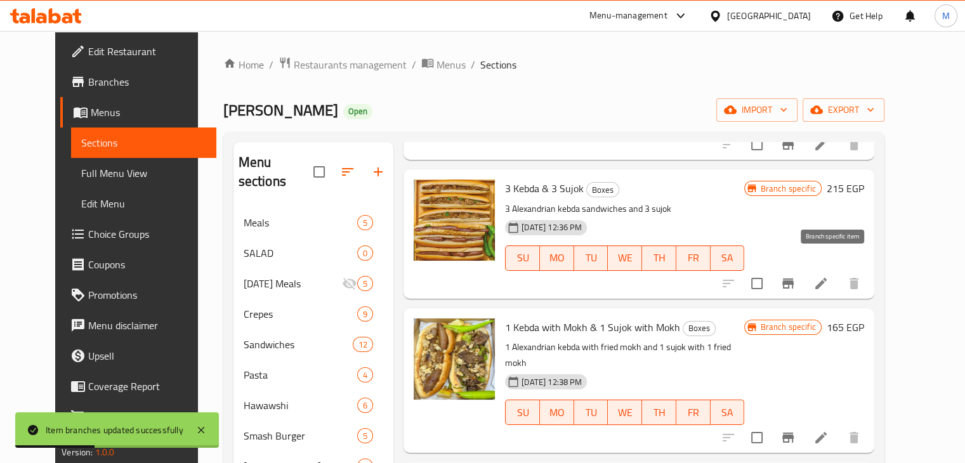
click at [796, 276] on icon "Branch-specific-item" at bounding box center [787, 283] width 15 height 15
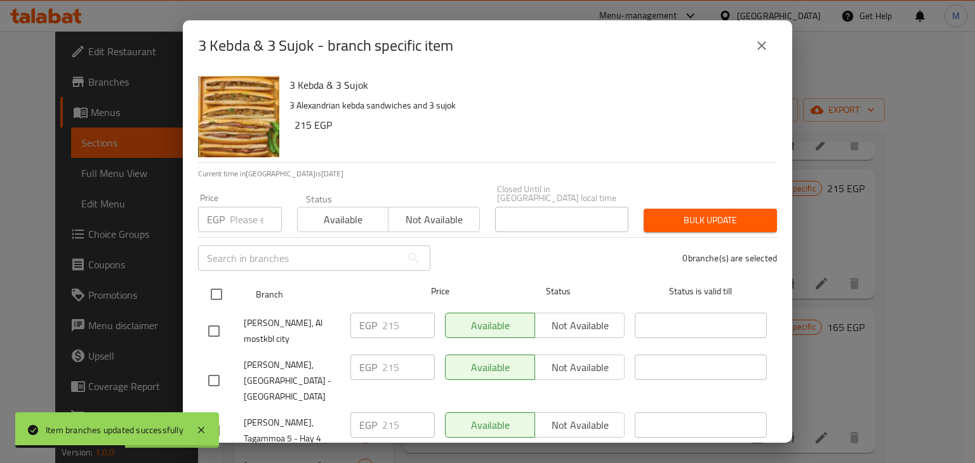
click at [216, 281] on input "checkbox" at bounding box center [216, 294] width 27 height 27
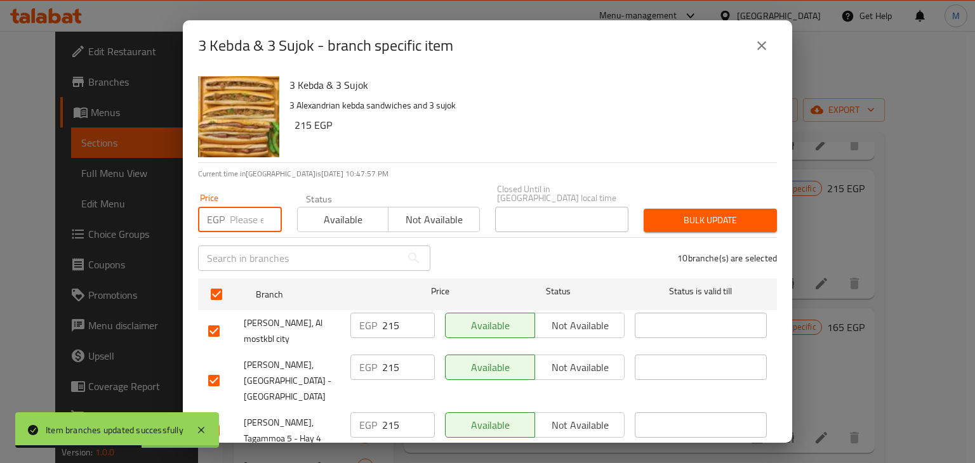
click at [240, 211] on input "number" at bounding box center [256, 219] width 52 height 25
click at [335, 211] on span "Available" at bounding box center [343, 220] width 81 height 18
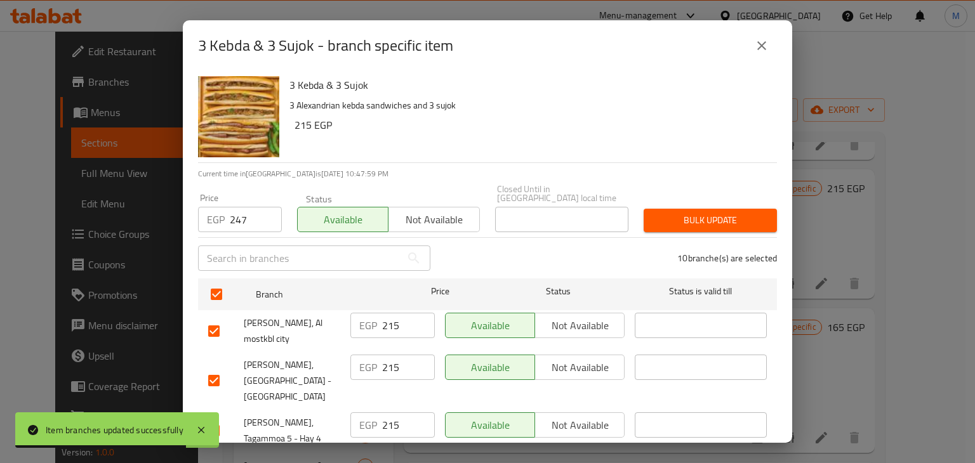
click at [683, 225] on div "Bulk update" at bounding box center [710, 220] width 148 height 39
click at [696, 220] on button "Bulk update" at bounding box center [709, 220] width 133 height 23
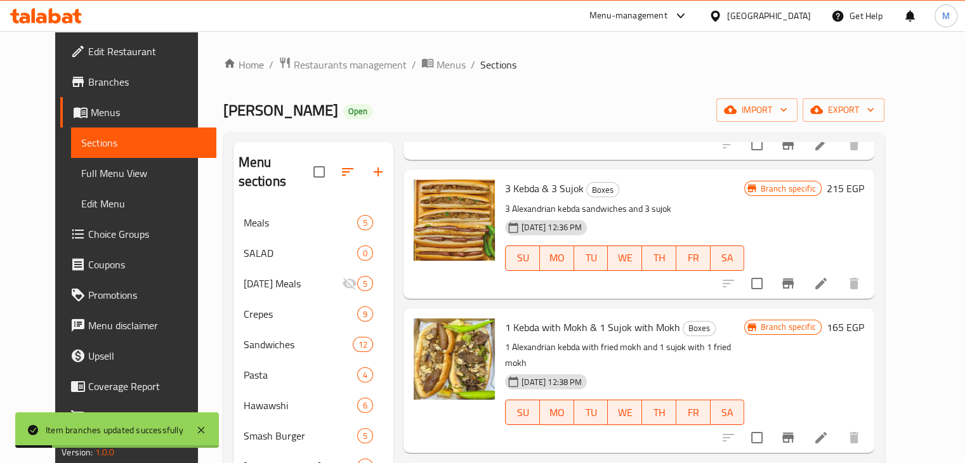
scroll to position [753, 0]
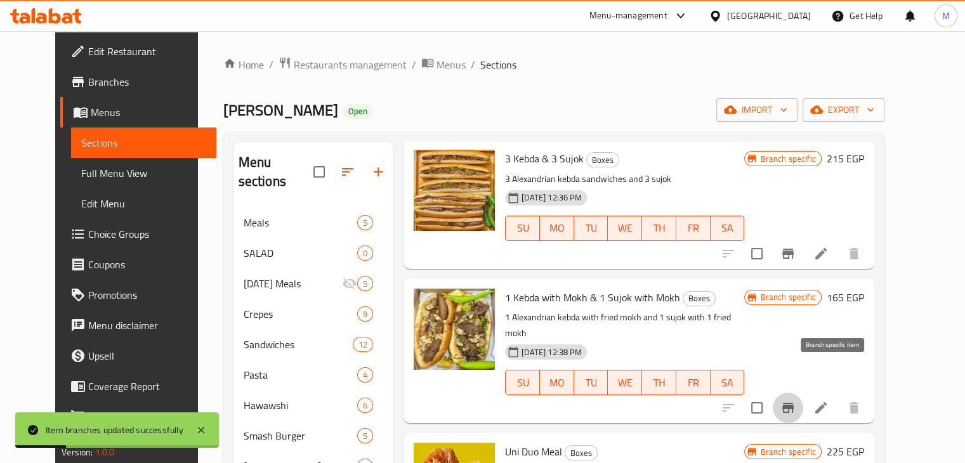
click at [803, 393] on button "Branch-specific-item" at bounding box center [788, 408] width 30 height 30
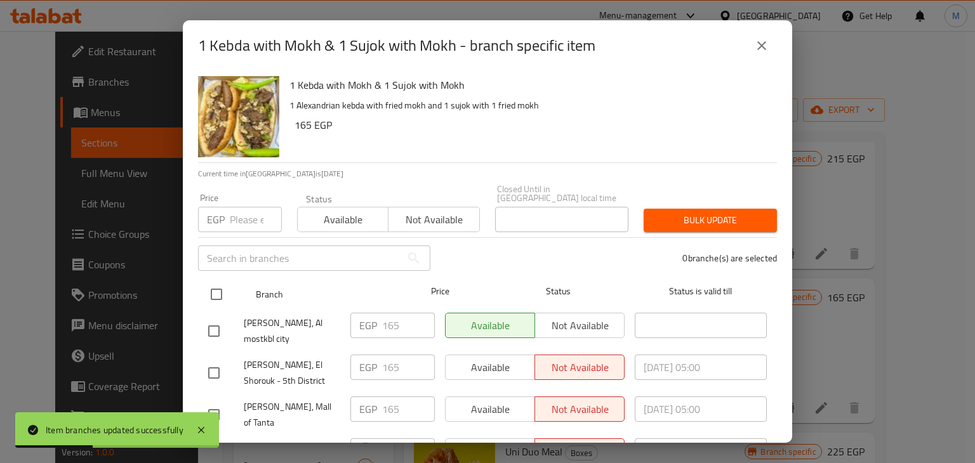
click at [221, 286] on input "checkbox" at bounding box center [216, 294] width 27 height 27
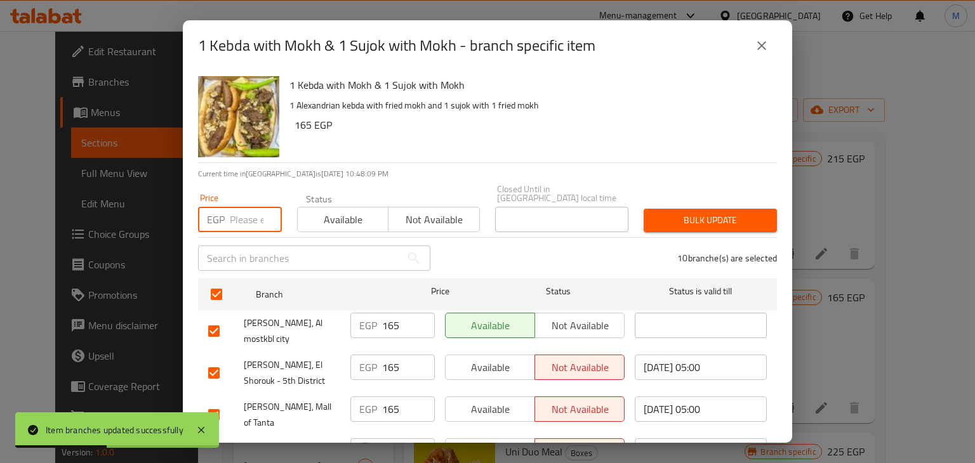
click at [233, 209] on input "number" at bounding box center [256, 219] width 52 height 25
click at [327, 211] on span "Available" at bounding box center [343, 220] width 81 height 18
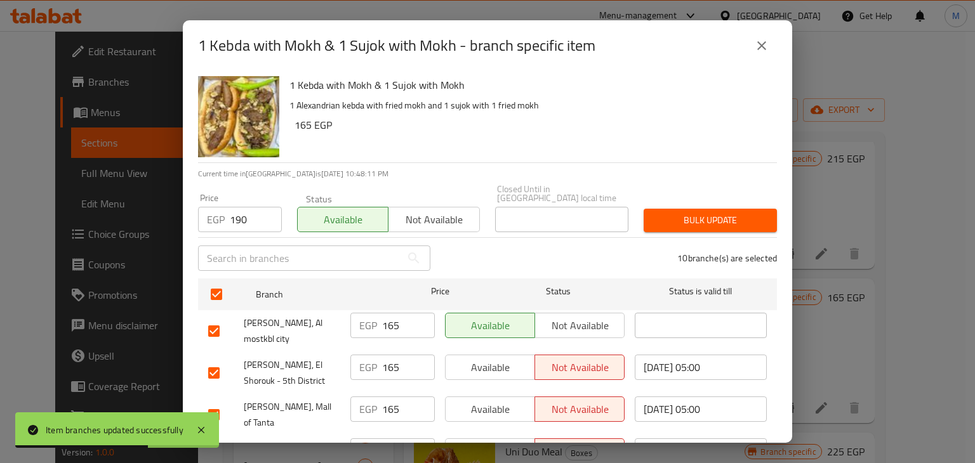
click at [683, 213] on span "Bulk update" at bounding box center [710, 221] width 113 height 16
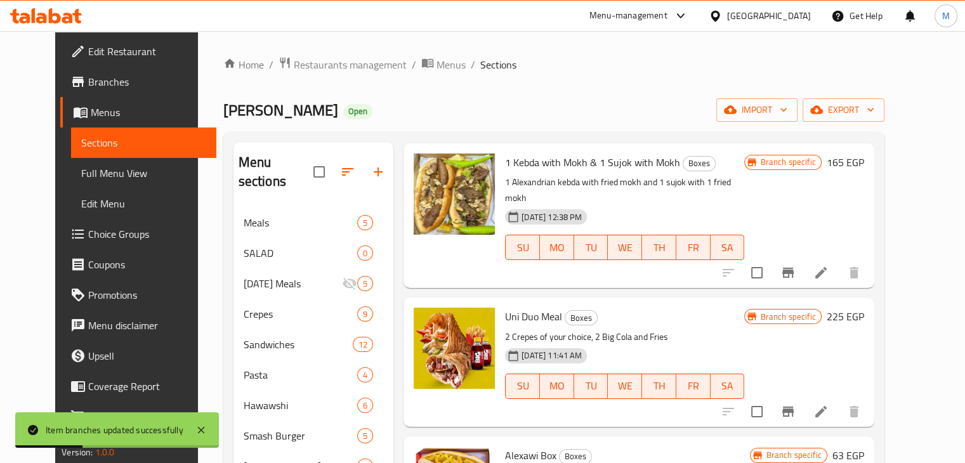
scroll to position [888, 0]
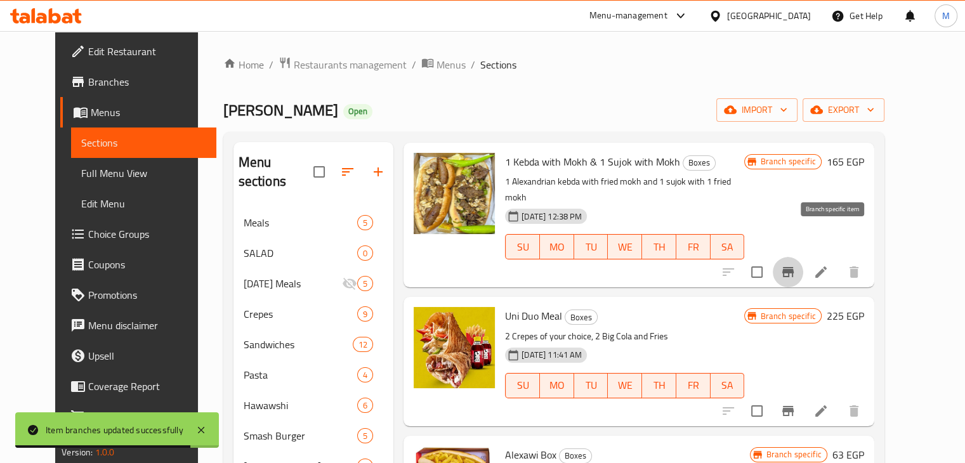
click at [796, 265] on icon "Branch-specific-item" at bounding box center [787, 272] width 15 height 15
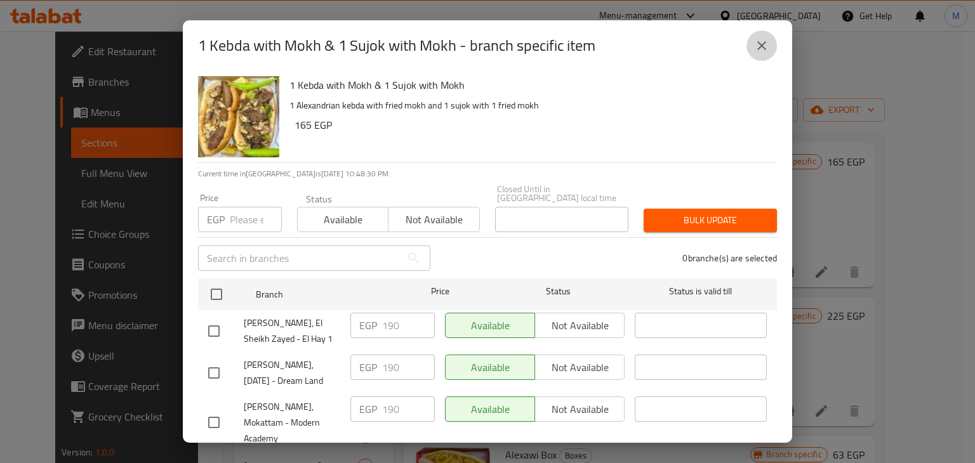
click at [762, 39] on icon "close" at bounding box center [761, 45] width 15 height 15
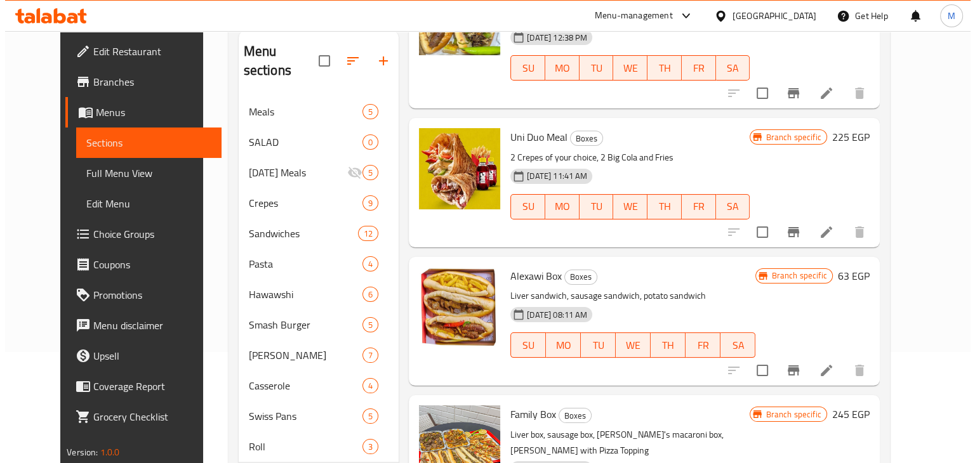
scroll to position [192, 0]
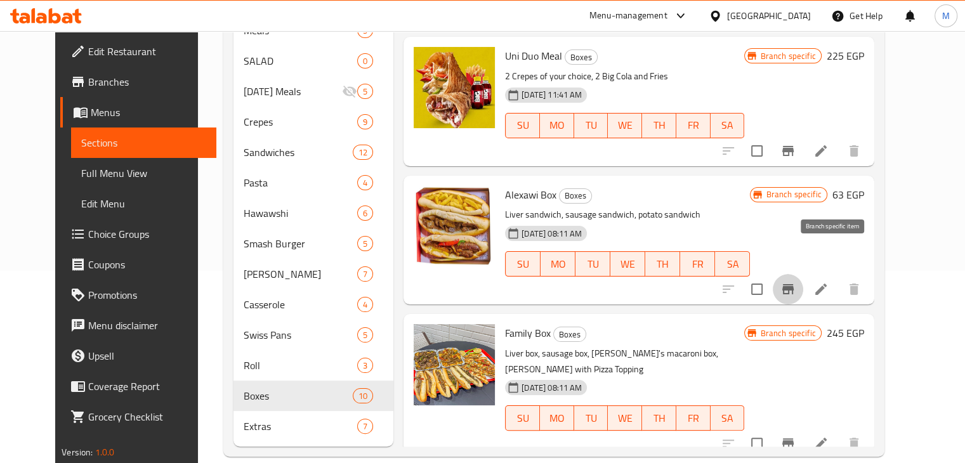
click at [803, 274] on button "Branch-specific-item" at bounding box center [788, 289] width 30 height 30
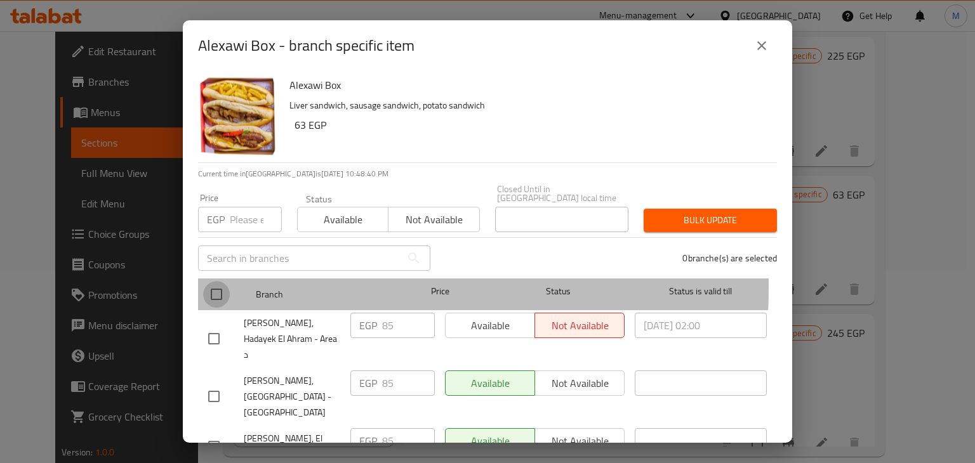
click at [211, 281] on input "checkbox" at bounding box center [216, 294] width 27 height 27
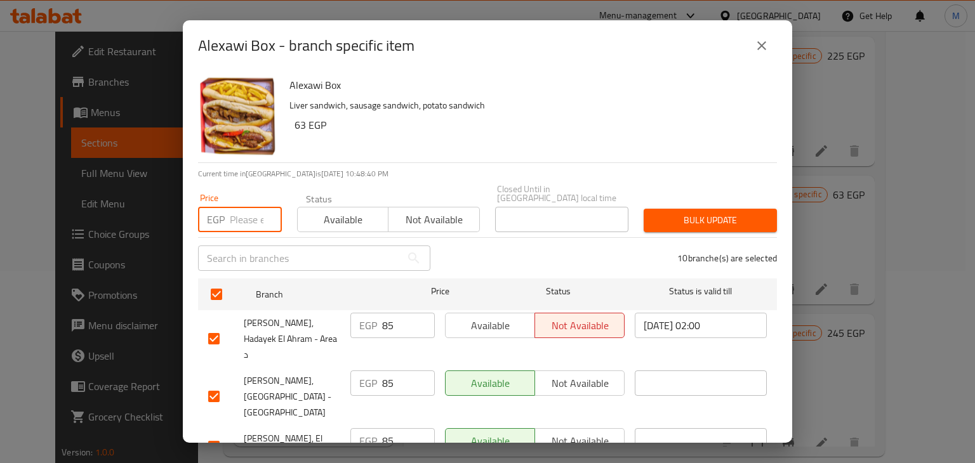
click at [244, 214] on input "number" at bounding box center [256, 219] width 52 height 25
click at [360, 213] on span "Available" at bounding box center [343, 220] width 81 height 18
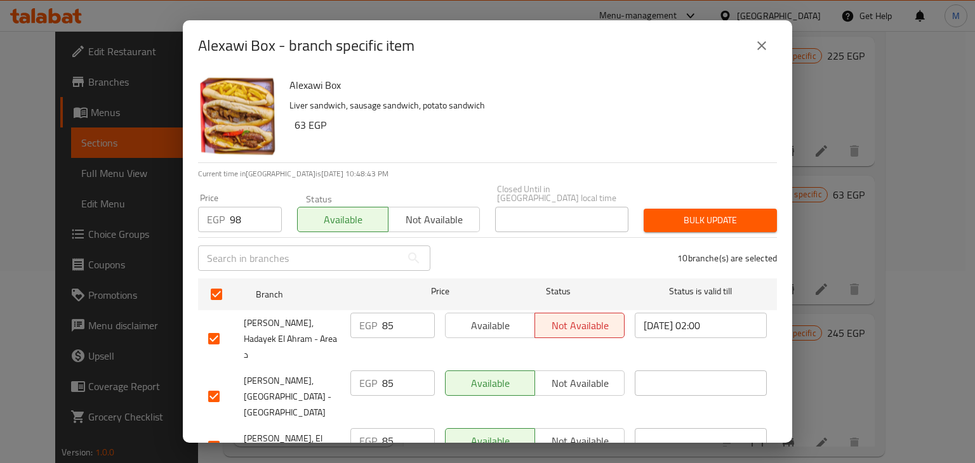
click at [662, 216] on span "Bulk update" at bounding box center [710, 221] width 113 height 16
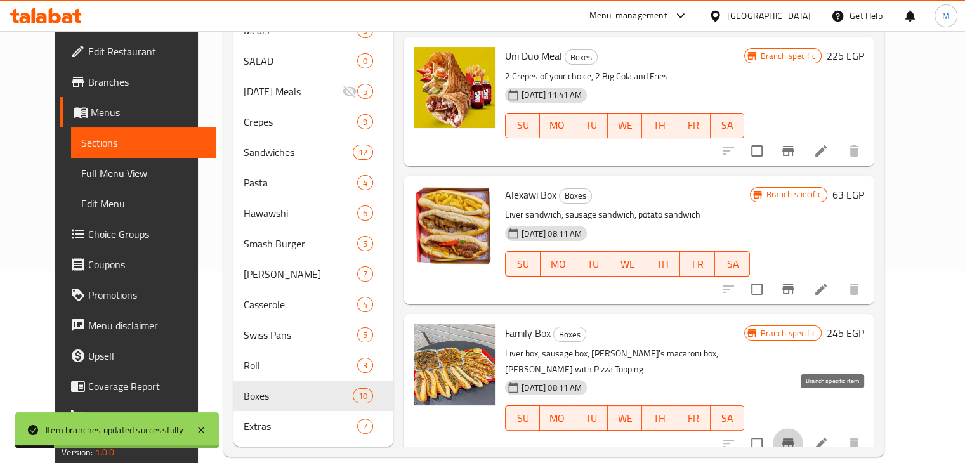
click at [796, 436] on icon "Branch-specific-item" at bounding box center [787, 443] width 15 height 15
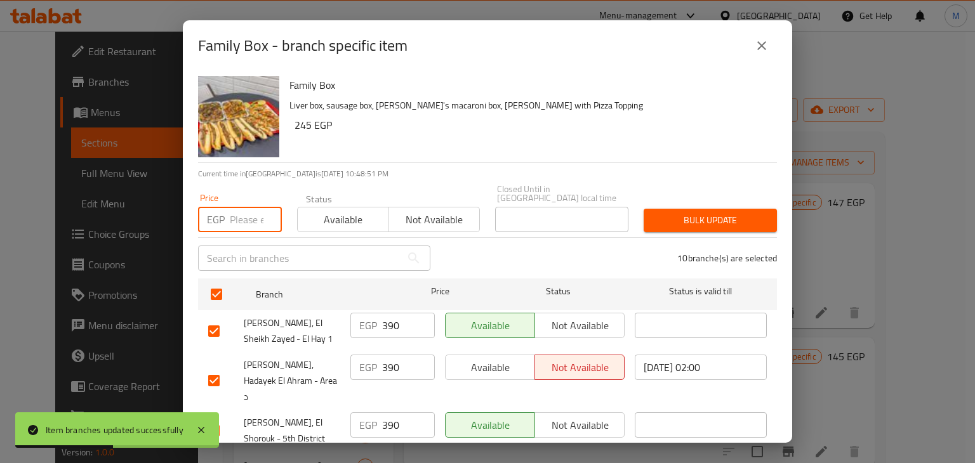
scroll to position [192, 0]
click at [239, 212] on input "number" at bounding box center [256, 219] width 52 height 25
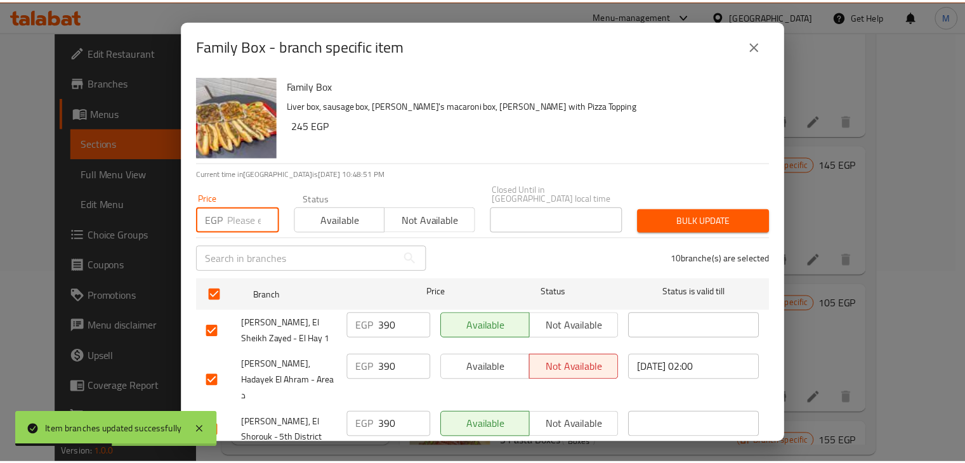
scroll to position [956, 0]
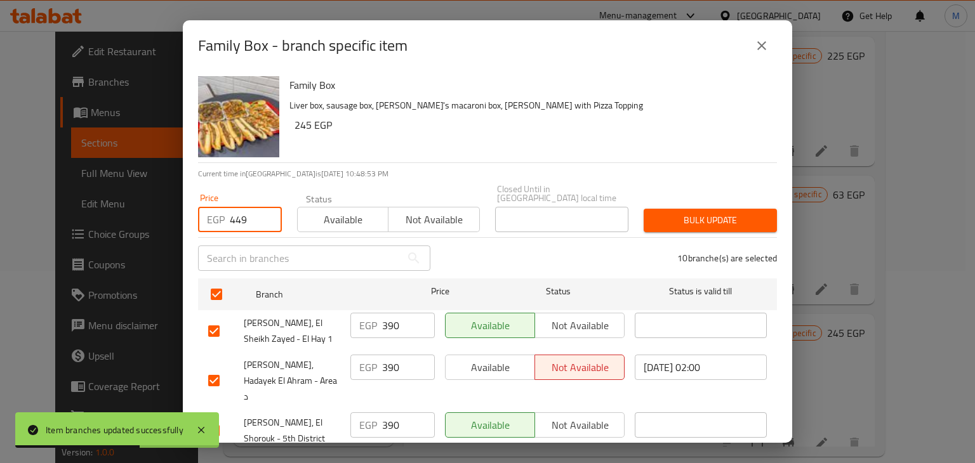
type input "449"
click at [355, 217] on span "Available" at bounding box center [343, 220] width 81 height 18
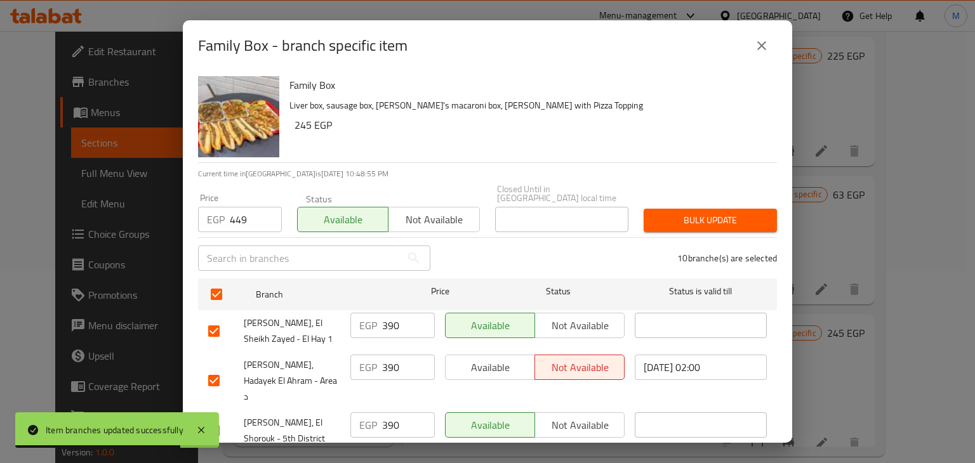
click at [712, 213] on span "Bulk update" at bounding box center [710, 221] width 113 height 16
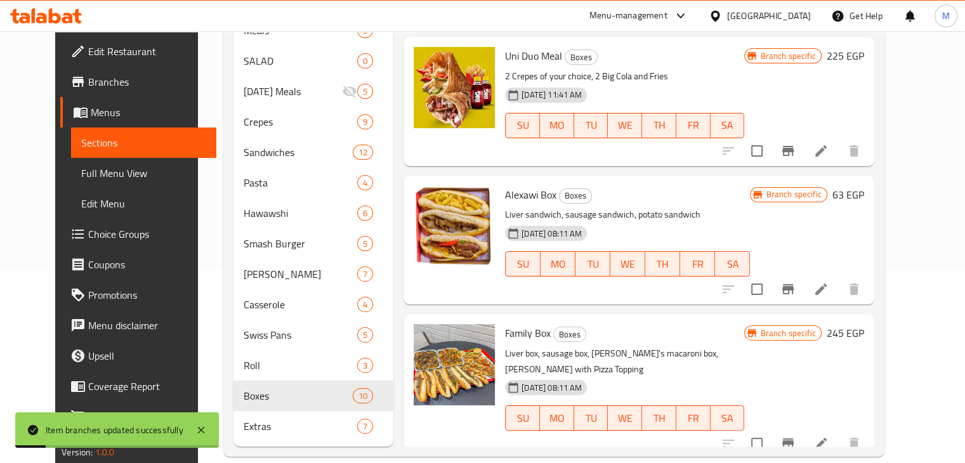
click at [266, 423] on nav "Meals 5 SALAD 0 [DATE] Meals 5 Crepes 9 Sandwiches 12 Pasta 4 Hawawshi 6 Smash …" at bounding box center [313, 228] width 161 height 437
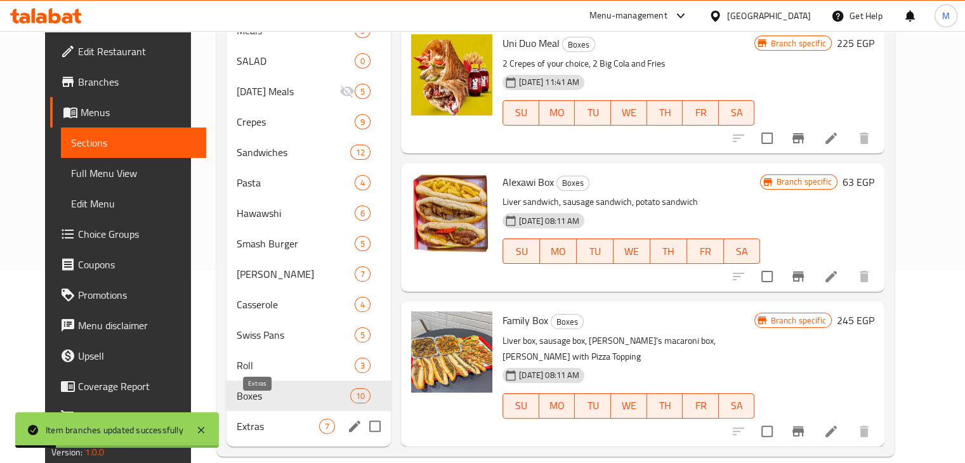
click at [283, 419] on span "Extras" at bounding box center [278, 426] width 82 height 15
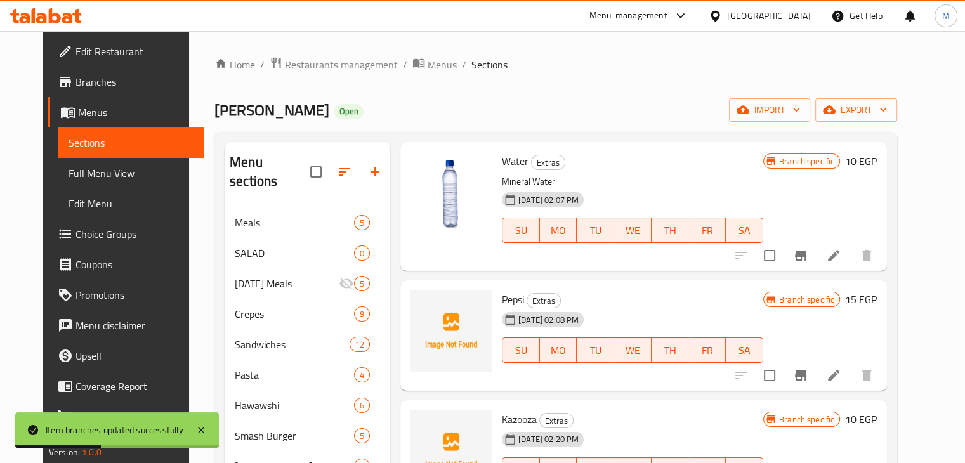
scroll to position [483, 0]
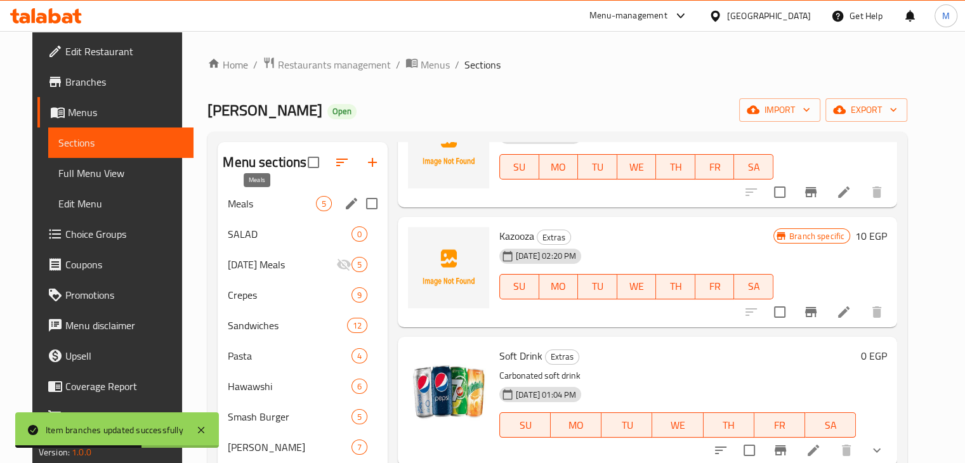
click at [265, 216] on div "Meals 5" at bounding box center [303, 203] width 170 height 30
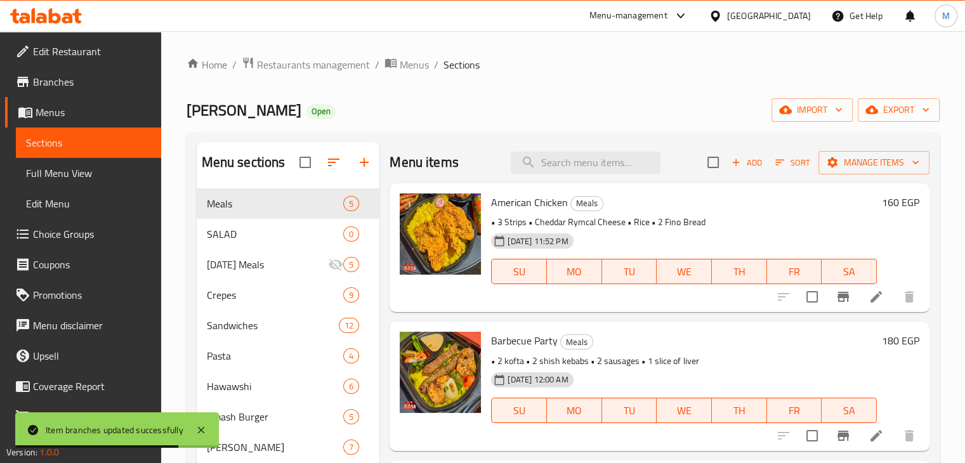
scroll to position [25, 0]
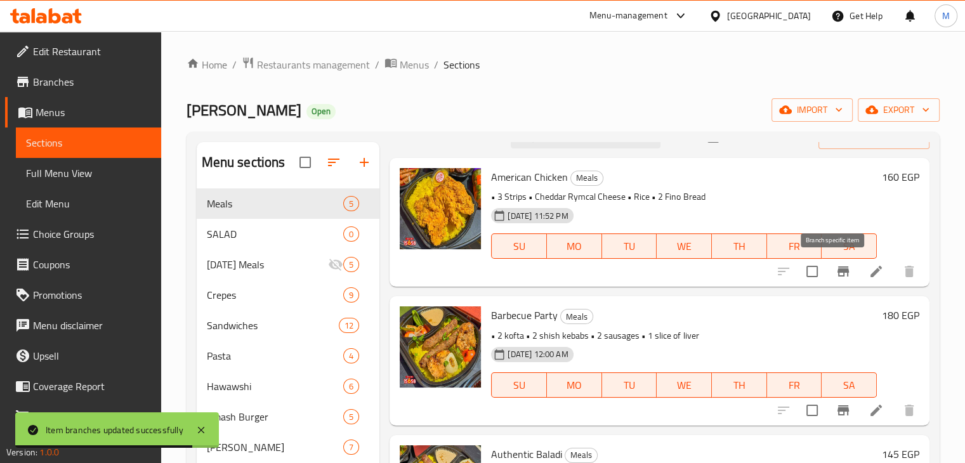
click at [838, 272] on icon "Branch-specific-item" at bounding box center [843, 271] width 11 height 10
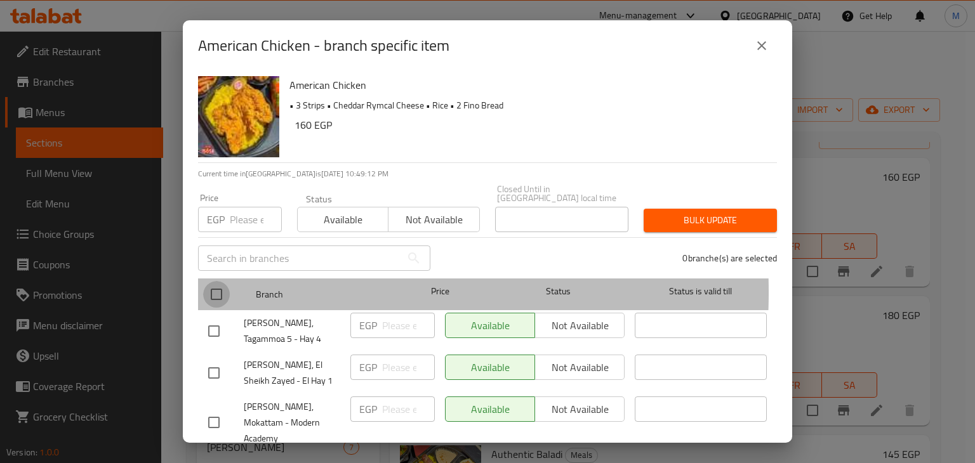
click at [213, 283] on input "checkbox" at bounding box center [216, 294] width 27 height 27
checkbox input "true"
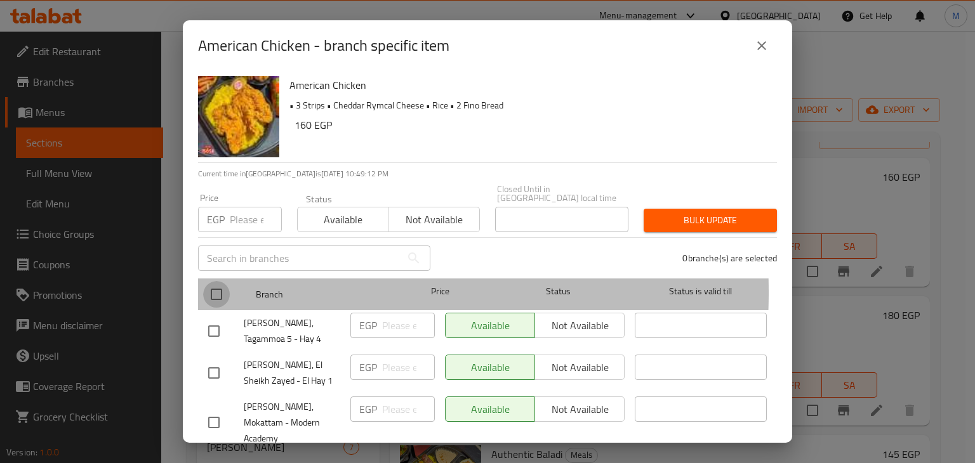
checkbox input "true"
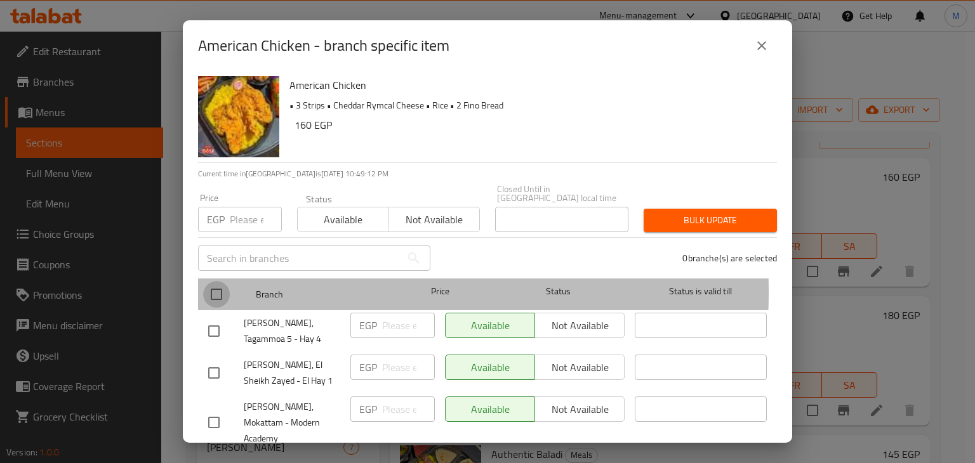
checkbox input "true"
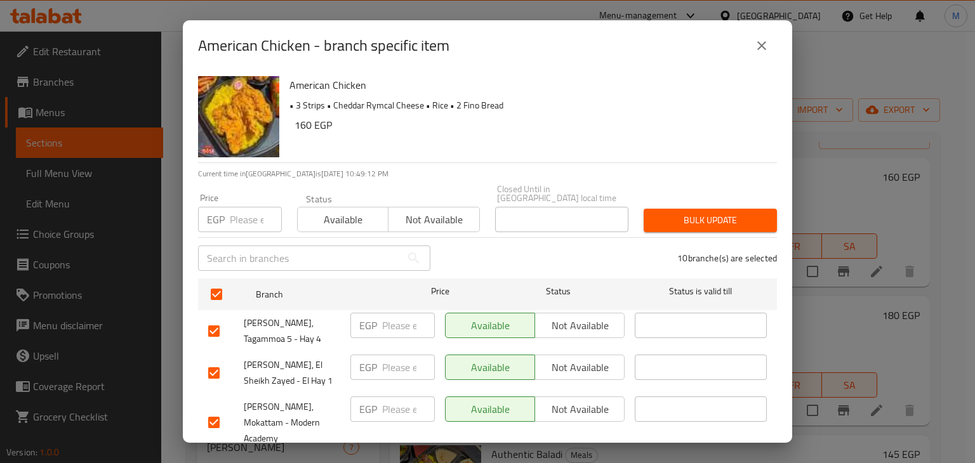
click at [239, 216] on input "number" at bounding box center [256, 219] width 52 height 25
type input "184"
click at [348, 211] on span "Available" at bounding box center [343, 220] width 81 height 18
click at [636, 209] on div "Bulk update" at bounding box center [710, 220] width 148 height 39
click at [654, 213] on span "Bulk update" at bounding box center [710, 221] width 113 height 16
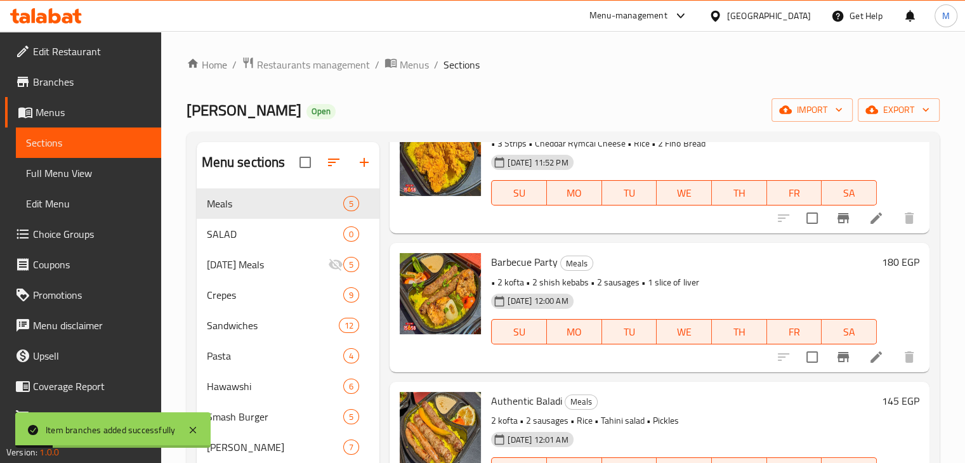
scroll to position [81, 0]
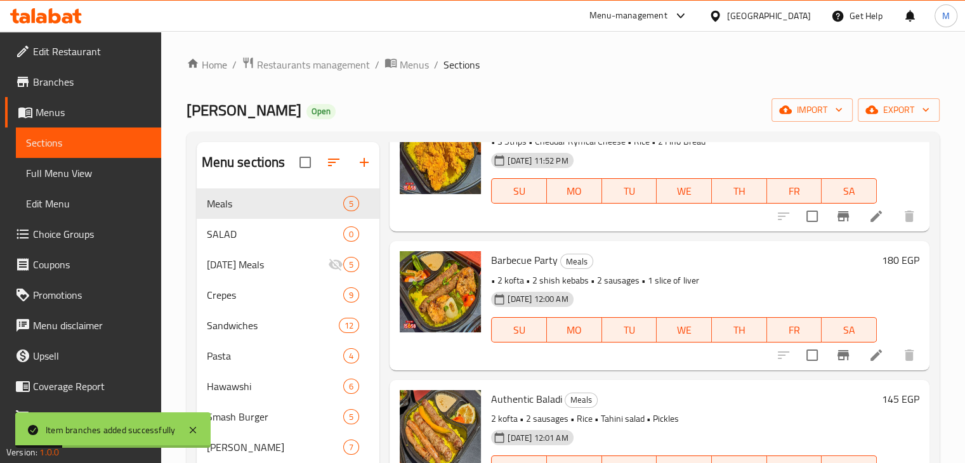
click at [836, 362] on icon "Branch-specific-item" at bounding box center [843, 355] width 15 height 15
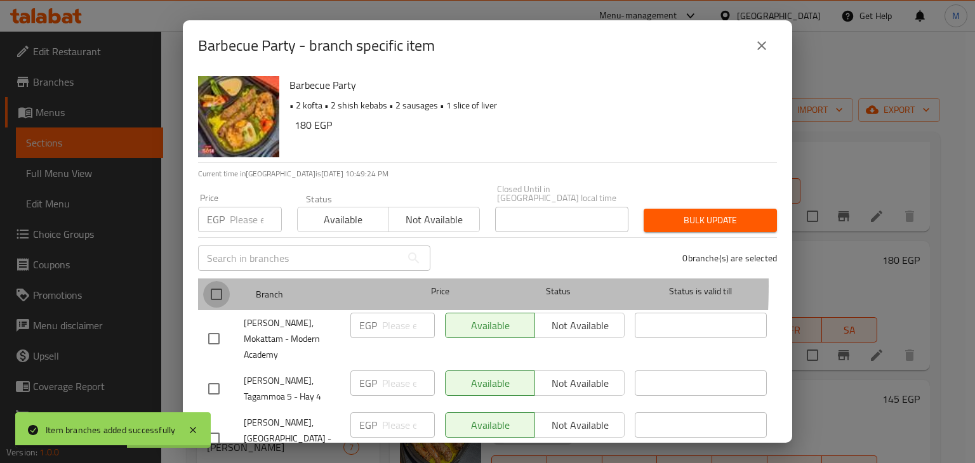
click at [211, 281] on input "checkbox" at bounding box center [216, 294] width 27 height 27
checkbox input "true"
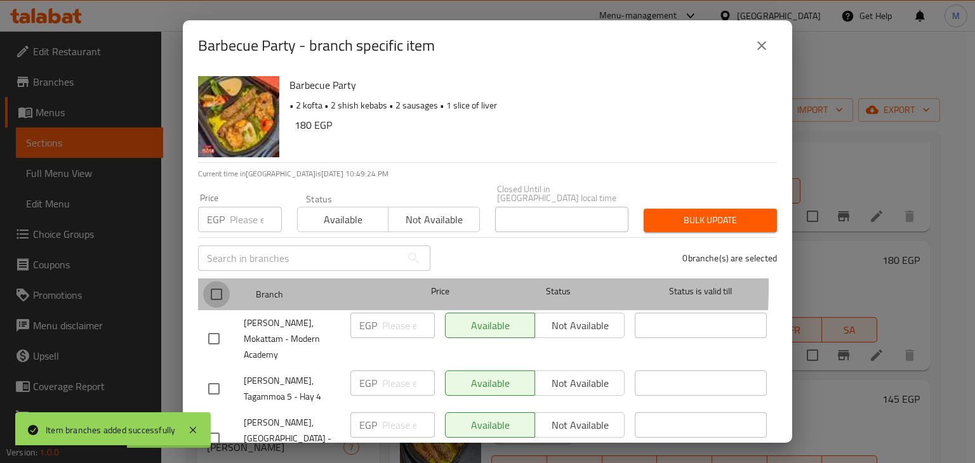
checkbox input "true"
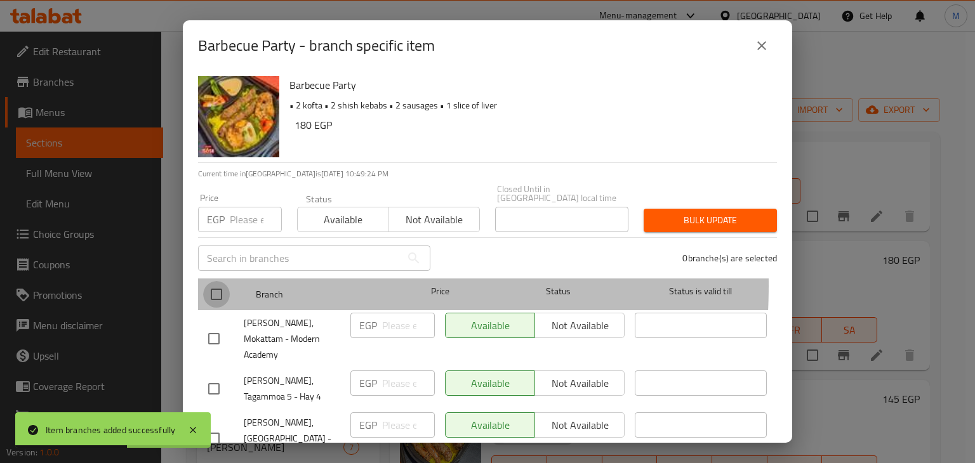
checkbox input "true"
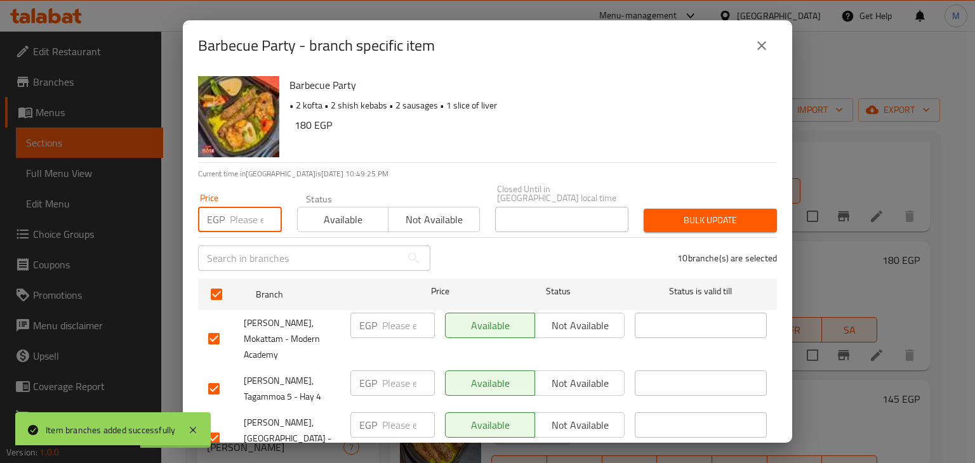
click at [235, 216] on input "number" at bounding box center [256, 219] width 52 height 25
type input "207"
click at [334, 217] on span "Available" at bounding box center [343, 220] width 81 height 18
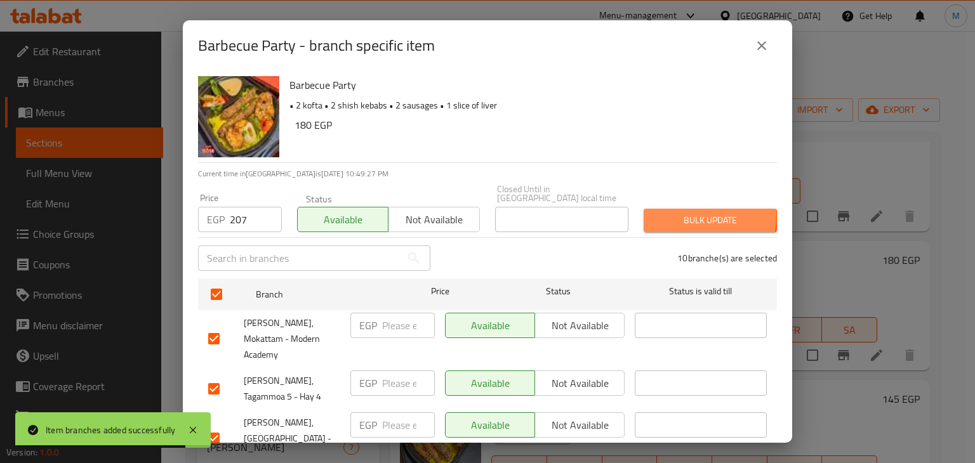
click at [659, 213] on span "Bulk update" at bounding box center [710, 221] width 113 height 16
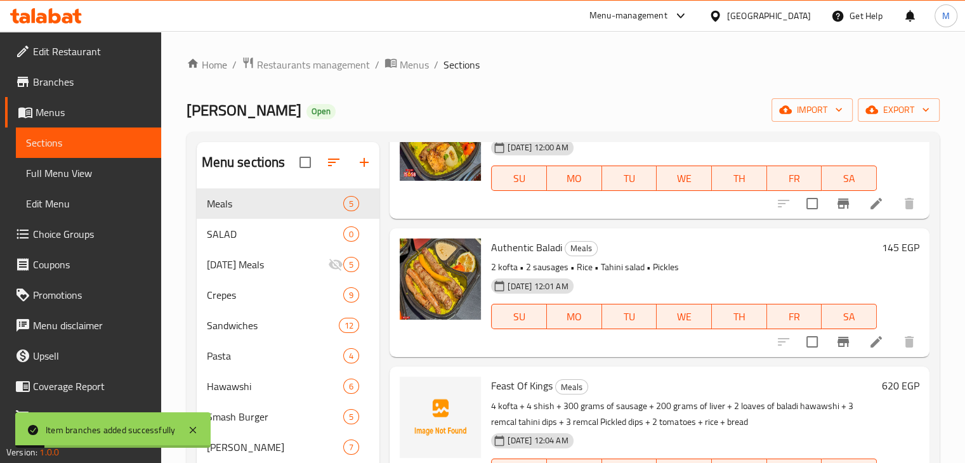
scroll to position [263, 0]
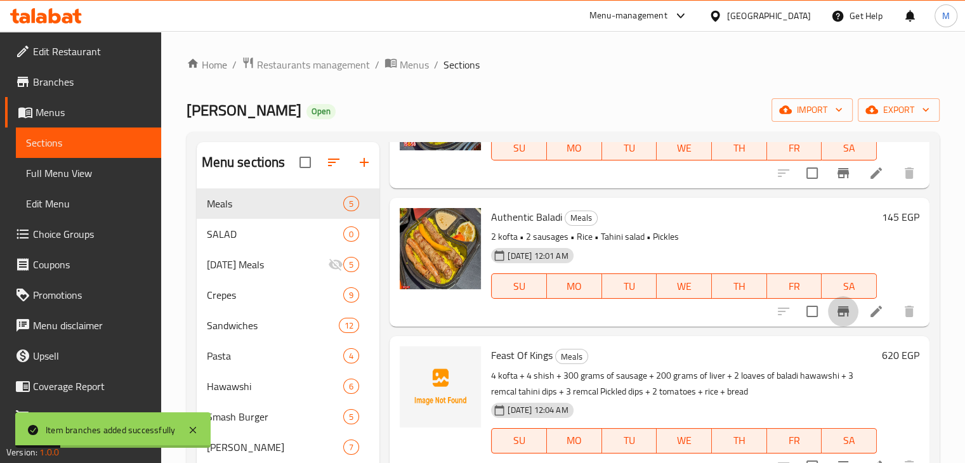
click at [840, 315] on icon "Branch-specific-item" at bounding box center [843, 311] width 15 height 15
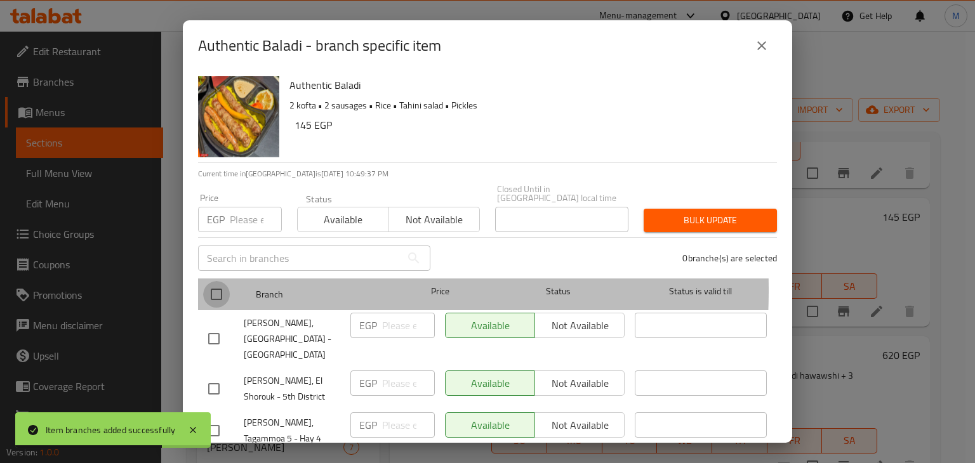
click at [218, 281] on input "checkbox" at bounding box center [216, 294] width 27 height 27
checkbox input "true"
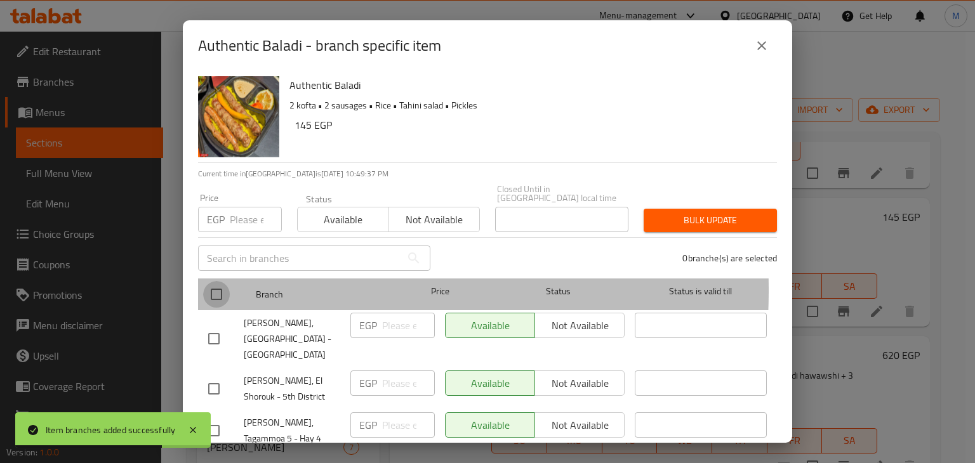
checkbox input "true"
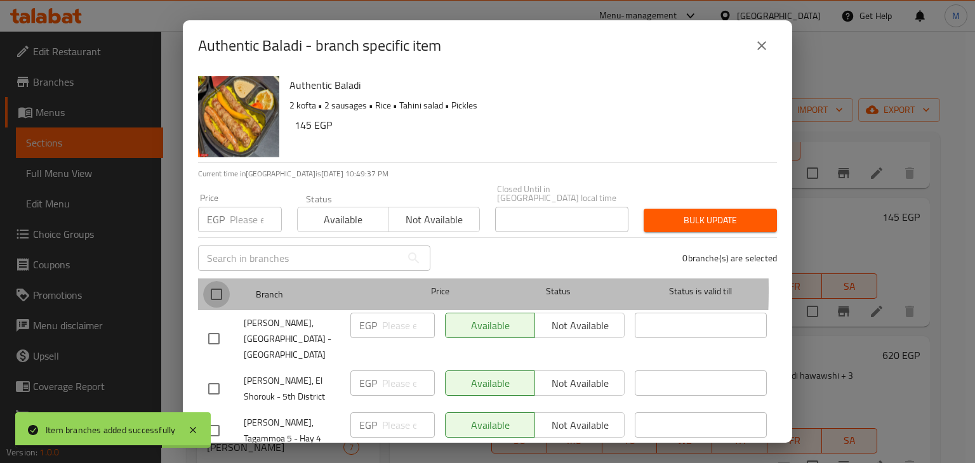
checkbox input "true"
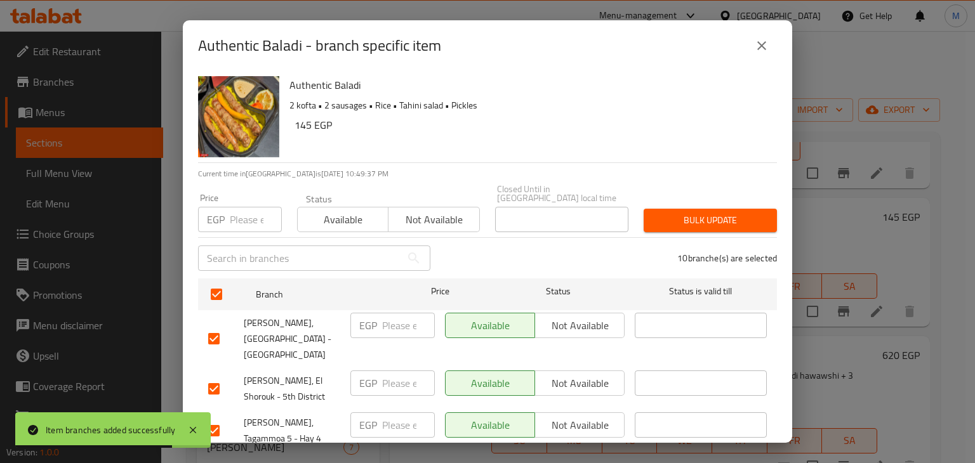
click at [247, 216] on input "number" at bounding box center [256, 219] width 52 height 25
type input "167"
click at [329, 213] on span "Available" at bounding box center [343, 220] width 81 height 18
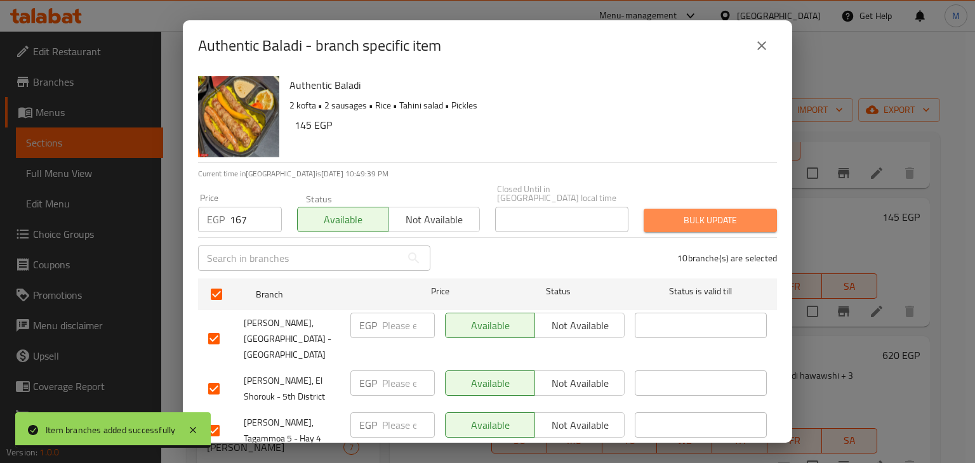
click at [716, 213] on span "Bulk update" at bounding box center [710, 221] width 113 height 16
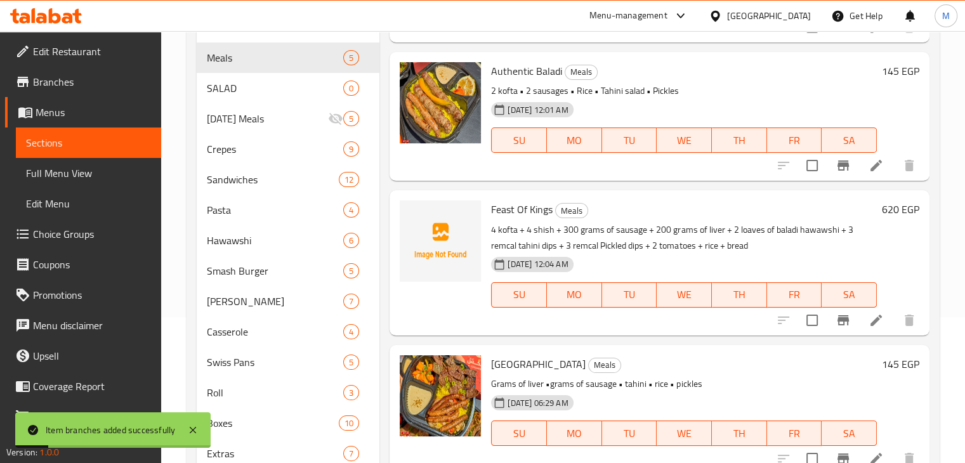
scroll to position [147, 0]
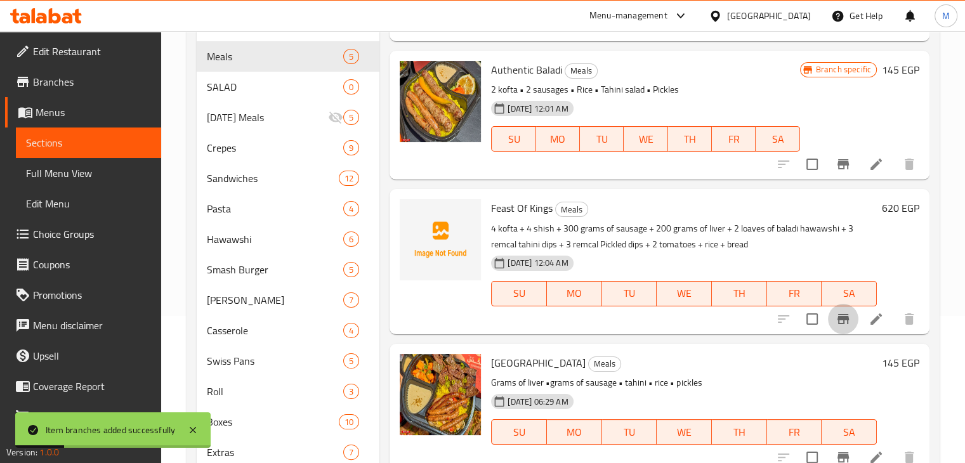
click at [838, 320] on icon "Branch-specific-item" at bounding box center [843, 319] width 11 height 10
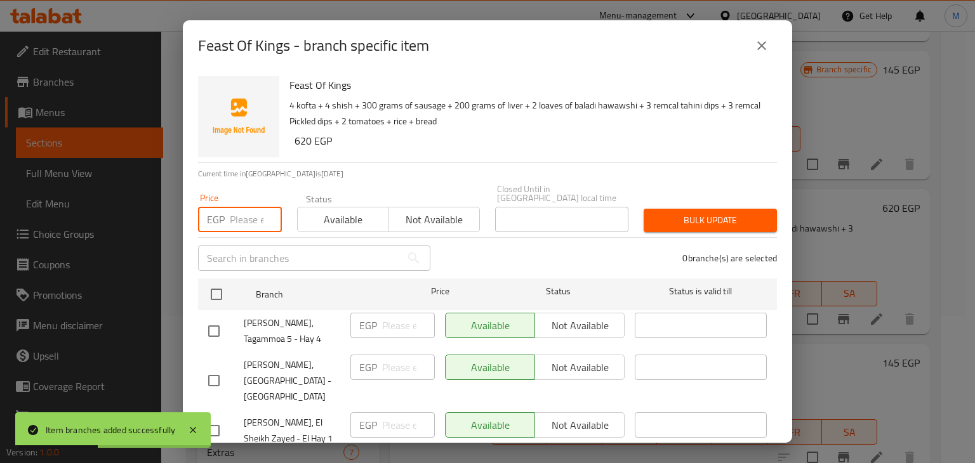
click at [233, 207] on input "number" at bounding box center [256, 219] width 52 height 25
type input "713"
click at [312, 211] on span "Available" at bounding box center [343, 220] width 81 height 18
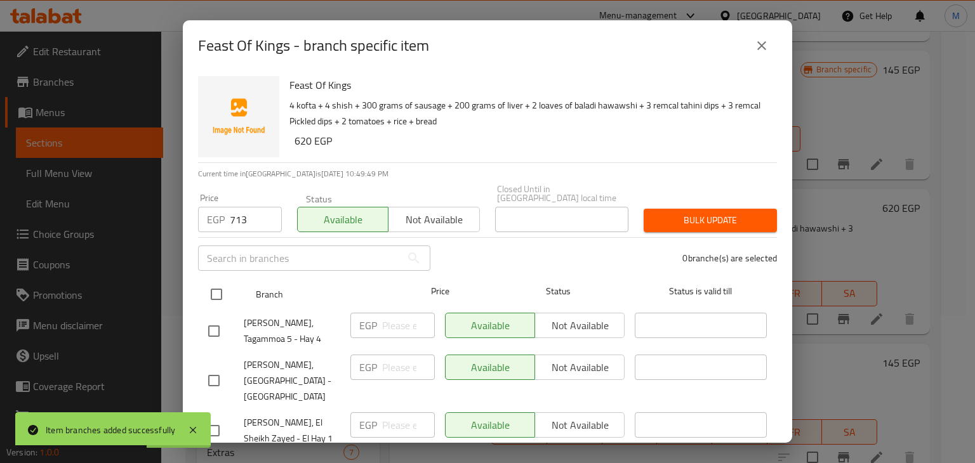
click at [245, 288] on div at bounding box center [227, 294] width 48 height 37
click at [216, 288] on input "checkbox" at bounding box center [216, 294] width 27 height 27
checkbox input "true"
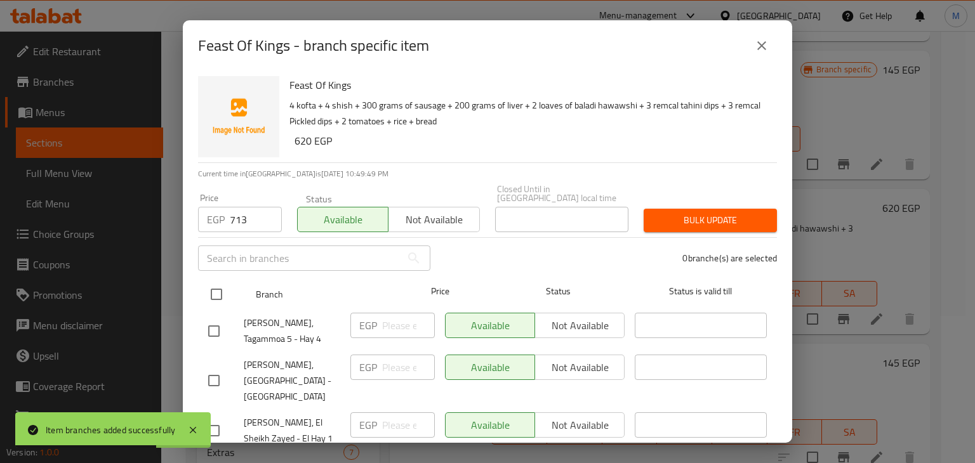
checkbox input "true"
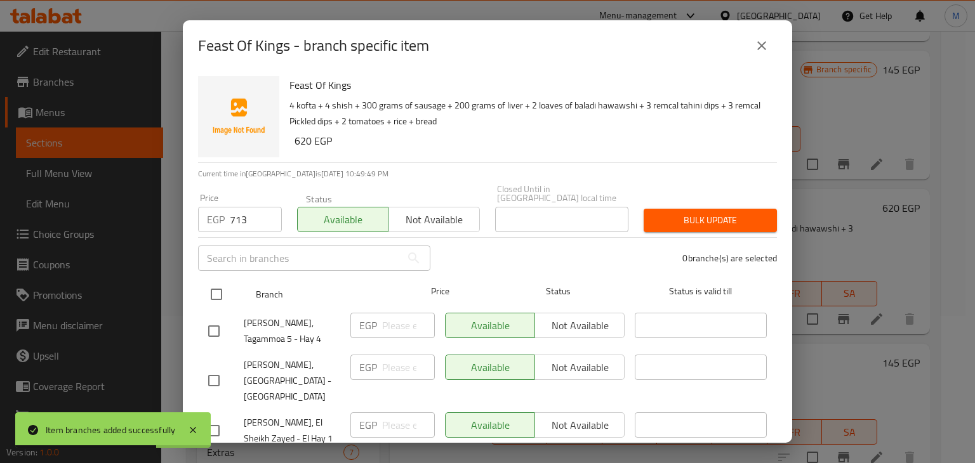
checkbox input "true"
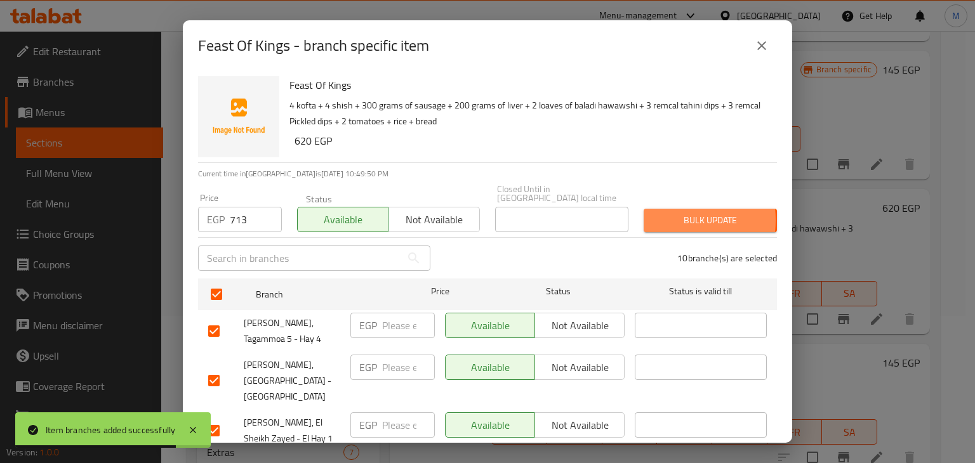
click at [664, 213] on span "Bulk update" at bounding box center [710, 221] width 113 height 16
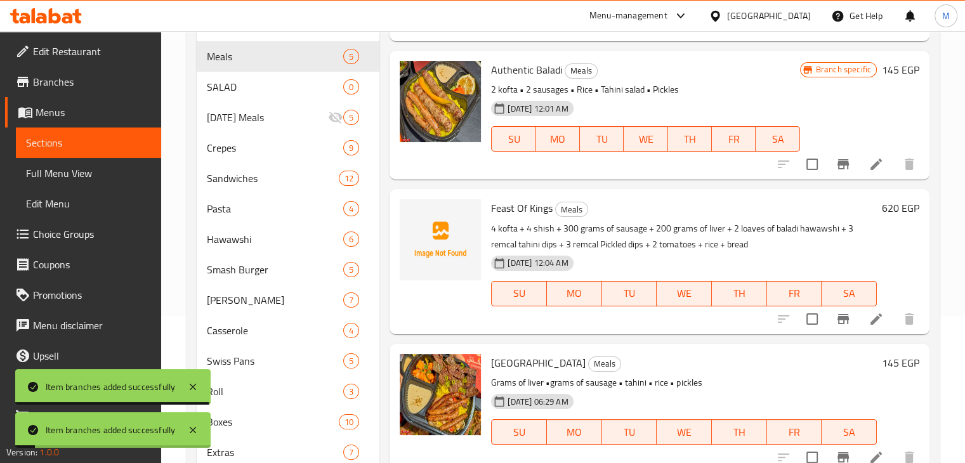
scroll to position [192, 0]
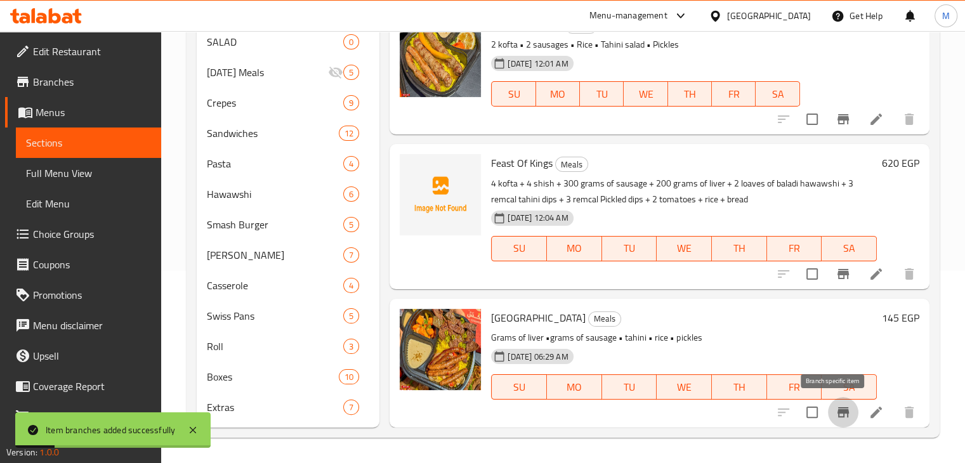
click at [836, 406] on icon "Branch-specific-item" at bounding box center [843, 412] width 15 height 15
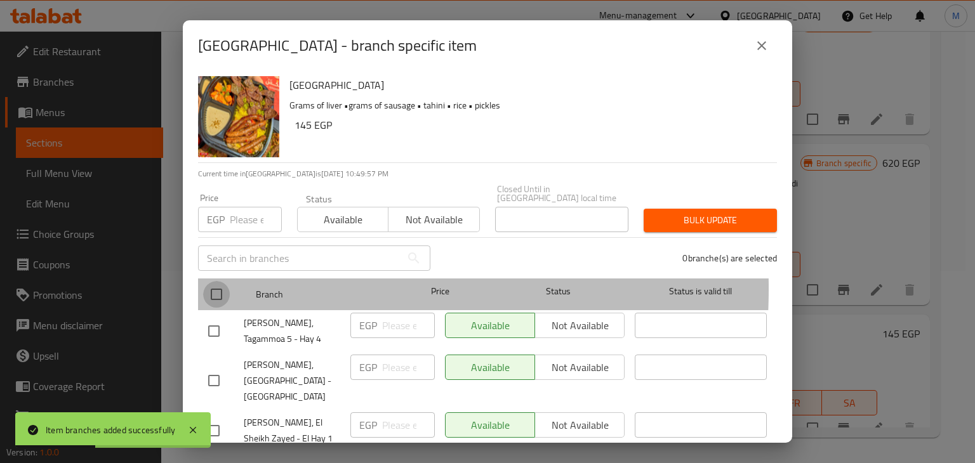
click at [221, 281] on input "checkbox" at bounding box center [216, 294] width 27 height 27
checkbox input "true"
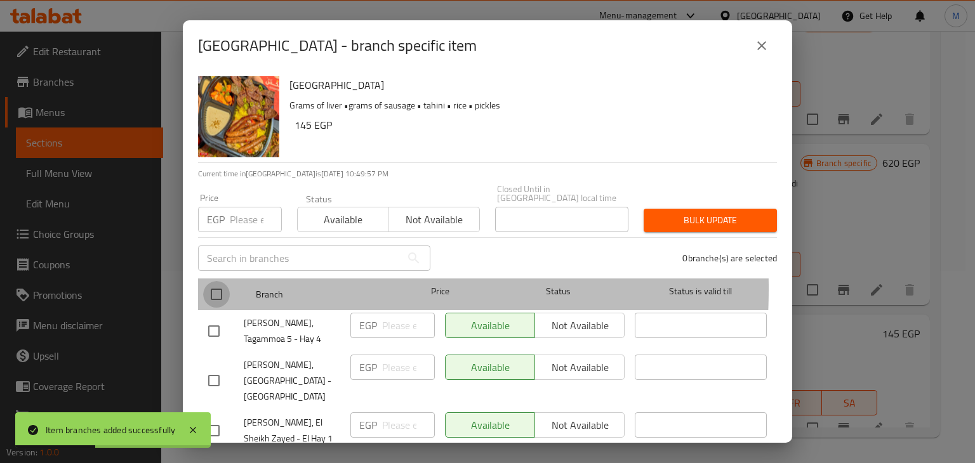
checkbox input "true"
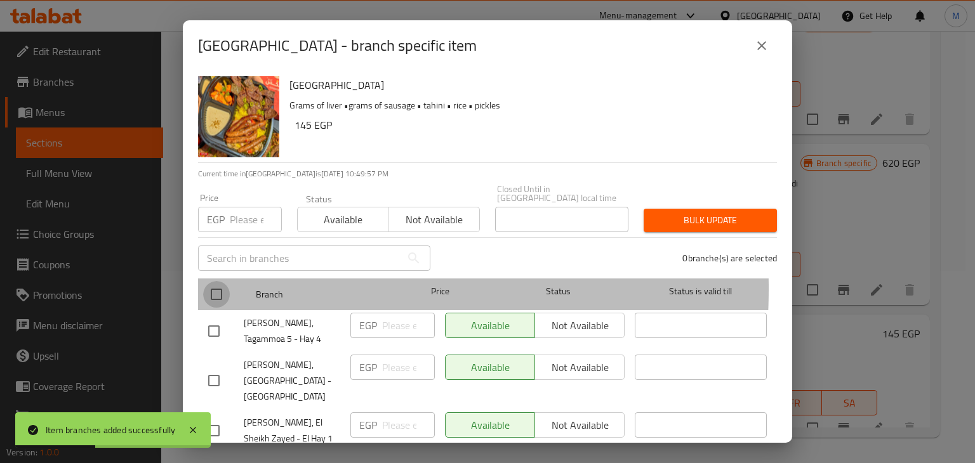
checkbox input "true"
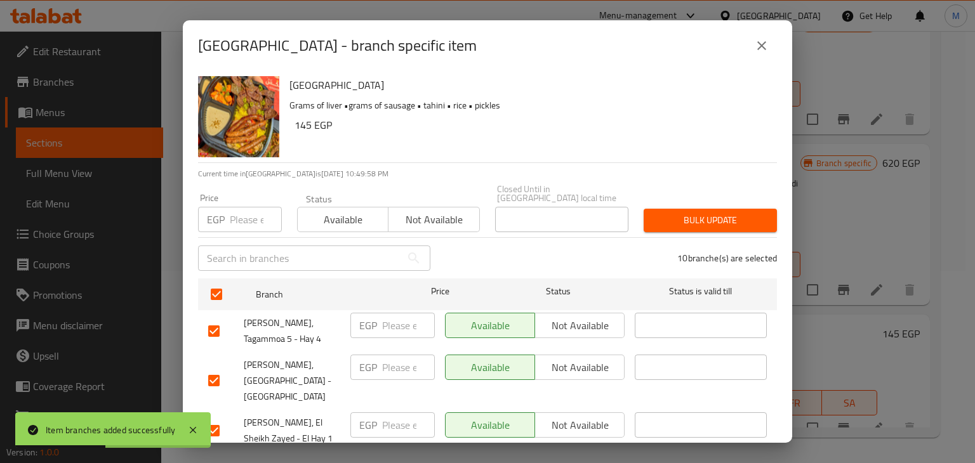
click at [236, 213] on input "number" at bounding box center [256, 219] width 52 height 25
type input "167"
click at [352, 211] on span "Available" at bounding box center [343, 220] width 81 height 18
click at [659, 213] on span "Bulk update" at bounding box center [710, 221] width 113 height 16
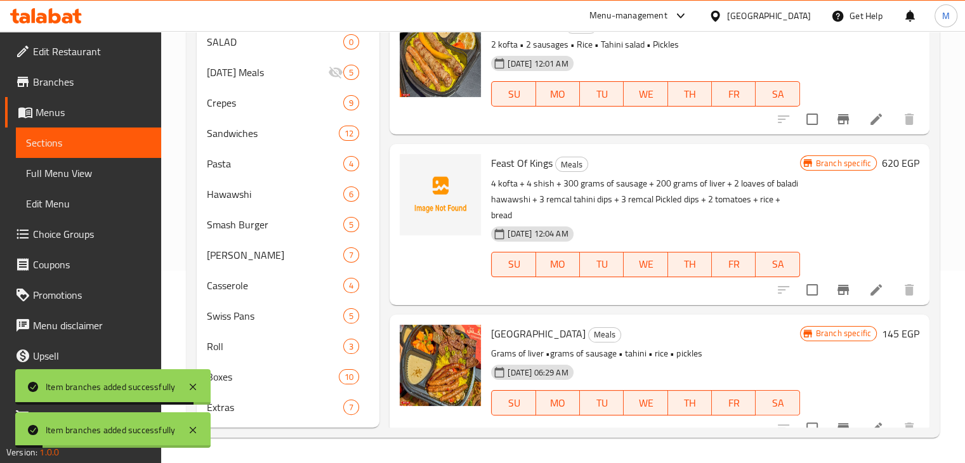
scroll to position [279, 0]
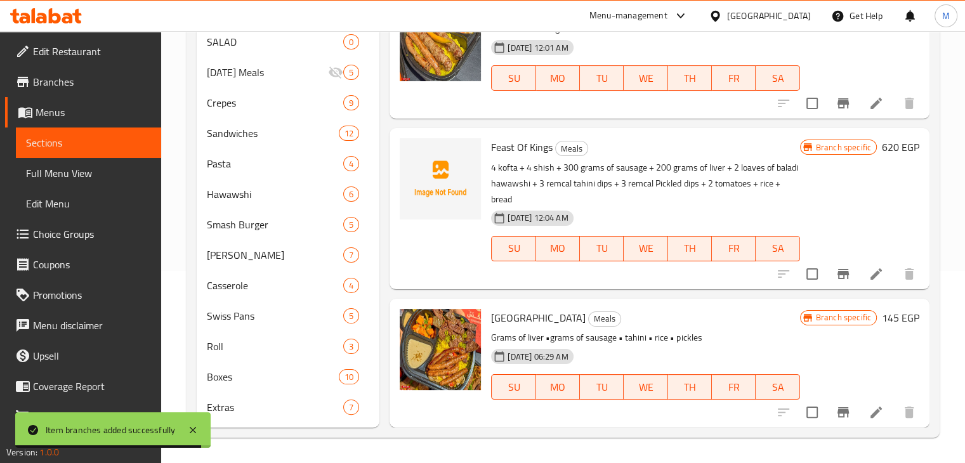
click at [64, 16] on icon at bounding box center [46, 15] width 72 height 15
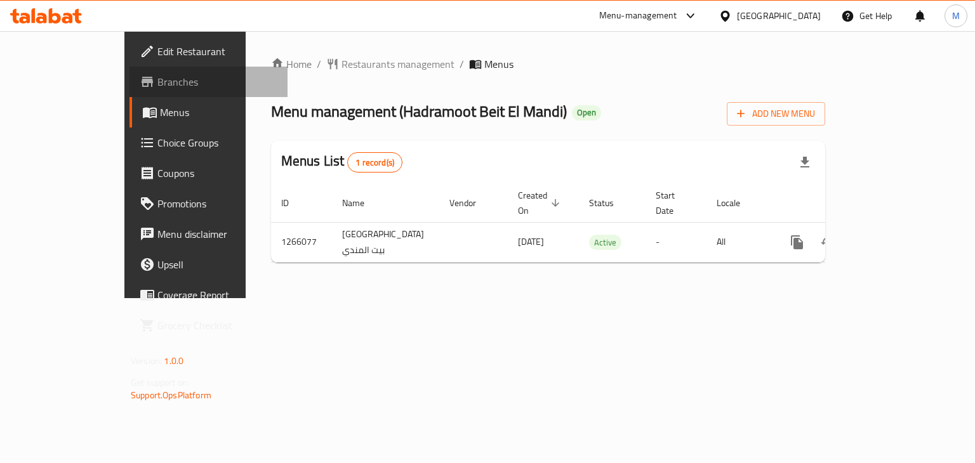
click at [157, 81] on span "Branches" at bounding box center [217, 81] width 120 height 15
